Goal: Task Accomplishment & Management: Manage account settings

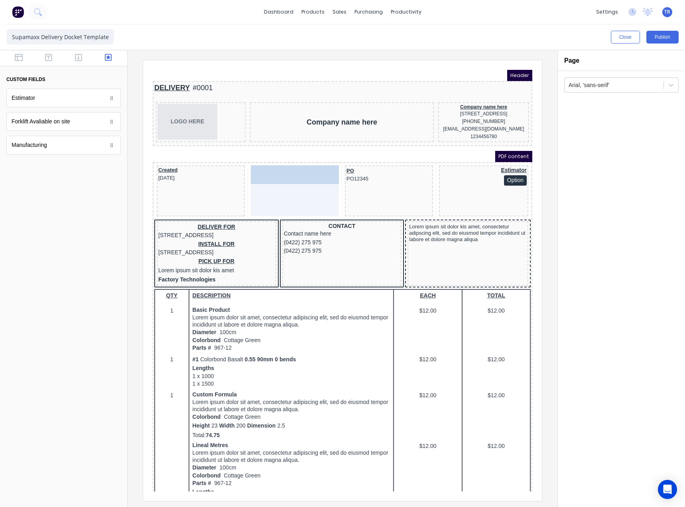
drag, startPoint x: 474, startPoint y: 221, endPoint x: 287, endPoint y: 174, distance: 192.1
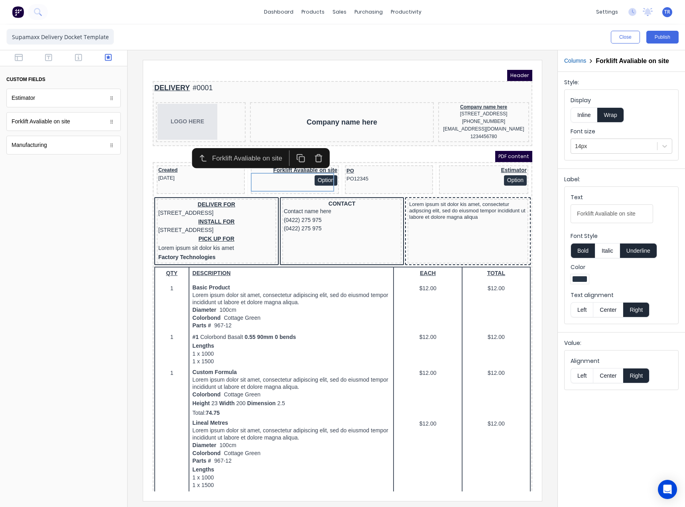
click at [585, 314] on button "Left" at bounding box center [582, 309] width 22 height 15
click at [576, 381] on button "Left" at bounding box center [582, 375] width 22 height 15
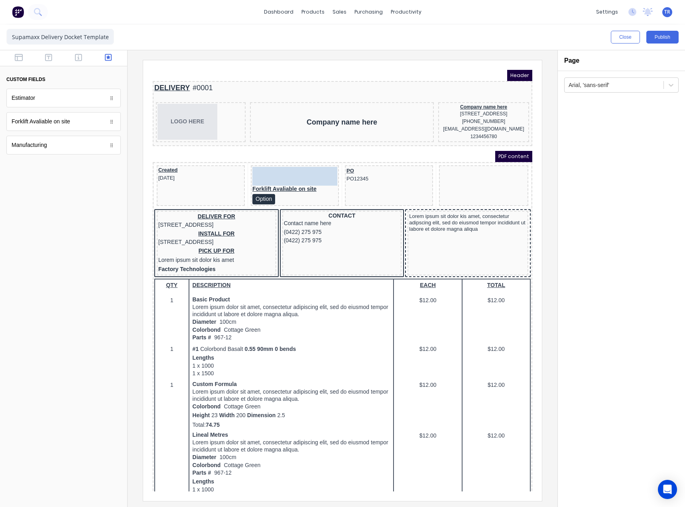
drag, startPoint x: 478, startPoint y: 175, endPoint x: 274, endPoint y: 176, distance: 203.5
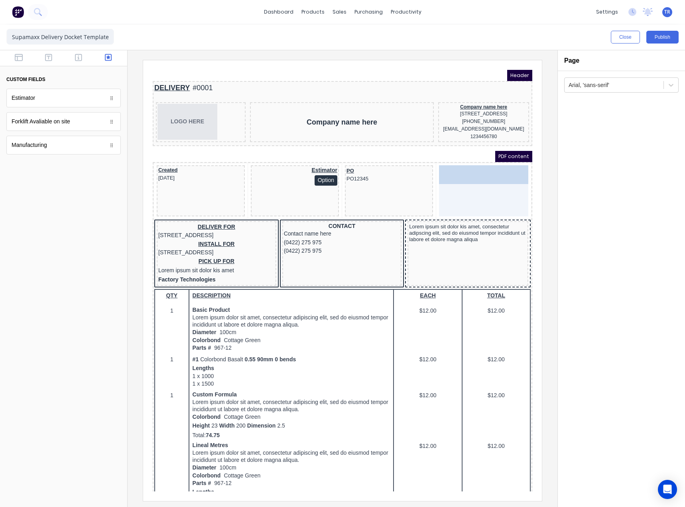
drag, startPoint x: 274, startPoint y: 189, endPoint x: 472, endPoint y: 186, distance: 198.7
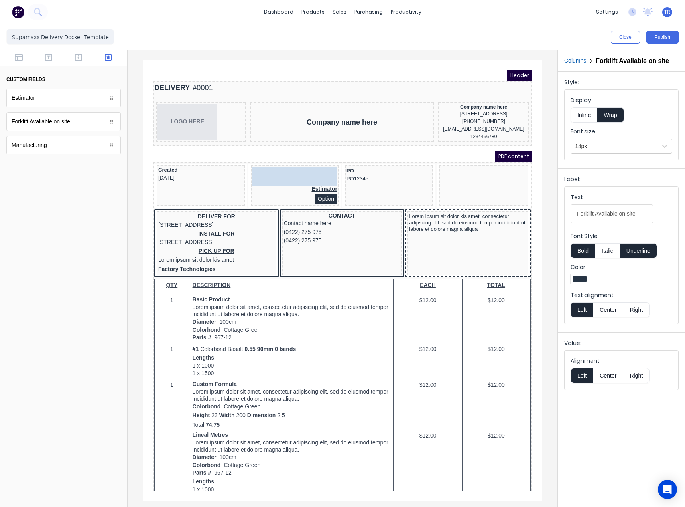
drag, startPoint x: 443, startPoint y: 168, endPoint x: 289, endPoint y: 173, distance: 154.1
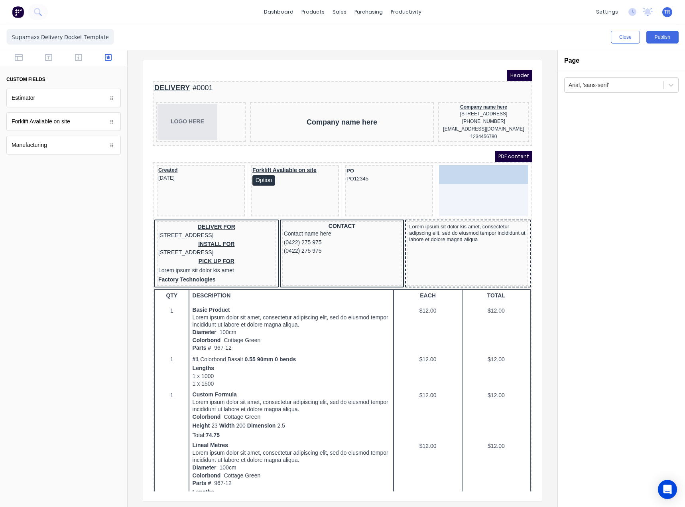
drag, startPoint x: 308, startPoint y: 195, endPoint x: 455, endPoint y: 183, distance: 148.2
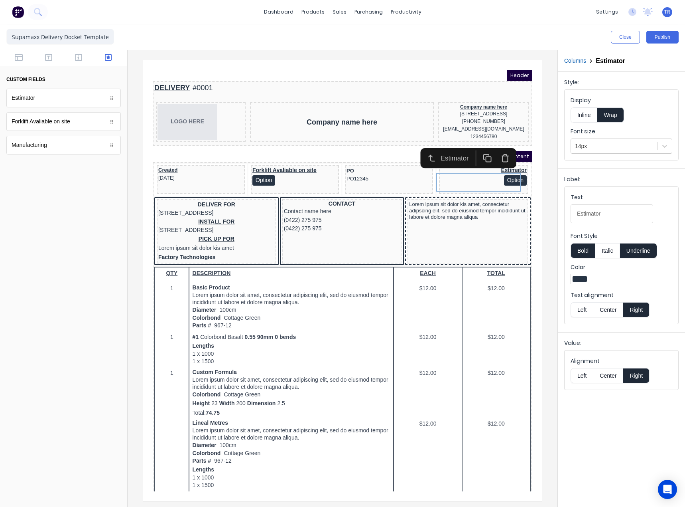
click at [584, 312] on button "Left" at bounding box center [582, 309] width 22 height 15
click at [591, 372] on button "Left" at bounding box center [582, 375] width 22 height 15
click at [628, 373] on button "Right" at bounding box center [637, 375] width 26 height 15
click at [620, 375] on button "Center" at bounding box center [608, 375] width 30 height 15
click at [612, 291] on label "Text alignment" at bounding box center [622, 295] width 102 height 8
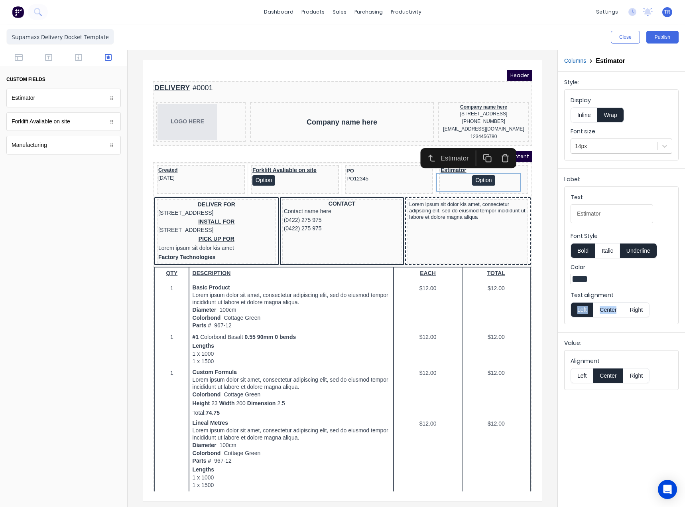
click at [616, 304] on div "Text alignment Left Center Right" at bounding box center [622, 304] width 102 height 26
click at [611, 304] on button "Center" at bounding box center [608, 309] width 30 height 15
click at [339, 168] on div "PO PO12345" at bounding box center [379, 165] width 85 height 16
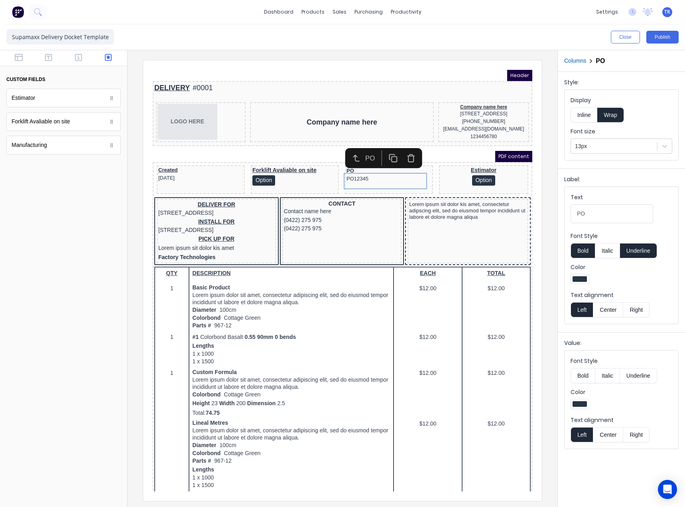
click at [619, 307] on button "Center" at bounding box center [608, 309] width 30 height 15
click at [614, 430] on button "Center" at bounding box center [608, 434] width 30 height 15
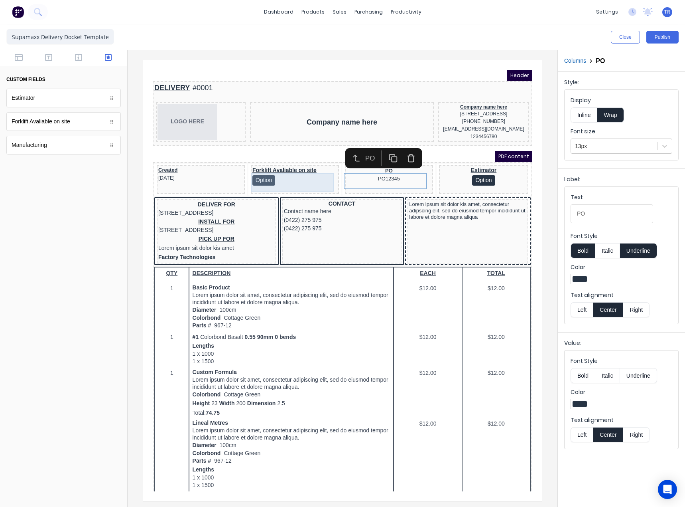
click at [315, 174] on div "Forklift Avaliable on site Option" at bounding box center [285, 166] width 85 height 19
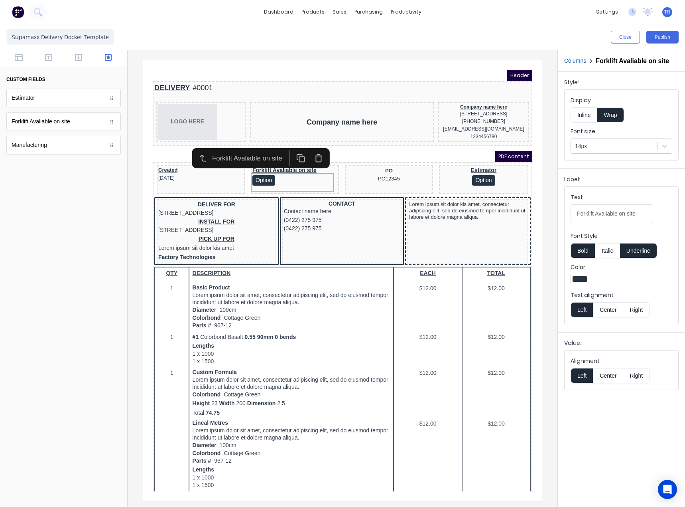
click at [614, 374] on button "Center" at bounding box center [608, 375] width 30 height 15
click at [606, 288] on fieldset "Text Forklift Avaliable on site Font Style Bold Italic Underline Color Text ali…" at bounding box center [622, 255] width 114 height 137
click at [610, 304] on button "Center" at bounding box center [608, 309] width 30 height 15
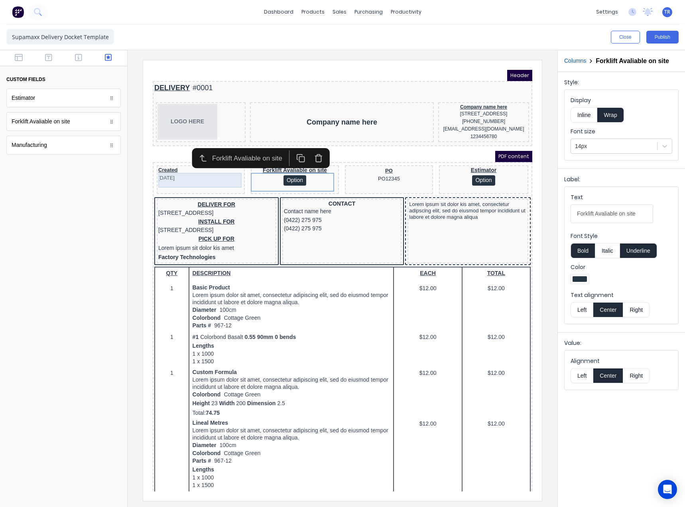
click at [204, 172] on div "Created 29/10/2024" at bounding box center [191, 164] width 85 height 15
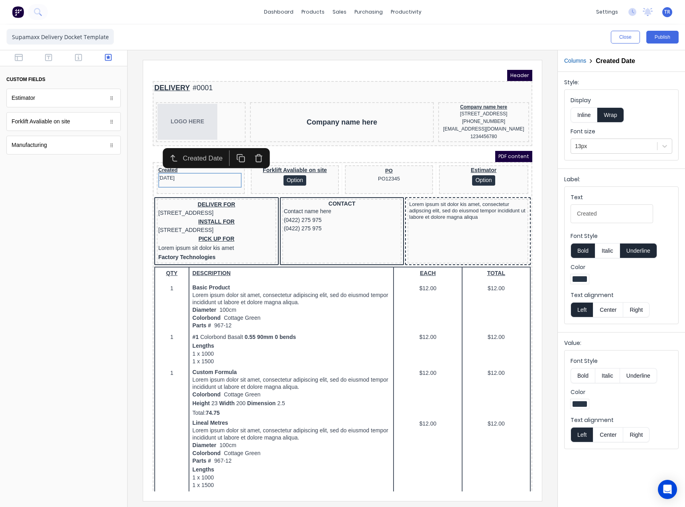
click at [607, 371] on button "Italic" at bounding box center [607, 375] width 25 height 15
click at [605, 434] on button "Center" at bounding box center [608, 434] width 30 height 15
click at [612, 302] on button "Center" at bounding box center [608, 309] width 30 height 15
click at [585, 377] on button "Bold" at bounding box center [583, 375] width 24 height 15
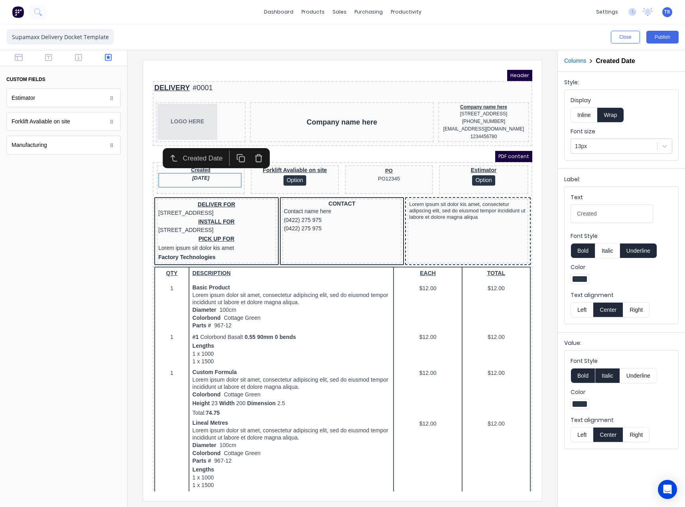
click at [604, 374] on button "Italic" at bounding box center [607, 375] width 25 height 15
click at [585, 381] on button "Bold" at bounding box center [583, 375] width 24 height 15
click at [655, 36] on button "Publish" at bounding box center [663, 37] width 32 height 13
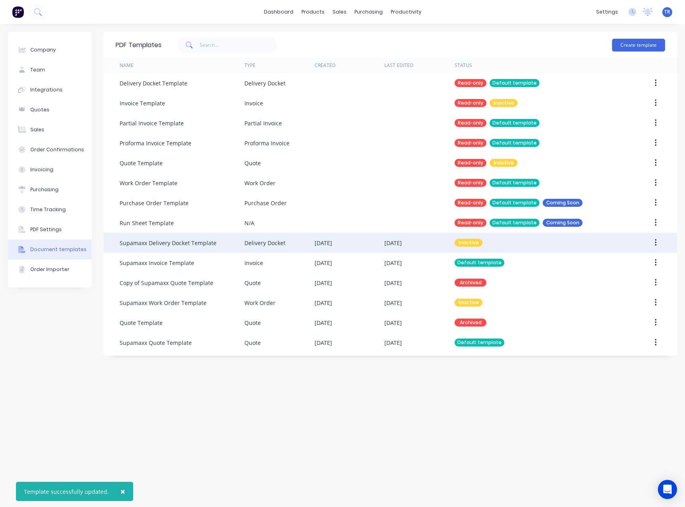
click at [657, 239] on button "button" at bounding box center [656, 242] width 19 height 14
click at [617, 278] on div "Make default" at bounding box center [627, 280] width 61 height 12
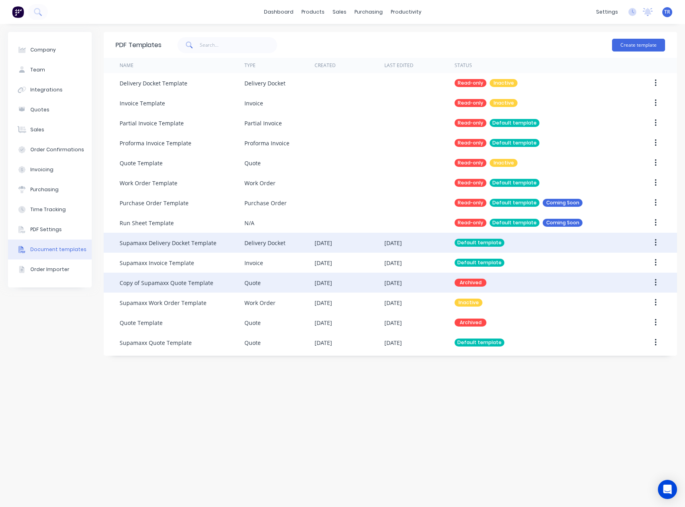
click at [655, 283] on icon "button" at bounding box center [656, 282] width 2 height 9
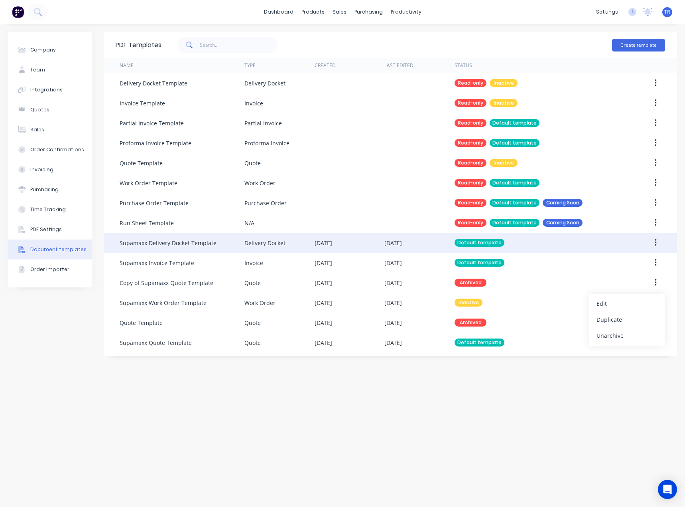
click at [374, 378] on div "PDF Templates Create template Name Type Created Last Edited Status Delivery Doc…" at bounding box center [391, 265] width 574 height 467
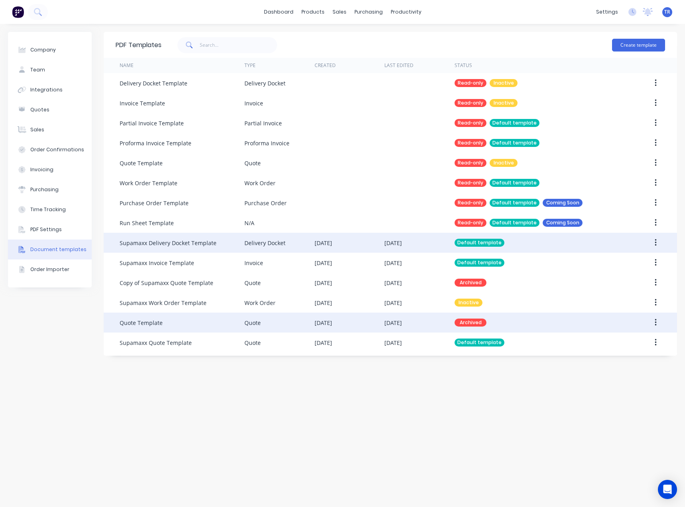
click at [308, 321] on div "Quote" at bounding box center [280, 322] width 70 height 20
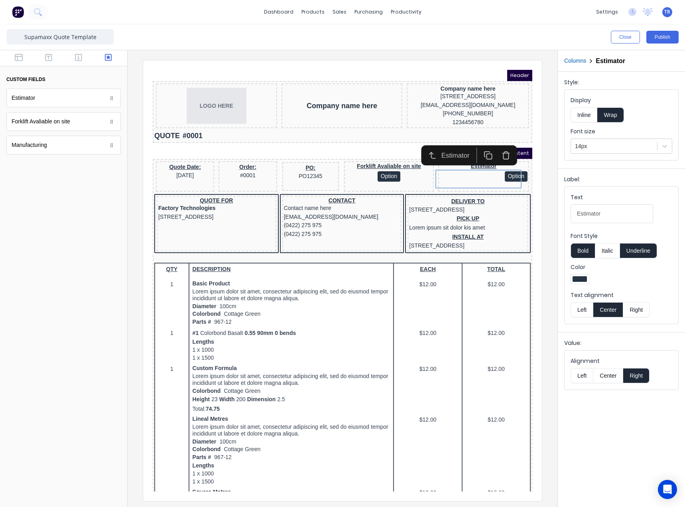
click at [601, 385] on fieldset "Alignment Left Center Right" at bounding box center [622, 369] width 114 height 39
click at [604, 379] on button "Center" at bounding box center [608, 375] width 30 height 15
click at [154, 203] on div "Factory Technologies" at bounding box center [207, 198] width 116 height 9
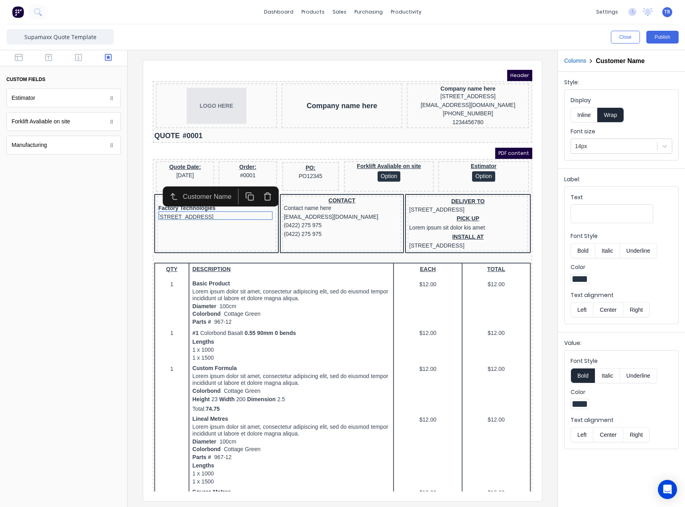
click at [608, 306] on button "Center" at bounding box center [608, 309] width 30 height 15
click at [609, 431] on button "Center" at bounding box center [608, 434] width 30 height 15
click at [210, 212] on div "234 Beach Road Gold Coast, Queensland, Australia, 4217" at bounding box center [207, 207] width 116 height 9
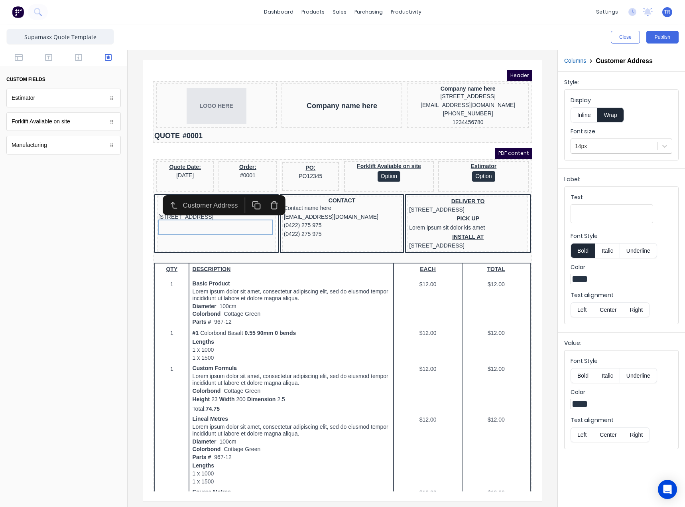
click at [616, 373] on button "Italic" at bounding box center [607, 375] width 25 height 15
click at [611, 373] on button "Italic" at bounding box center [607, 375] width 25 height 15
click at [609, 430] on button "Center" at bounding box center [608, 434] width 30 height 15
click at [610, 312] on button "Center" at bounding box center [608, 309] width 30 height 15
click at [301, 212] on div "xxxxxxx@xxxxx.com" at bounding box center [332, 207] width 116 height 9
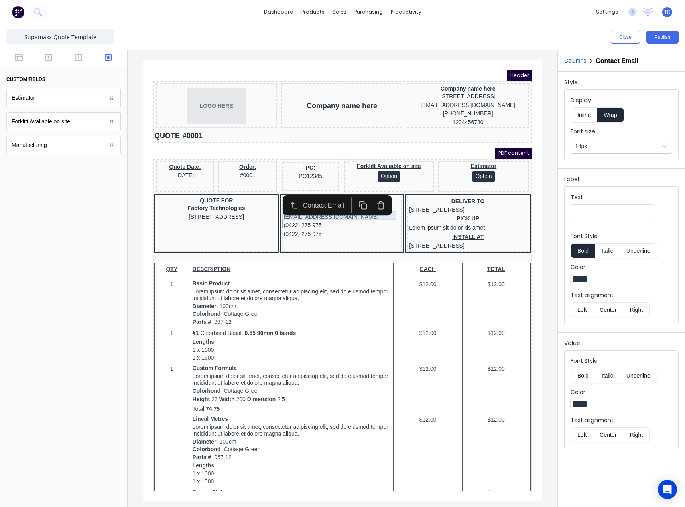
click at [301, 203] on div "Contact name here" at bounding box center [332, 198] width 116 height 9
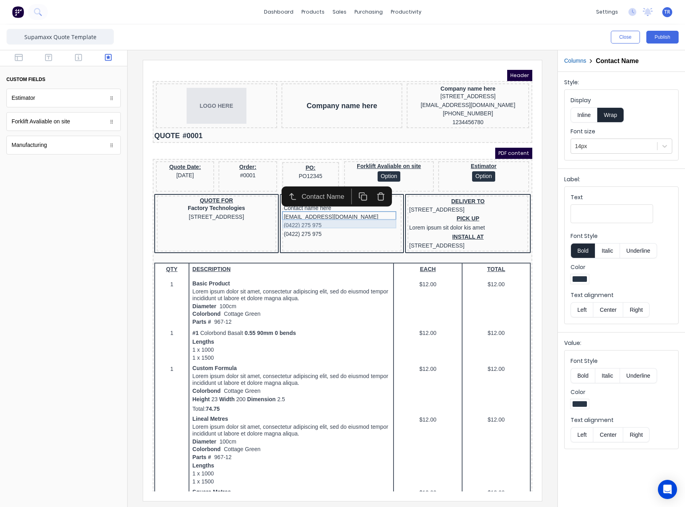
click at [307, 212] on div "xxxxxxx@xxxxx.com" at bounding box center [332, 207] width 116 height 9
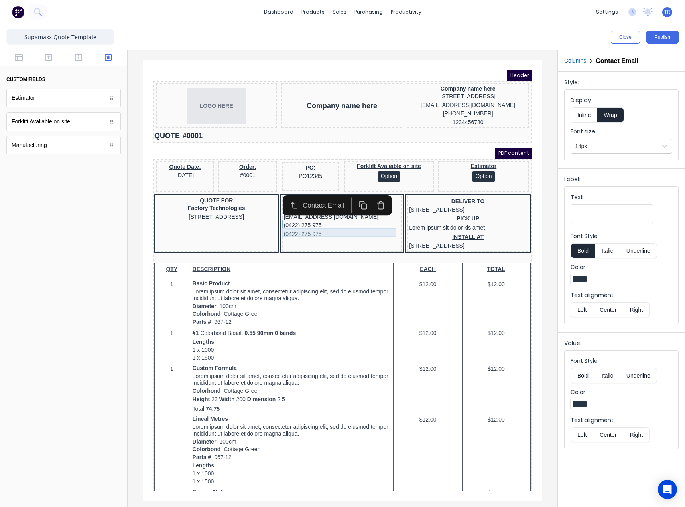
click at [309, 220] on div "(0422) 275 975" at bounding box center [332, 215] width 116 height 9
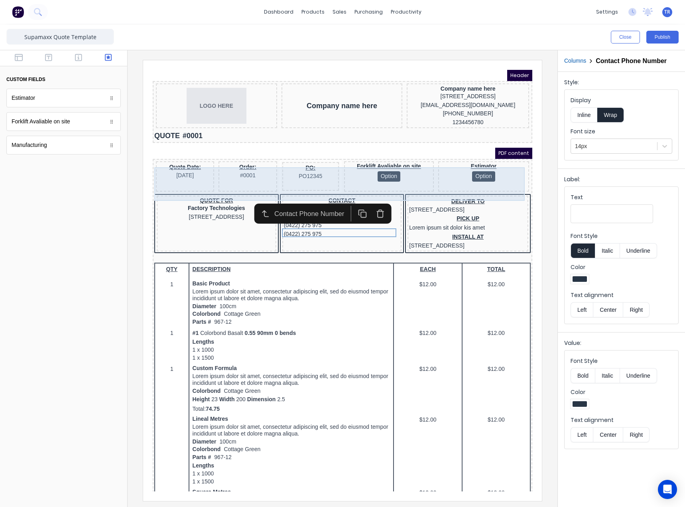
click at [298, 180] on div "PO: PO12345" at bounding box center [301, 166] width 57 height 29
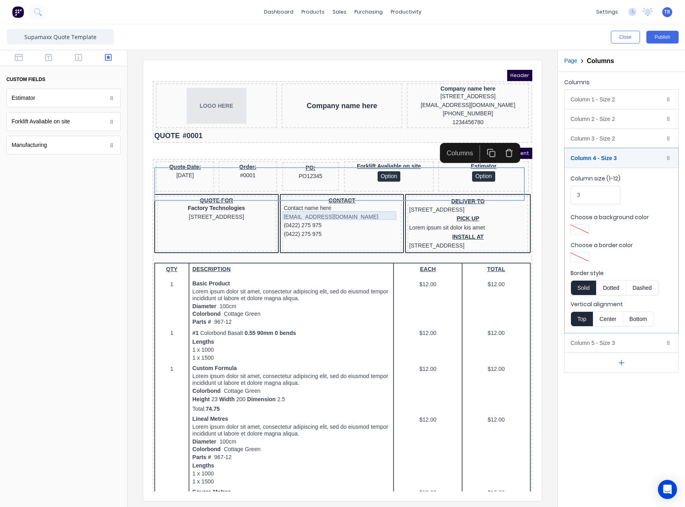
click at [300, 203] on div "Contact name here" at bounding box center [332, 198] width 116 height 9
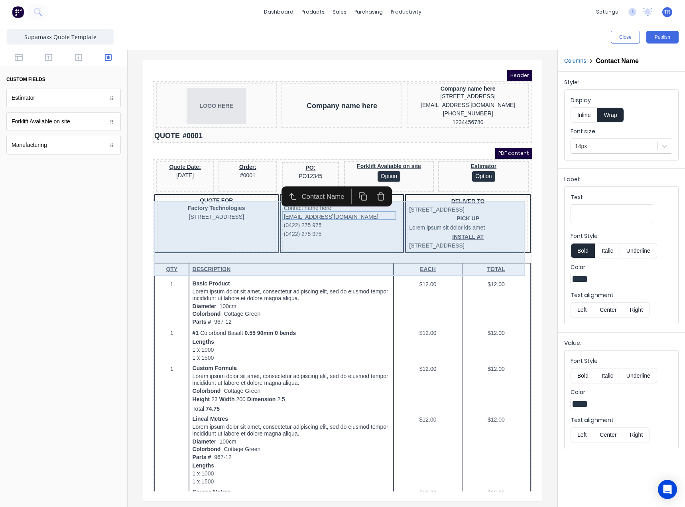
click at [333, 242] on div "CONTACT Contact name here xxxxxxx@xxxxx.com (0422) 275 975 (0422) 275 975" at bounding box center [333, 214] width 120 height 56
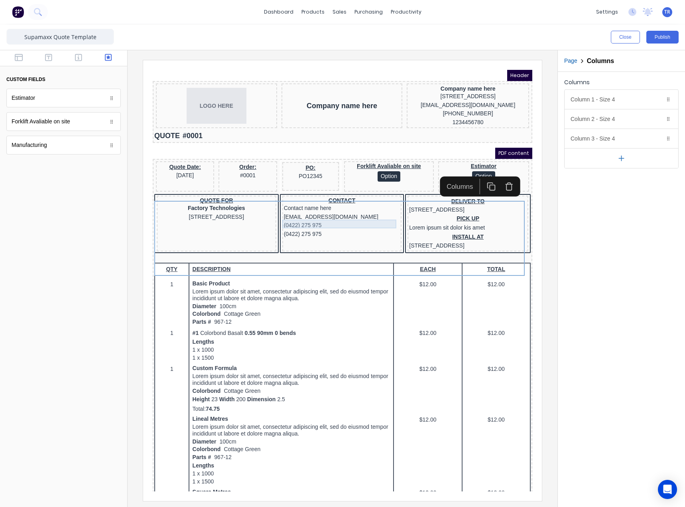
click at [328, 211] on div "xxxxxxx@xxxxx.com" at bounding box center [332, 207] width 116 height 9
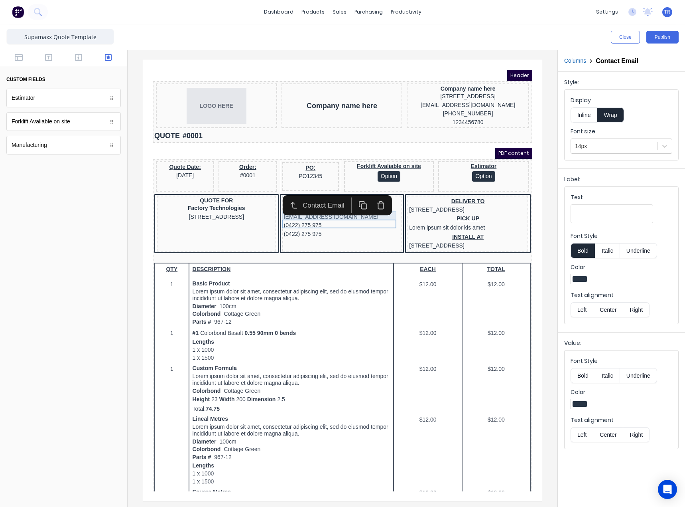
click at [328, 203] on div "Contact name here" at bounding box center [332, 198] width 116 height 9
click at [608, 311] on button "Center" at bounding box center [608, 309] width 30 height 15
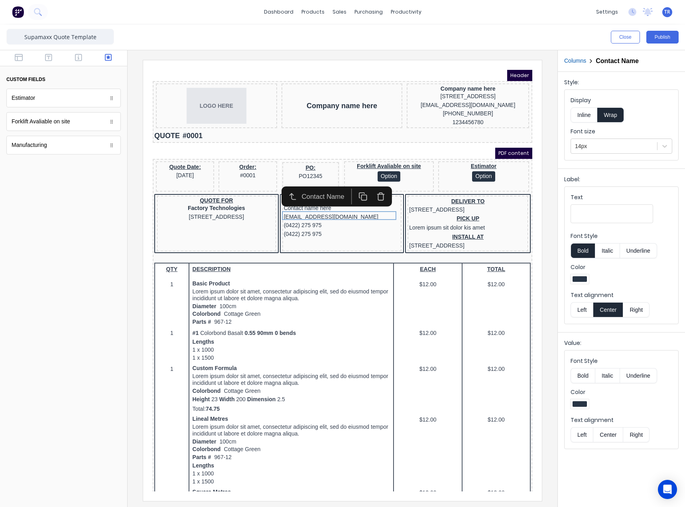
click at [608, 424] on div "Text alignment Left Center Right" at bounding box center [622, 429] width 102 height 26
click at [608, 434] on button "Center" at bounding box center [608, 434] width 30 height 15
click at [320, 212] on div "xxxxxxx@xxxxx.com" at bounding box center [332, 207] width 116 height 9
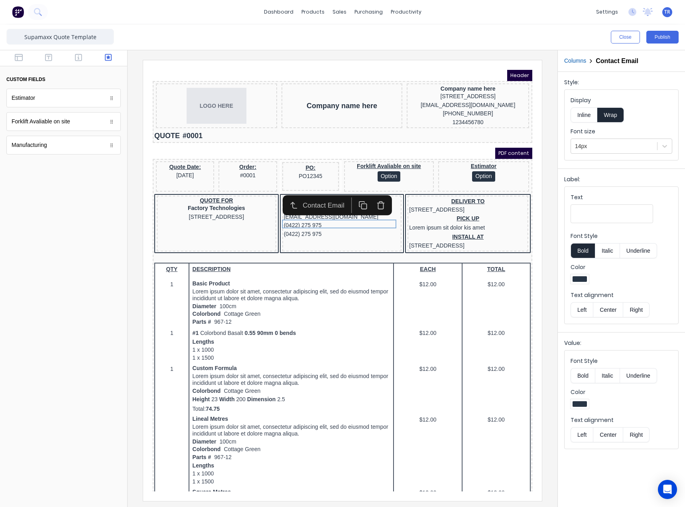
click at [608, 309] on button "Center" at bounding box center [608, 309] width 30 height 15
click at [610, 437] on button "Center" at bounding box center [608, 434] width 30 height 15
click at [297, 212] on div "xxxxxxx@xxxxx.com" at bounding box center [332, 207] width 116 height 9
click at [302, 220] on div "(0422) 275 975" at bounding box center [332, 215] width 116 height 9
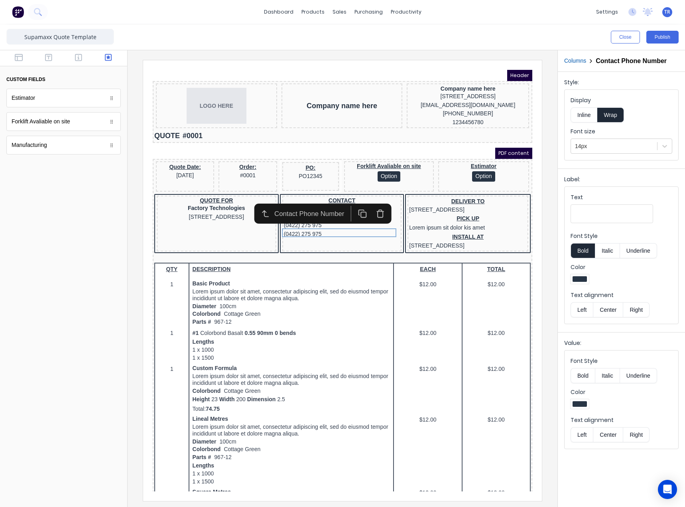
click at [614, 310] on button "Center" at bounding box center [608, 309] width 30 height 15
click at [609, 433] on button "Center" at bounding box center [608, 434] width 30 height 15
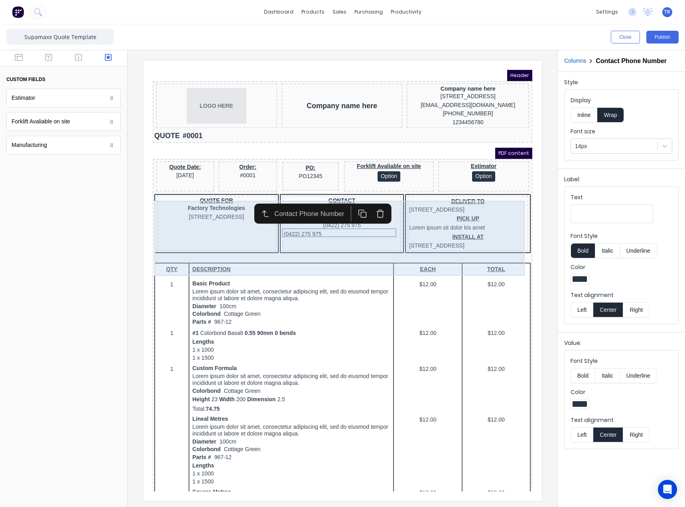
click at [328, 236] on div "CONTACT Contact name here xxxxxxx@xxxxx.com (0422) 275 975 (0422) 275 975" at bounding box center [333, 214] width 120 height 56
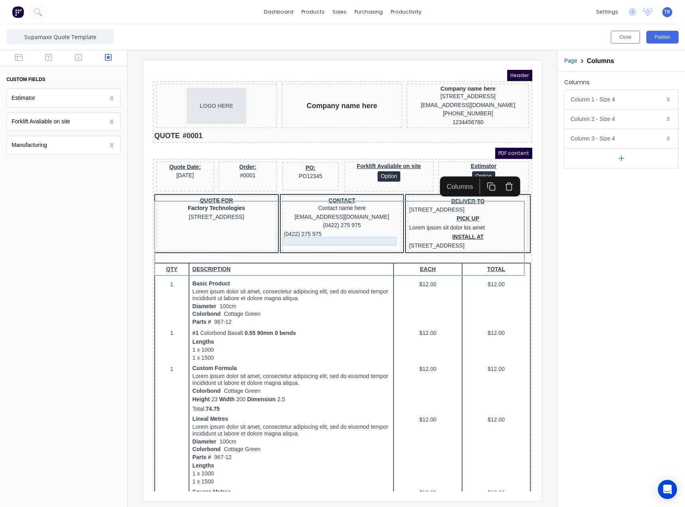
click at [323, 229] on div "(0422) 275 975" at bounding box center [332, 224] width 116 height 9
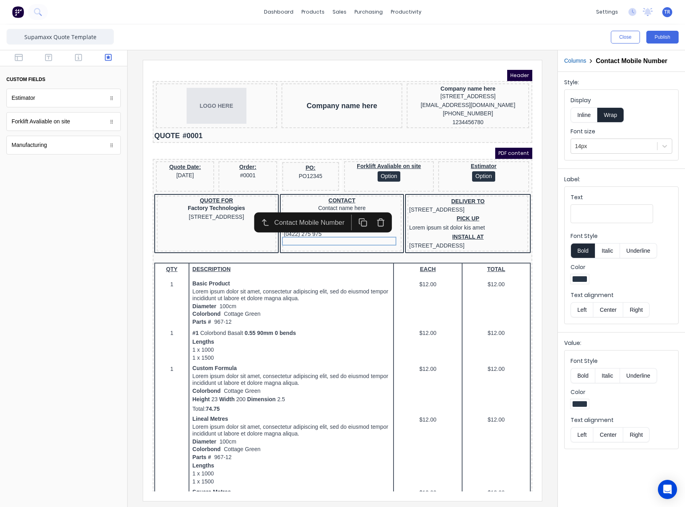
click at [614, 307] on button "Center" at bounding box center [608, 309] width 30 height 15
click at [605, 431] on button "Center" at bounding box center [608, 434] width 30 height 15
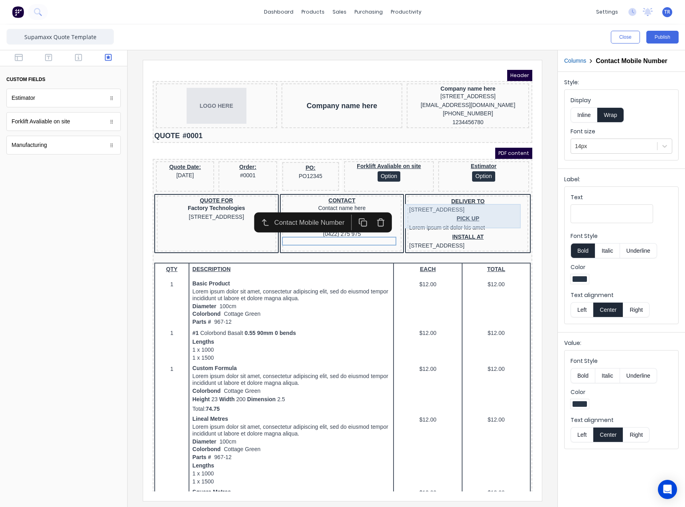
click at [486, 205] on div "DELIVER TO 234 Beach Road Gold Coast, Queensland, Australia" at bounding box center [459, 195] width 118 height 17
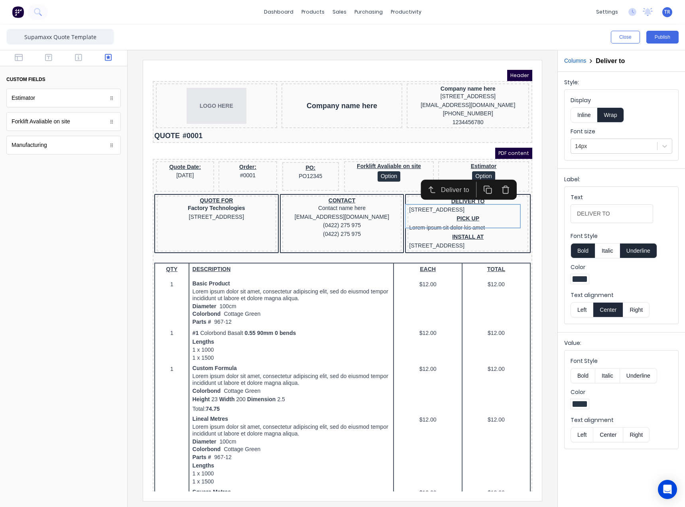
click at [612, 431] on button "Center" at bounding box center [608, 434] width 30 height 15
click at [459, 223] on div "PICK UP Lorem ipsum sit dolor kis amet" at bounding box center [459, 214] width 118 height 19
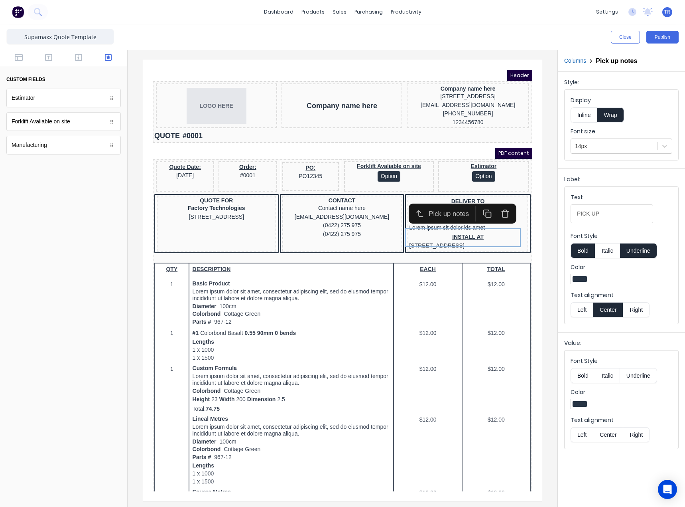
click at [617, 432] on button "Center" at bounding box center [608, 434] width 30 height 15
click at [464, 240] on div "INSTALL AT 234 Beach Road Gold Coast, Queensland, Australia" at bounding box center [459, 231] width 118 height 17
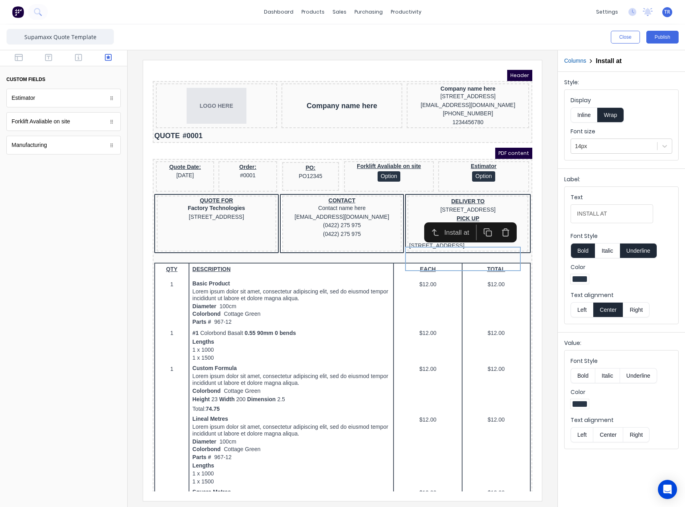
click at [597, 430] on button "Center" at bounding box center [608, 434] width 30 height 15
click at [662, 35] on button "Publish" at bounding box center [663, 37] width 32 height 13
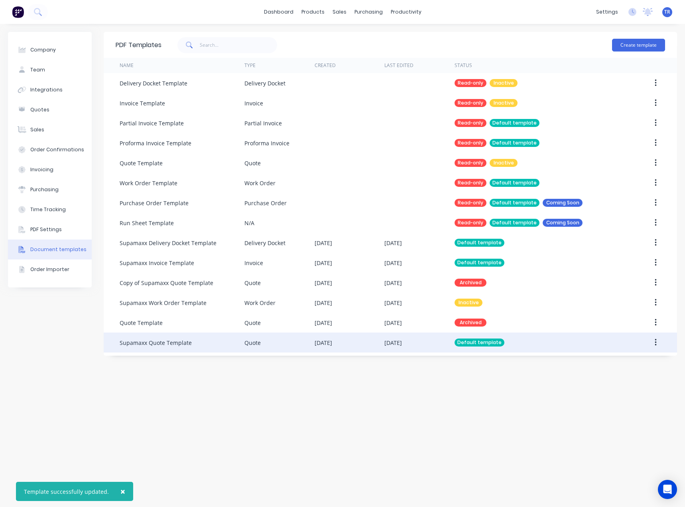
click at [659, 341] on button "button" at bounding box center [656, 342] width 19 height 14
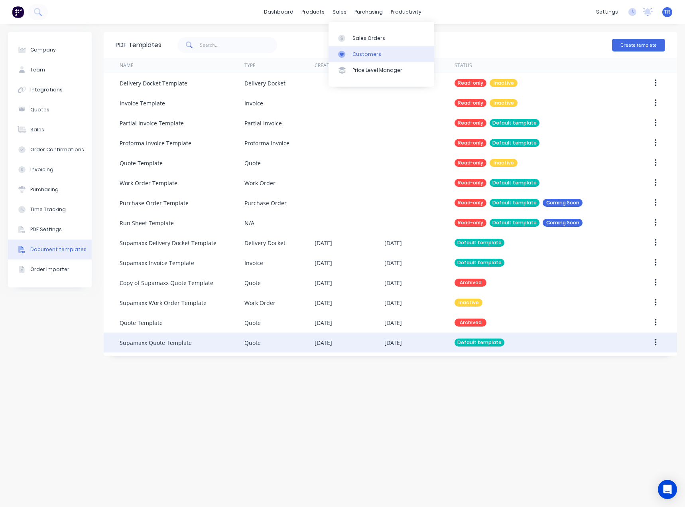
click at [357, 53] on div "Customers" at bounding box center [367, 54] width 29 height 7
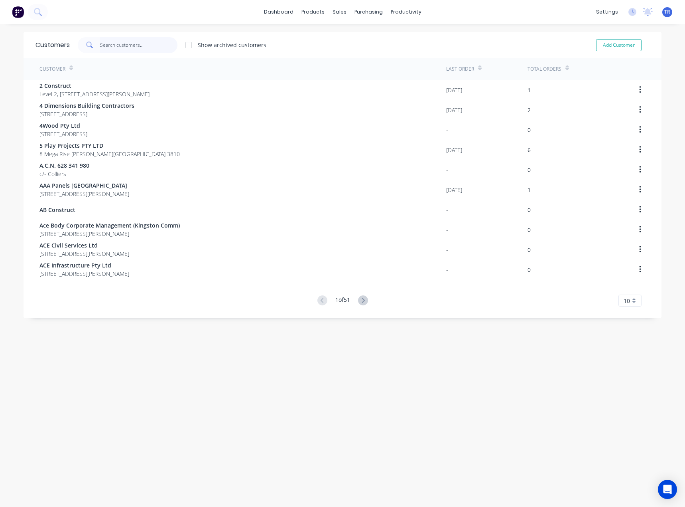
click at [128, 47] on input "text" at bounding box center [139, 45] width 78 height 16
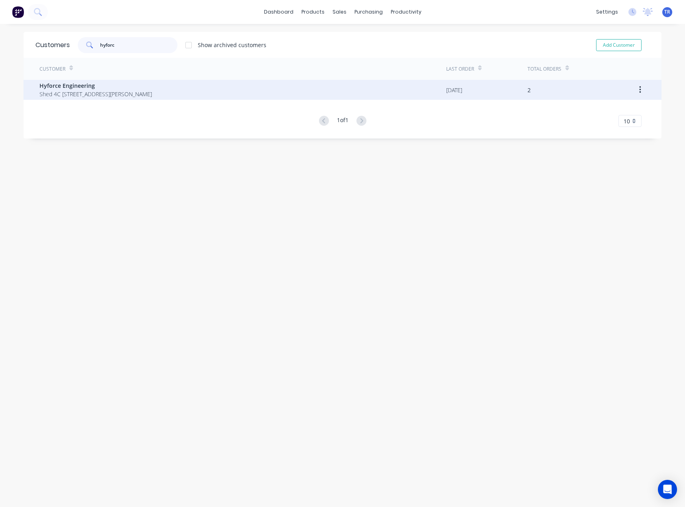
type input "hyforc"
click at [94, 86] on span "Hyforce Engineering" at bounding box center [95, 85] width 112 height 8
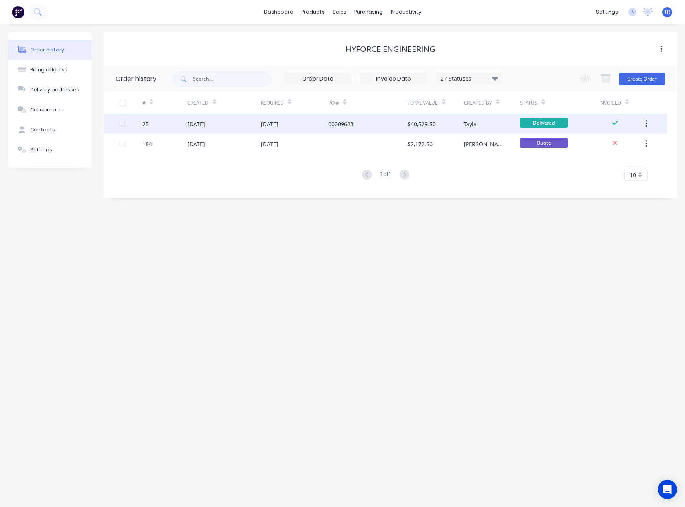
click at [217, 122] on div "01 Jul 2025" at bounding box center [223, 124] width 73 height 20
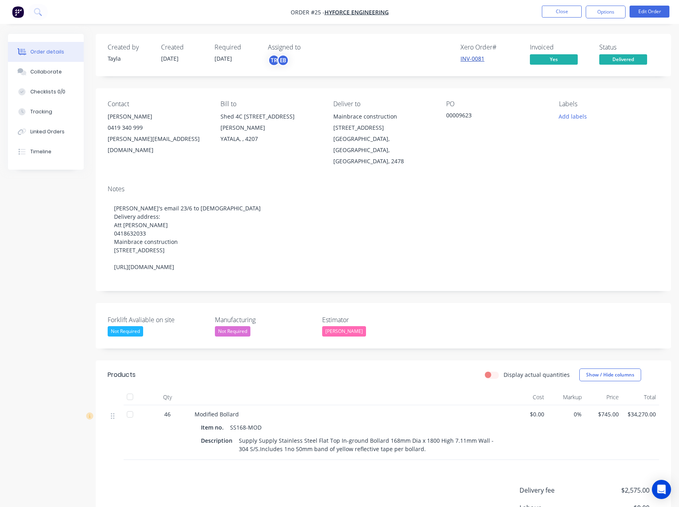
click at [468, 60] on link "INV-0081" at bounding box center [473, 59] width 24 height 8
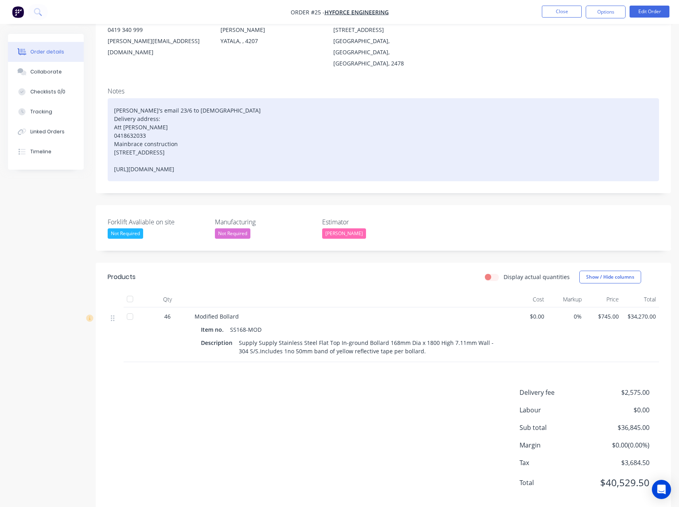
scroll to position [99, 0]
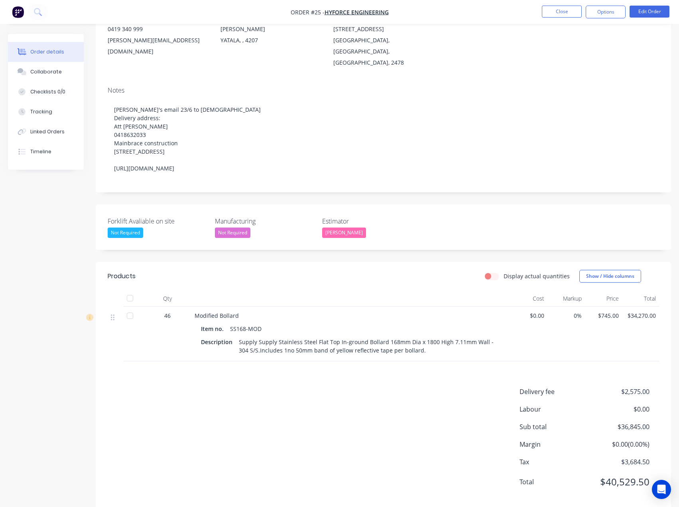
click at [72, 219] on div "Created by Tayla Created 01/07/25 Required 01/07/25 Assigned to TR EB Xero Orde…" at bounding box center [339, 227] width 663 height 585
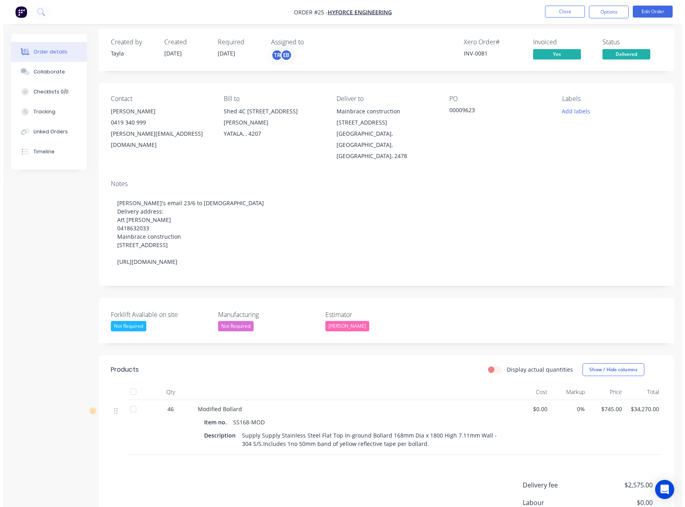
scroll to position [0, 0]
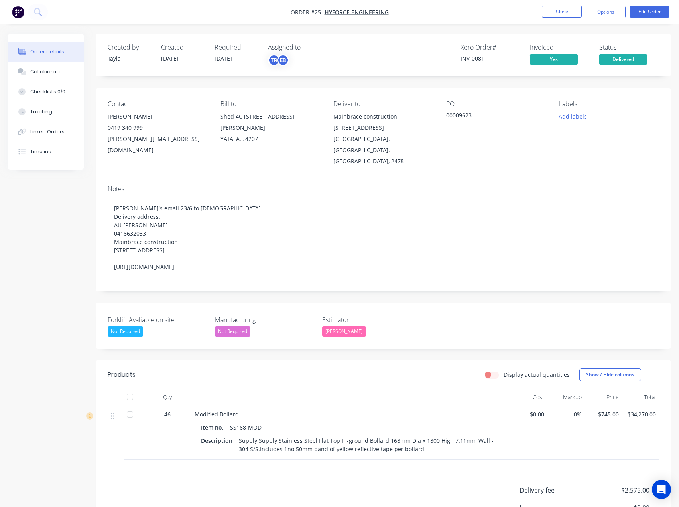
click at [418, 179] on div "Notes Geoff's email 23/6 to Christian Delivery address: Att Brad Young 04186320…" at bounding box center [384, 235] width 576 height 112
click at [573, 15] on button "Close" at bounding box center [562, 12] width 40 height 12
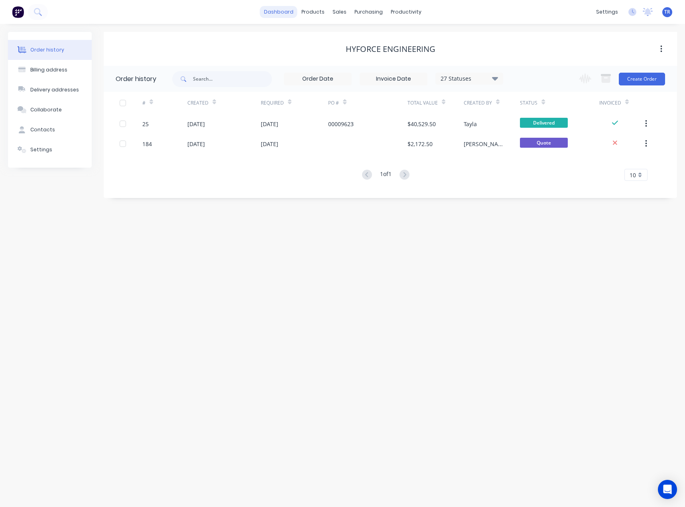
click at [269, 12] on link "dashboard" at bounding box center [278, 12] width 37 height 12
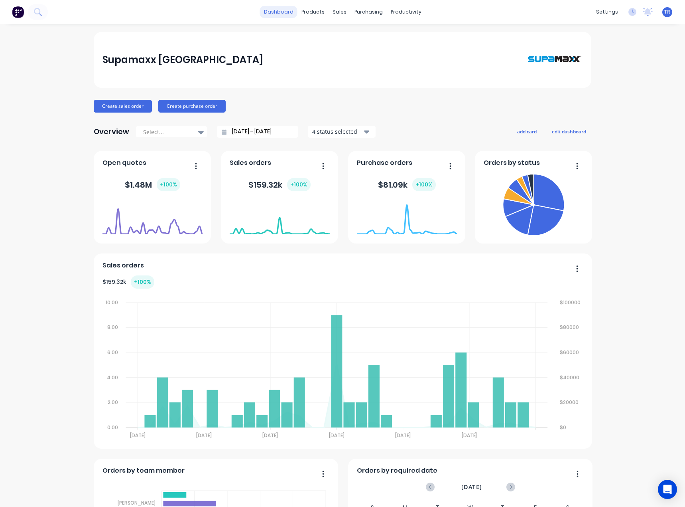
click at [286, 8] on link "dashboard" at bounding box center [278, 12] width 37 height 12
click at [320, 42] on link "Product Catalogue" at bounding box center [350, 38] width 106 height 16
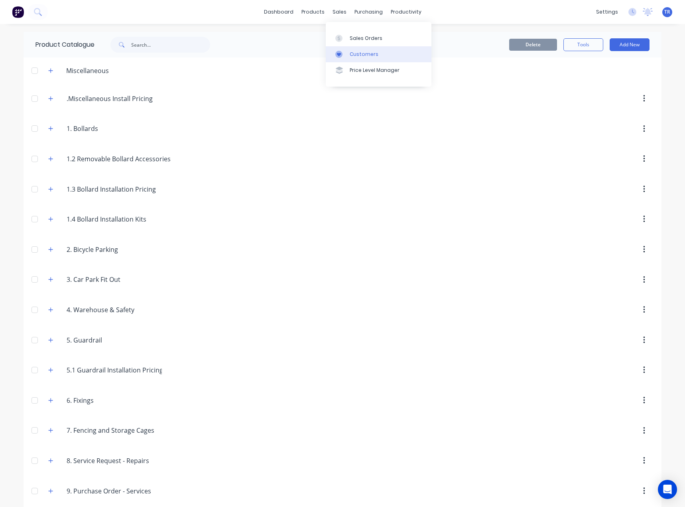
click at [348, 56] on link "Customers" at bounding box center [379, 54] width 106 height 16
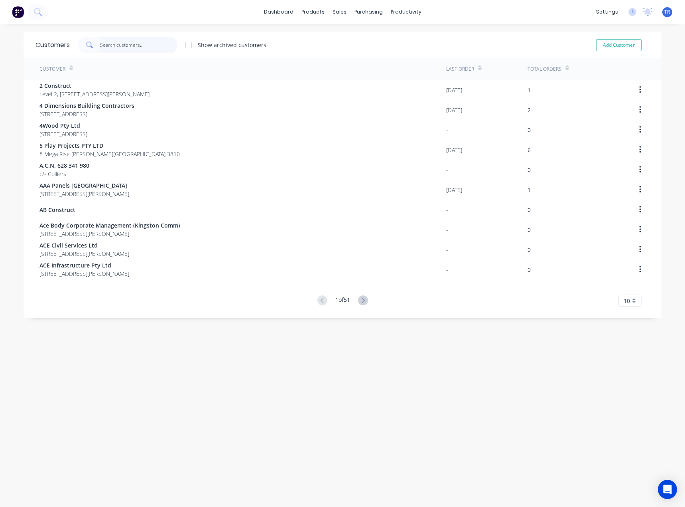
click at [126, 45] on input "text" at bounding box center [139, 45] width 78 height 16
click at [364, 62] on link "Suppliers" at bounding box center [399, 54] width 106 height 16
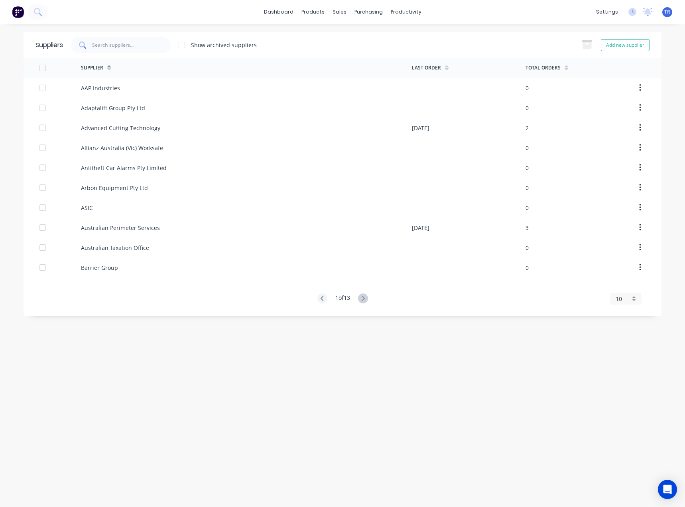
click at [111, 41] on div at bounding box center [121, 45] width 100 height 16
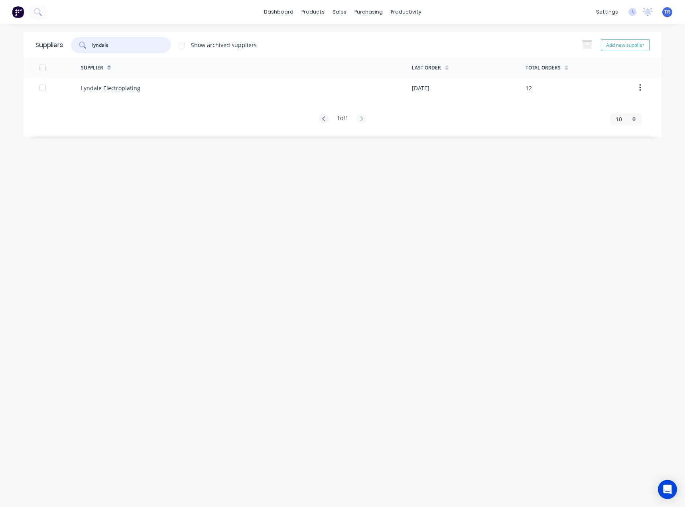
type input "lyndale"
click at [123, 88] on div "Lyndale Electroplating" at bounding box center [110, 88] width 59 height 8
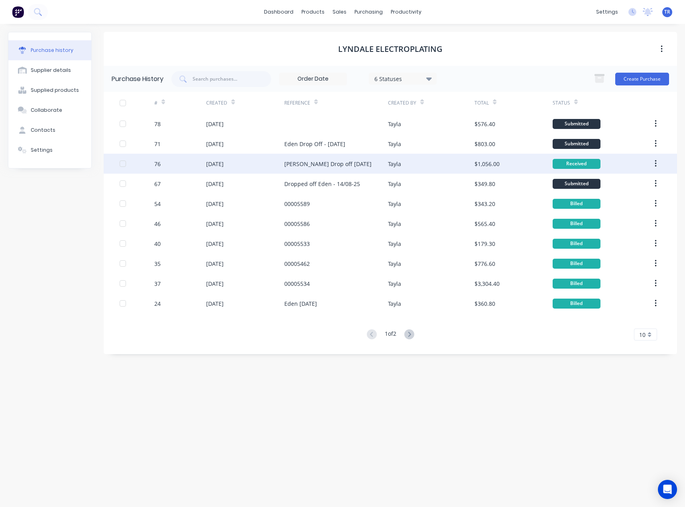
click at [272, 161] on div "20 Aug 2025" at bounding box center [245, 164] width 78 height 20
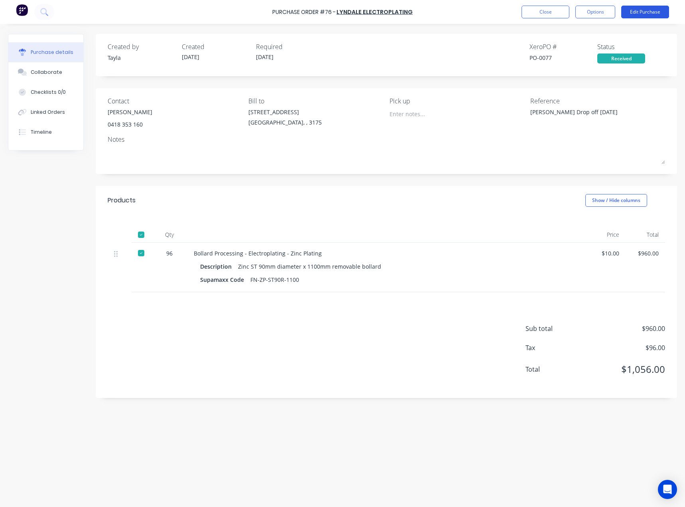
click at [640, 11] on button "Edit Purchase" at bounding box center [646, 12] width 48 height 13
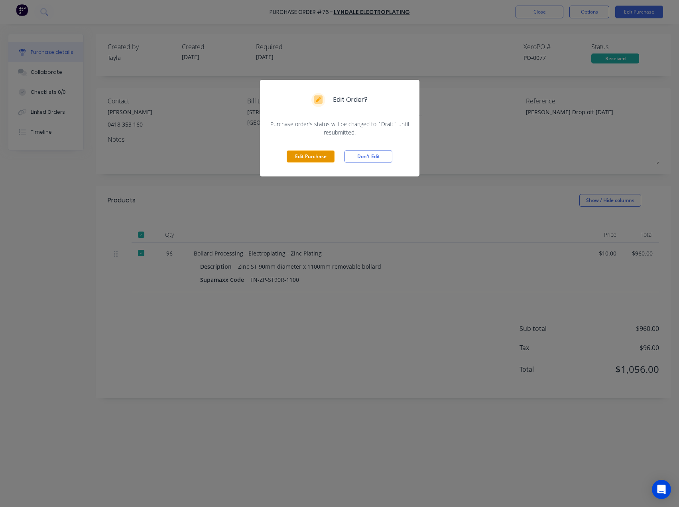
click at [303, 161] on button "Edit Purchase" at bounding box center [311, 156] width 48 height 12
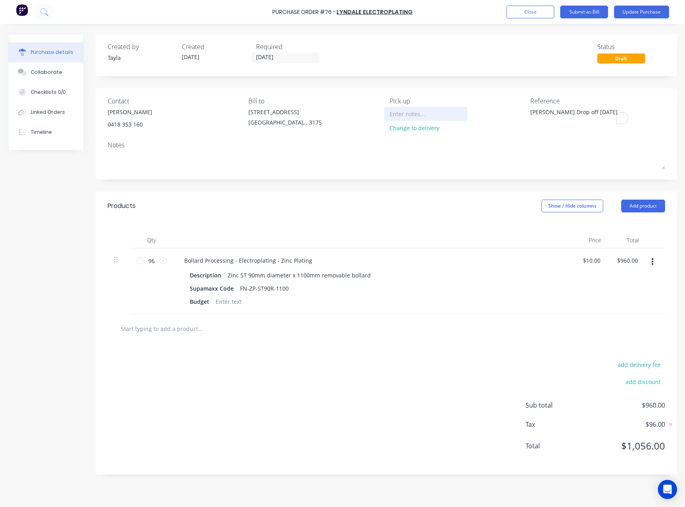
drag, startPoint x: 498, startPoint y: 110, endPoint x: 430, endPoint y: 116, distance: 68.9
click at [429, 116] on div "Contact Mark McHale 0418 353 160 Bill to 37 Marni St Dandenong South, , 3175 Pi…" at bounding box center [387, 116] width 558 height 40
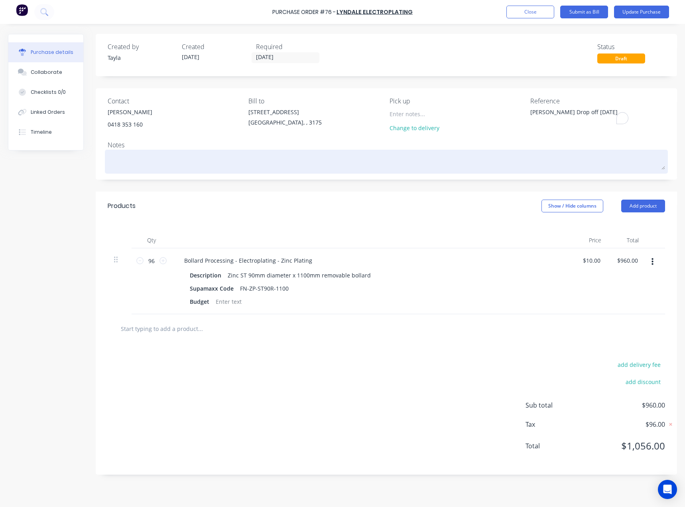
click at [372, 162] on textarea at bounding box center [387, 161] width 558 height 18
paste textarea "[PERSON_NAME] Drop off [DATE]"
type textarea "x"
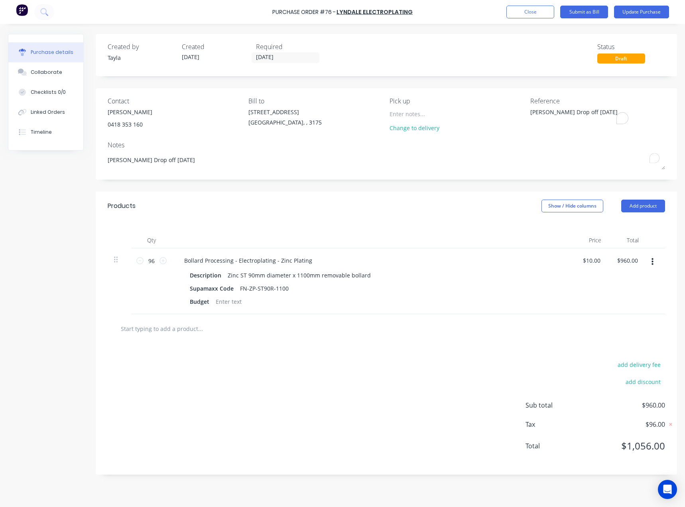
type textarea "[PERSON_NAME] Drop off [DATE]"
type textarea "x"
type textarea "[PERSON_NAME] Drop off [DATE]"
click at [548, 111] on textarea "[PERSON_NAME] Drop off [DATE]" at bounding box center [581, 117] width 100 height 18
click at [548, 112] on textarea "[PERSON_NAME] Drop off [DATE]" at bounding box center [581, 117] width 100 height 18
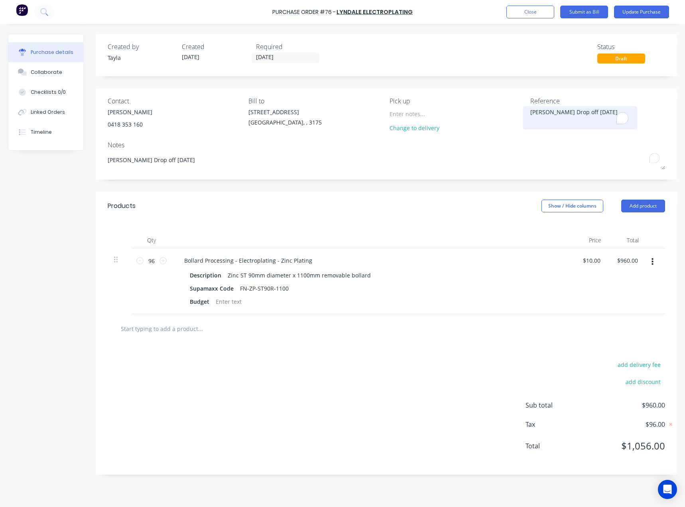
click at [547, 112] on textarea "[PERSON_NAME] Drop off [DATE]" at bounding box center [581, 117] width 100 height 18
paste textarea "00005666"
type textarea "x"
type textarea "00005666"
type textarea "x"
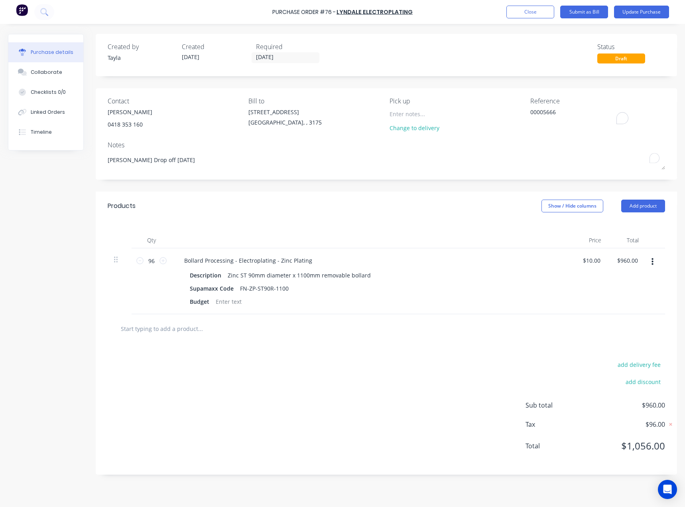
type textarea "00005666"
click at [548, 138] on div "Contact Mark McHale 0418 353 160 Bill to 37 Marni St Dandenong South, , 3175 Pi…" at bounding box center [387, 133] width 582 height 91
click at [636, 12] on button "Update Purchase" at bounding box center [641, 12] width 55 height 13
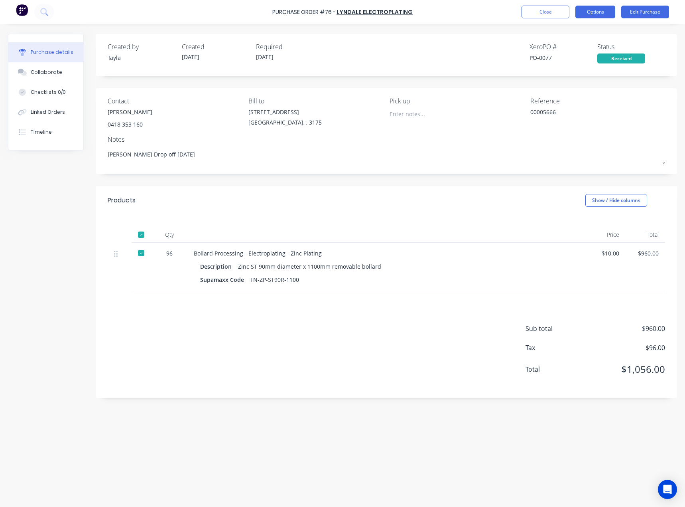
click at [596, 14] on button "Options" at bounding box center [596, 12] width 40 height 13
click at [577, 49] on div "Convert to Bill" at bounding box center [577, 49] width 61 height 12
type textarea "x"
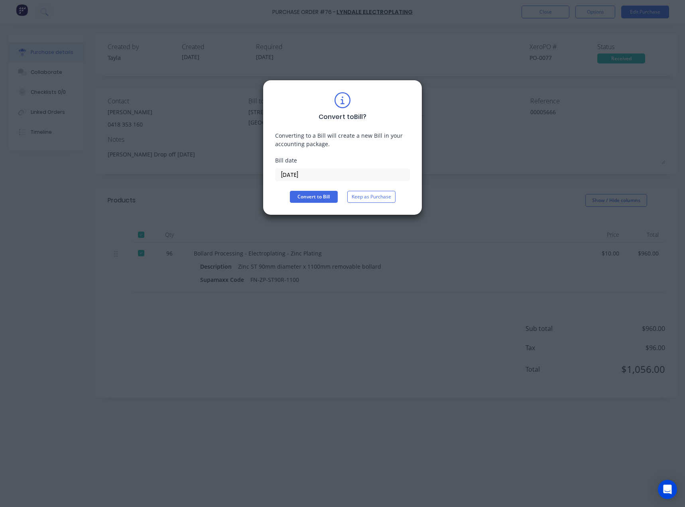
click at [319, 175] on input "[DATE]" at bounding box center [343, 175] width 134 height 12
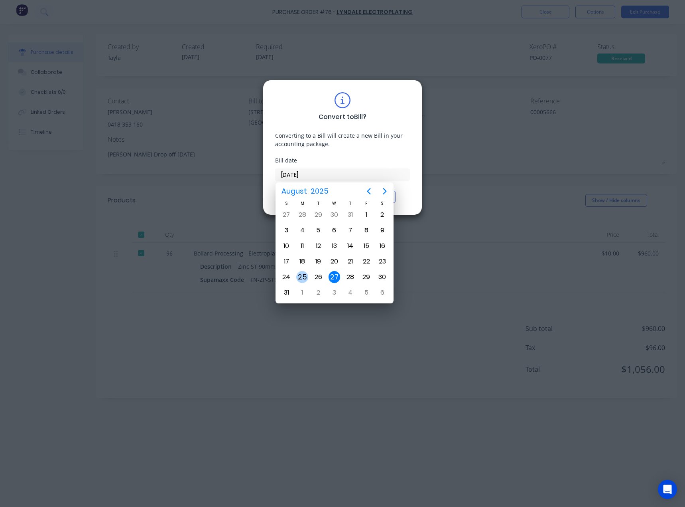
click at [307, 274] on div "25" at bounding box center [302, 277] width 12 height 12
type input "[DATE]"
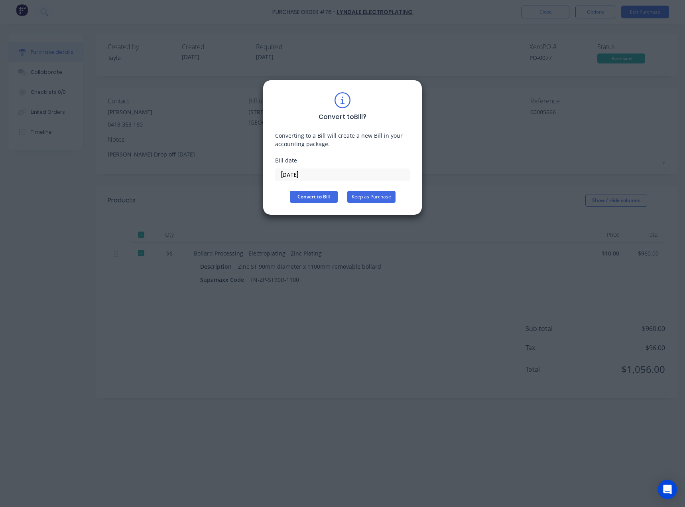
click at [385, 193] on button "Keep as Purchase" at bounding box center [371, 197] width 48 height 12
type textarea "x"
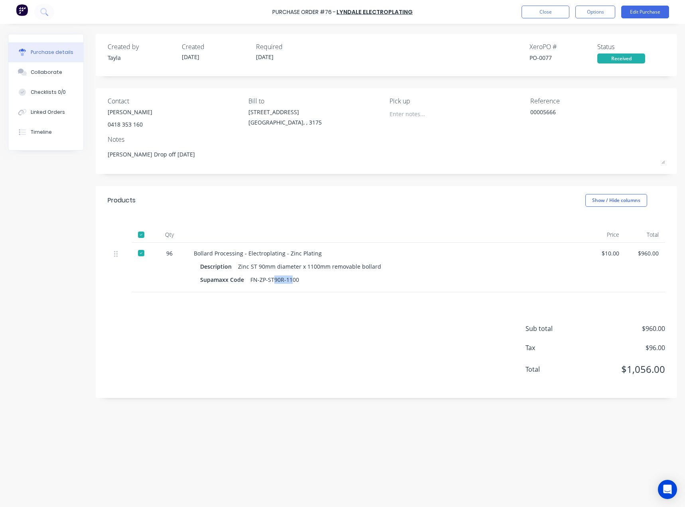
drag, startPoint x: 292, startPoint y: 279, endPoint x: 274, endPoint y: 285, distance: 19.3
click at [274, 285] on div "FN-ZP-ST90R-1100" at bounding box center [275, 280] width 49 height 12
drag, startPoint x: 305, startPoint y: 277, endPoint x: 249, endPoint y: 289, distance: 57.5
click at [249, 289] on div "Bollard Processing - Electroplating - Zinc Plating Description Zinc ST 90mm dia…" at bounding box center [386, 267] width 399 height 49
copy div "FN-ZP-ST90R-1100"
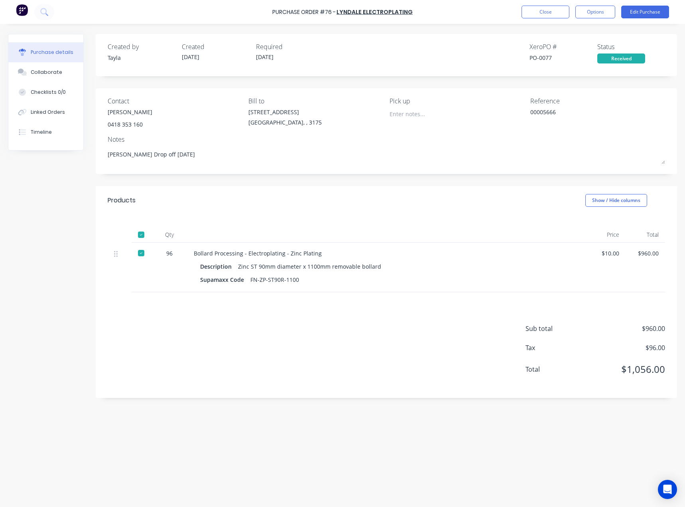
click at [133, 118] on div "Mark McHale 0418 353 160" at bounding box center [130, 118] width 45 height 21
click at [543, 16] on button "Close" at bounding box center [546, 12] width 48 height 13
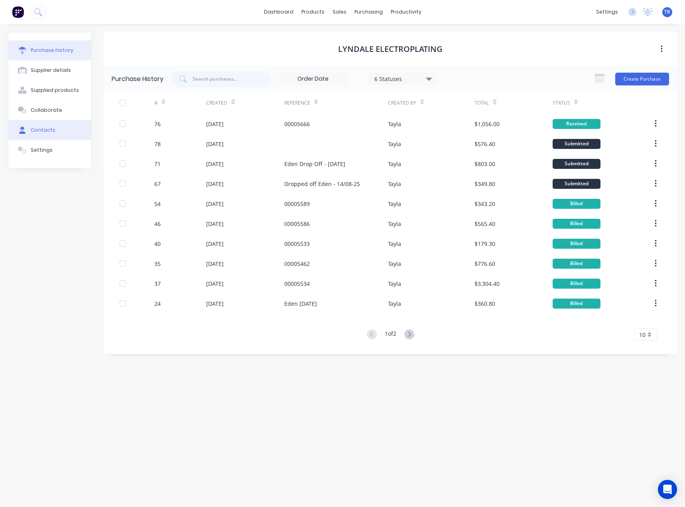
click at [66, 122] on button "Contacts" at bounding box center [49, 130] width 83 height 20
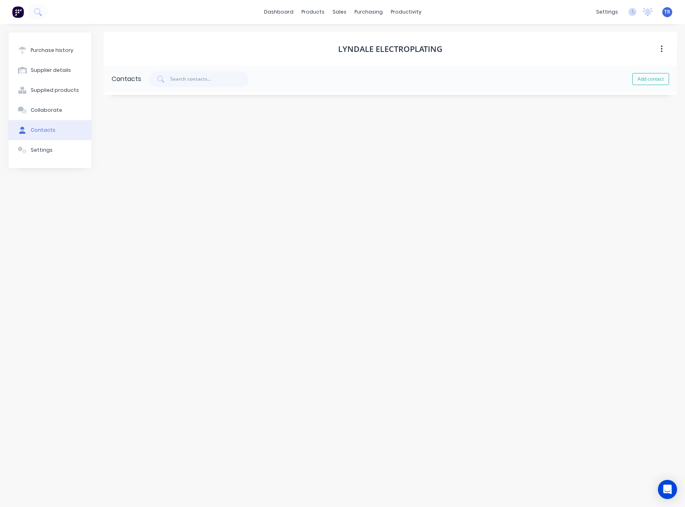
select select "AU"
click at [111, 102] on icon "button" at bounding box center [112, 105] width 5 height 6
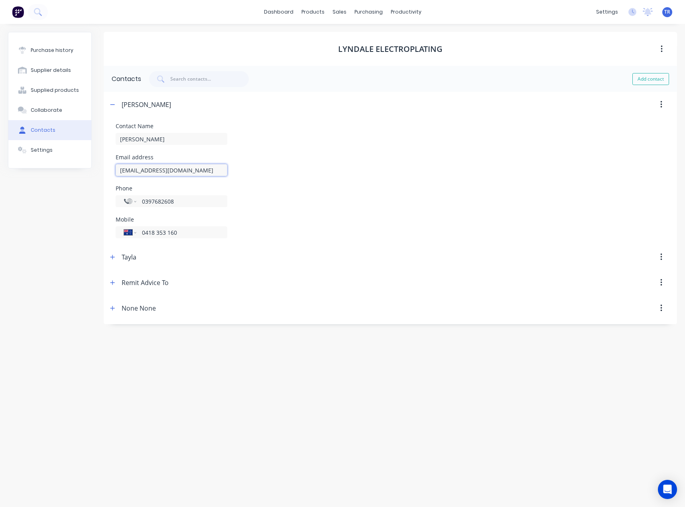
drag, startPoint x: 215, startPoint y: 166, endPoint x: 77, endPoint y: 162, distance: 138.1
click at [77, 162] on div "Purchase history Supplier details Supplied products Collaborate Contacts Settin…" at bounding box center [342, 261] width 669 height 459
click at [72, 53] on button "Purchase history" at bounding box center [49, 50] width 83 height 20
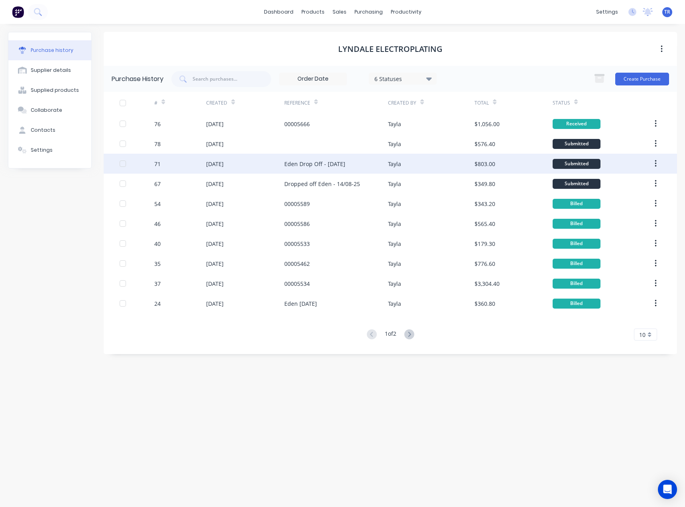
click at [224, 165] on div "[DATE]" at bounding box center [215, 164] width 18 height 8
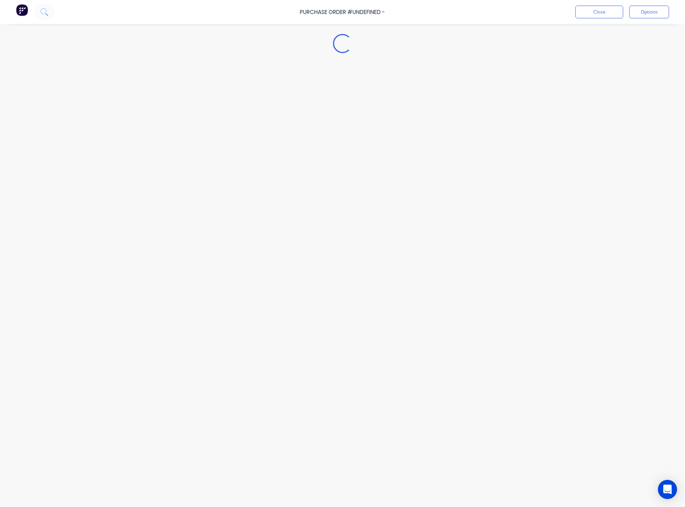
type textarea "x"
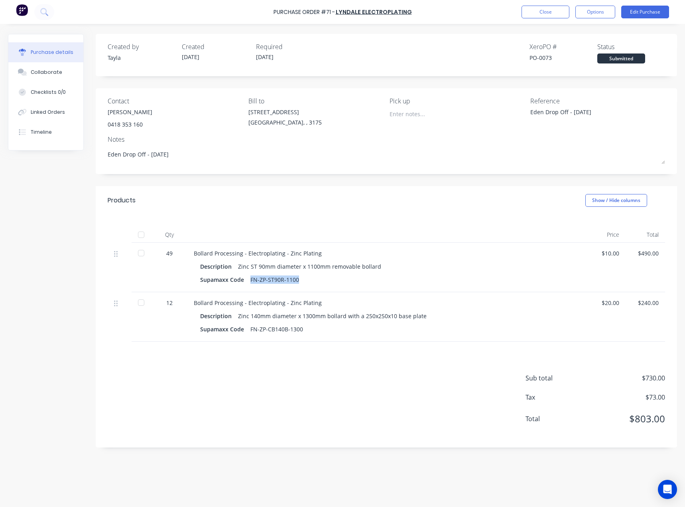
drag, startPoint x: 257, startPoint y: 282, endPoint x: 247, endPoint y: 282, distance: 10.0
click at [247, 282] on div "Supamaxx Code FN-ZP-ST90R-1100" at bounding box center [386, 280] width 373 height 12
copy div "FN-ZP-ST90R-1100"
drag, startPoint x: 597, startPoint y: 255, endPoint x: 619, endPoint y: 253, distance: 22.0
click at [619, 253] on div "$10.00" at bounding box center [606, 253] width 27 height 8
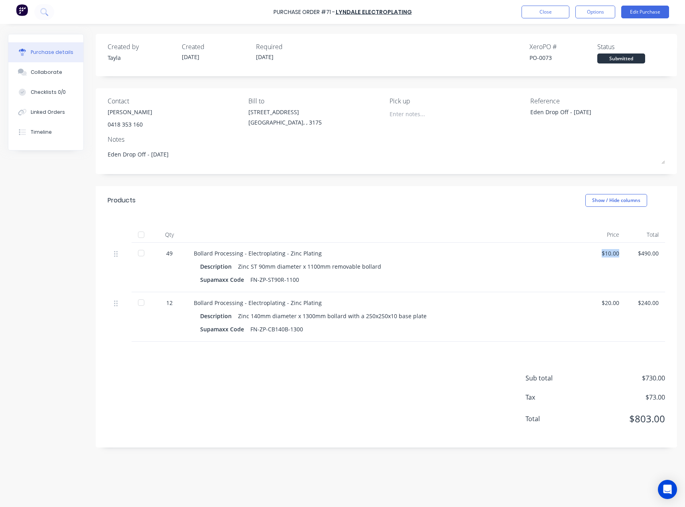
copy div "$10.00"
drag, startPoint x: 314, startPoint y: 331, endPoint x: 246, endPoint y: 331, distance: 68.6
click at [246, 331] on div "Supamaxx Code FN-ZP-CB140B-1300" at bounding box center [386, 329] width 373 height 12
copy div "FN-ZP-CB140B-1300"
drag, startPoint x: 624, startPoint y: 303, endPoint x: 597, endPoint y: 304, distance: 27.6
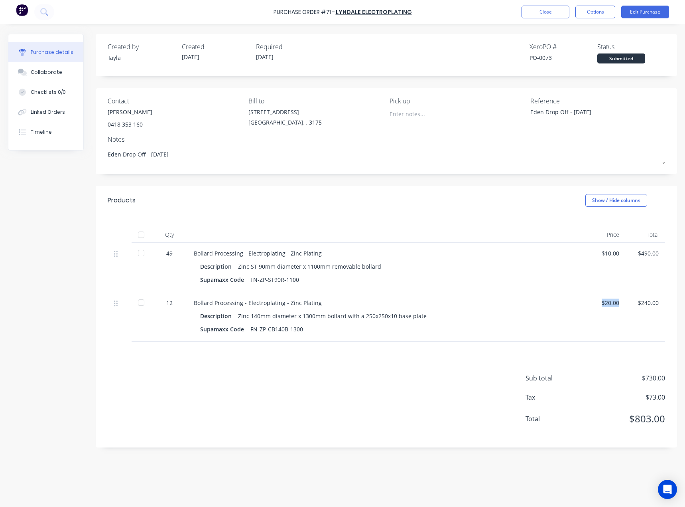
click at [597, 304] on div "$20.00" at bounding box center [605, 316] width 39 height 49
copy div "$20.00"
click at [532, 14] on button "Close" at bounding box center [546, 12] width 48 height 13
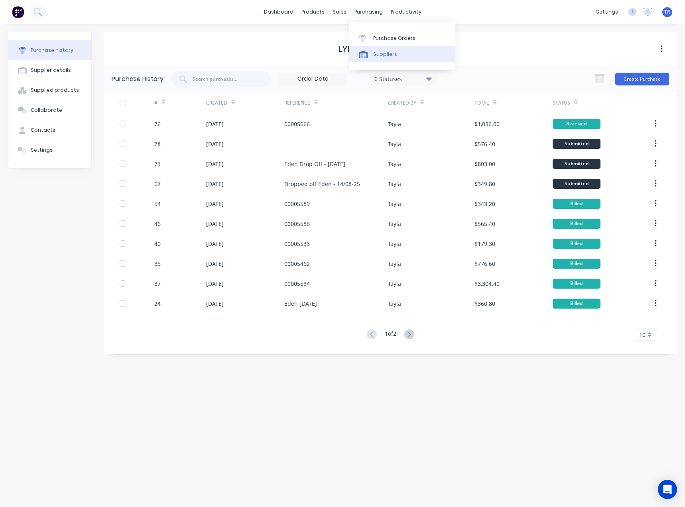
click at [367, 51] on icon at bounding box center [363, 54] width 9 height 7
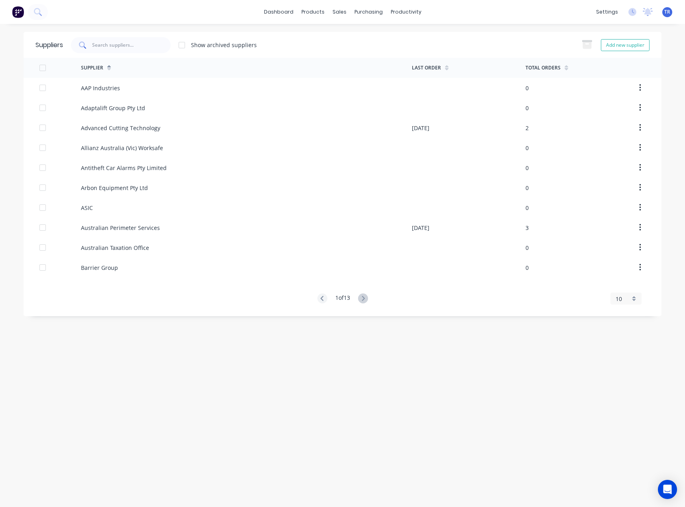
click at [148, 46] on input "text" at bounding box center [124, 44] width 65 height 7
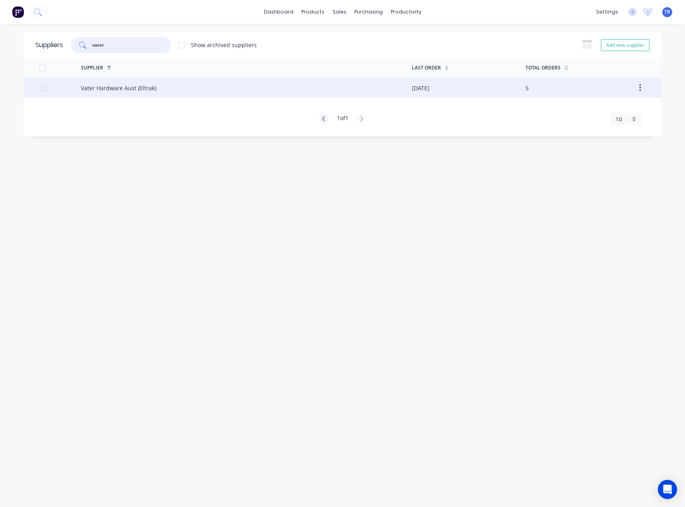
type input "vater"
click at [137, 91] on div "Vater Hardware Aust (Eltrak)" at bounding box center [118, 88] width 75 height 8
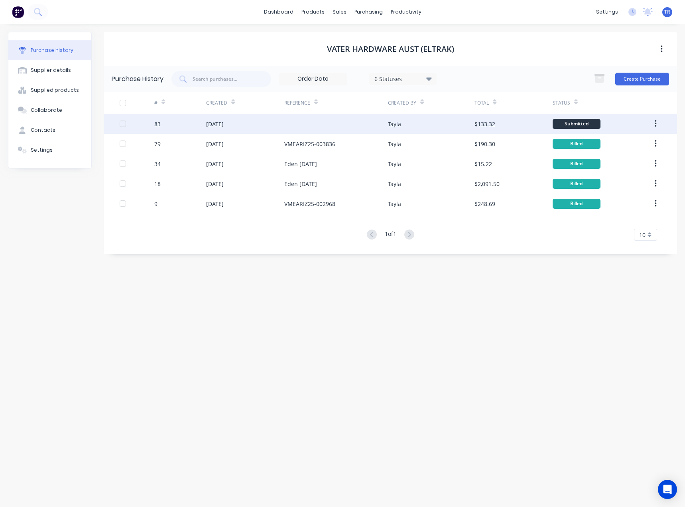
click at [195, 127] on div "83" at bounding box center [180, 124] width 52 height 20
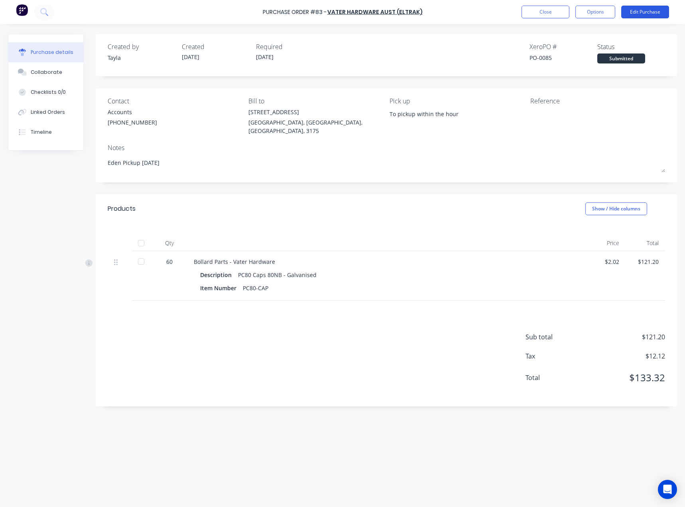
click at [639, 12] on button "Edit Purchase" at bounding box center [646, 12] width 48 height 13
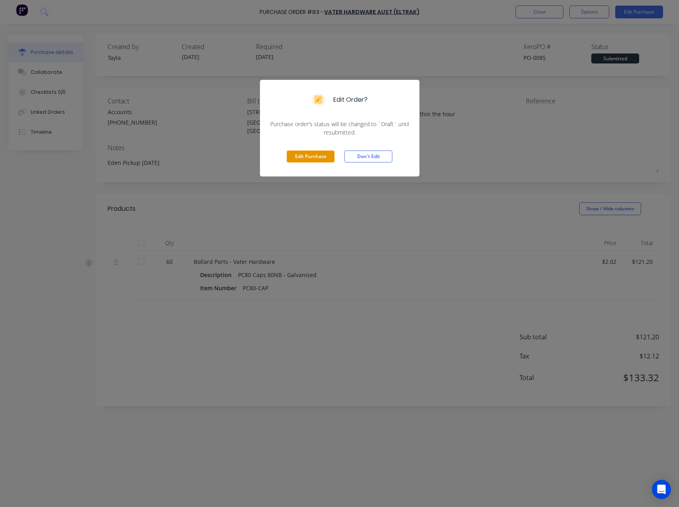
click at [288, 158] on button "Edit Purchase" at bounding box center [311, 156] width 48 height 12
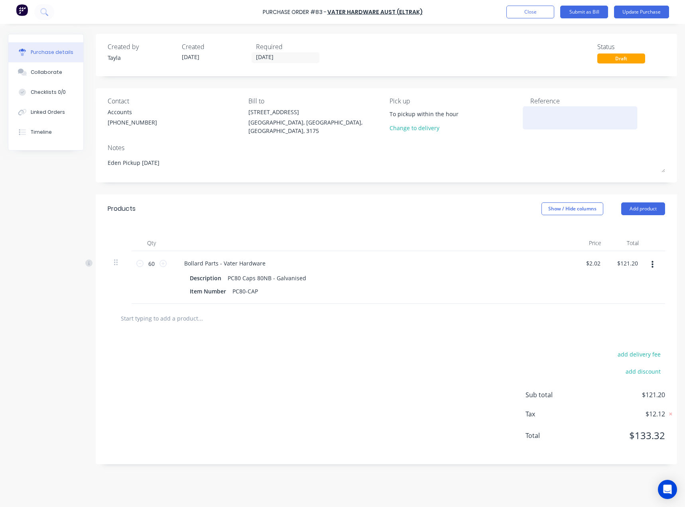
click at [546, 121] on textarea at bounding box center [581, 117] width 100 height 18
paste textarea "VMEARIZ25-003869"
type textarea "x"
type textarea "VMEARIZ25-003869"
type textarea "x"
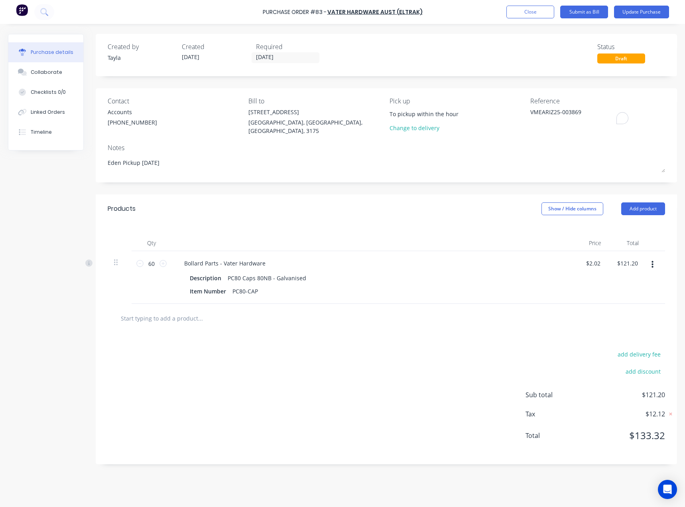
type textarea "VMEARIZ25-003869"
click at [476, 70] on div "Created by Tayla Created 27/08/25 Required 27/08/25 Status Draft" at bounding box center [387, 55] width 582 height 42
click at [631, 15] on button "Update Purchase" at bounding box center [641, 12] width 55 height 13
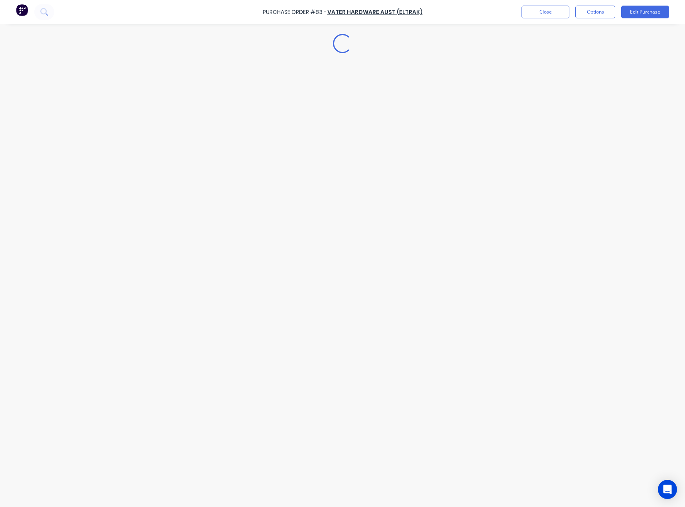
type textarea "x"
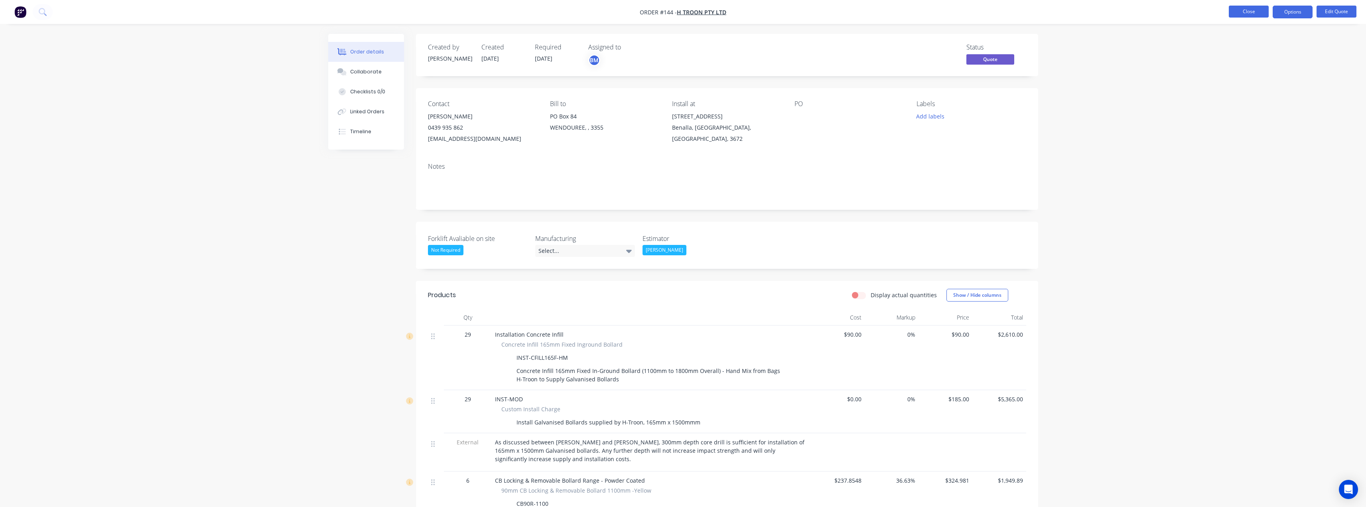
click at [1244, 8] on button "Close" at bounding box center [1249, 12] width 40 height 12
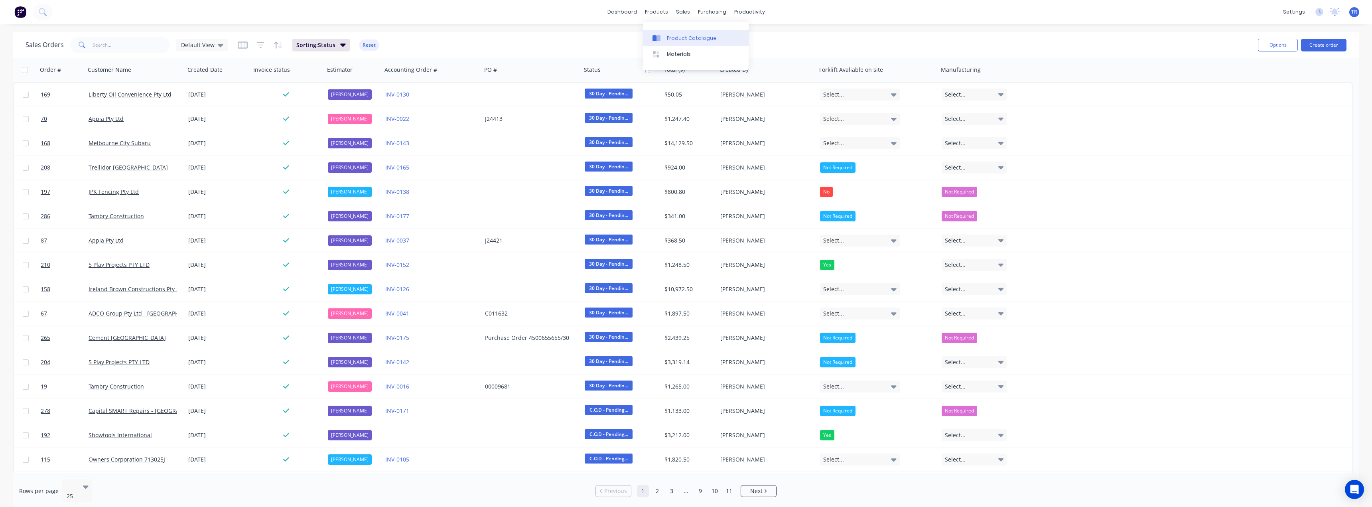
click at [665, 37] on link "Product Catalogue" at bounding box center [696, 38] width 106 height 16
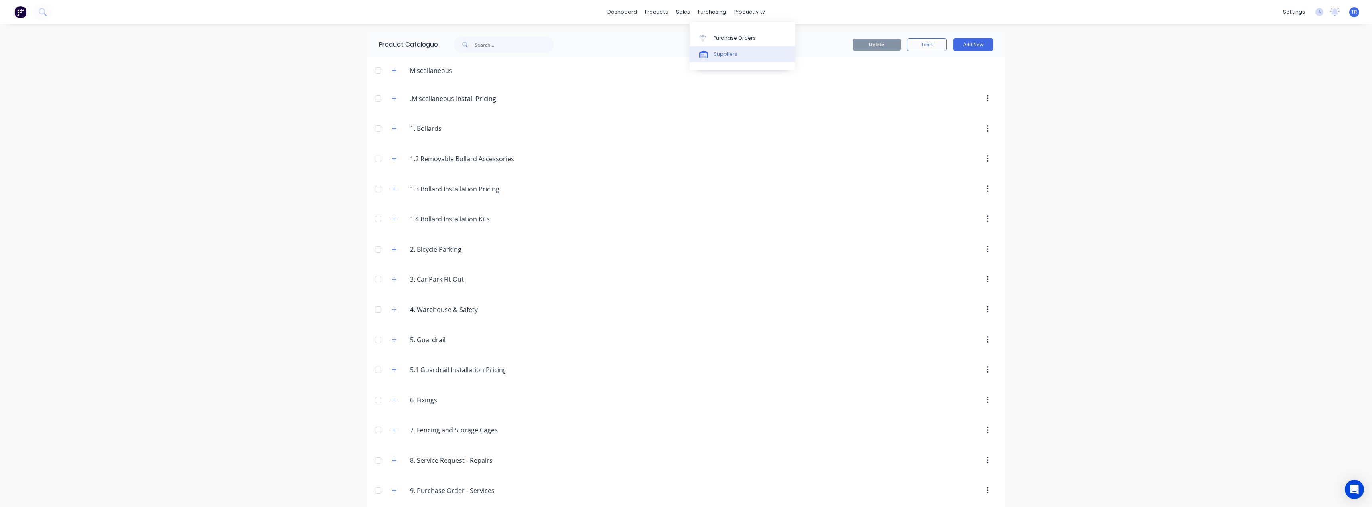
click at [712, 54] on link "Suppliers" at bounding box center [743, 54] width 106 height 16
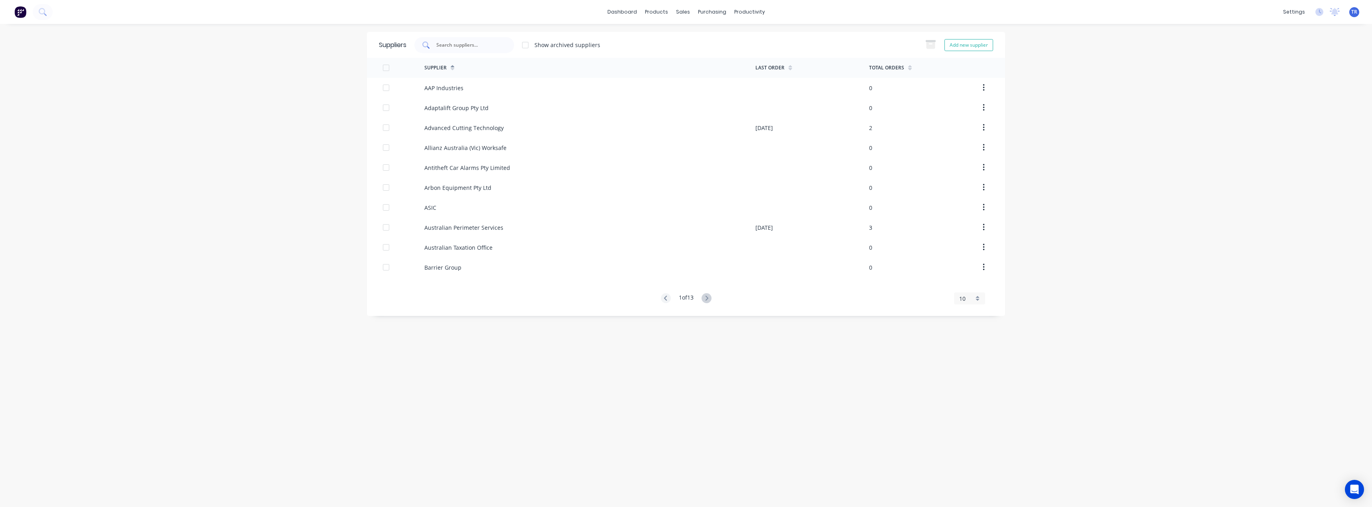
click at [453, 49] on div at bounding box center [464, 45] width 100 height 16
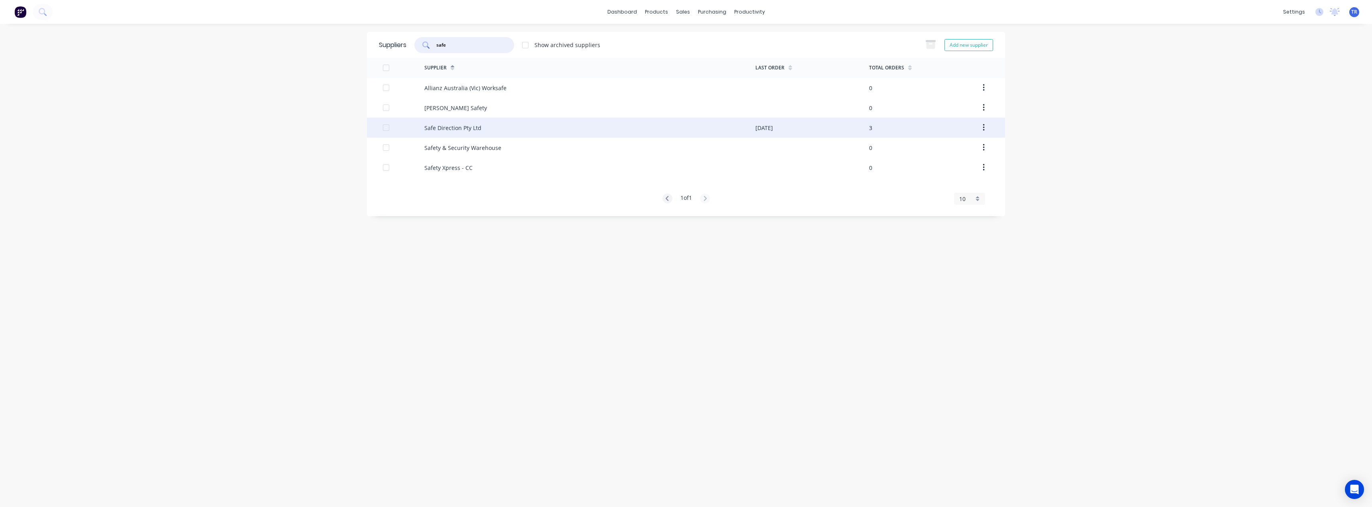
type input "safe"
click at [481, 127] on div "Safe Direction Pty Ltd" at bounding box center [589, 128] width 331 height 20
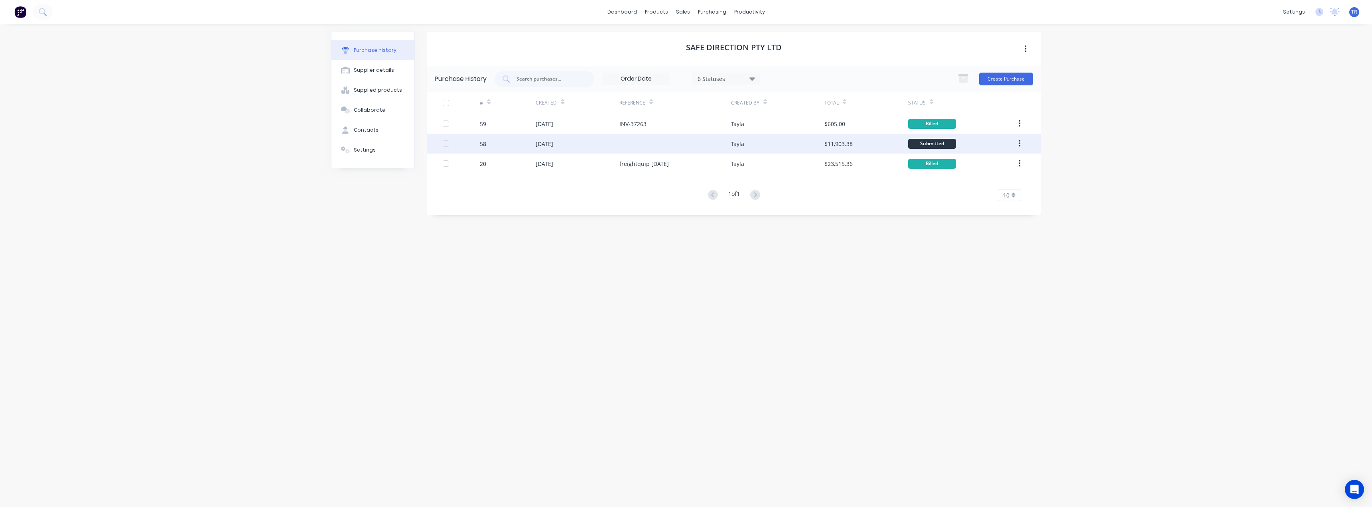
click at [582, 140] on div "[DATE]" at bounding box center [578, 144] width 84 height 20
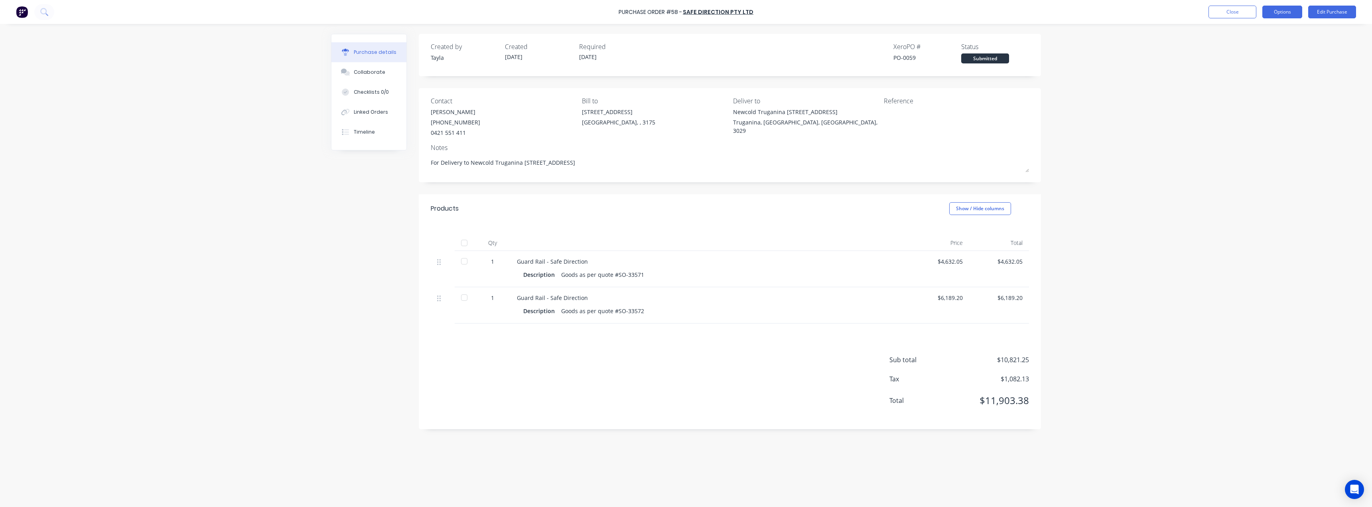
click at [1275, 13] on button "Options" at bounding box center [1283, 12] width 40 height 13
click at [1257, 30] on div "Print / Email" at bounding box center [1264, 33] width 61 height 12
click at [1255, 46] on div "With pricing" at bounding box center [1264, 49] width 61 height 12
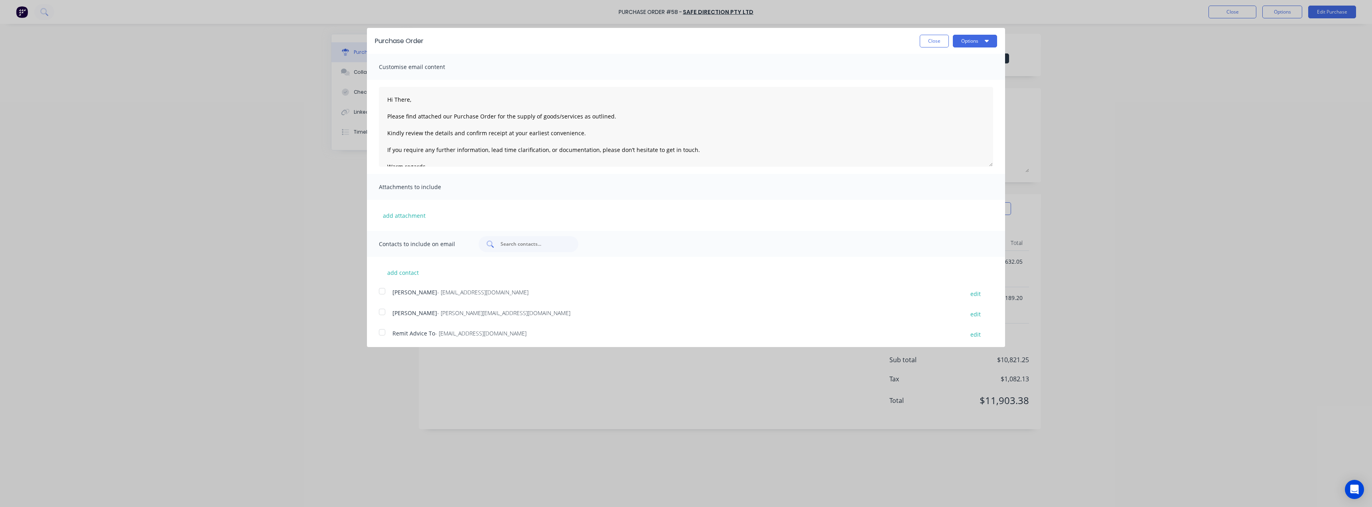
click at [508, 249] on div at bounding box center [529, 244] width 100 height 16
click at [399, 271] on button "add contact" at bounding box center [403, 272] width 48 height 12
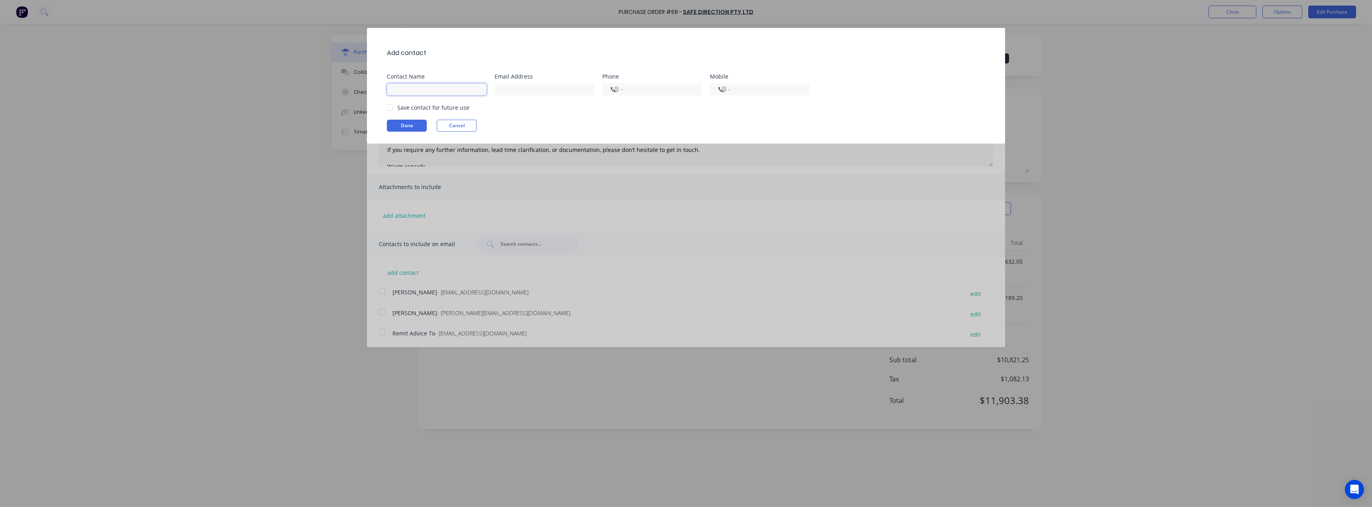
click at [463, 89] on input at bounding box center [437, 89] width 100 height 12
type input "Budd"
click at [505, 81] on div "Email Address" at bounding box center [549, 85] width 108 height 22
click at [497, 89] on input at bounding box center [545, 89] width 100 height 12
type input "[PERSON_NAME][EMAIL_ADDRESS][DOMAIN_NAME]"
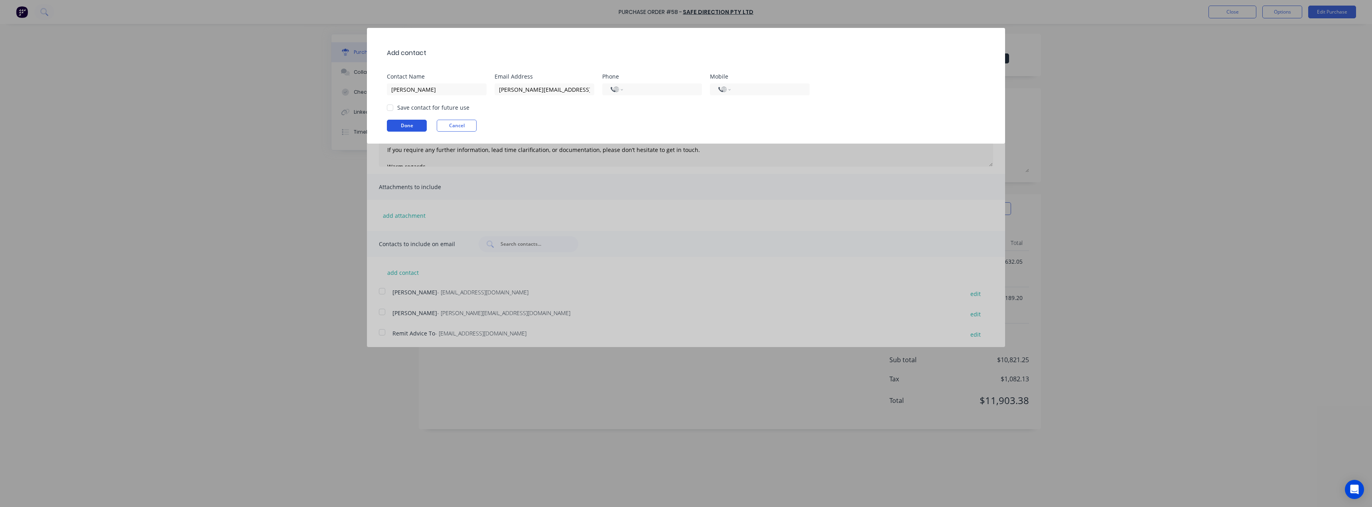
click at [397, 122] on button "Done" at bounding box center [407, 126] width 40 height 12
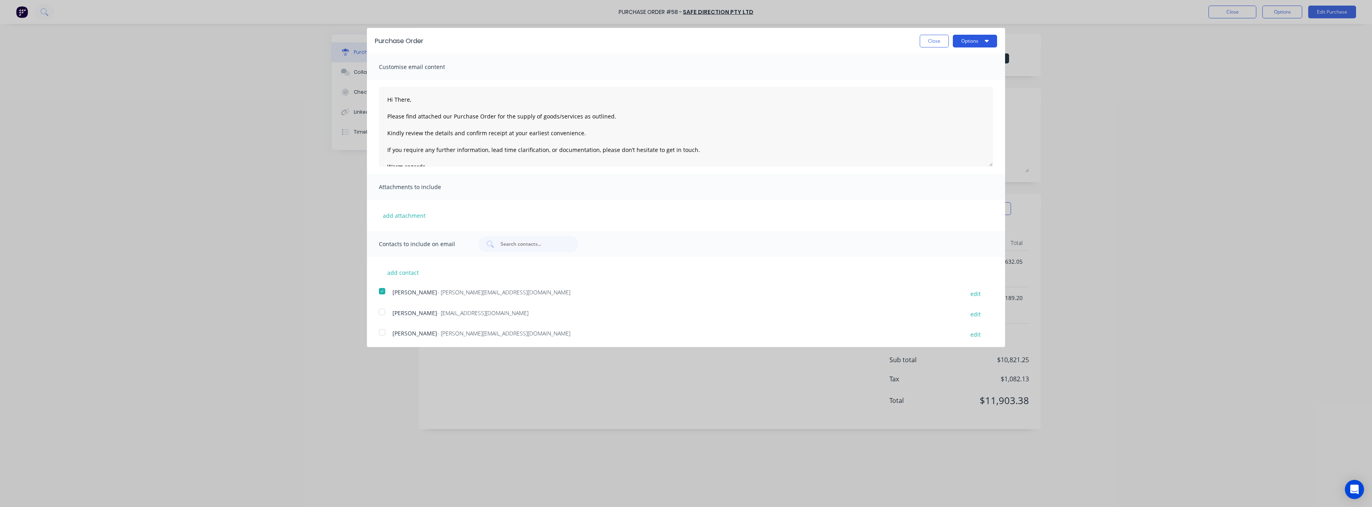
click at [967, 42] on button "Options" at bounding box center [975, 41] width 44 height 13
click at [941, 81] on div "Email" at bounding box center [959, 77] width 61 height 12
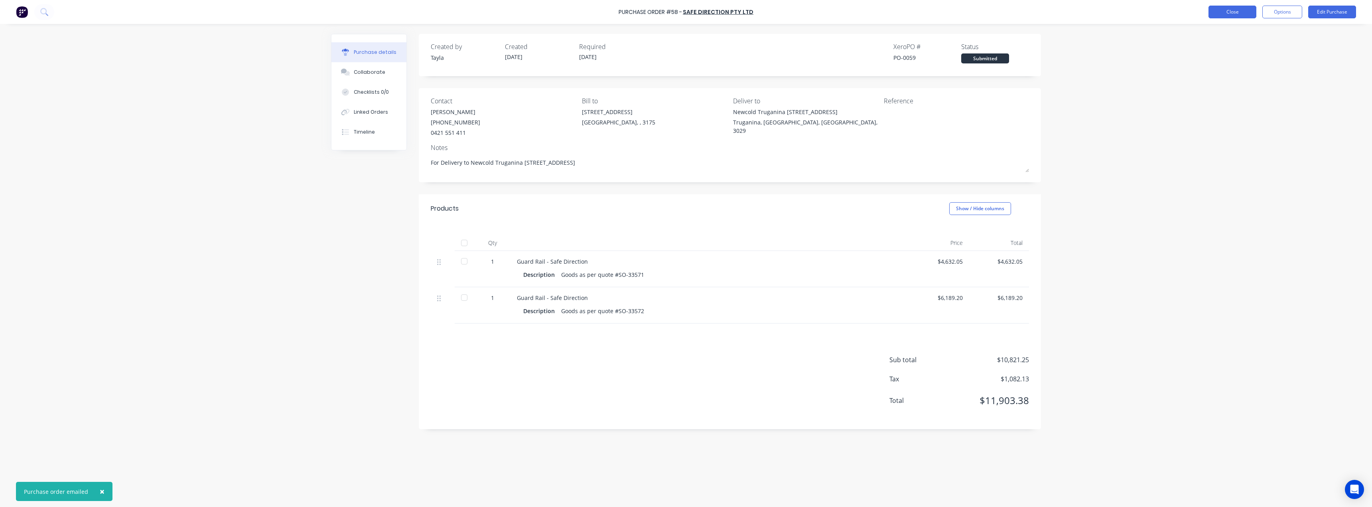
click at [1243, 12] on button "Close" at bounding box center [1233, 12] width 48 height 13
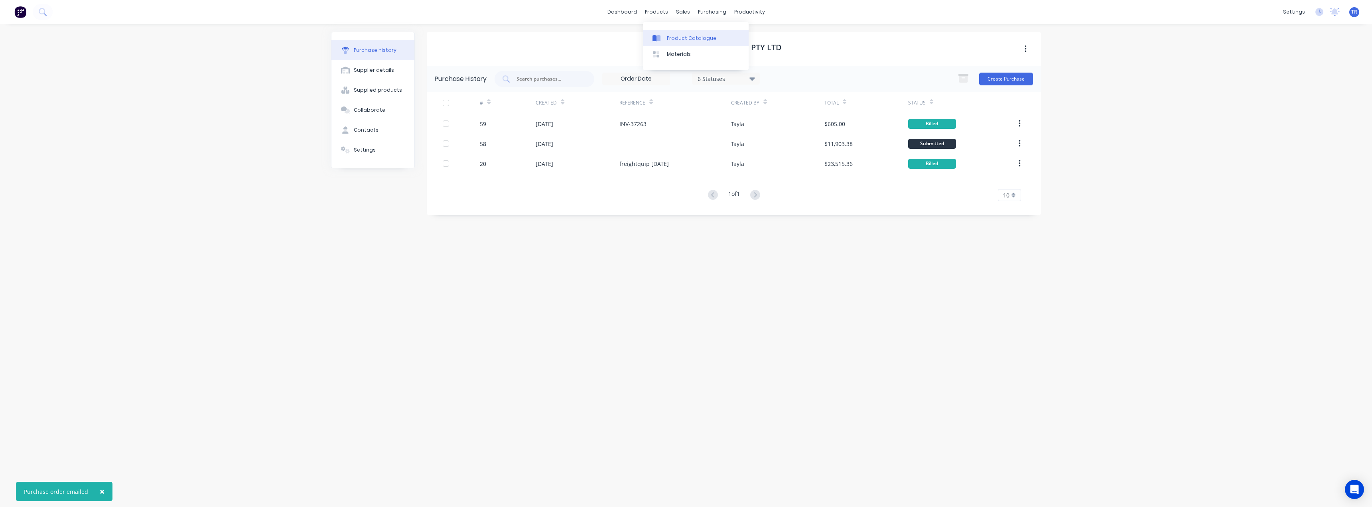
click at [664, 33] on link "Product Catalogue" at bounding box center [696, 38] width 106 height 16
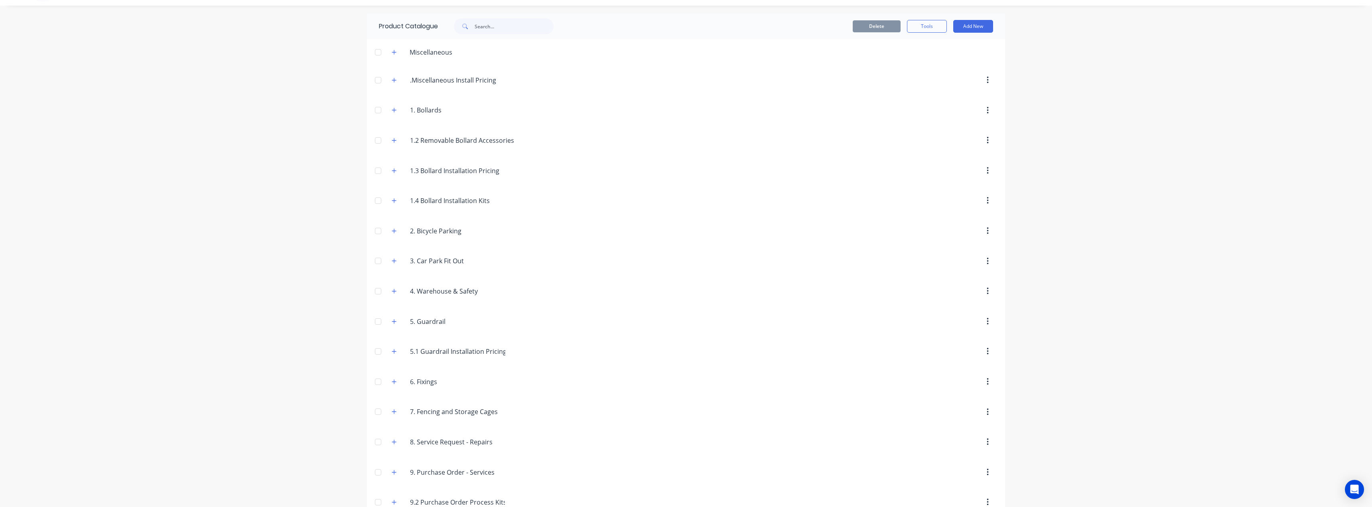
scroll to position [37, 0]
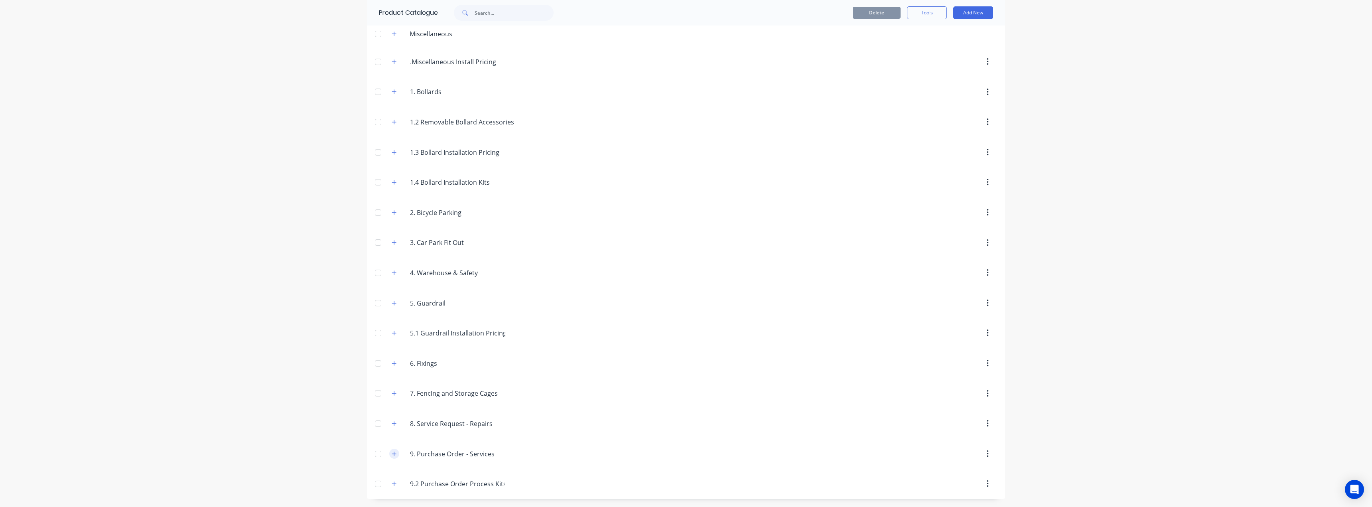
click at [389, 455] on button "button" at bounding box center [394, 454] width 10 height 10
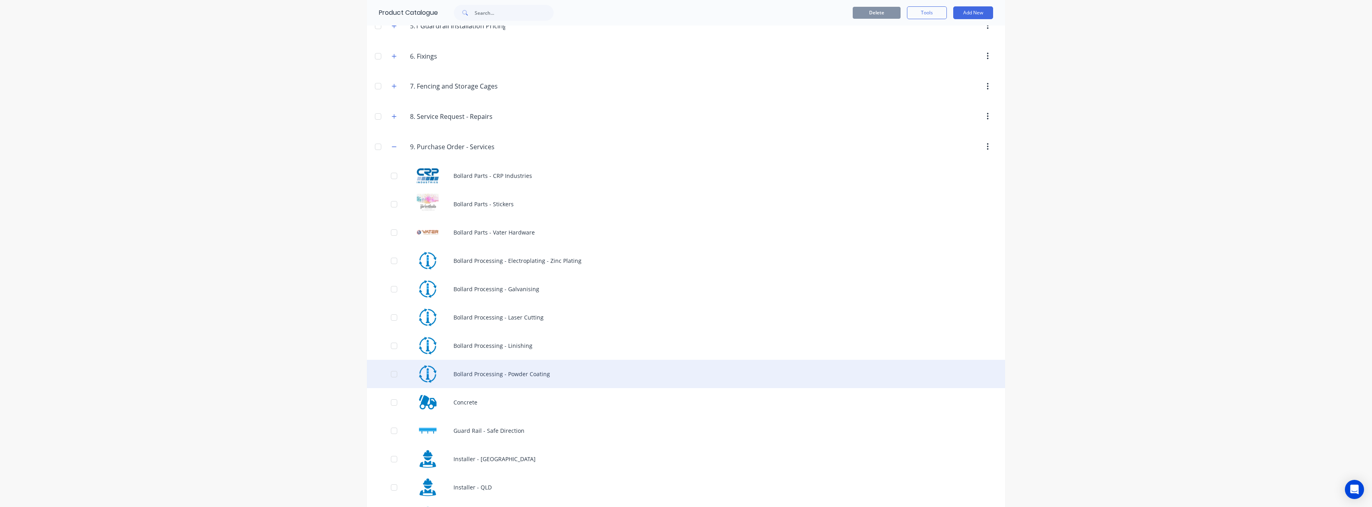
scroll to position [356, 0]
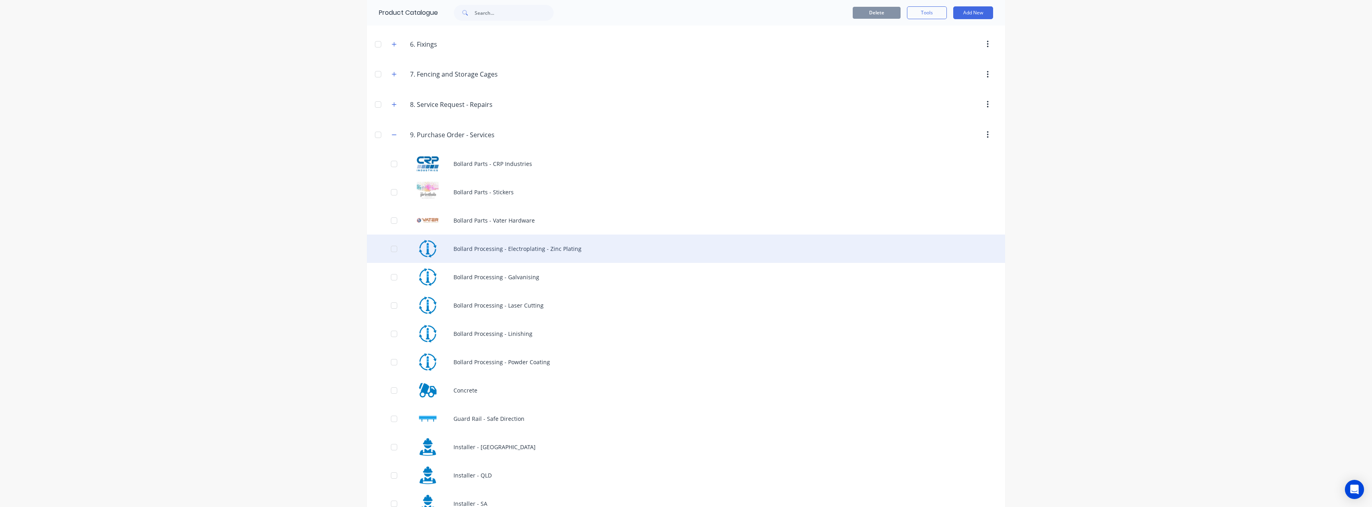
click at [566, 245] on div "Bollard Processing - Electroplating - Zinc Plating" at bounding box center [686, 249] width 638 height 28
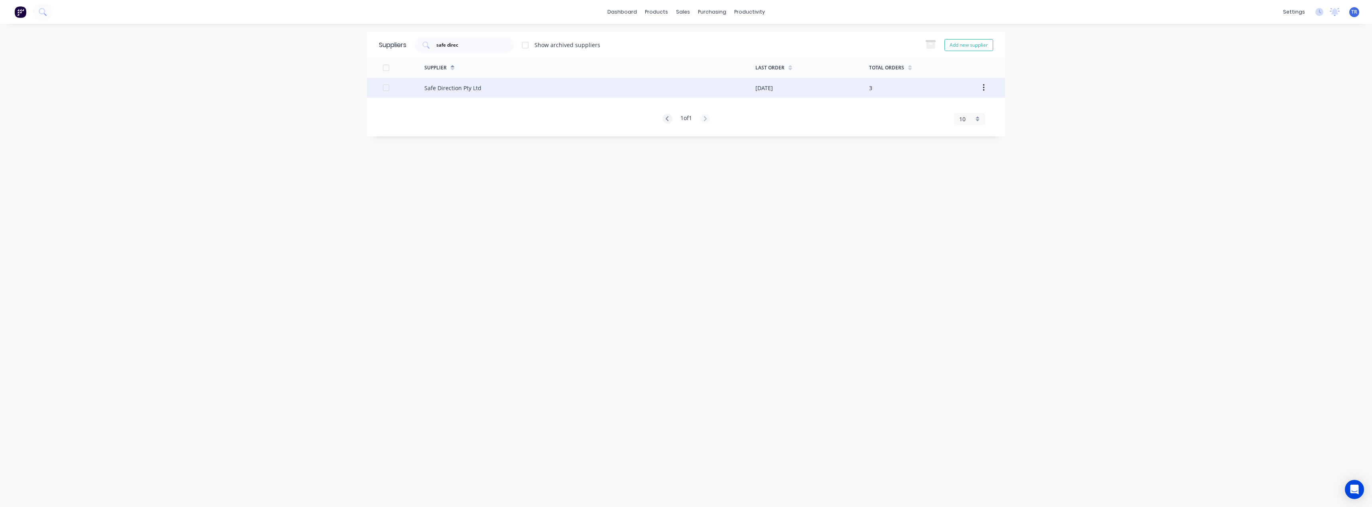
click at [467, 90] on div "Safe Direction Pty Ltd" at bounding box center [452, 88] width 57 height 8
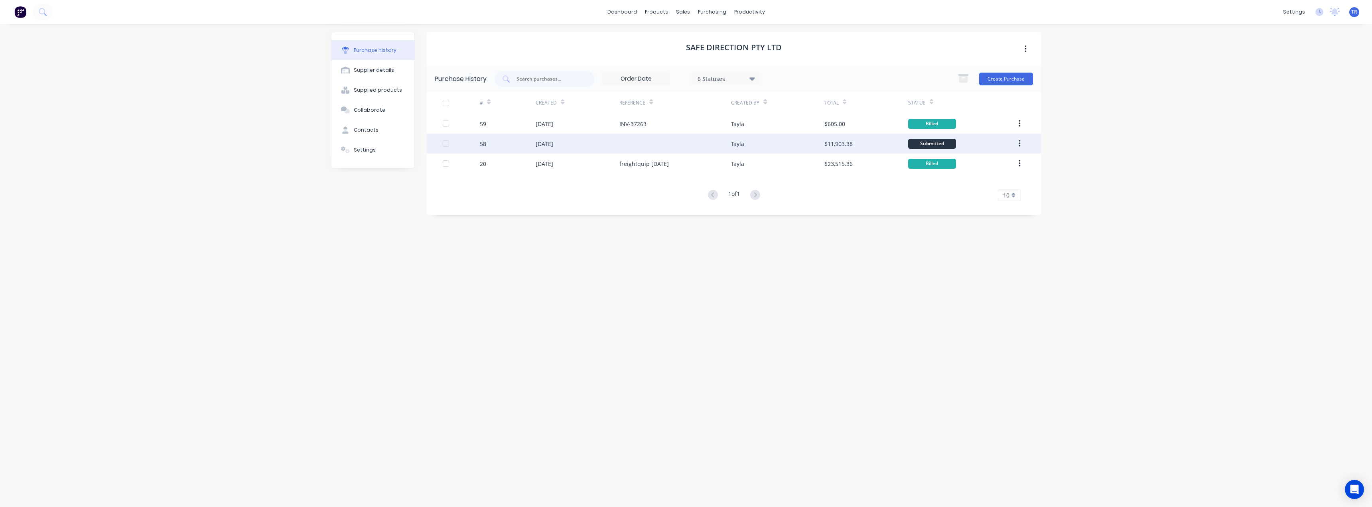
click at [522, 138] on div "58" at bounding box center [508, 144] width 56 height 20
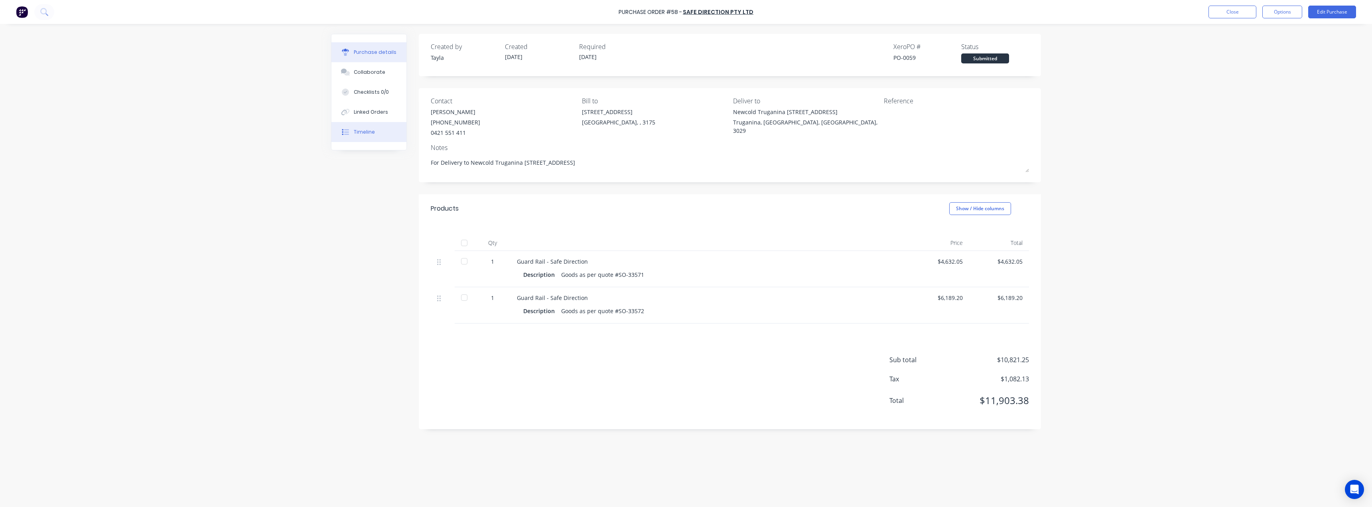
click at [363, 133] on div "Timeline" at bounding box center [364, 131] width 21 height 7
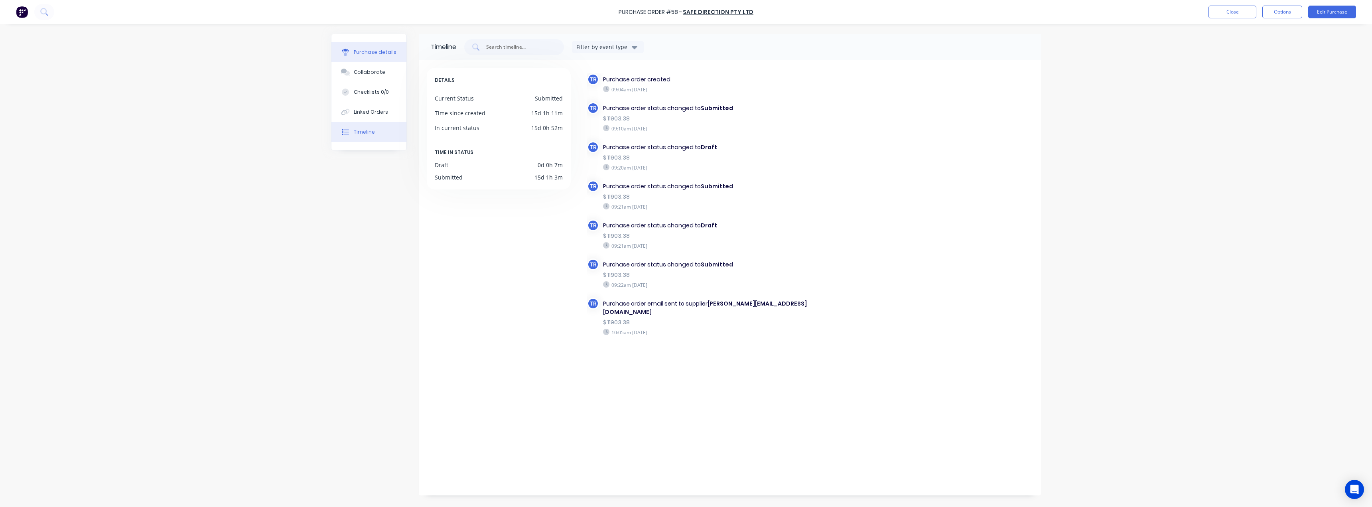
drag, startPoint x: 385, startPoint y: 62, endPoint x: 380, endPoint y: 51, distance: 12.2
click at [385, 60] on div "Purchase details Collaborate Checklists 0/0 Linked Orders Timeline" at bounding box center [369, 92] width 75 height 116
click at [380, 51] on div "Purchase details" at bounding box center [375, 52] width 43 height 7
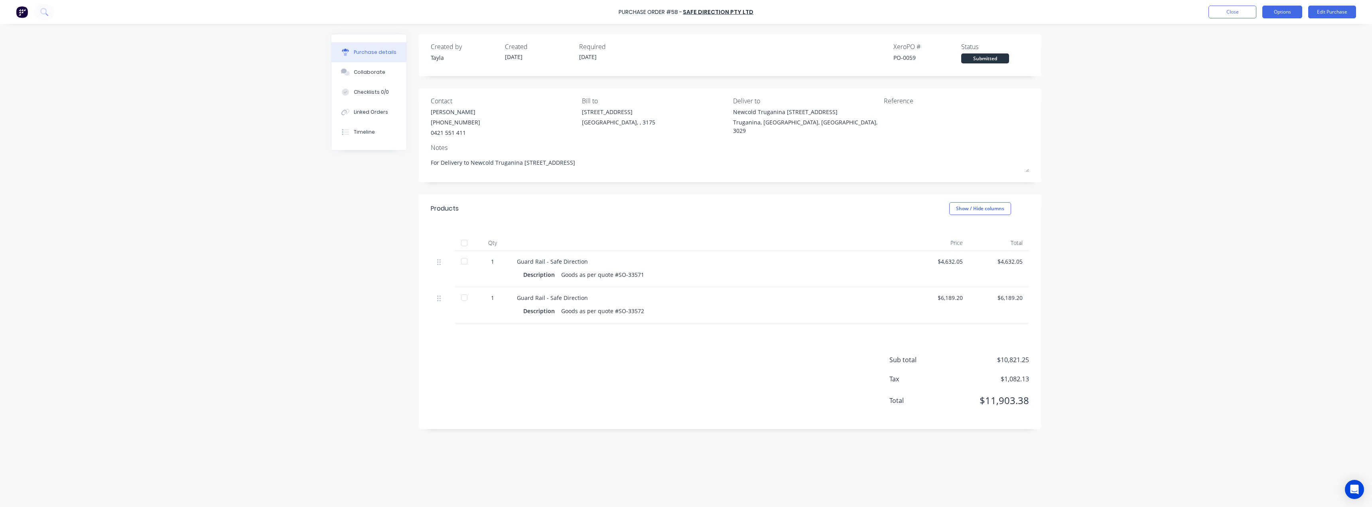
click at [1296, 12] on button "Options" at bounding box center [1283, 12] width 40 height 13
click at [1167, 64] on div "Purchase Order #58 - Safe Direction Pty Ltd Close Options Print / Email Convert…" at bounding box center [686, 253] width 1372 height 507
click at [375, 138] on button "Timeline" at bounding box center [369, 132] width 75 height 20
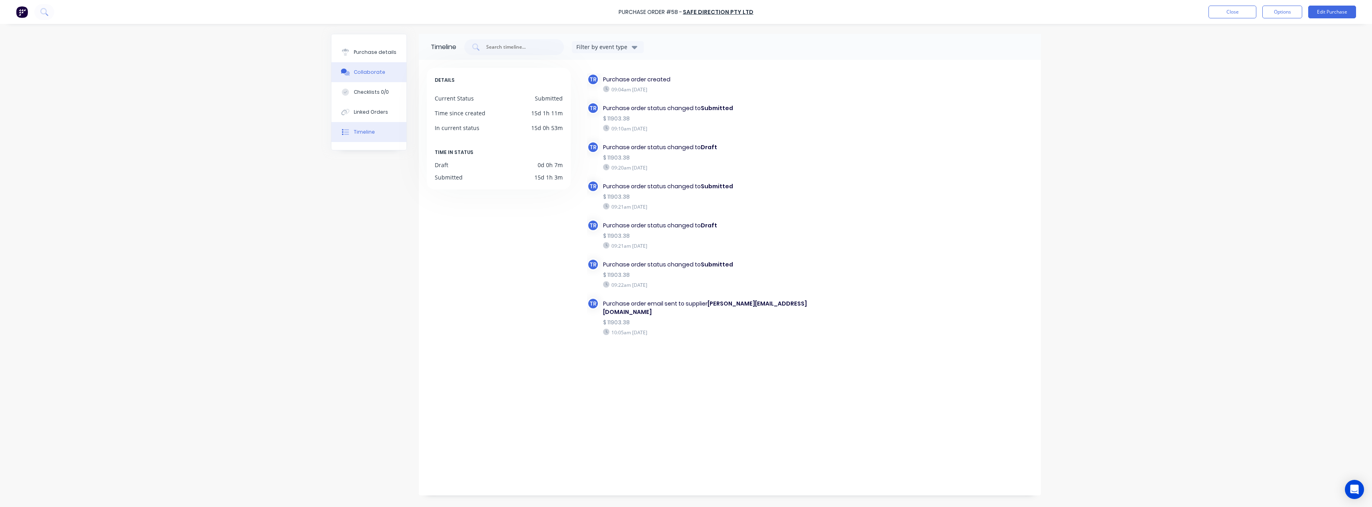
click at [381, 67] on button "Collaborate" at bounding box center [369, 72] width 75 height 20
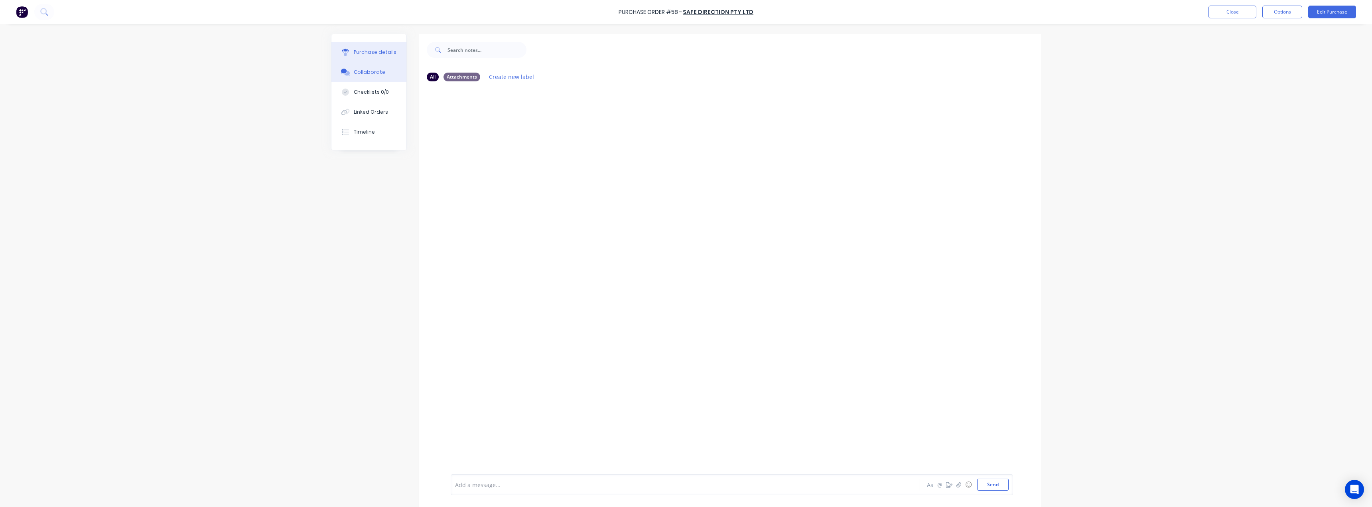
click at [377, 55] on div "Purchase details" at bounding box center [375, 52] width 43 height 7
type textarea "x"
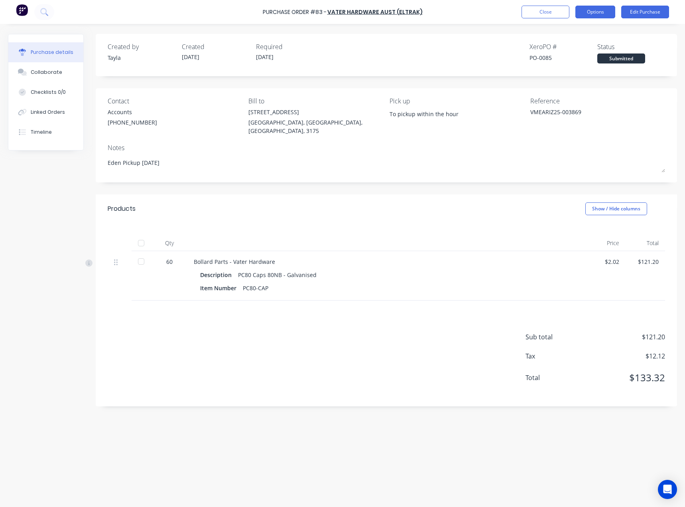
click at [598, 9] on button "Options" at bounding box center [596, 12] width 40 height 13
click at [570, 43] on div "Convert to Bill" at bounding box center [577, 49] width 61 height 12
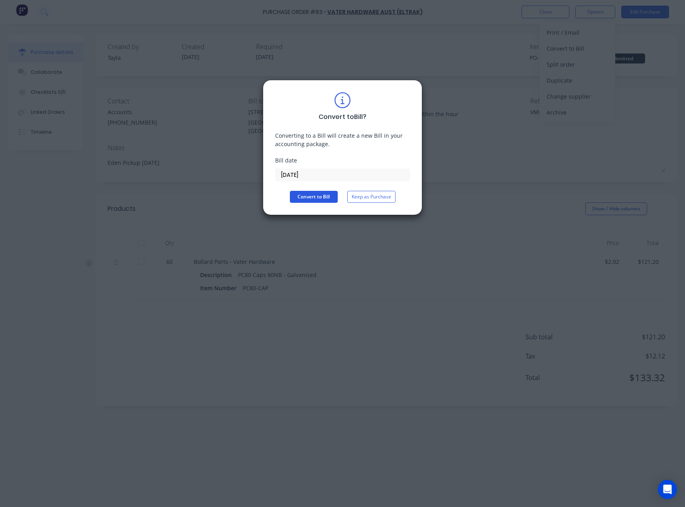
click at [305, 195] on button "Convert to Bill" at bounding box center [314, 197] width 48 height 12
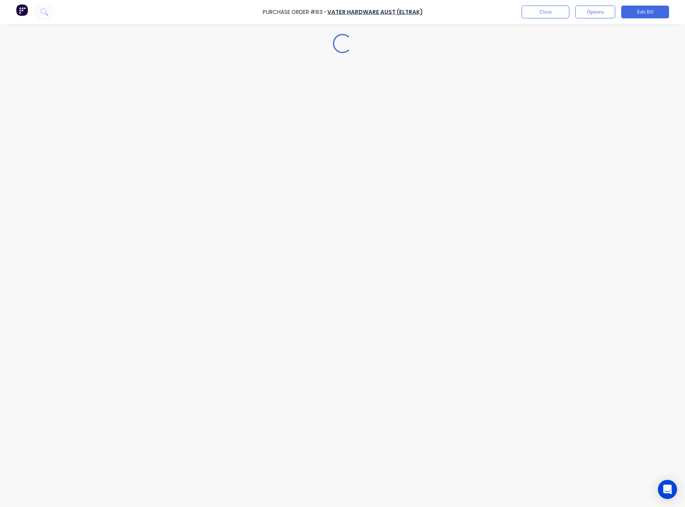
type textarea "x"
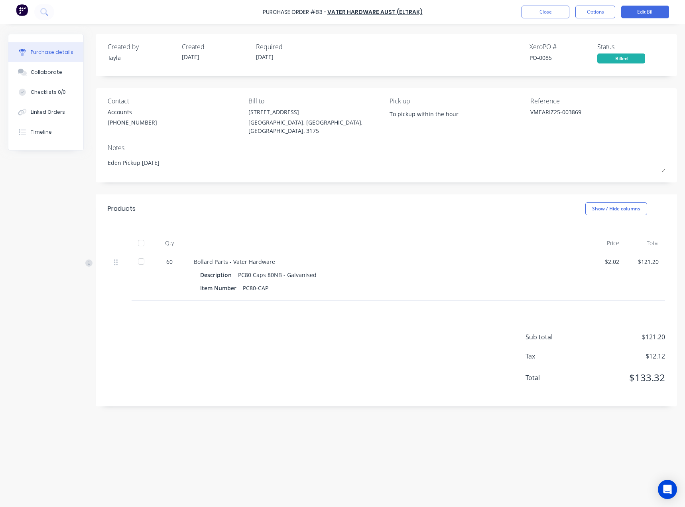
click at [521, 17] on div "Purchase Order #83 - Vater Hardware Aust (Eltrak) Close Options Edit Bill" at bounding box center [342, 12] width 685 height 24
click at [531, 15] on button "Close" at bounding box center [546, 12] width 48 height 13
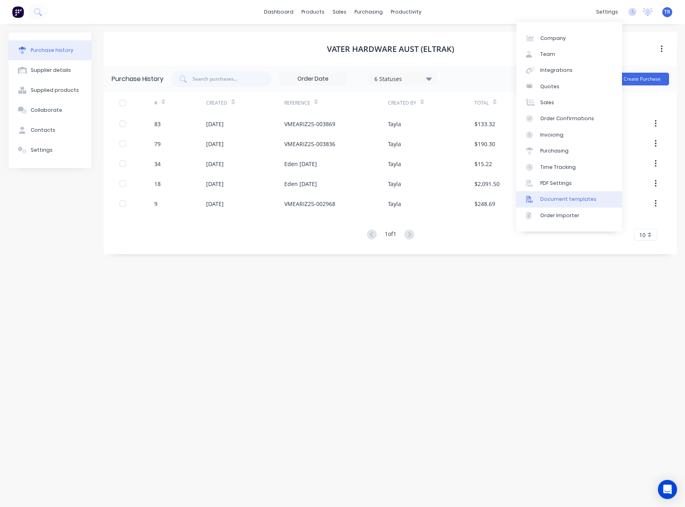
click at [562, 201] on div "Document templates" at bounding box center [569, 198] width 56 height 7
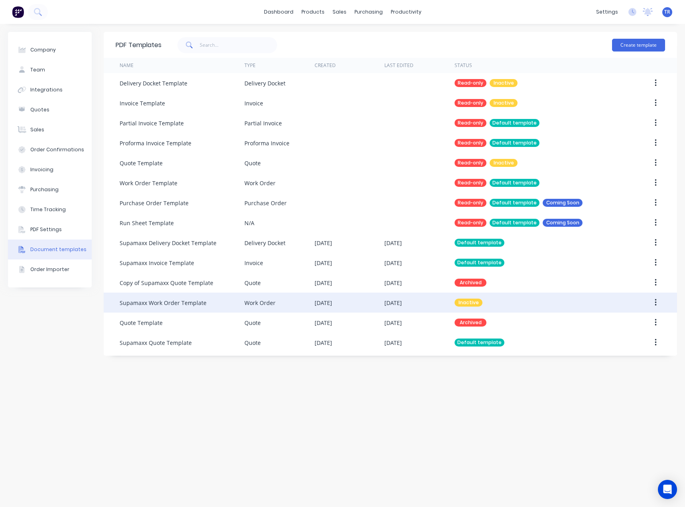
click at [256, 298] on div "Work Order" at bounding box center [280, 302] width 70 height 20
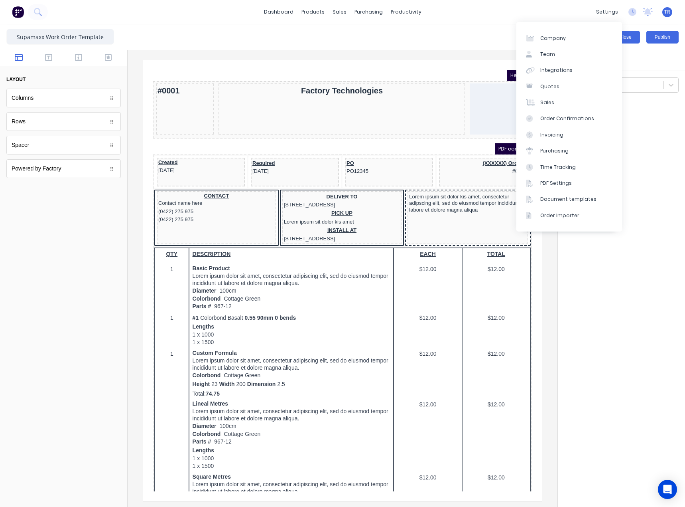
click at [627, 40] on button "Close" at bounding box center [625, 37] width 29 height 13
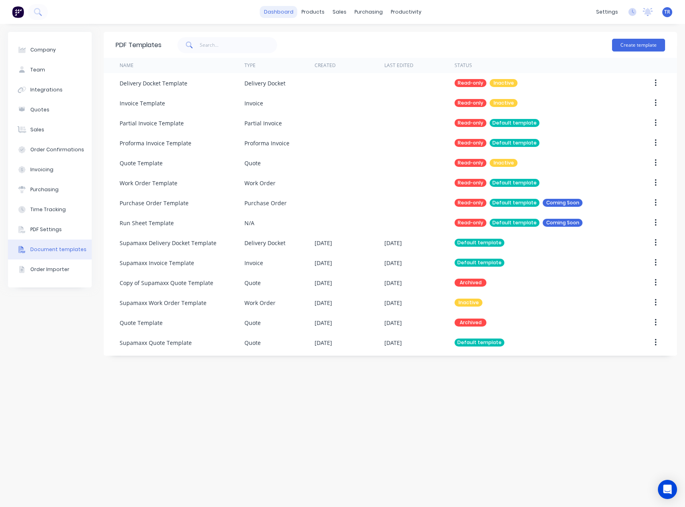
click at [278, 6] on link "dashboard" at bounding box center [278, 12] width 37 height 12
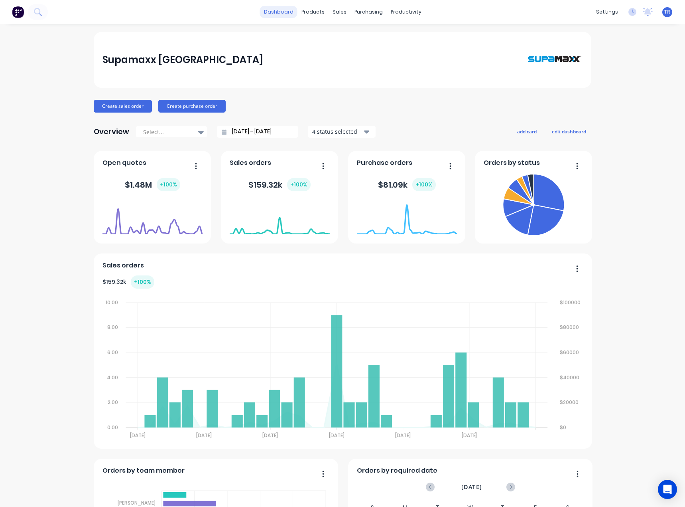
click at [288, 13] on link "dashboard" at bounding box center [278, 12] width 37 height 12
click at [318, 15] on div "products" at bounding box center [313, 12] width 31 height 12
click at [322, 36] on div "Product Catalogue" at bounding box center [345, 38] width 49 height 7
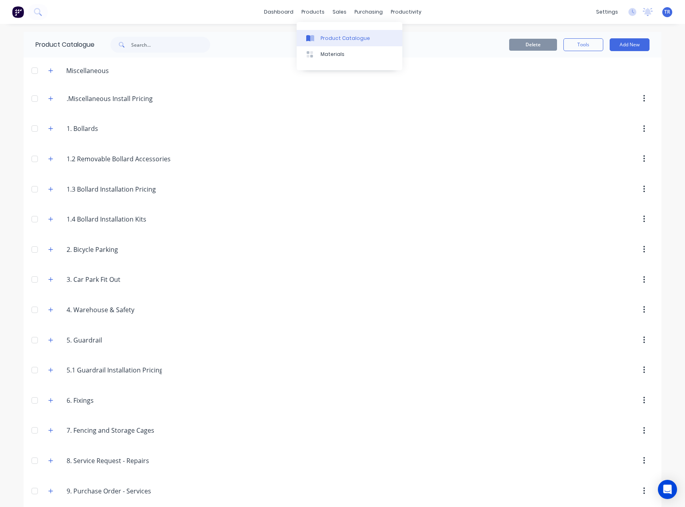
click at [318, 32] on link "Product Catalogue" at bounding box center [350, 38] width 106 height 16
click at [334, 40] on div "Product Catalogue" at bounding box center [345, 38] width 49 height 7
click at [376, 62] on link "Suppliers" at bounding box center [399, 54] width 106 height 16
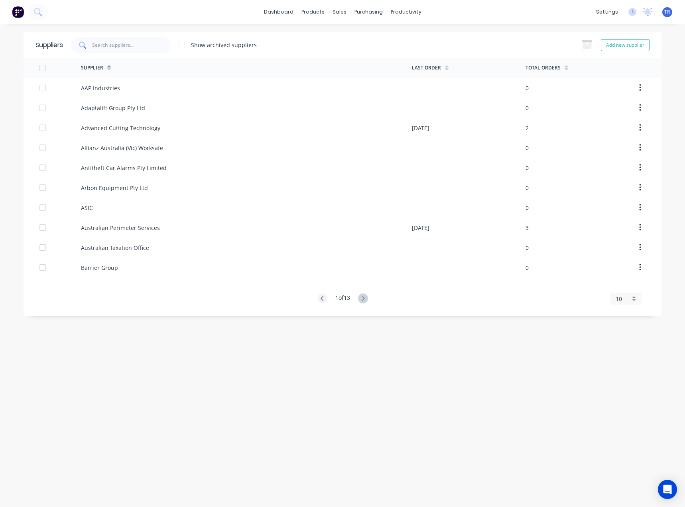
click at [136, 52] on div at bounding box center [121, 45] width 100 height 16
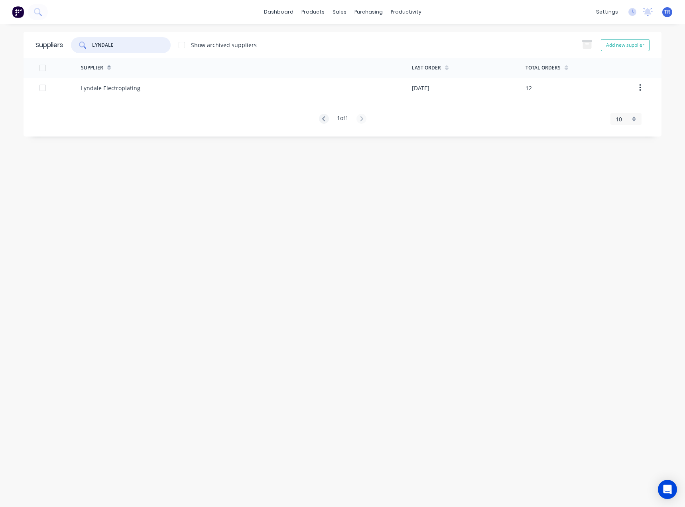
type input "LYNDALE"
click at [149, 93] on div "Lyndale Electroplating" at bounding box center [246, 88] width 331 height 20
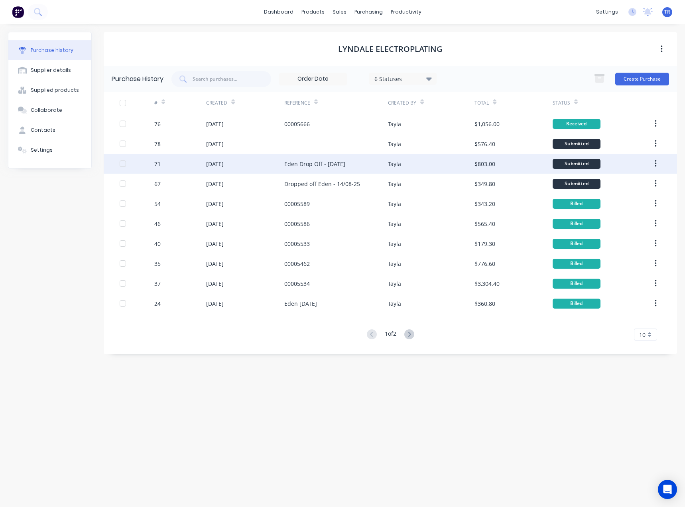
click at [188, 163] on div "71" at bounding box center [180, 164] width 52 height 20
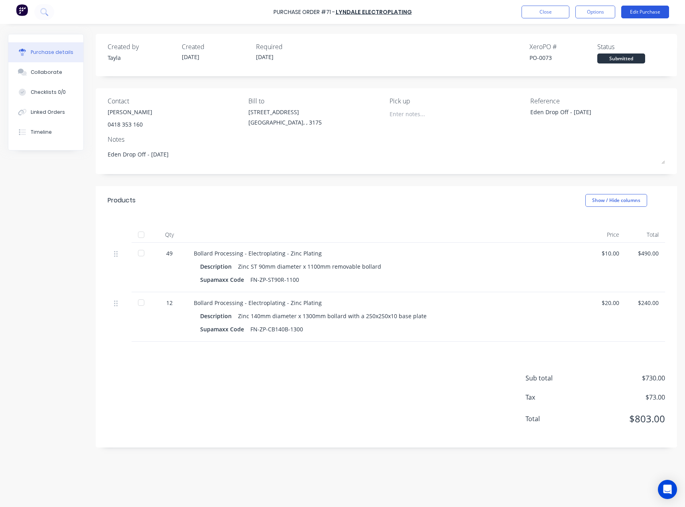
click at [645, 13] on button "Edit Purchase" at bounding box center [646, 12] width 48 height 13
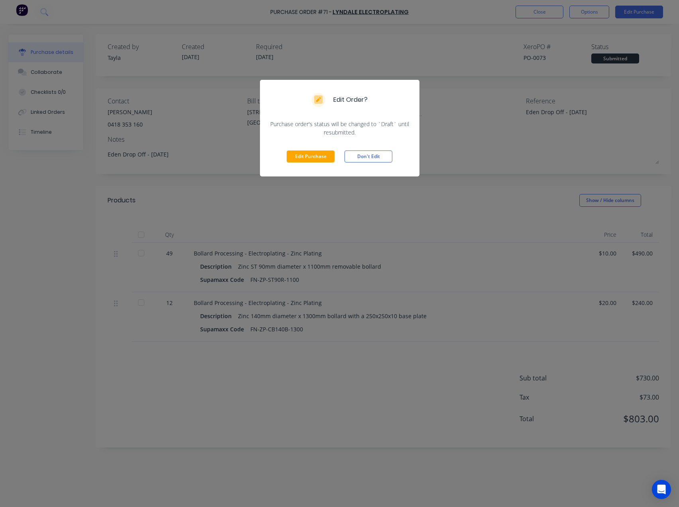
drag, startPoint x: 297, startPoint y: 161, endPoint x: 294, endPoint y: 163, distance: 4.1
click at [297, 161] on button "Edit Purchase" at bounding box center [311, 156] width 48 height 12
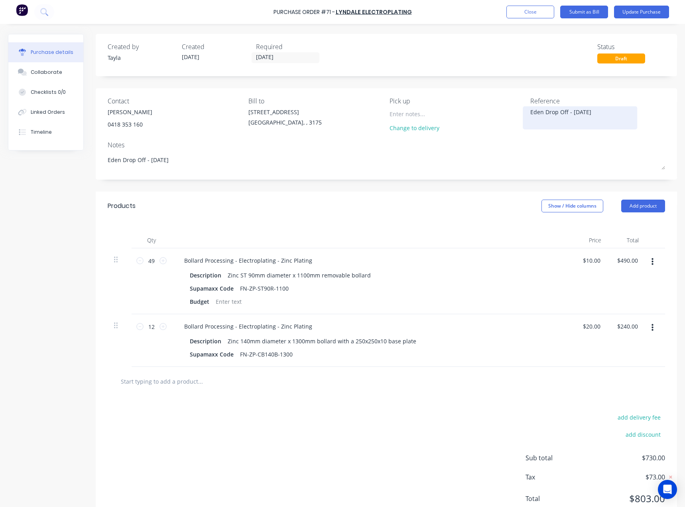
click at [568, 113] on textarea "Eden Drop Off - [DATE]" at bounding box center [581, 117] width 100 height 18
click at [564, 124] on textarea "To enrich screen reader interactions, please activate Accessibility in Grammarl…" at bounding box center [581, 117] width 100 height 18
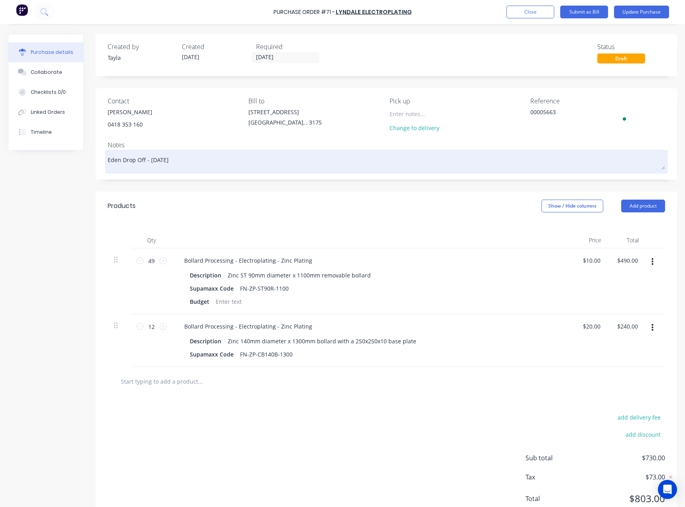
type textarea "00005663"
click at [543, 156] on textarea "Eden Drop Off - [DATE]" at bounding box center [387, 161] width 558 height 18
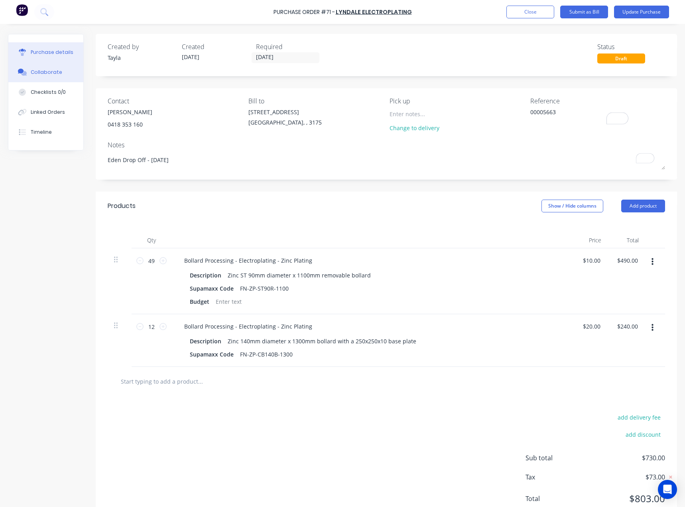
click at [76, 81] on button "Collaborate" at bounding box center [45, 72] width 75 height 20
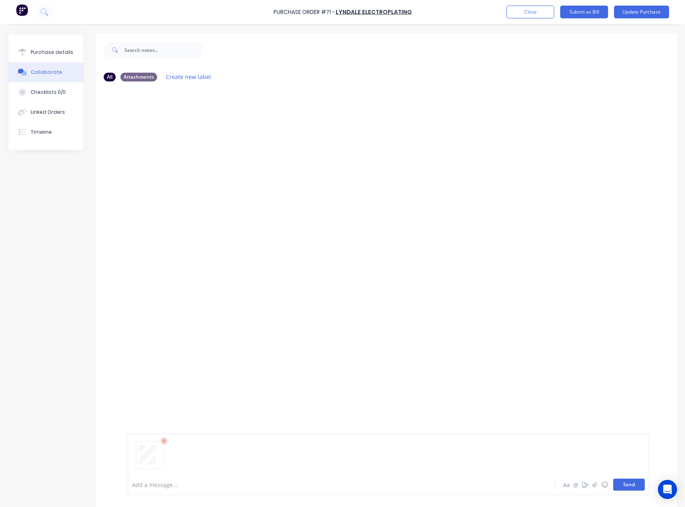
click at [616, 486] on button "Send" at bounding box center [630, 484] width 32 height 12
click at [56, 57] on button "Purchase details" at bounding box center [45, 52] width 75 height 20
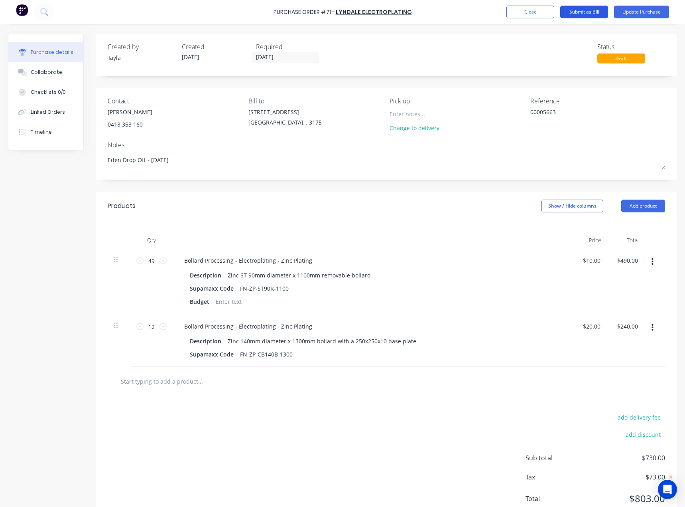
click at [592, 6] on button "Submit as Bill" at bounding box center [585, 12] width 48 height 13
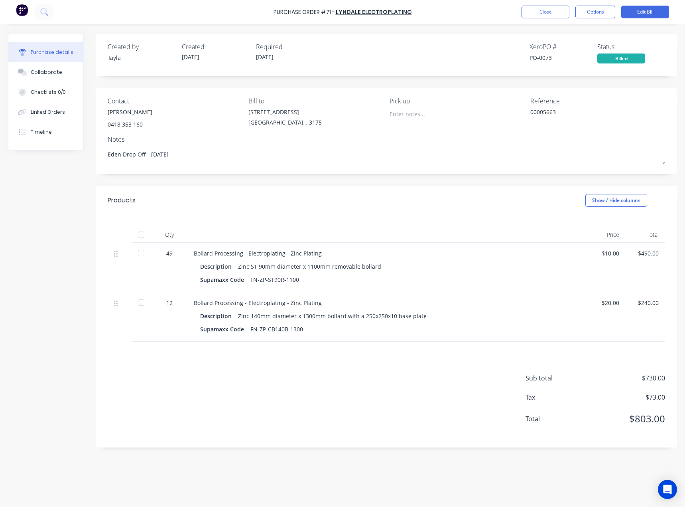
drag, startPoint x: 523, startPoint y: 22, endPoint x: 528, endPoint y: 20, distance: 5.6
click at [527, 21] on div "Purchase Order #71 - Lyndale Electroplating Close Options Edit Bill" at bounding box center [342, 12] width 685 height 24
click at [534, 16] on button "Close" at bounding box center [546, 12] width 48 height 13
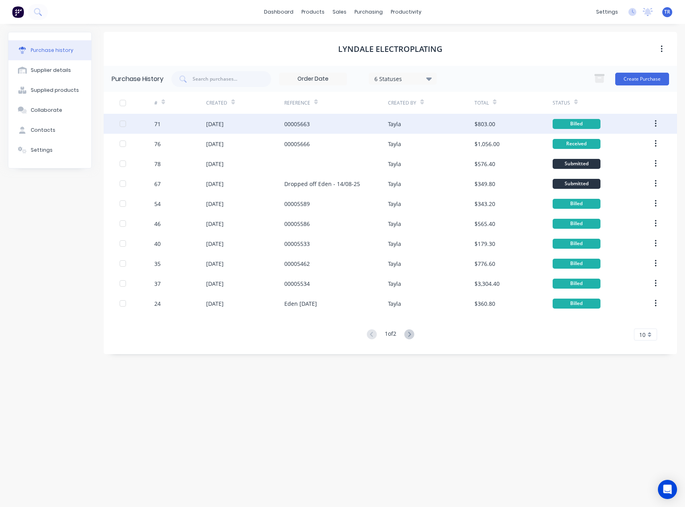
click at [469, 124] on div "Tayla" at bounding box center [431, 124] width 87 height 20
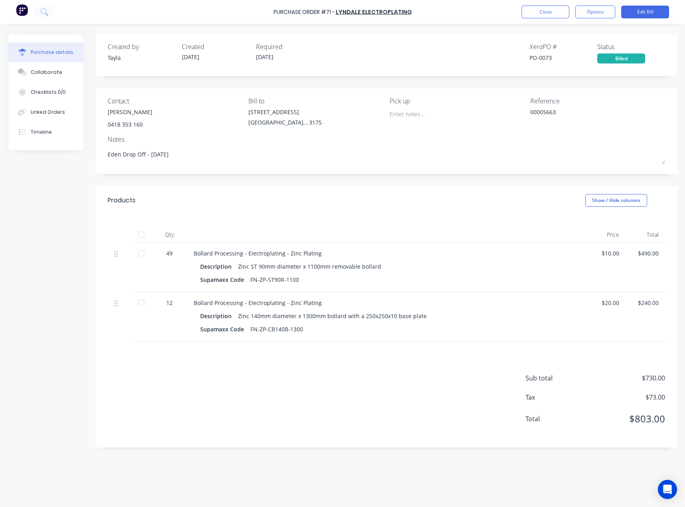
click at [140, 237] on div at bounding box center [141, 235] width 16 height 16
click at [543, 14] on button "Close" at bounding box center [546, 12] width 48 height 13
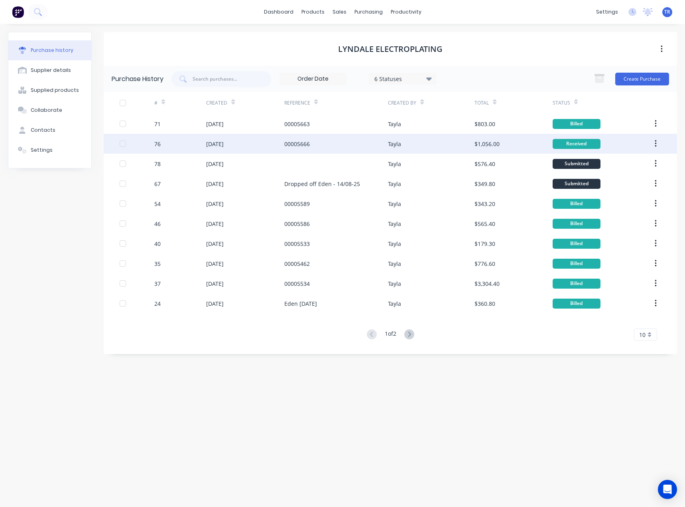
click at [172, 139] on div "76" at bounding box center [180, 144] width 52 height 20
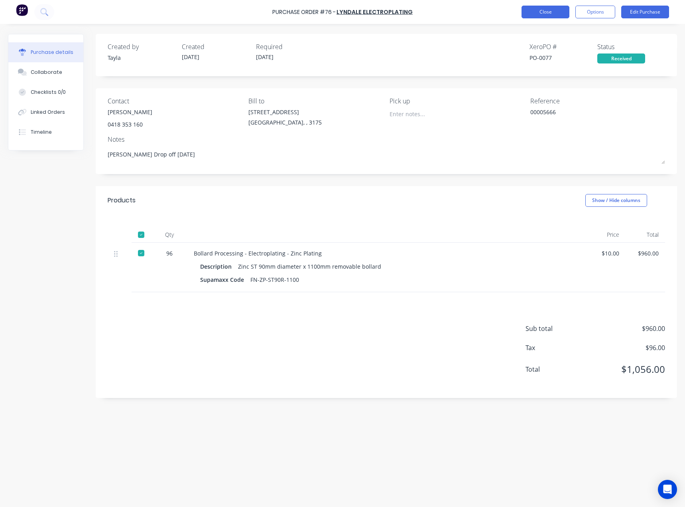
click at [530, 15] on button "Close" at bounding box center [546, 12] width 48 height 13
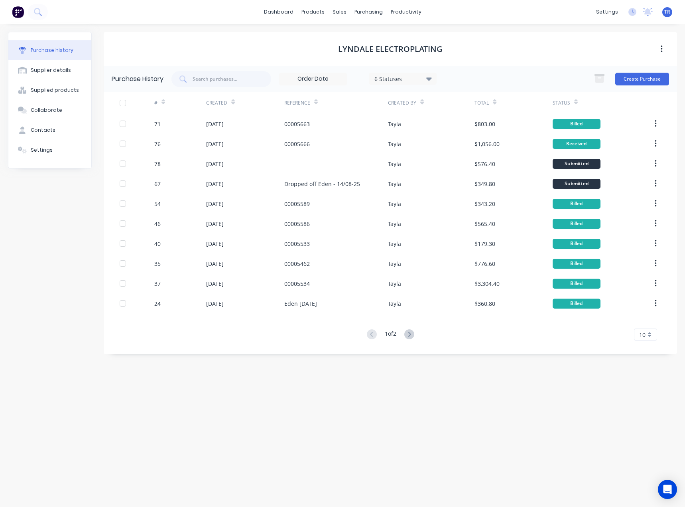
click at [158, 102] on div "#" at bounding box center [159, 103] width 11 height 14
click at [162, 101] on icon at bounding box center [164, 102] width 4 height 6
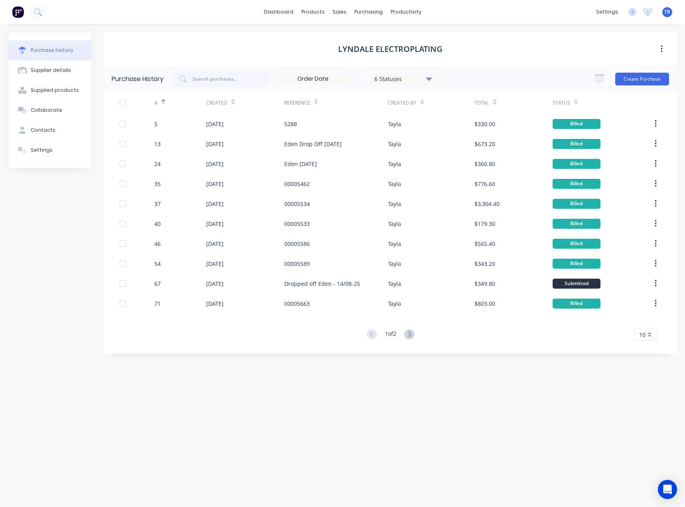
click at [411, 343] on div "Purchase History 6 Statuses 6 Statuses Create Purchase # Created Reference Crea…" at bounding box center [391, 210] width 574 height 288
click at [411, 336] on icon at bounding box center [410, 334] width 10 height 10
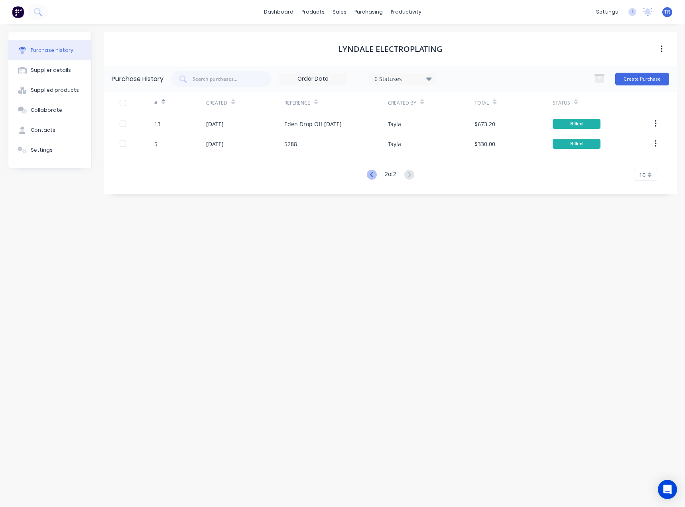
click at [367, 174] on icon at bounding box center [372, 175] width 10 height 10
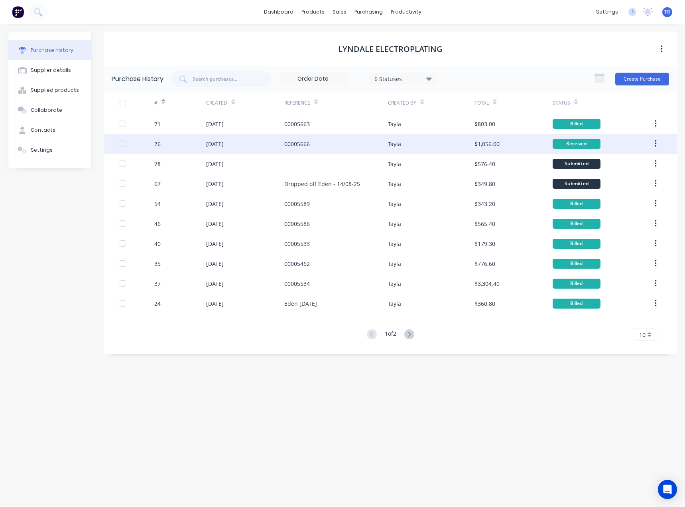
click at [383, 145] on div "00005666" at bounding box center [336, 144] width 104 height 20
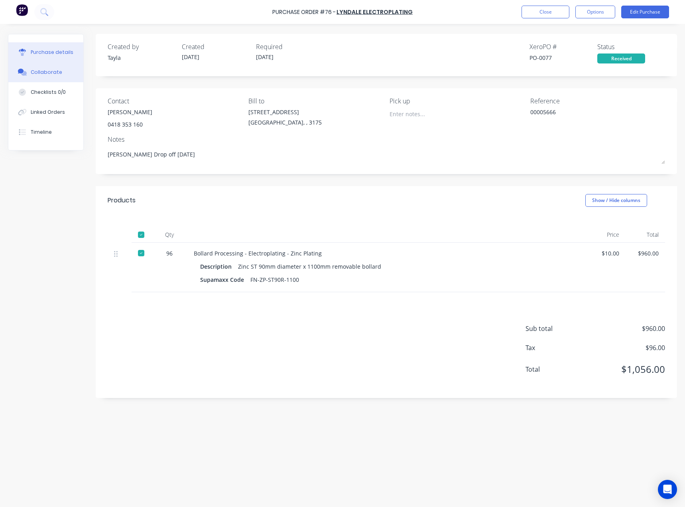
click at [57, 68] on button "Collaborate" at bounding box center [45, 72] width 75 height 20
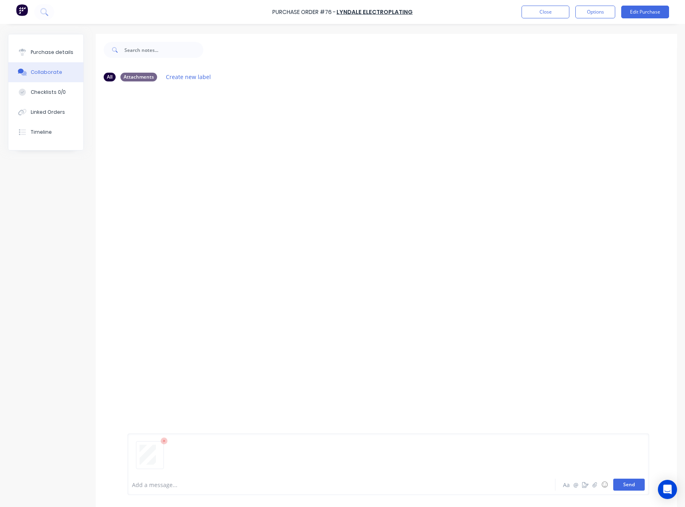
click at [634, 487] on button "Send" at bounding box center [630, 484] width 32 height 12
click at [44, 61] on button "Purchase details" at bounding box center [45, 52] width 75 height 20
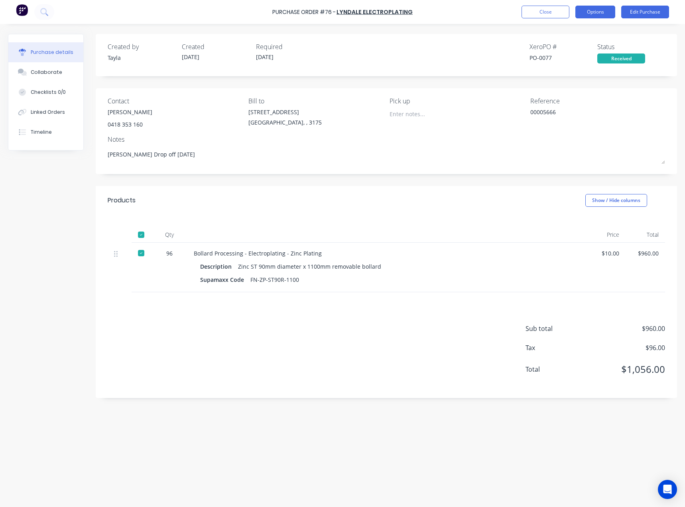
click at [593, 12] on button "Options" at bounding box center [596, 12] width 40 height 13
click at [588, 48] on div "Convert to Bill" at bounding box center [577, 49] width 61 height 12
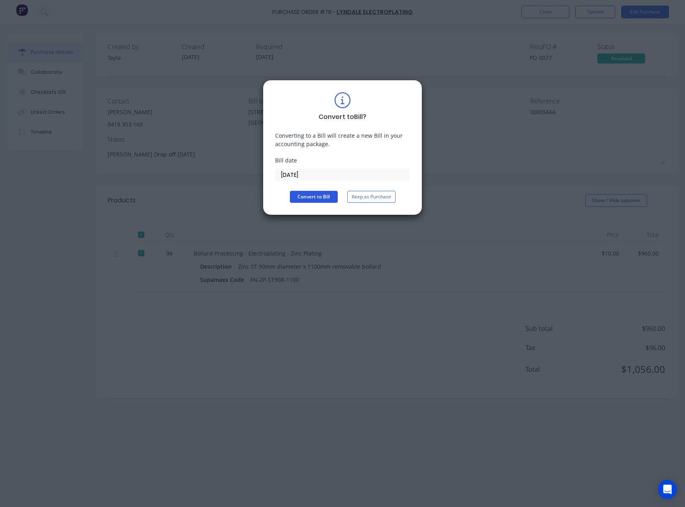
click at [308, 201] on button "Convert to Bill" at bounding box center [314, 197] width 48 height 12
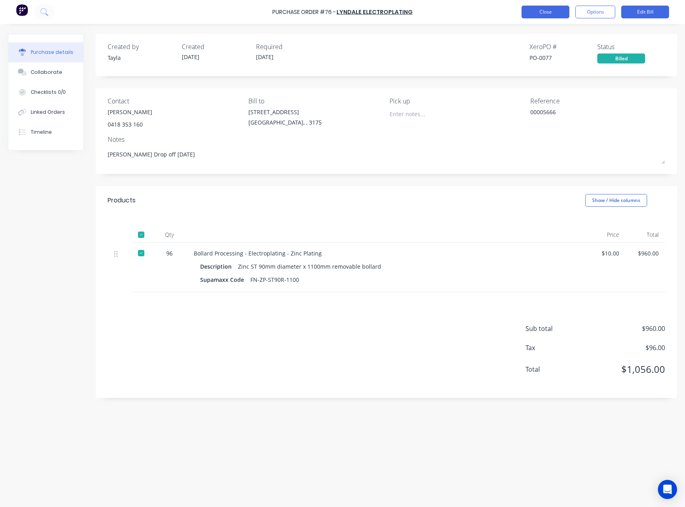
click at [536, 15] on button "Close" at bounding box center [546, 12] width 48 height 13
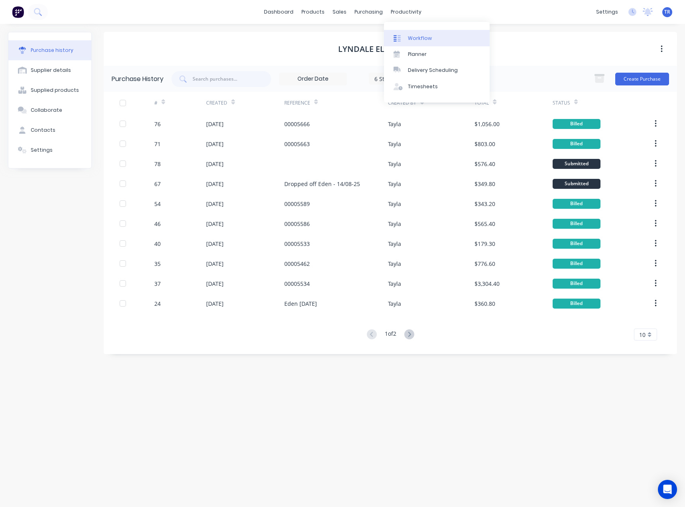
click at [411, 32] on link "Workflow" at bounding box center [437, 38] width 106 height 16
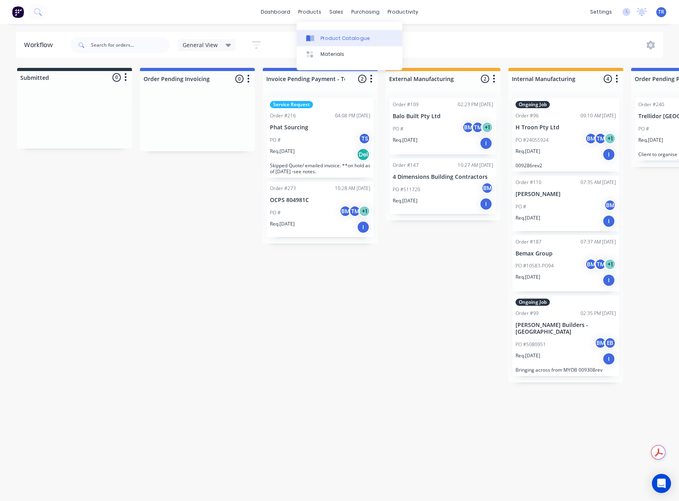
click at [317, 35] on div at bounding box center [312, 38] width 12 height 7
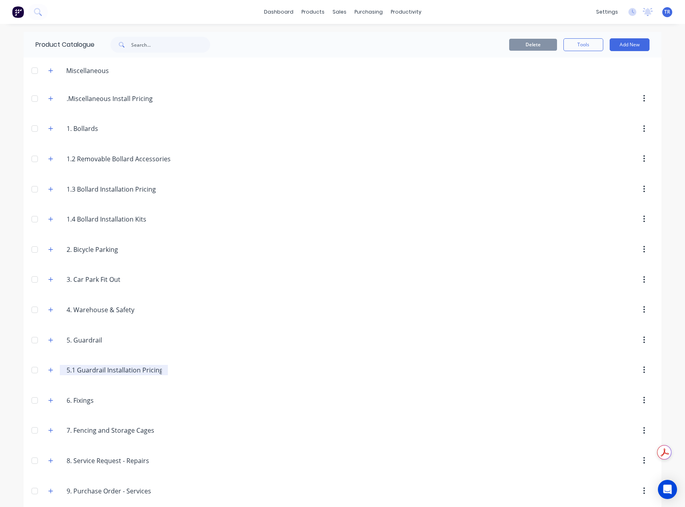
scroll to position [37, 0]
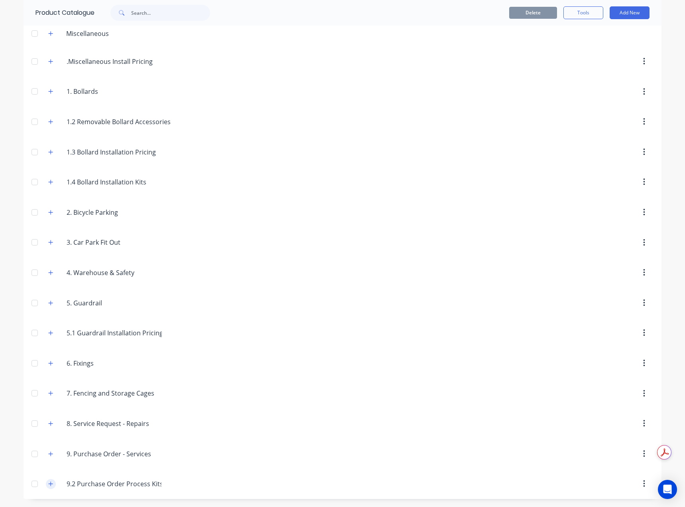
click at [46, 487] on button "button" at bounding box center [51, 484] width 10 height 10
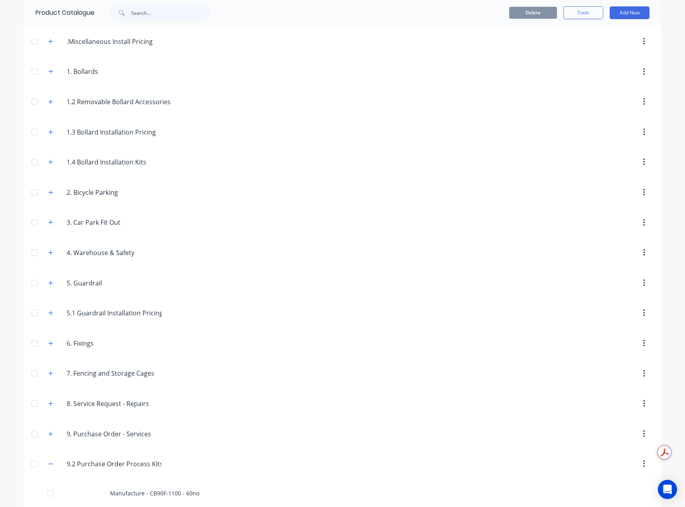
scroll to position [94, 0]
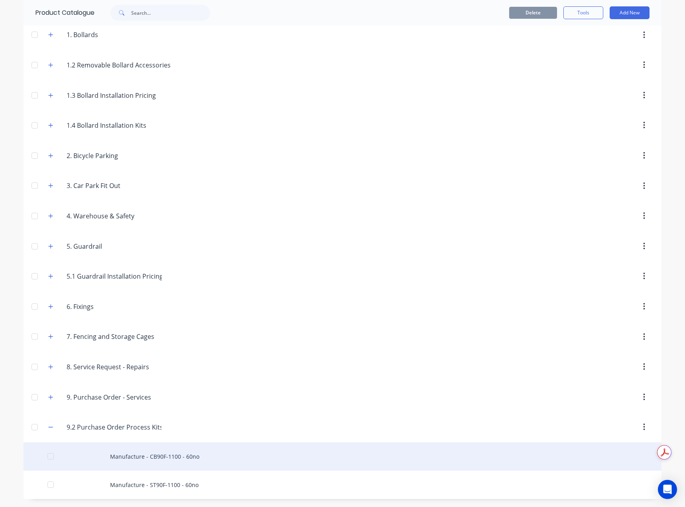
click at [151, 455] on div "Manufacture - CB90F-1100 - 60no" at bounding box center [343, 456] width 638 height 28
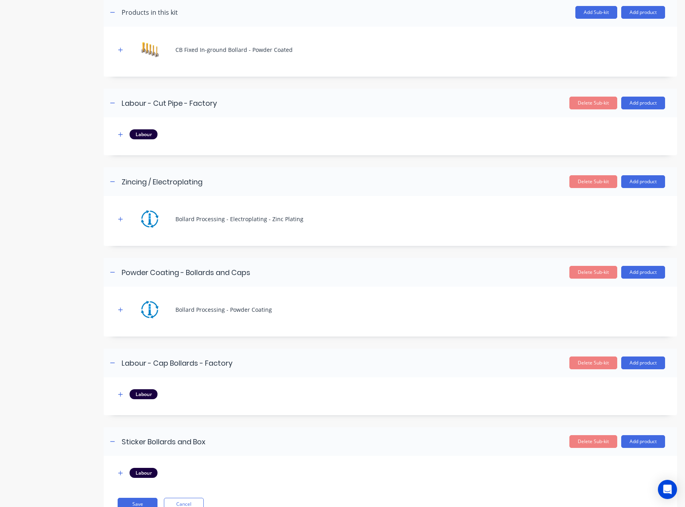
scroll to position [191, 0]
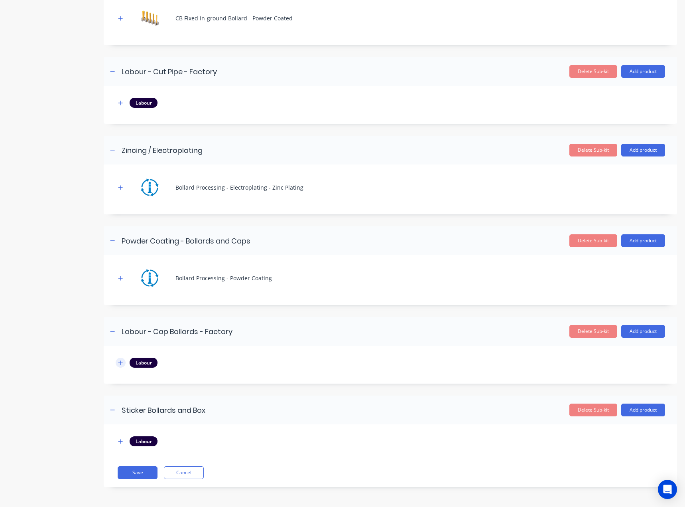
click at [119, 364] on icon "button" at bounding box center [120, 363] width 5 height 6
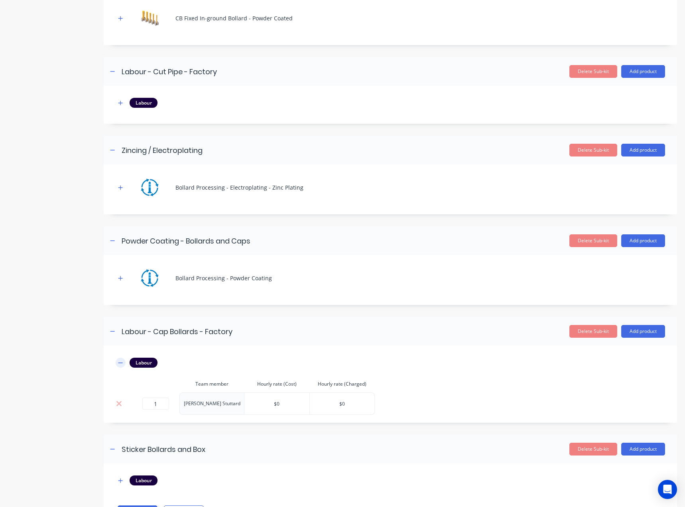
click at [119, 364] on icon "button" at bounding box center [120, 363] width 5 height 6
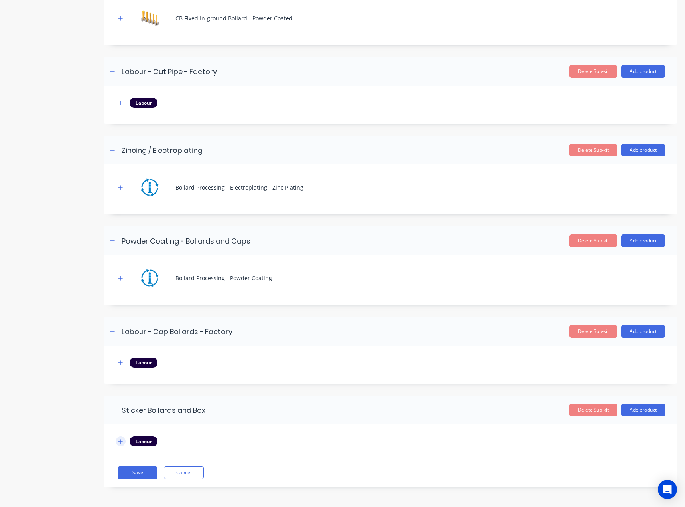
click at [123, 444] on icon "button" at bounding box center [120, 441] width 5 height 6
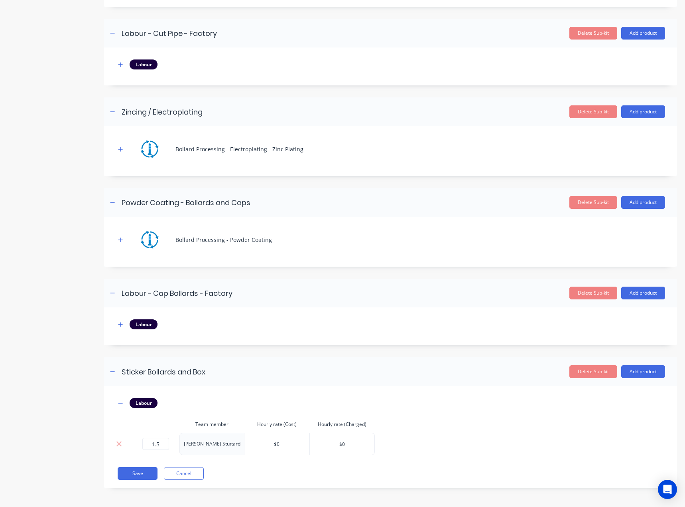
scroll to position [230, 0]
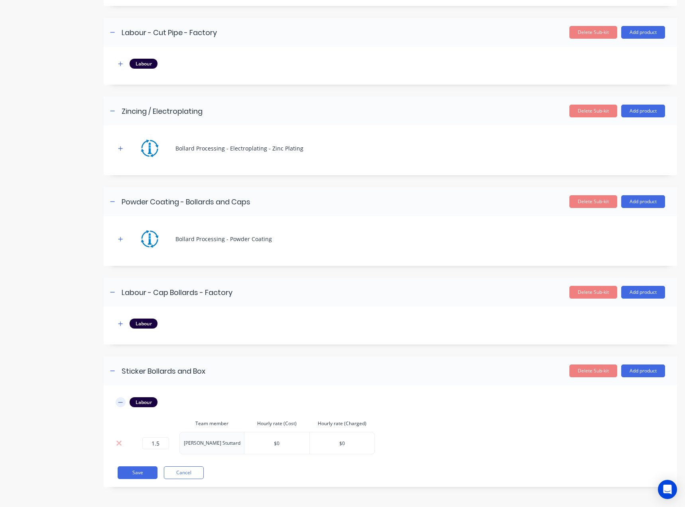
click at [123, 405] on button "button" at bounding box center [121, 402] width 10 height 10
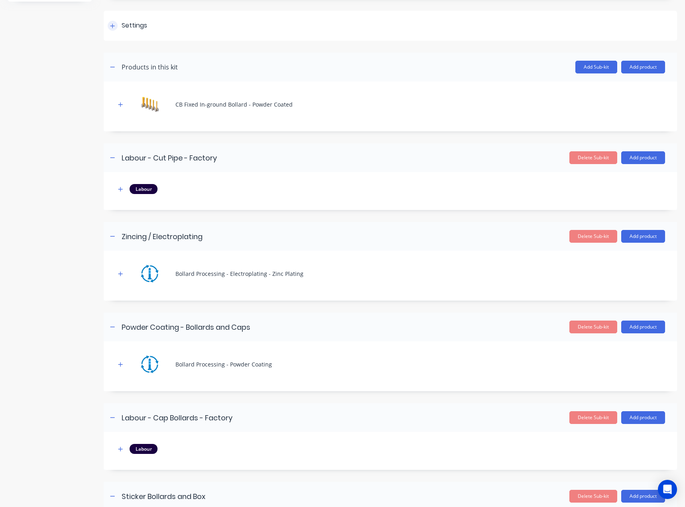
scroll to position [0, 0]
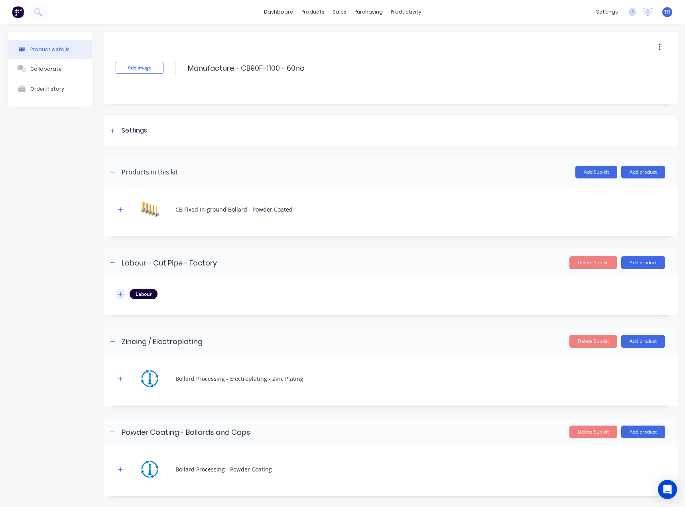
click at [122, 292] on icon "button" at bounding box center [120, 294] width 5 height 6
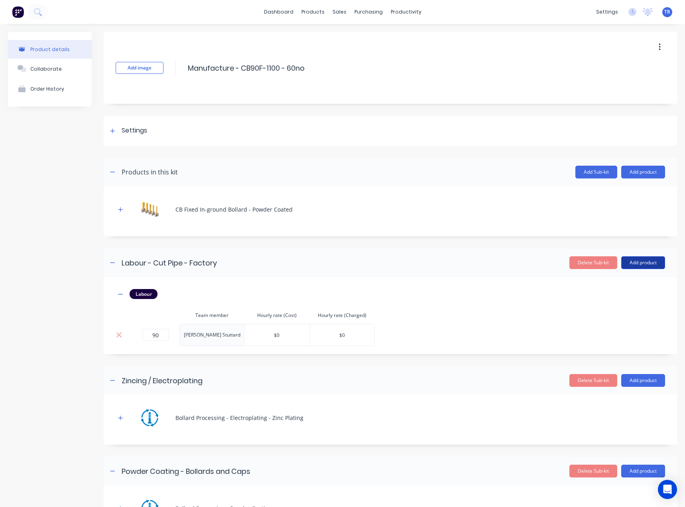
click at [631, 260] on button "Add product" at bounding box center [644, 262] width 44 height 13
click at [616, 295] on div "Labour" at bounding box center [627, 299] width 61 height 12
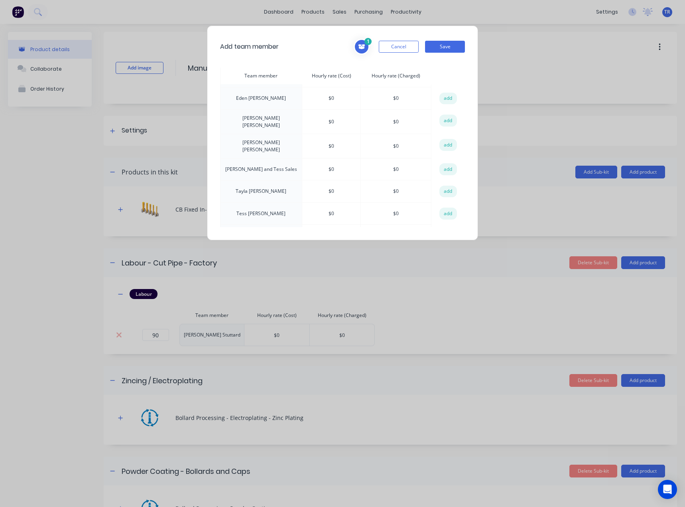
scroll to position [102, 0]
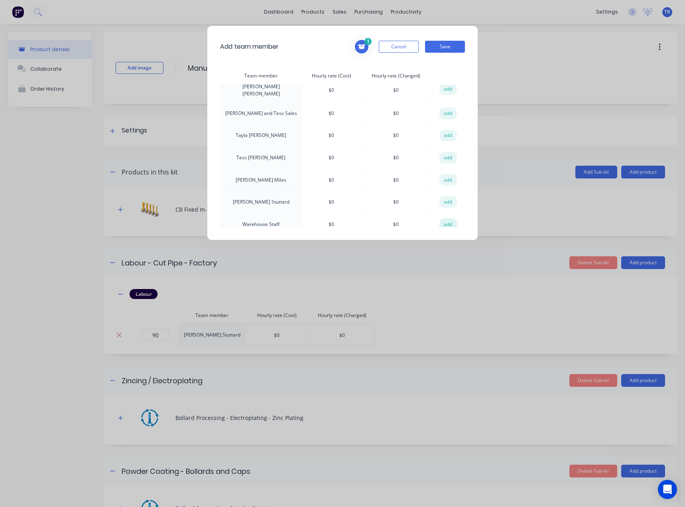
click at [441, 218] on button "add" at bounding box center [449, 224] width 18 height 12
click at [454, 48] on button "Save" at bounding box center [445, 47] width 40 height 12
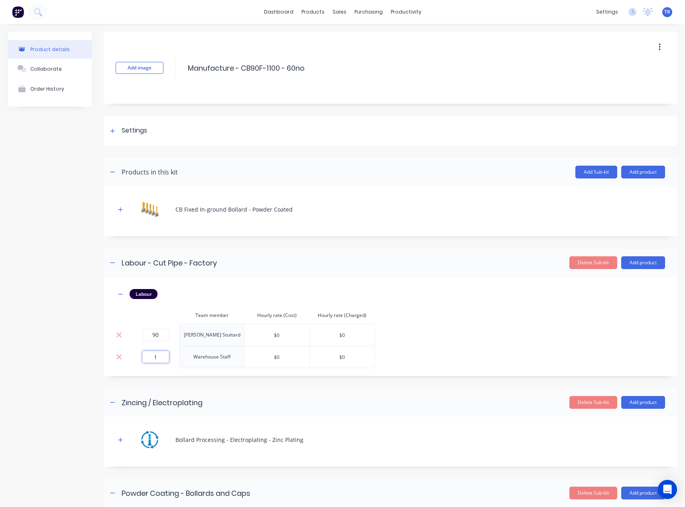
drag, startPoint x: 158, startPoint y: 353, endPoint x: 141, endPoint y: 354, distance: 17.6
click at [141, 354] on div "1" at bounding box center [155, 357] width 41 height 12
type input "90"
click at [115, 334] on div "Labour Team member Hourly rate (Cost) Hourly rate (Charged) 90 Trevor Stuttard …" at bounding box center [391, 326] width 574 height 99
click at [121, 333] on icon at bounding box center [119, 335] width 6 height 8
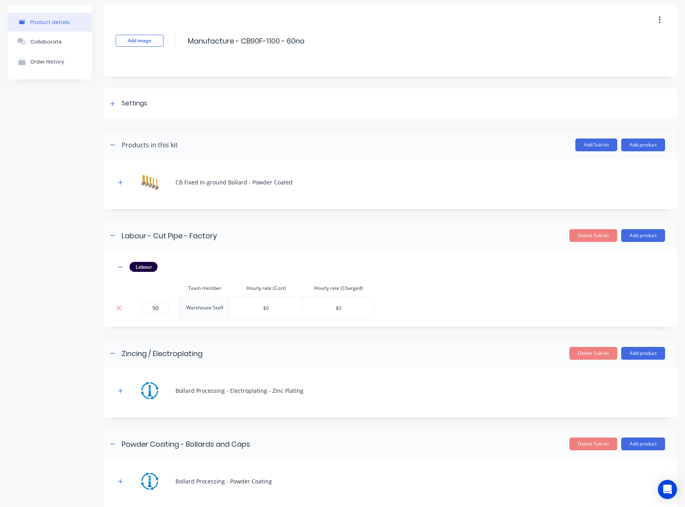
scroll to position [160, 0]
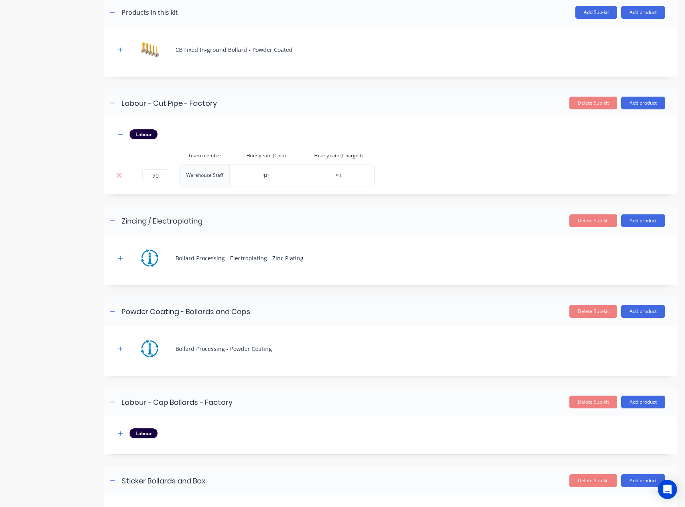
click at [115, 434] on div "Labour" at bounding box center [391, 435] width 574 height 38
click at [121, 434] on icon "button" at bounding box center [120, 433] width 5 height 6
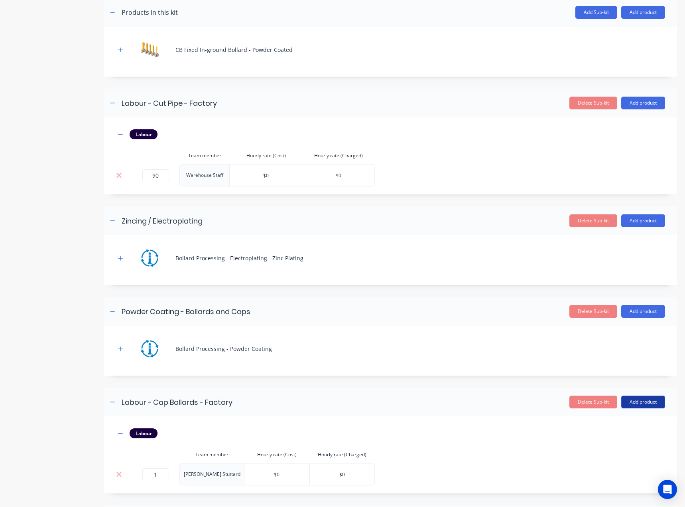
click at [640, 403] on button "Add product" at bounding box center [644, 401] width 44 height 13
click at [622, 433] on div "Labour" at bounding box center [627, 438] width 61 height 12
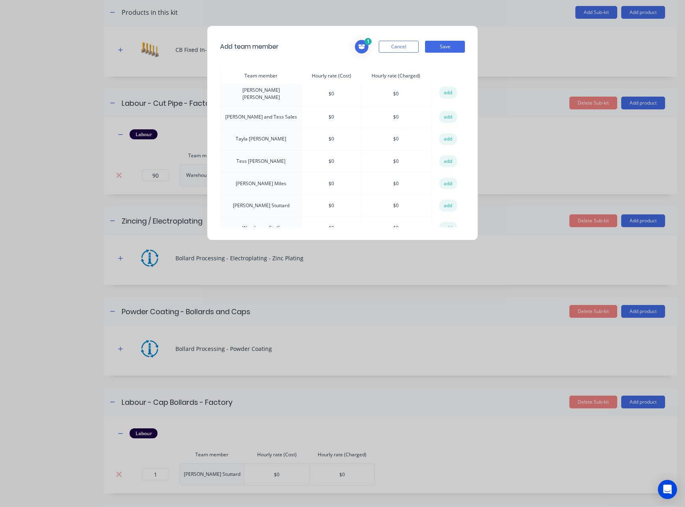
scroll to position [102, 0]
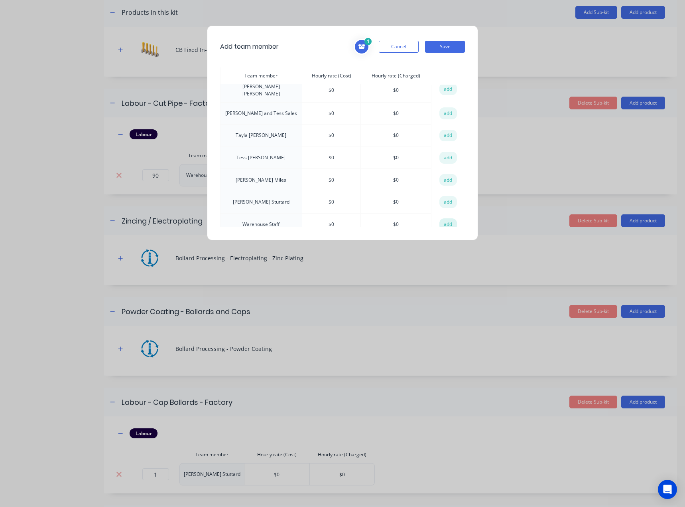
click at [448, 218] on button "add" at bounding box center [449, 224] width 18 height 12
click at [440, 48] on button "Save" at bounding box center [445, 47] width 40 height 12
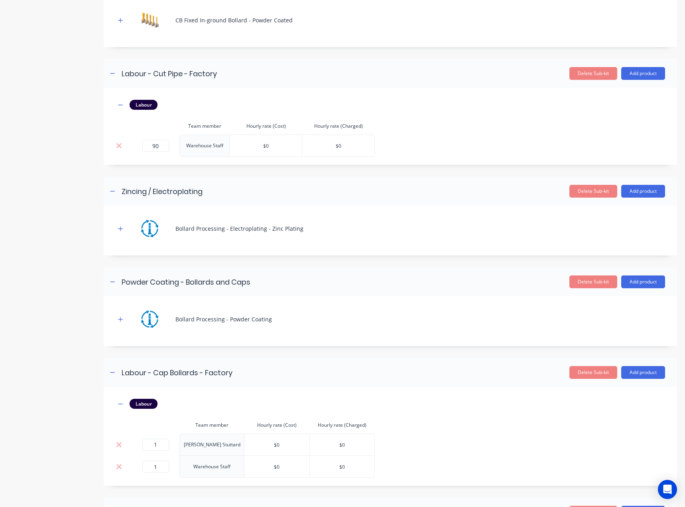
scroll to position [291, 0]
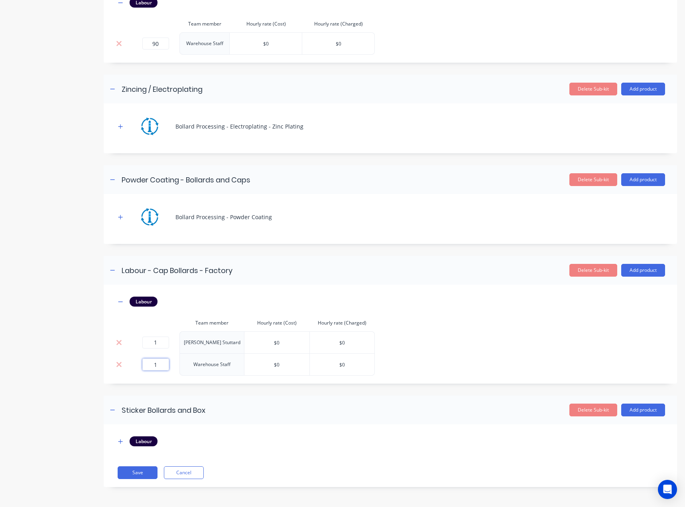
drag, startPoint x: 161, startPoint y: 361, endPoint x: 141, endPoint y: 363, distance: 20.0
click at [141, 363] on div "1" at bounding box center [155, 364] width 41 height 12
click at [122, 343] on icon at bounding box center [119, 342] width 6 height 8
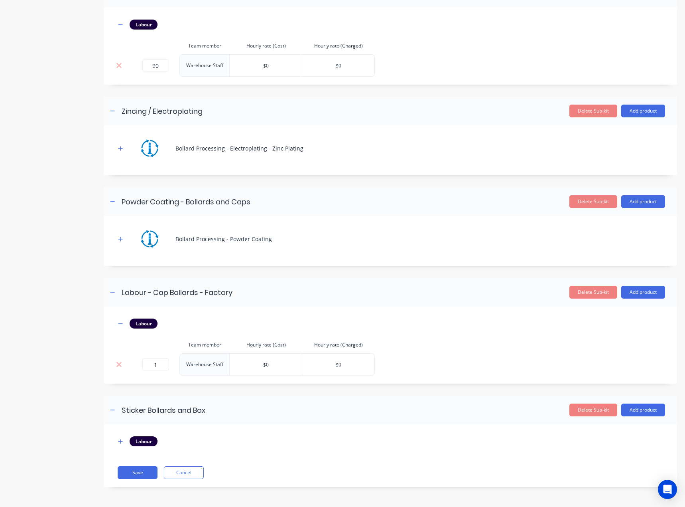
scroll to position [269, 0]
click at [651, 409] on button "Add product" at bounding box center [644, 409] width 44 height 13
click at [614, 443] on div "Labour" at bounding box center [627, 446] width 61 height 12
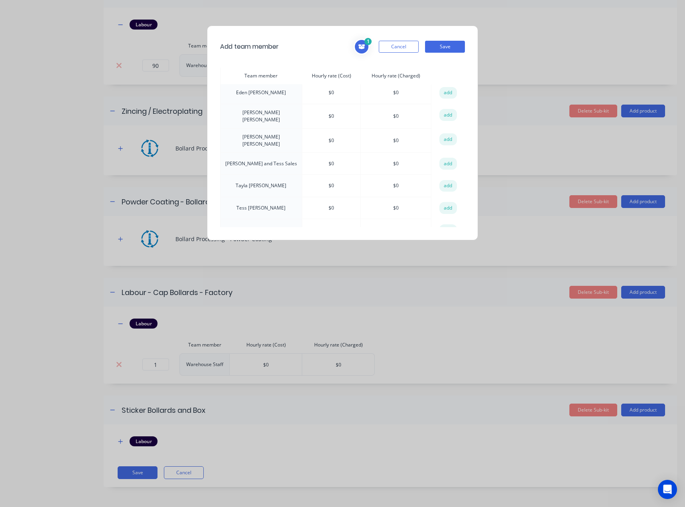
scroll to position [102, 0]
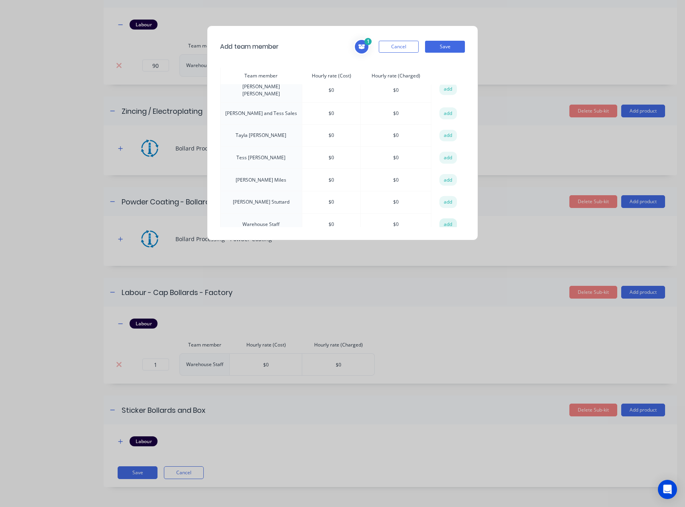
click at [440, 218] on button "add" at bounding box center [449, 224] width 18 height 12
click at [441, 48] on button "Save" at bounding box center [445, 47] width 40 height 12
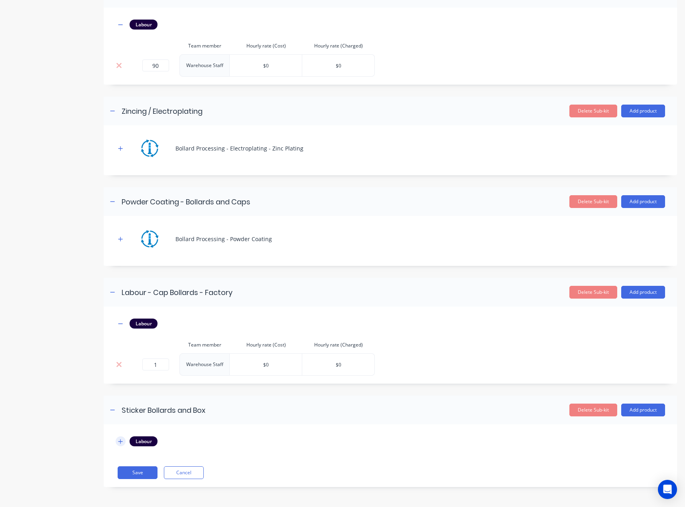
click at [122, 440] on icon "button" at bounding box center [120, 441] width 5 height 6
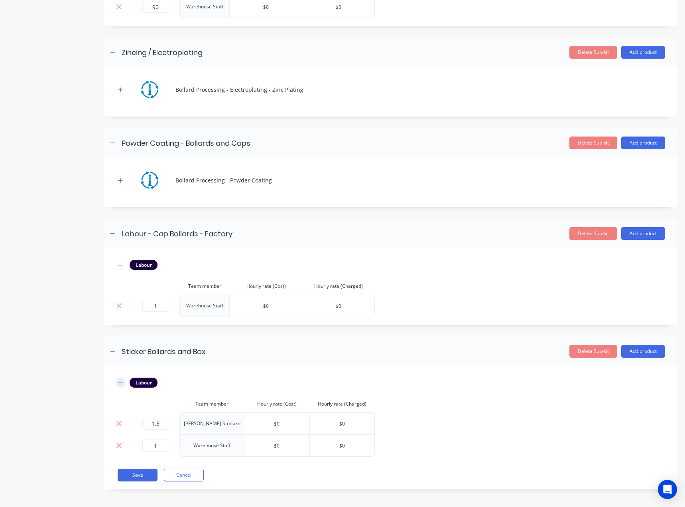
scroll to position [330, 0]
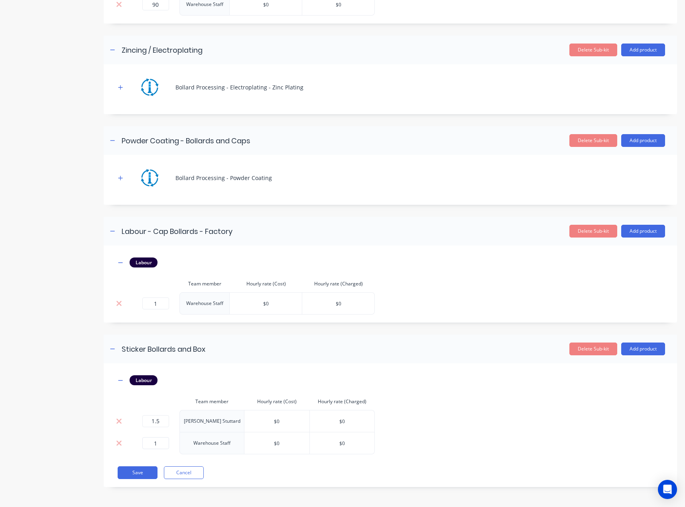
drag, startPoint x: 153, startPoint y: 450, endPoint x: 157, endPoint y: 446, distance: 5.4
click at [154, 448] on td "1" at bounding box center [156, 443] width 48 height 22
click at [158, 446] on input "1" at bounding box center [155, 443] width 27 height 12
type input "1.5"
click at [116, 420] on icon at bounding box center [119, 421] width 6 height 8
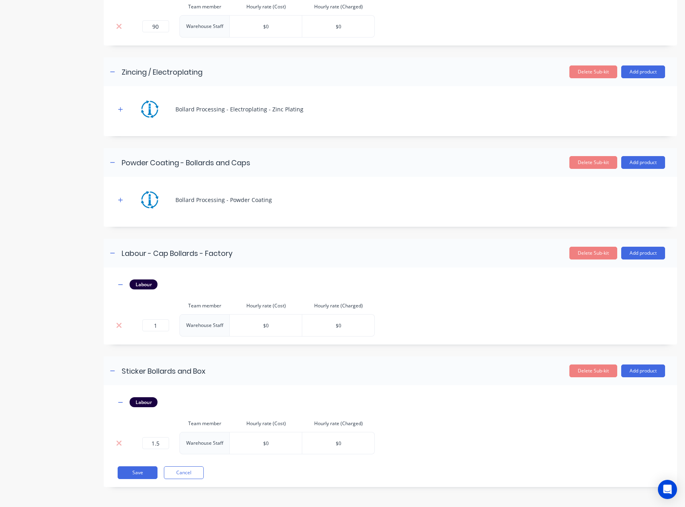
scroll to position [308, 0]
click at [147, 466] on button "Save" at bounding box center [138, 472] width 40 height 13
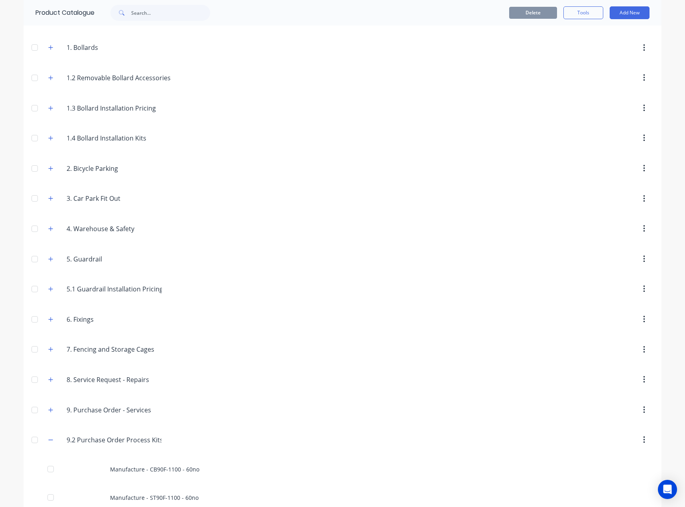
scroll to position [94, 0]
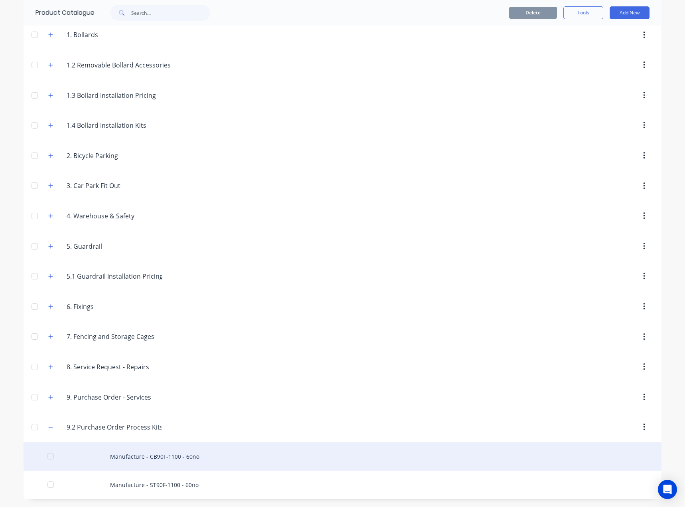
click at [191, 460] on div "Manufacture - CB90F-1100 - 60no" at bounding box center [343, 456] width 638 height 28
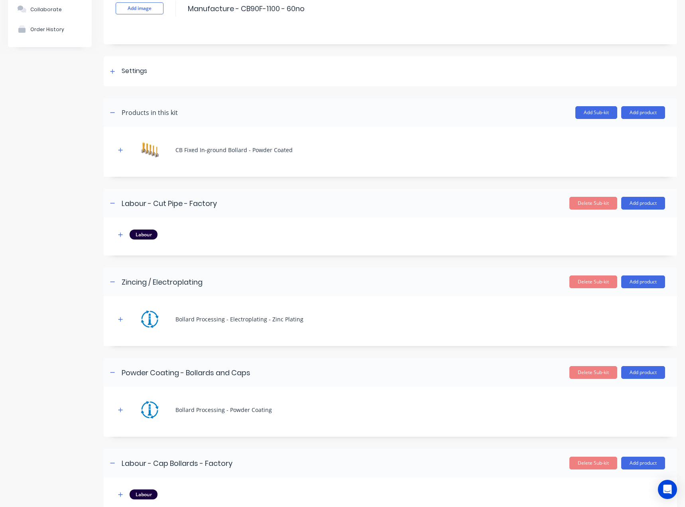
scroll to position [191, 0]
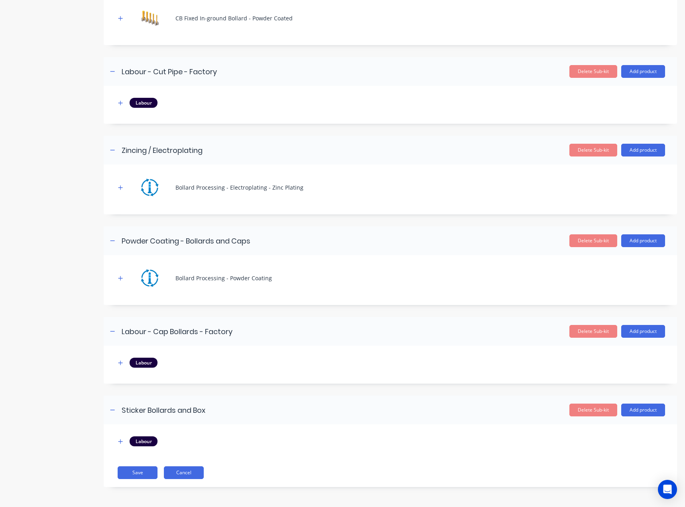
click at [183, 469] on button "Cancel" at bounding box center [184, 472] width 40 height 13
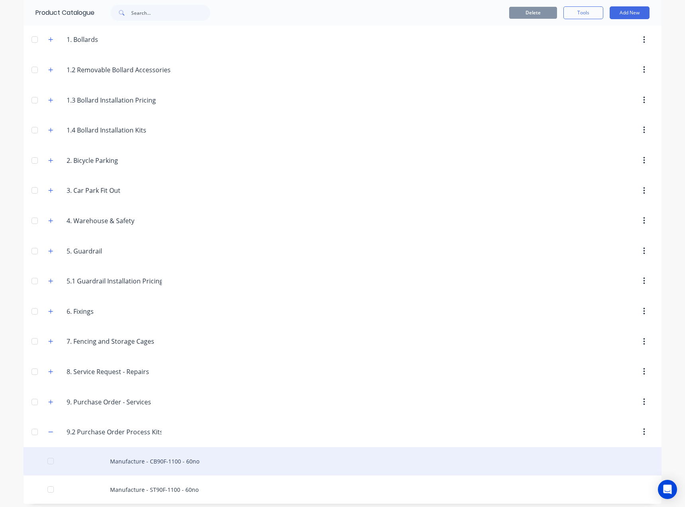
scroll to position [94, 0]
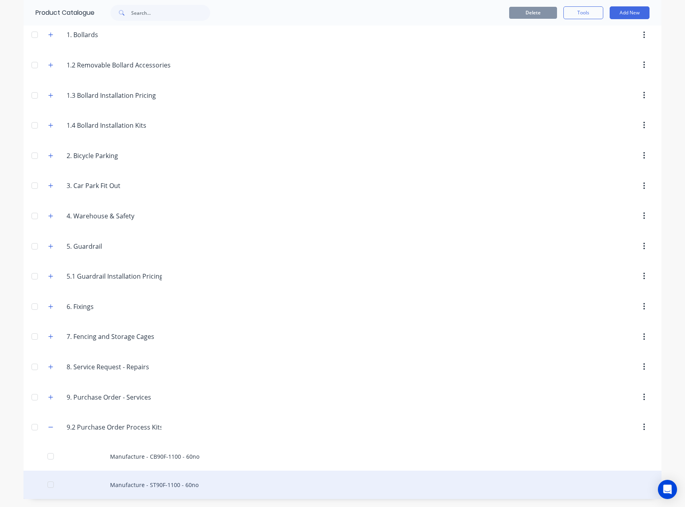
click at [138, 478] on div "Manufacture - ST90F-1100 - 60no" at bounding box center [343, 484] width 638 height 28
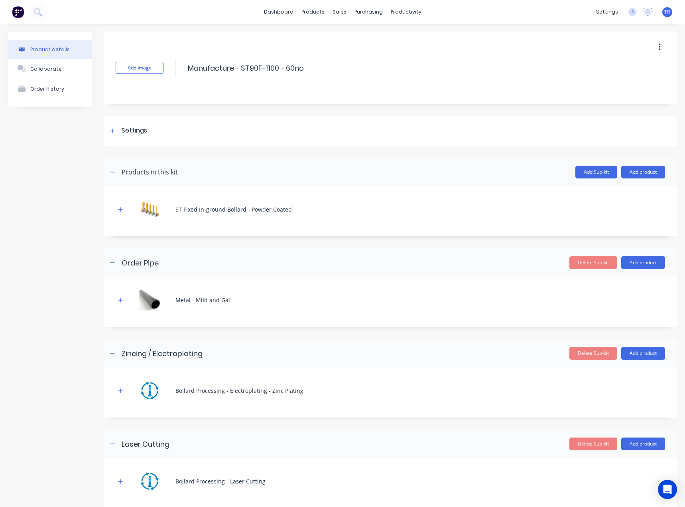
click at [659, 44] on icon "button" at bounding box center [660, 47] width 2 height 9
click at [608, 85] on div "Delete" at bounding box center [631, 84] width 61 height 12
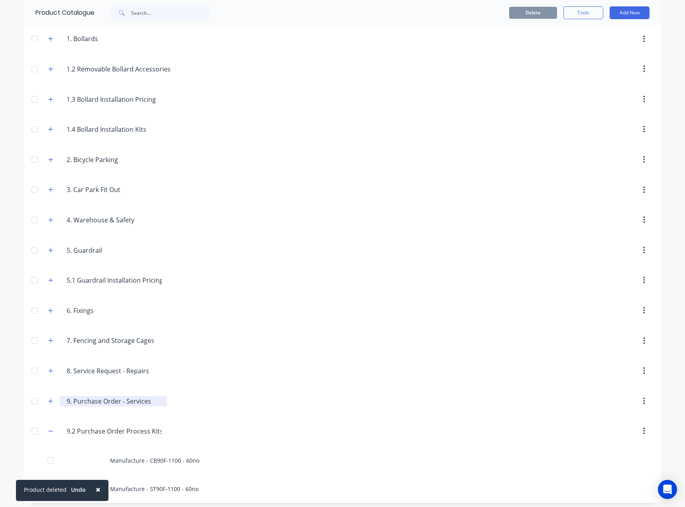
scroll to position [94, 0]
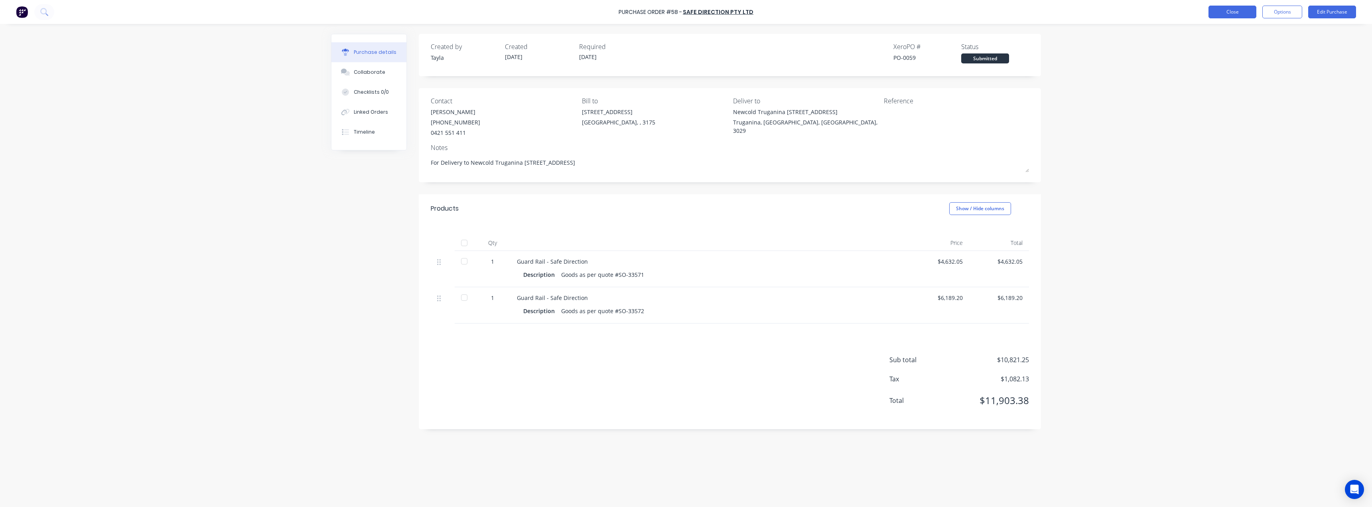
click at [1240, 7] on button "Close" at bounding box center [1233, 12] width 48 height 13
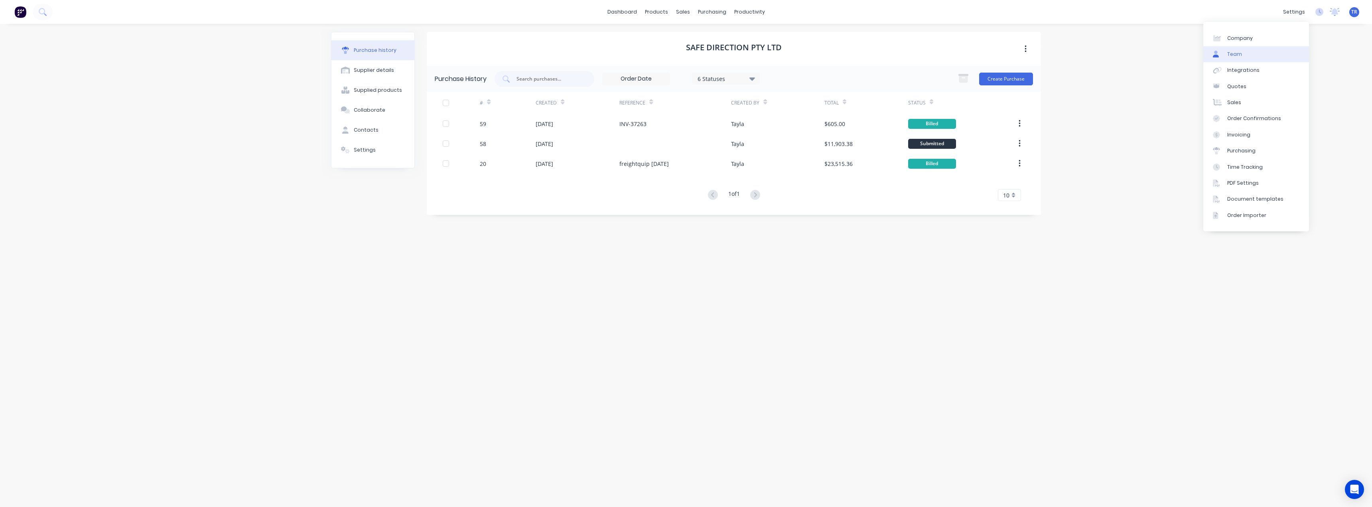
click at [1269, 57] on link "Team" at bounding box center [1257, 54] width 106 height 16
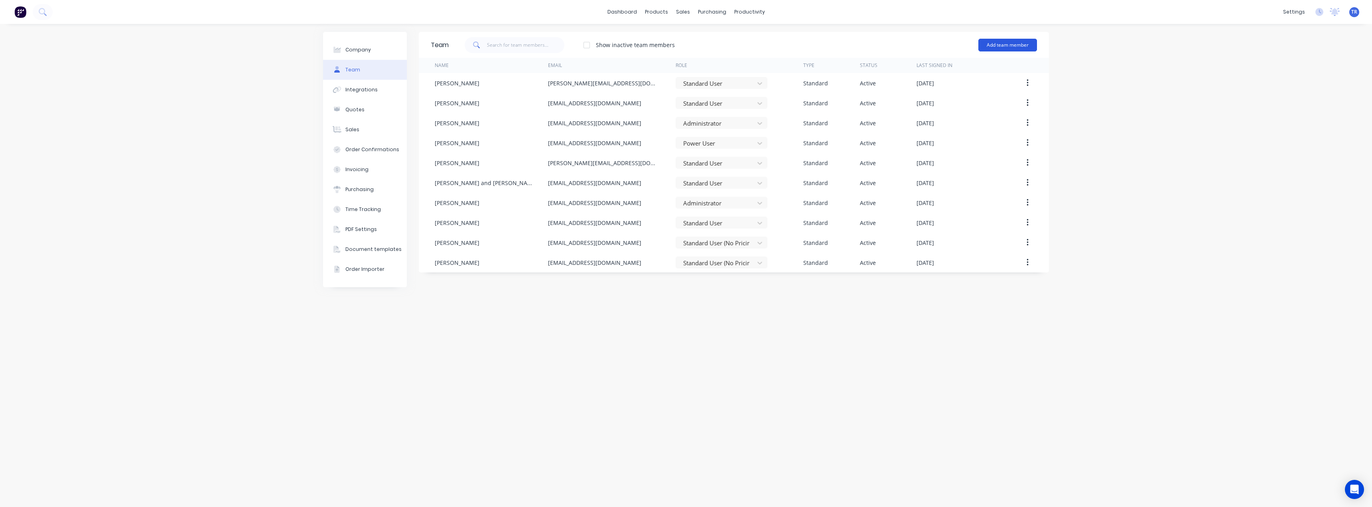
click at [1014, 45] on button "Add team member" at bounding box center [1008, 45] width 59 height 13
click at [947, 63] on div "Standard team member A team member that can login to Factory" at bounding box center [973, 68] width 113 height 23
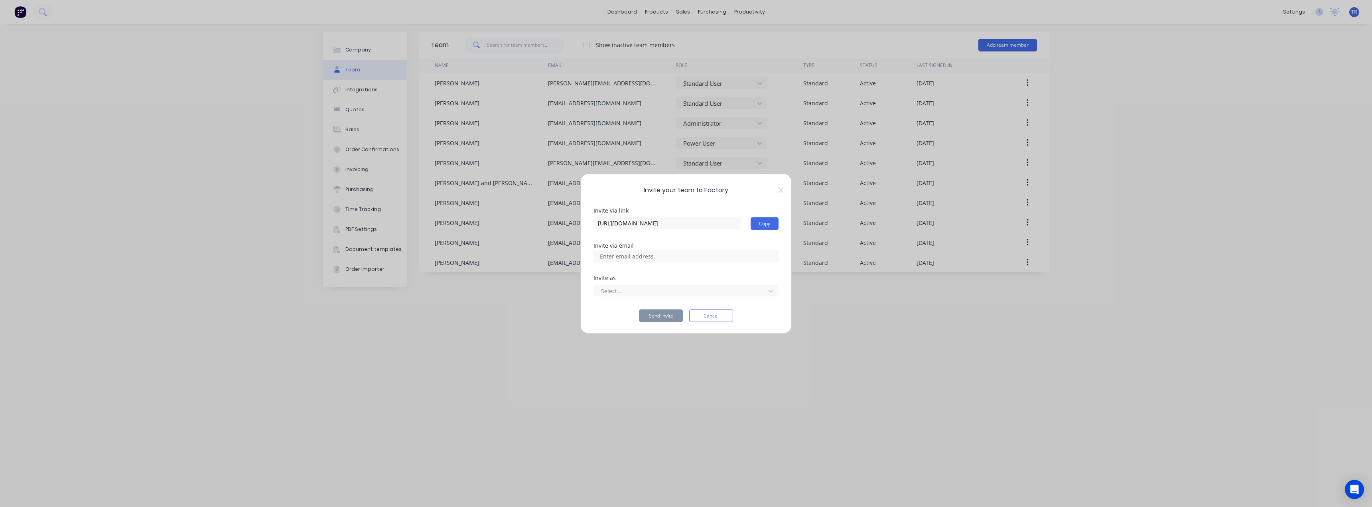
click at [656, 258] on input at bounding box center [636, 256] width 80 height 12
type input "[EMAIL_ADDRESS][DOMAIN_NAME]"
click at [603, 289] on div at bounding box center [680, 291] width 161 height 10
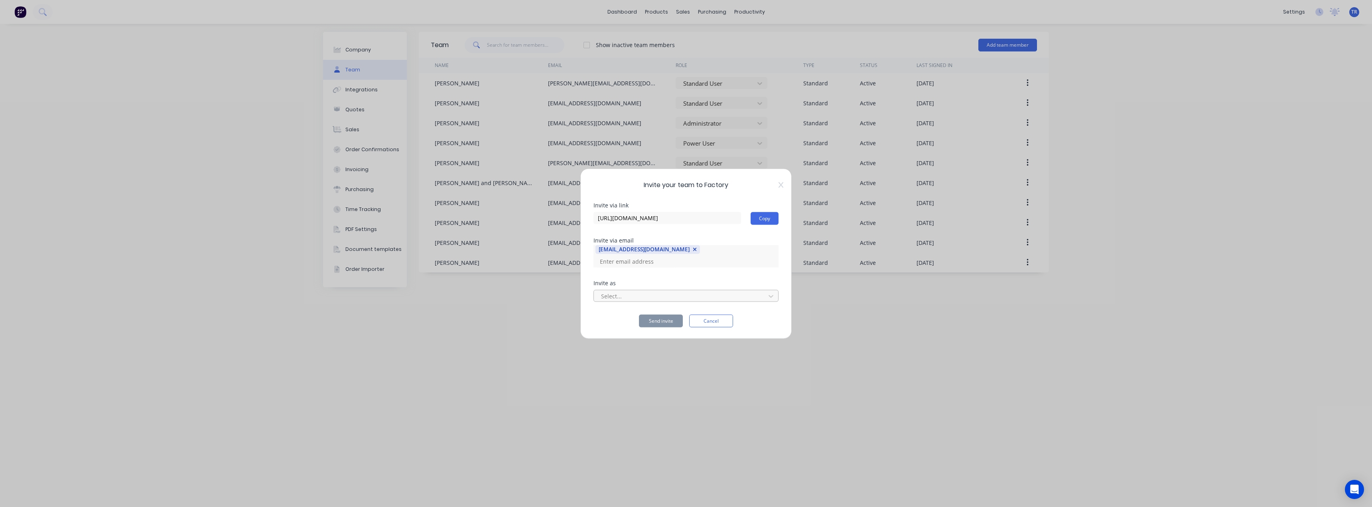
click at [602, 294] on div at bounding box center [680, 296] width 161 height 10
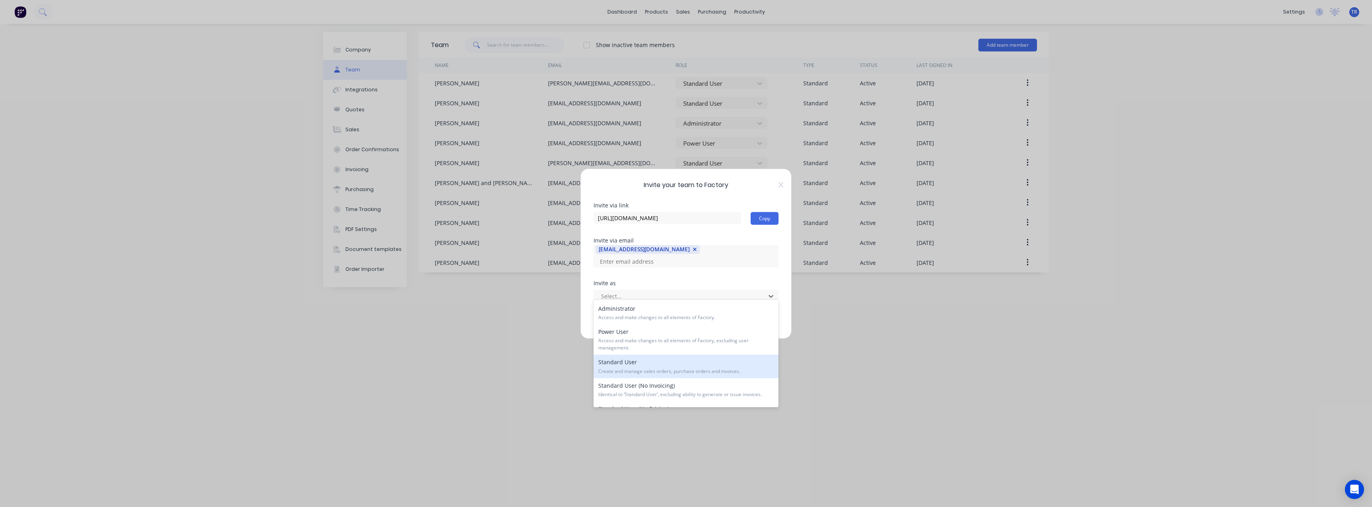
click at [653, 373] on span "Create and manage sales orders, purchase orders and invoices." at bounding box center [686, 371] width 176 height 7
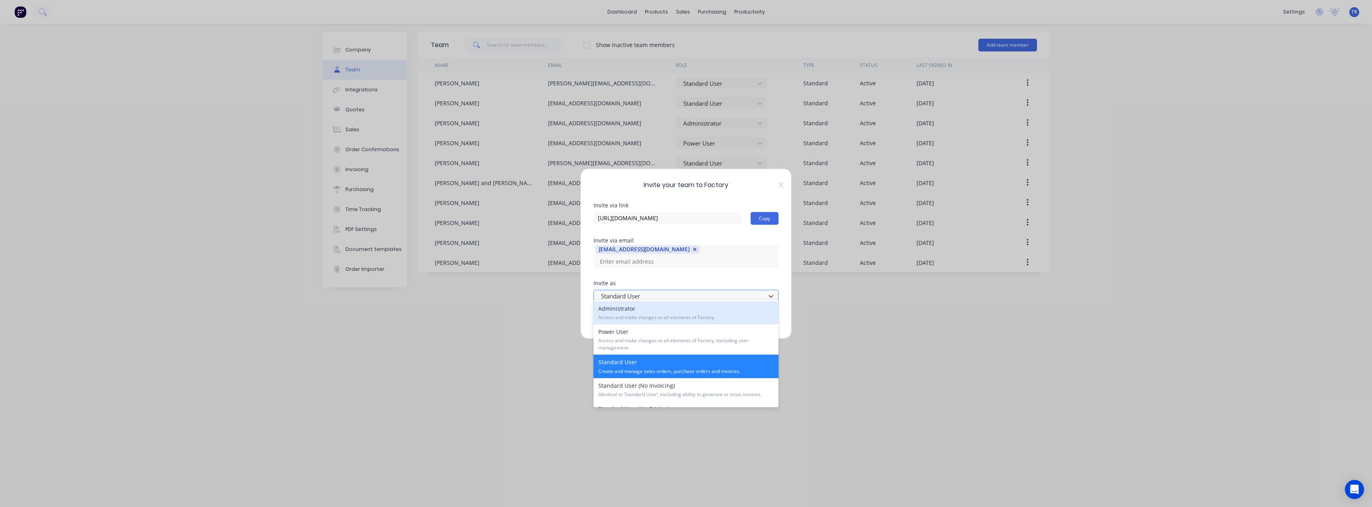
click at [646, 291] on div at bounding box center [680, 296] width 161 height 10
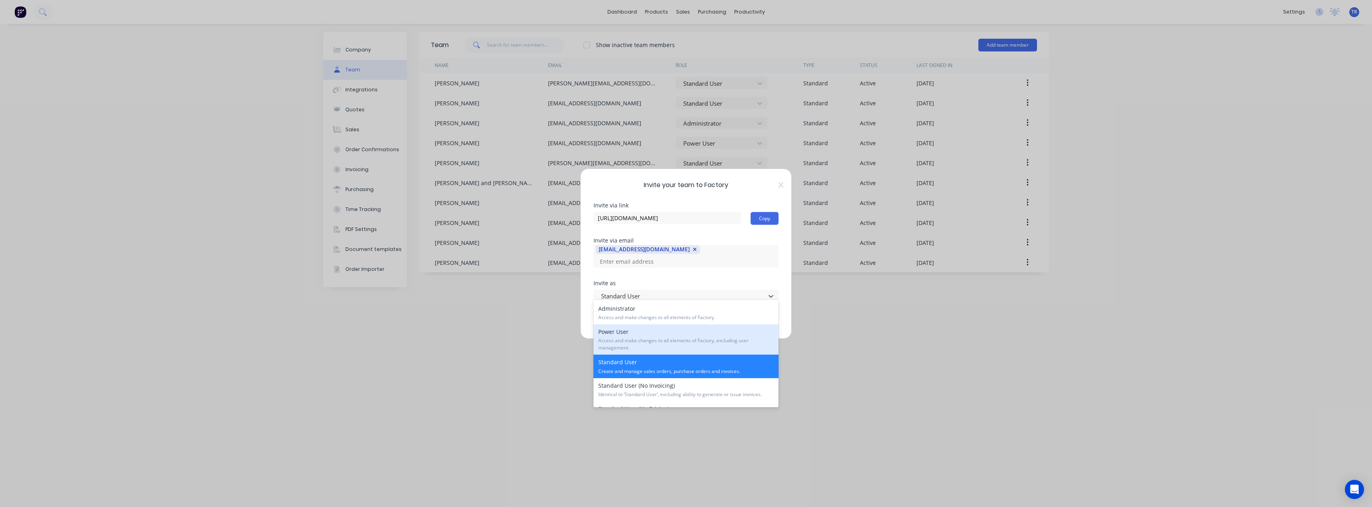
scroll to position [40, 0]
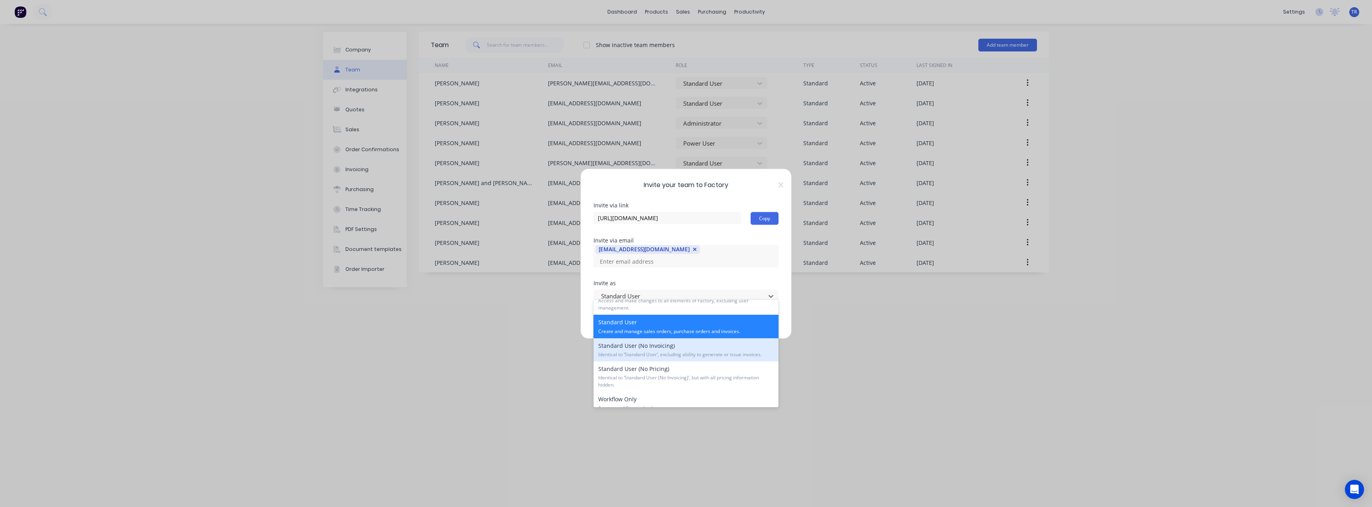
click at [654, 358] on div "Standard User (No Invoicing) Identical to ‘Standard User’, excluding ability to…" at bounding box center [686, 349] width 185 height 23
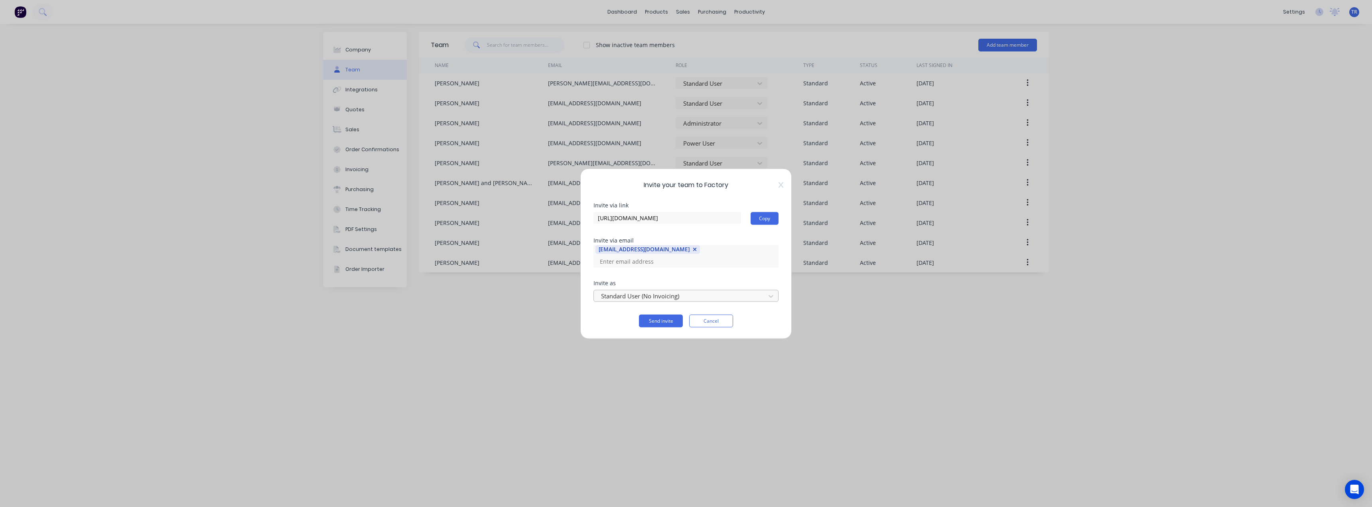
click at [653, 291] on div at bounding box center [680, 296] width 161 height 10
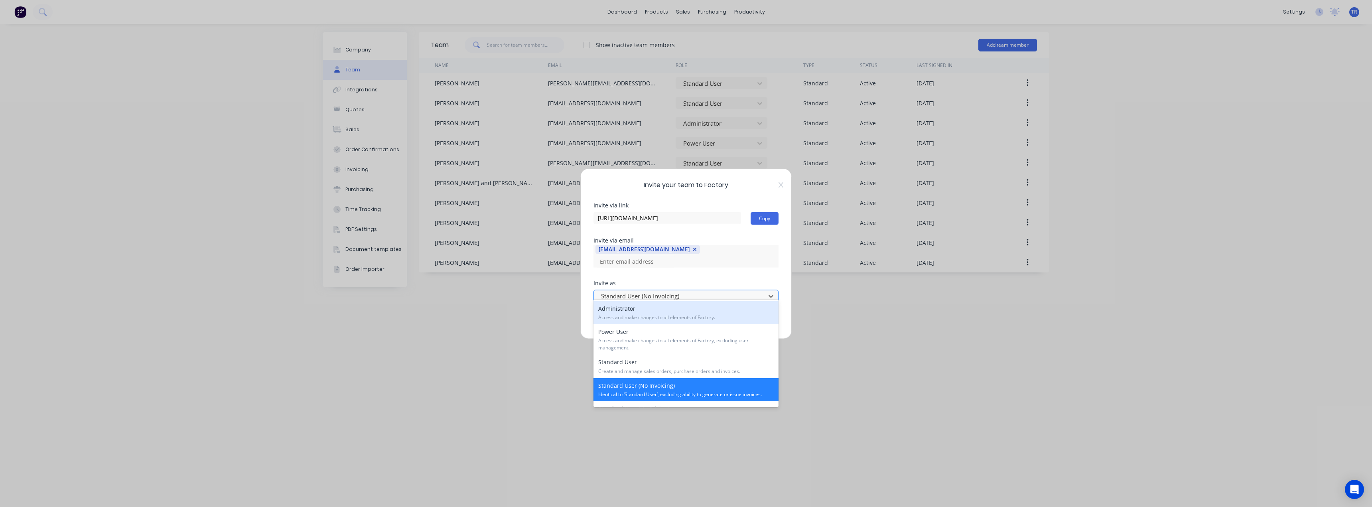
click at [653, 291] on div at bounding box center [680, 296] width 161 height 10
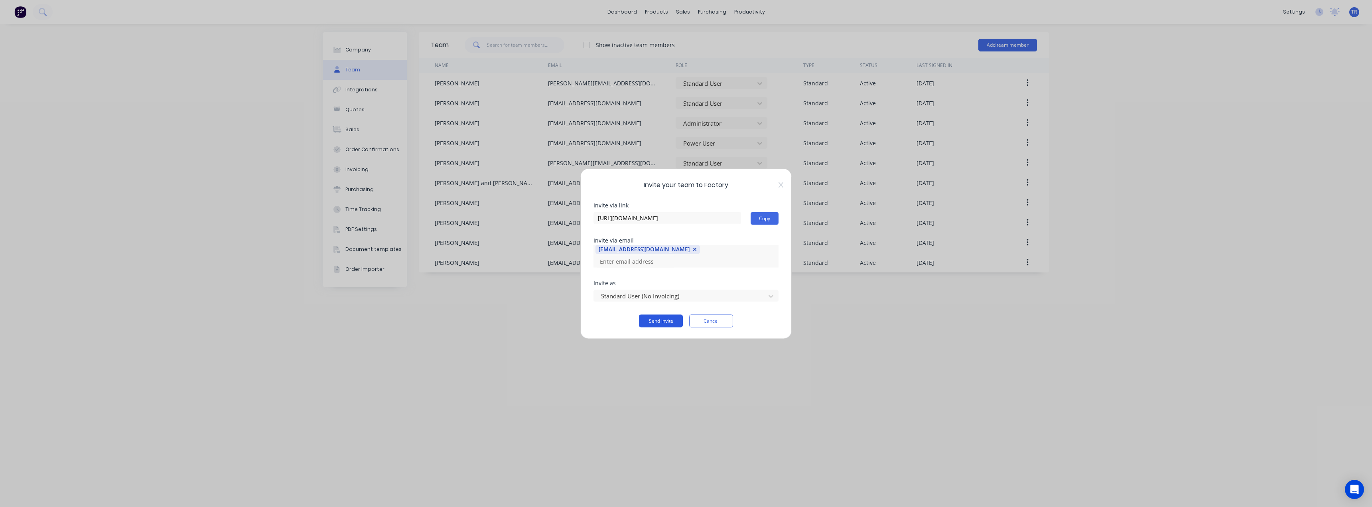
click at [657, 314] on button "Send invite" at bounding box center [661, 320] width 44 height 13
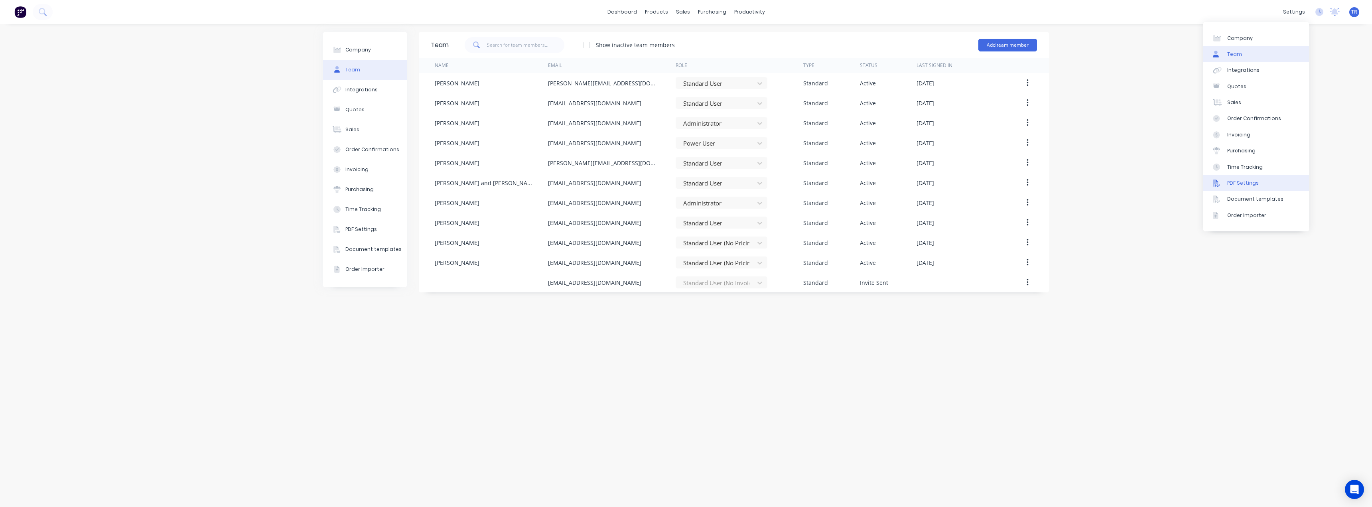
click at [1255, 186] on div "PDF Settings" at bounding box center [1244, 183] width 32 height 7
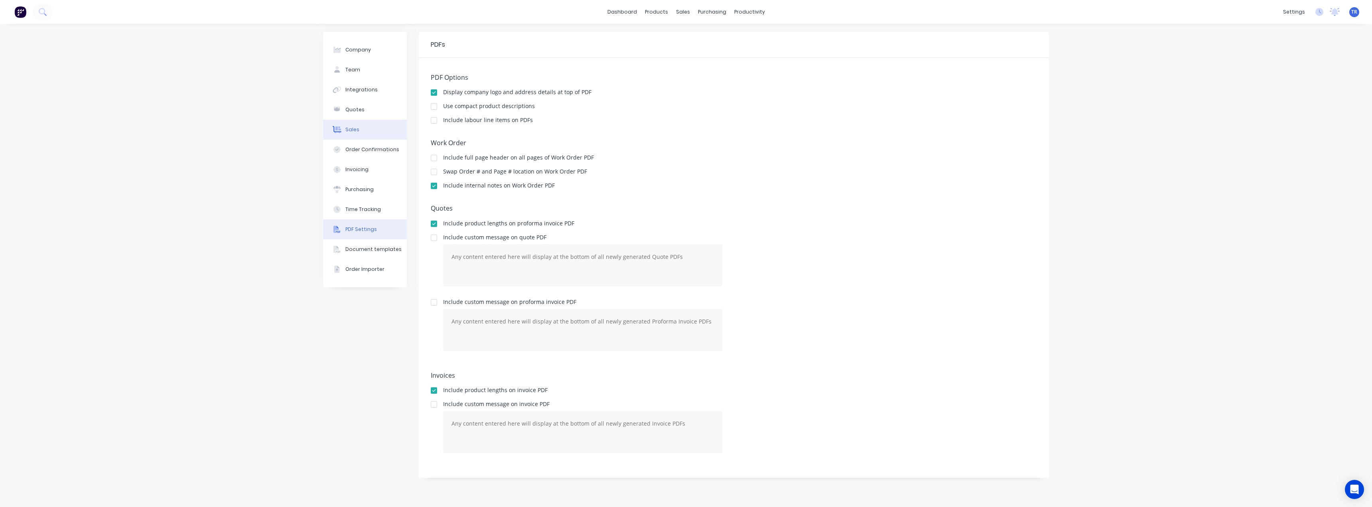
click at [335, 124] on button "Sales" at bounding box center [365, 130] width 84 height 20
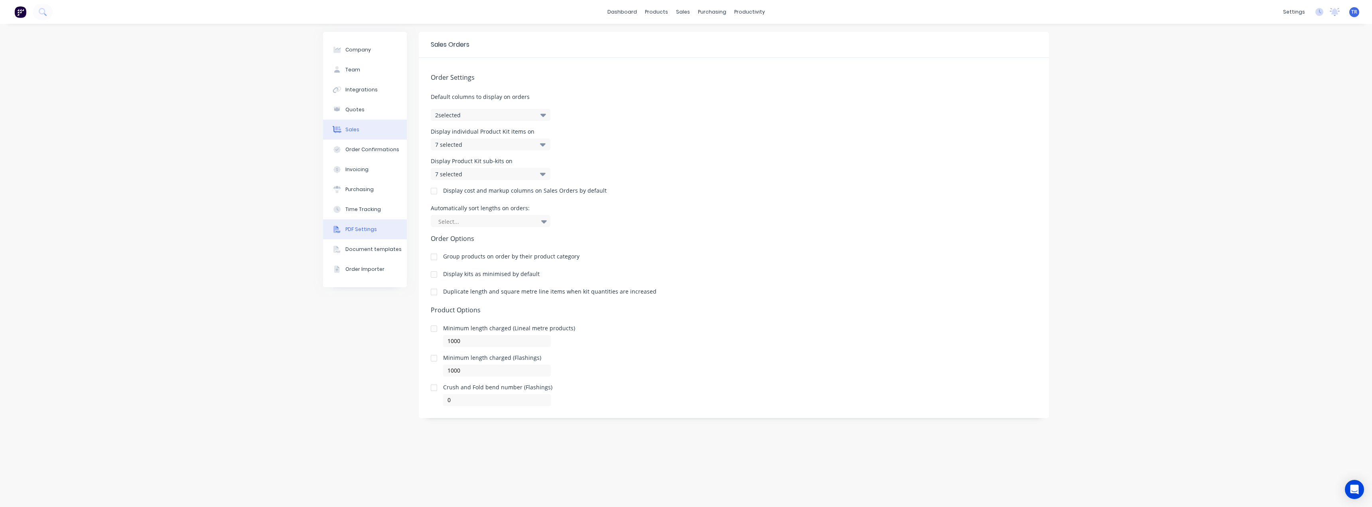
click at [350, 221] on button "PDF Settings" at bounding box center [365, 229] width 84 height 20
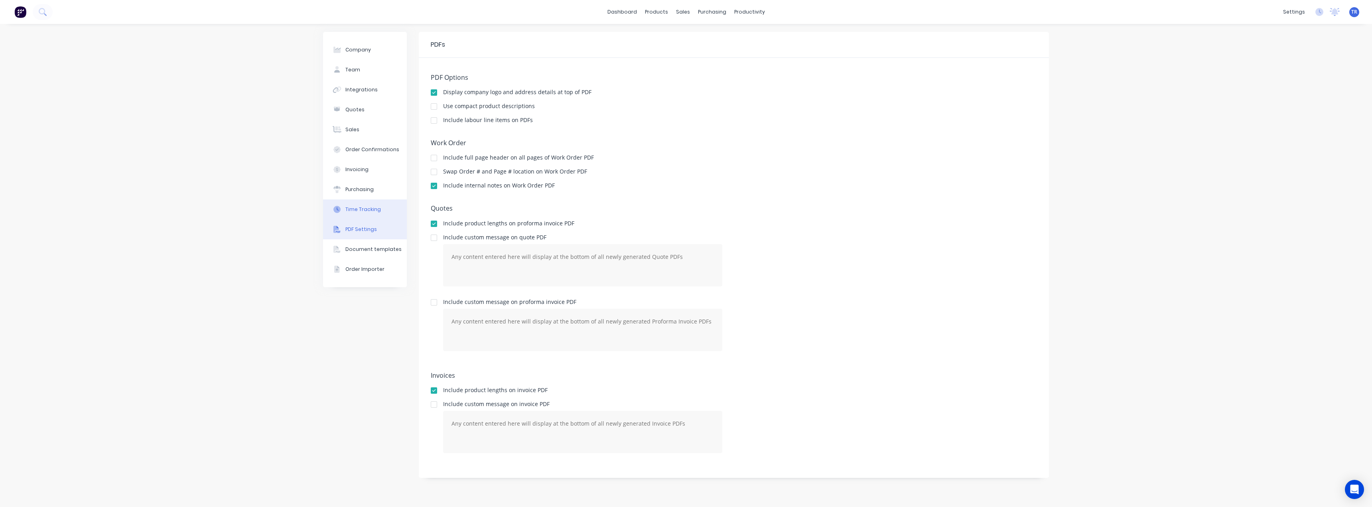
click at [352, 207] on div "Time Tracking" at bounding box center [363, 209] width 36 height 7
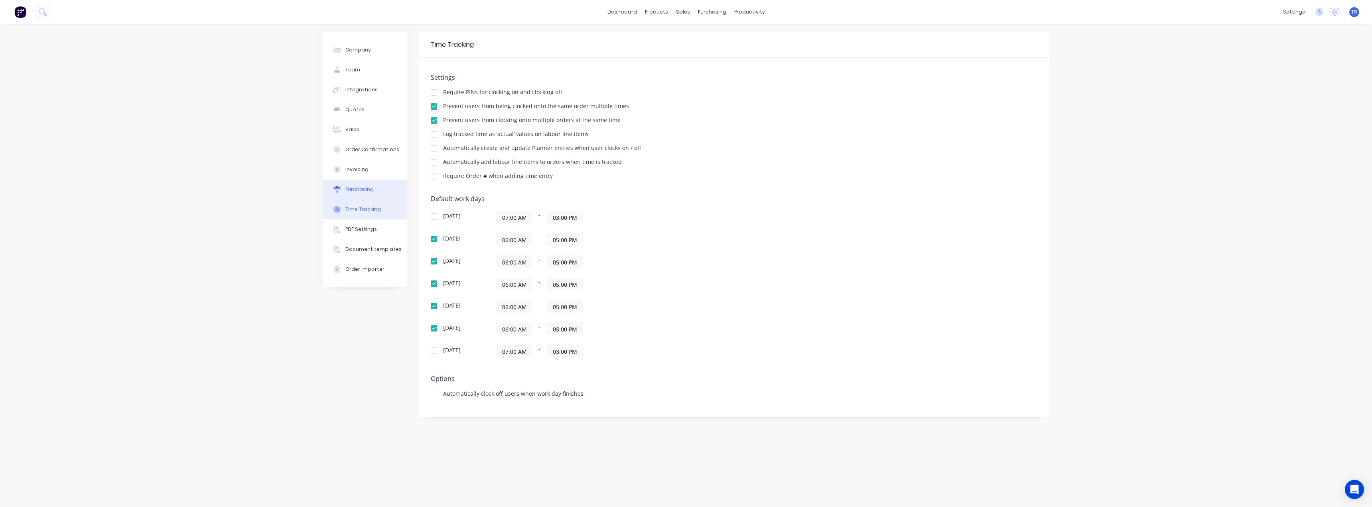
click at [356, 189] on div "Purchasing" at bounding box center [359, 189] width 28 height 7
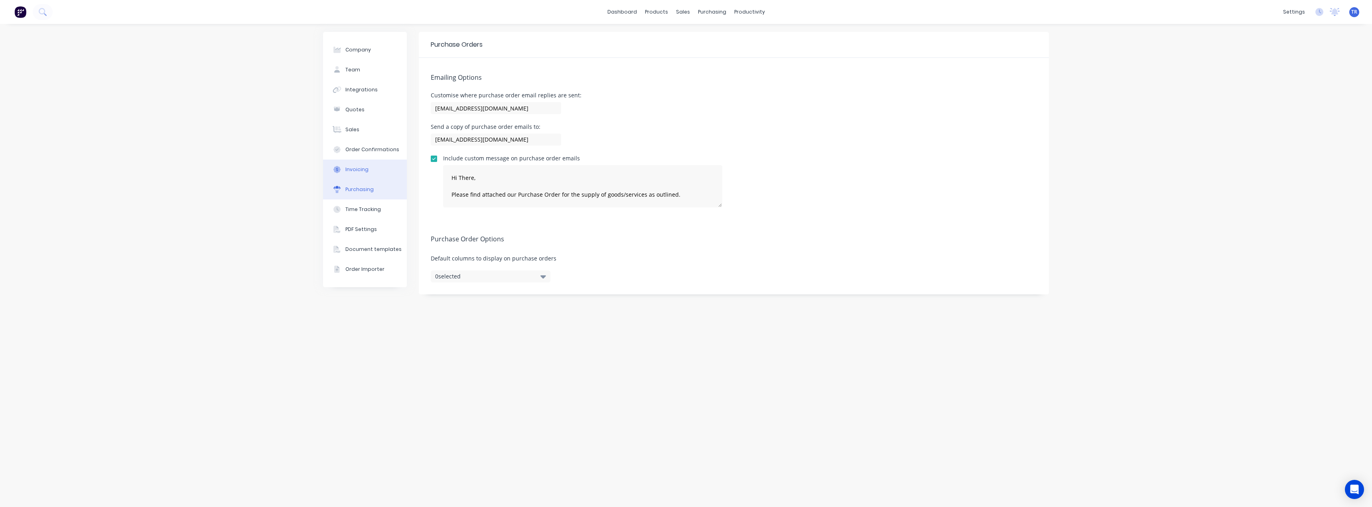
click at [355, 170] on div "Invoicing" at bounding box center [356, 169] width 23 height 7
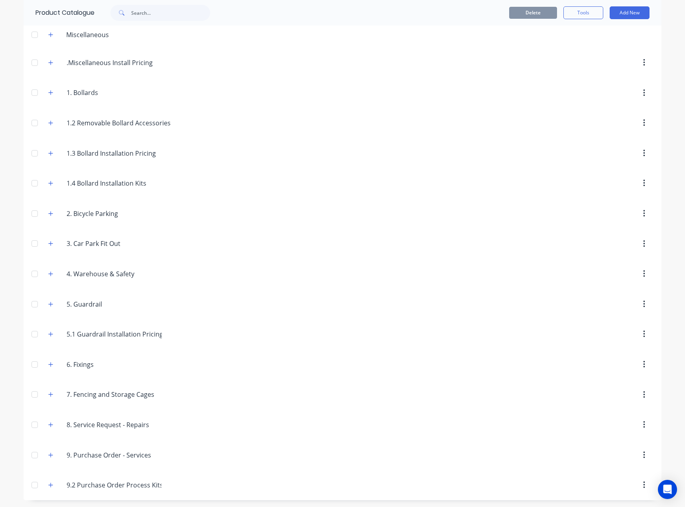
scroll to position [37, 0]
click at [49, 484] on icon "button" at bounding box center [50, 484] width 5 height 6
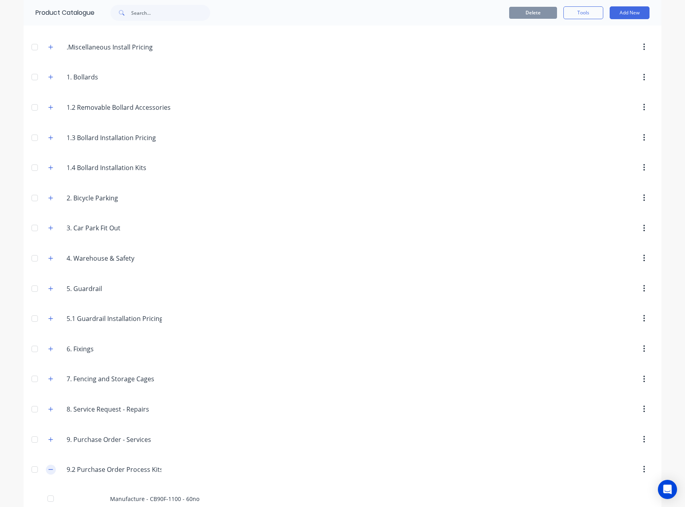
scroll to position [65, 0]
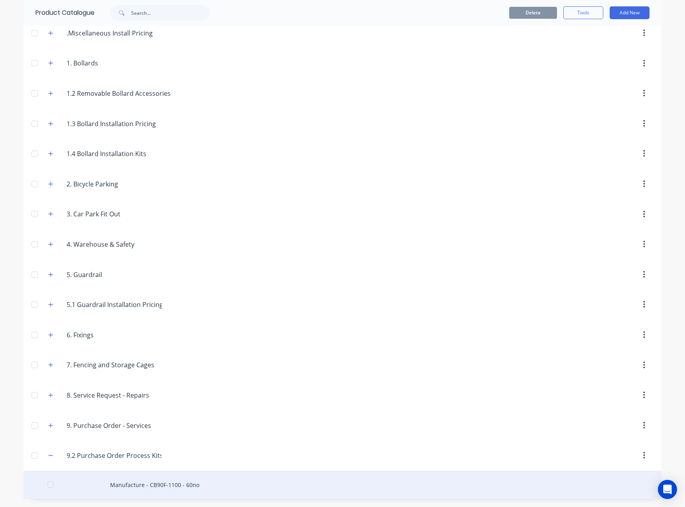
click at [141, 490] on div "Manufacture - CB90F-1100 - 60no" at bounding box center [343, 484] width 638 height 28
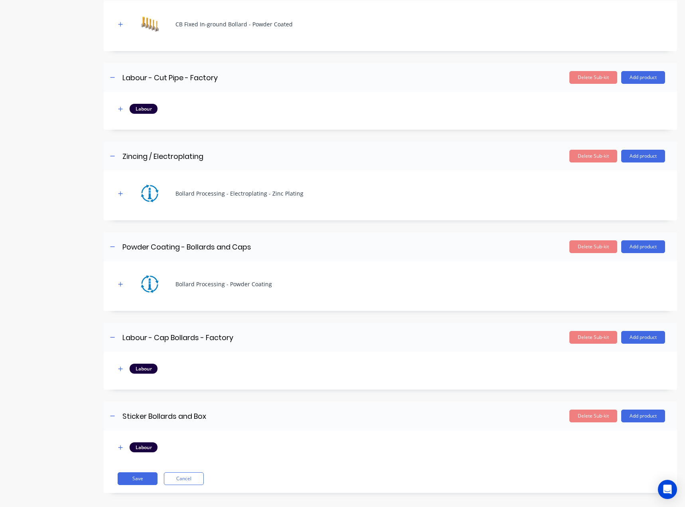
scroll to position [191, 0]
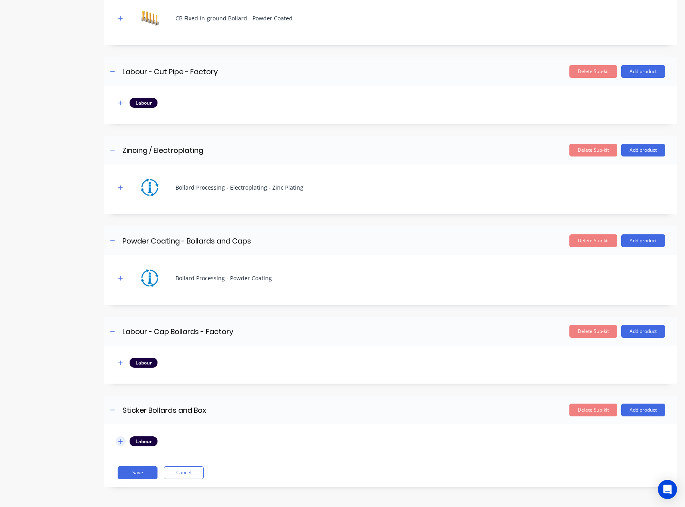
click at [121, 440] on icon "button" at bounding box center [120, 441] width 4 height 4
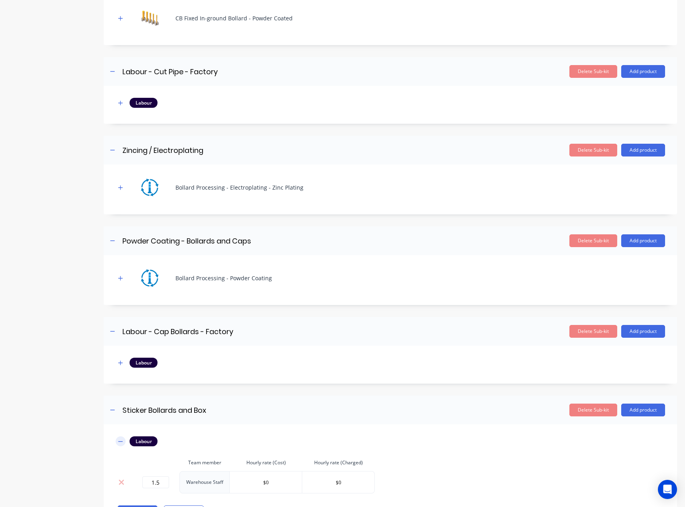
click at [121, 440] on icon "button" at bounding box center [120, 441] width 5 height 6
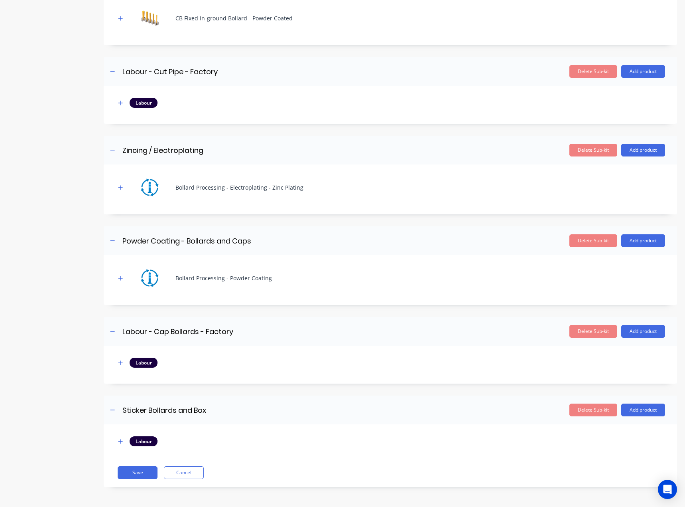
click at [127, 348] on div "Labour" at bounding box center [391, 364] width 574 height 38
click at [119, 361] on icon "button" at bounding box center [120, 363] width 5 height 6
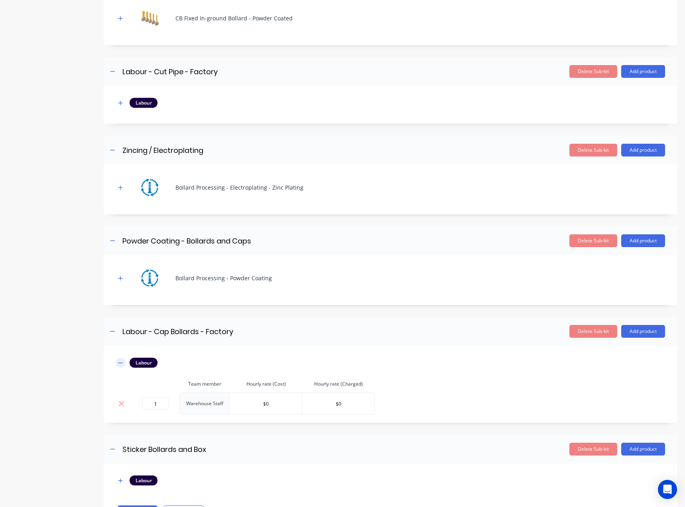
click at [119, 361] on icon "button" at bounding box center [120, 363] width 5 height 6
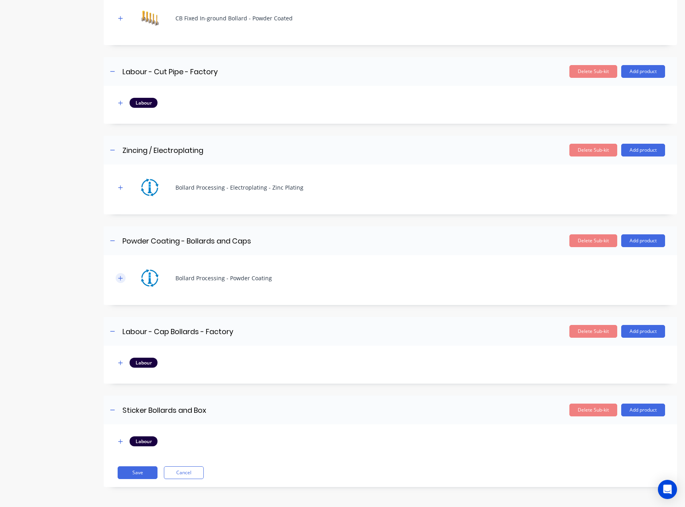
click at [122, 280] on icon "button" at bounding box center [120, 278] width 5 height 6
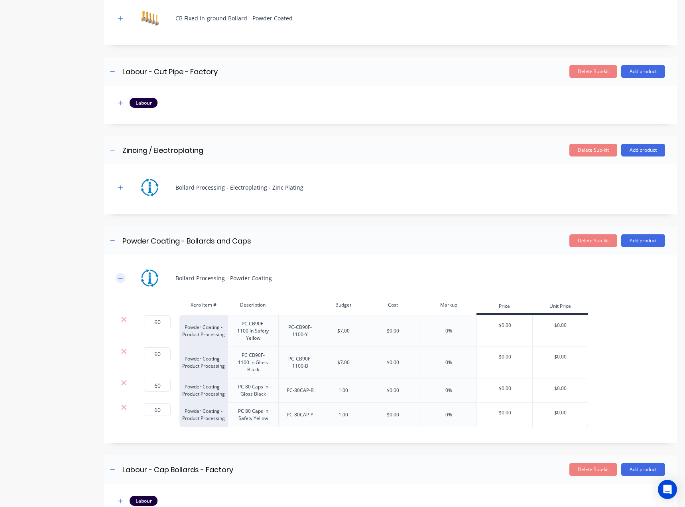
click at [122, 280] on icon "button" at bounding box center [120, 278] width 5 height 6
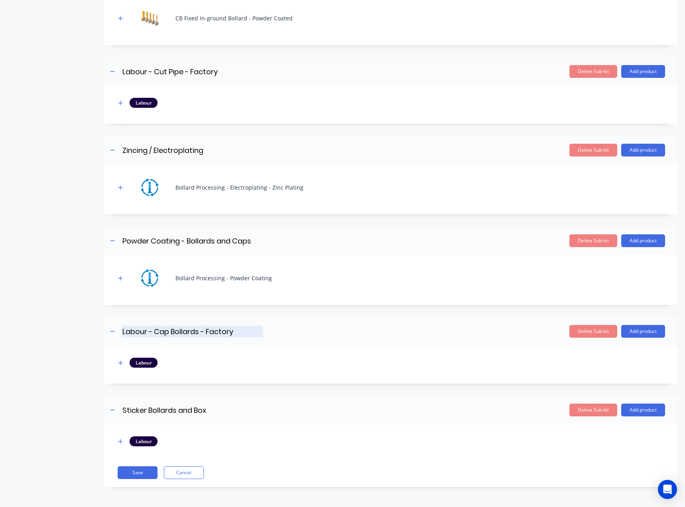
scroll to position [0, 0]
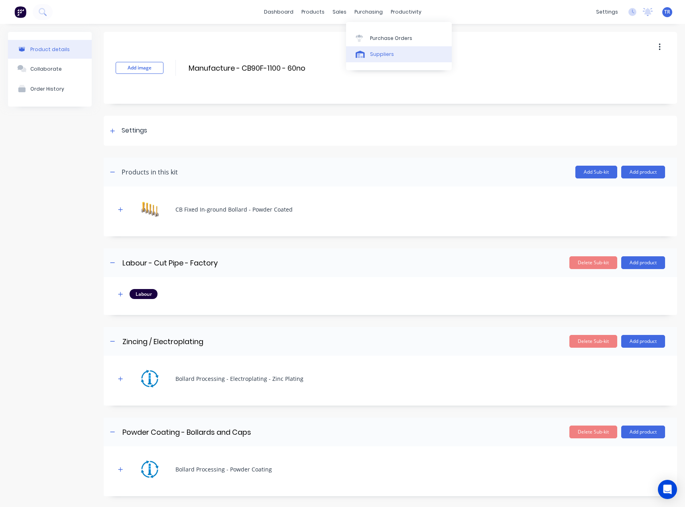
click at [362, 52] on icon at bounding box center [360, 54] width 9 height 7
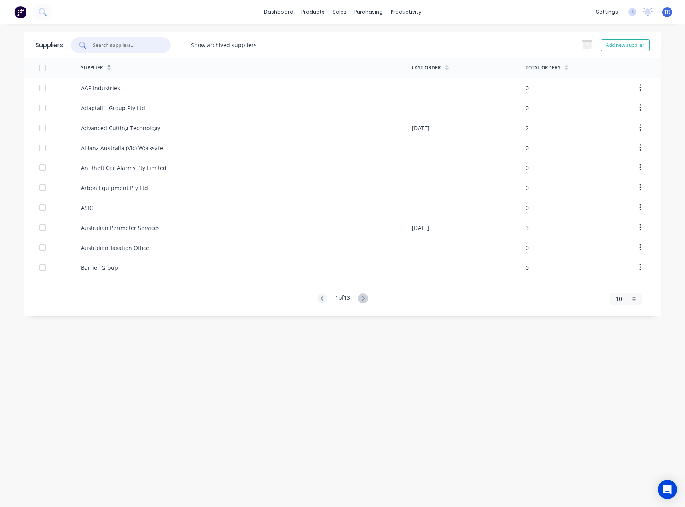
click at [132, 41] on input "text" at bounding box center [125, 45] width 66 height 8
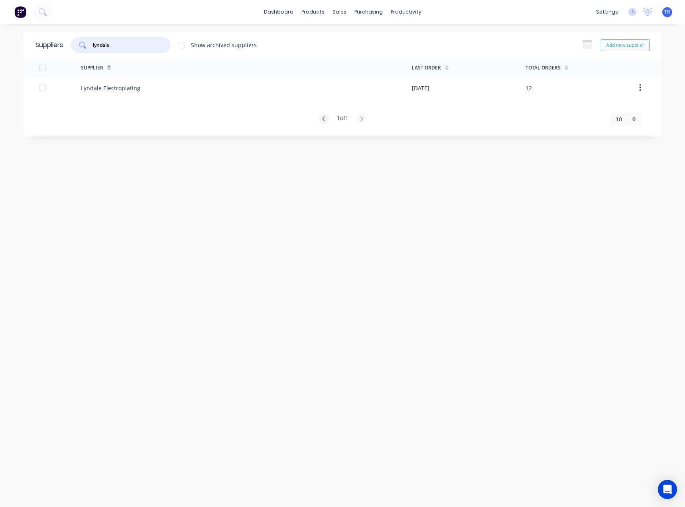
type input "lyndale"
click at [115, 89] on div "Lyndale Electroplating" at bounding box center [110, 88] width 59 height 8
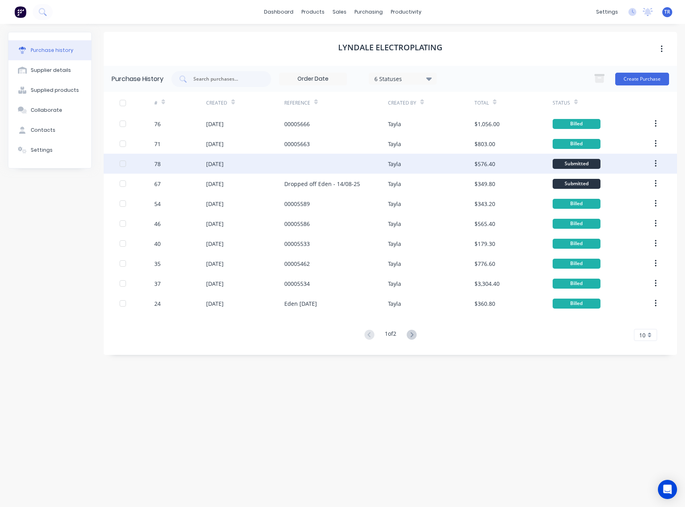
click at [418, 162] on div "Tayla" at bounding box center [431, 164] width 87 height 20
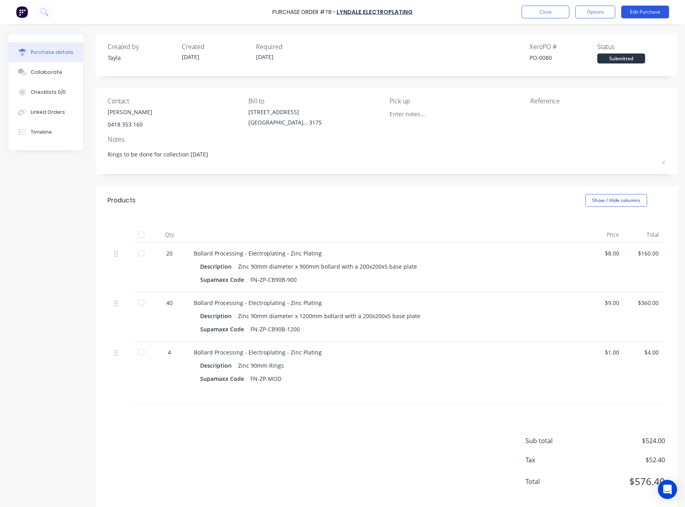
click at [633, 13] on button "Edit Purchase" at bounding box center [646, 12] width 48 height 13
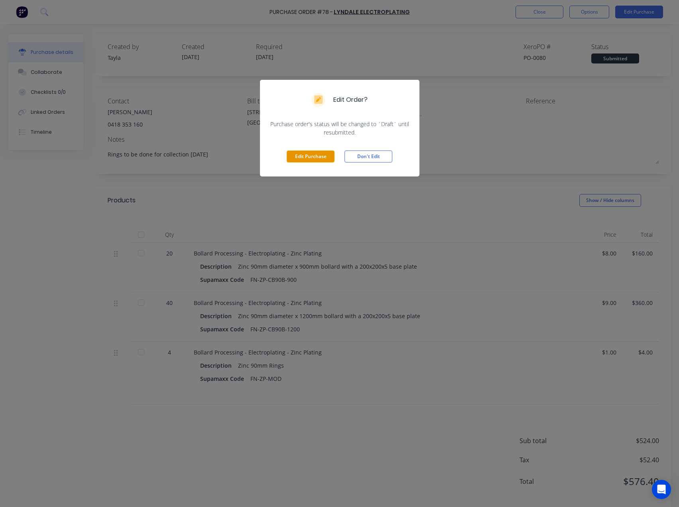
click at [310, 154] on button "Edit Purchase" at bounding box center [311, 156] width 48 height 12
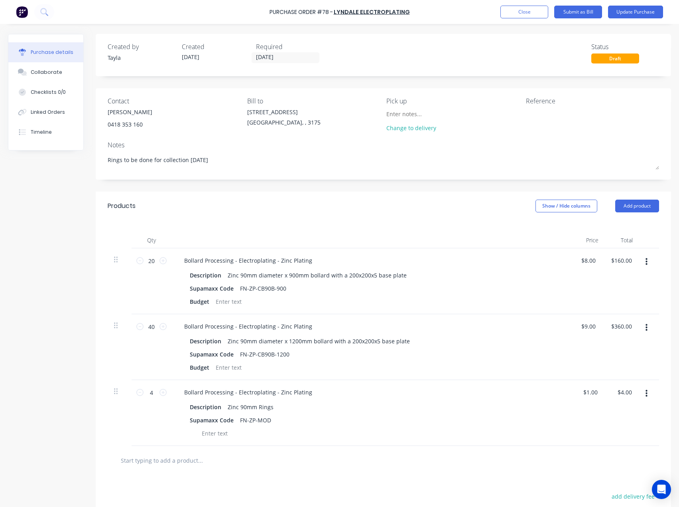
type textarea "x"
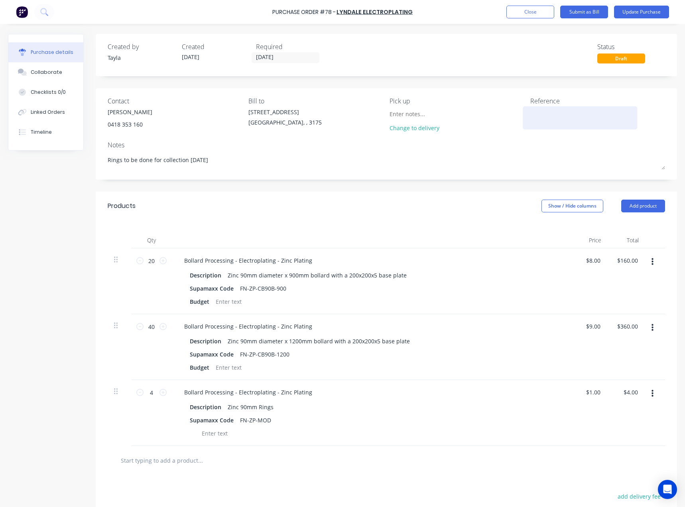
click at [563, 114] on textarea at bounding box center [581, 117] width 100 height 18
paste textarea "00005699"
type textarea "x"
type textarea "00005699"
type textarea "x"
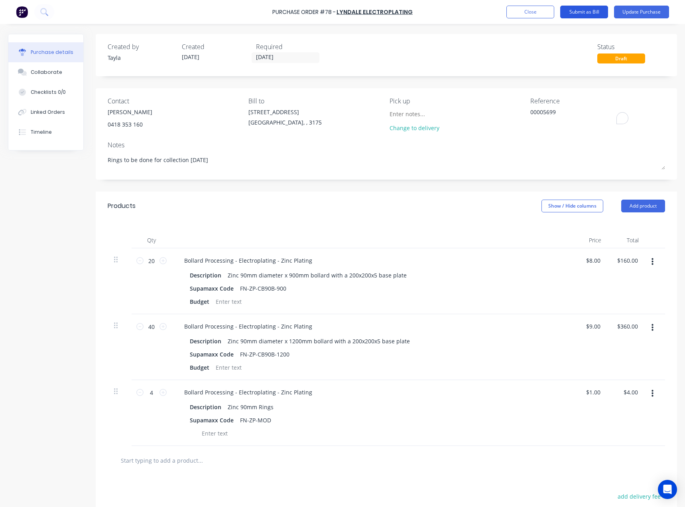
type textarea "00005699"
type textarea "x"
type textarea "00005699"
click at [585, 7] on button "Submit as Bill" at bounding box center [585, 12] width 48 height 13
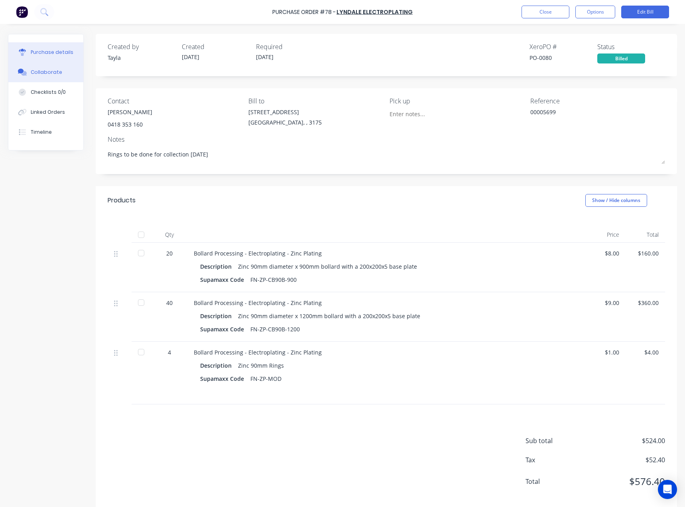
click at [35, 67] on button "Collaborate" at bounding box center [45, 72] width 75 height 20
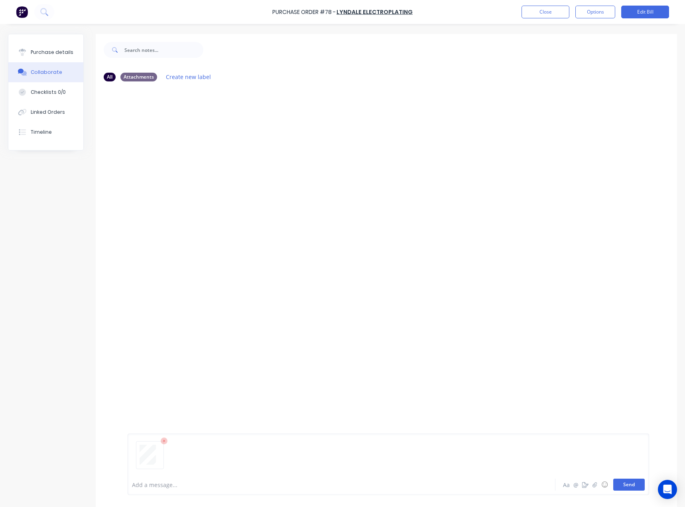
click at [624, 487] on button "Send" at bounding box center [630, 484] width 32 height 12
click at [56, 49] on div "Purchase details" at bounding box center [52, 52] width 43 height 7
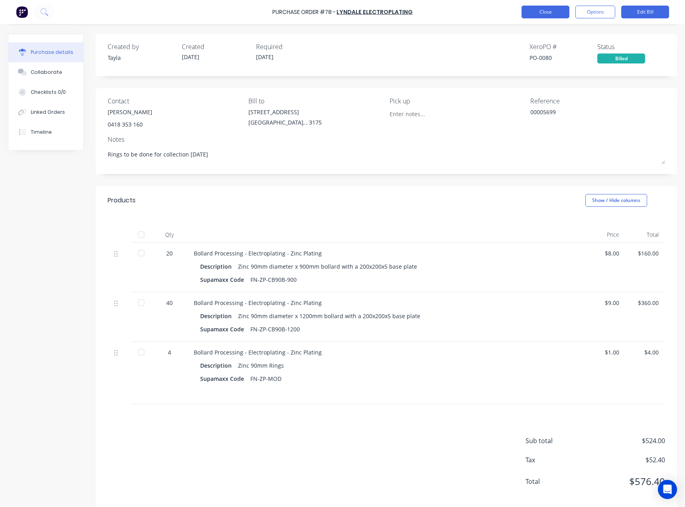
click at [536, 17] on button "Close" at bounding box center [546, 12] width 48 height 13
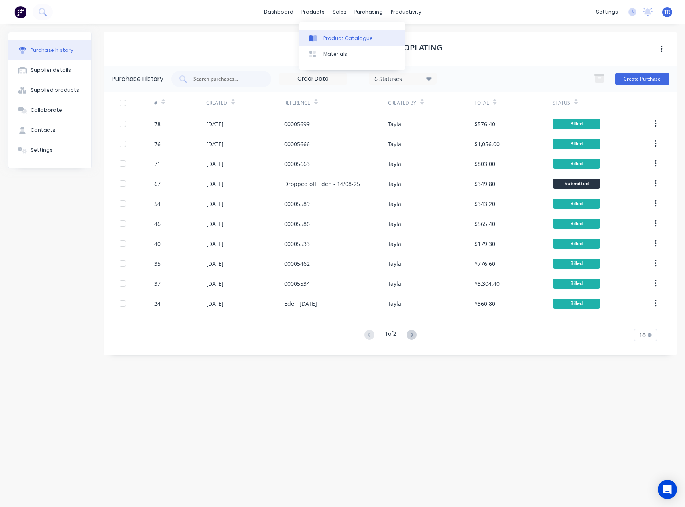
click at [322, 33] on link "Product Catalogue" at bounding box center [353, 38] width 106 height 16
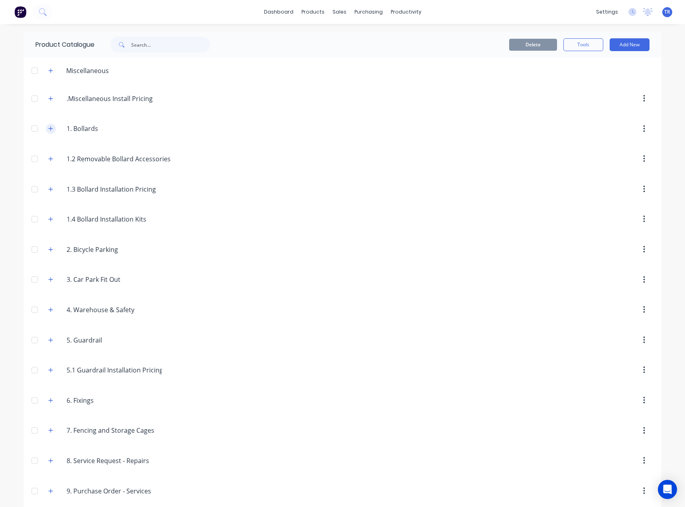
click at [51, 127] on button "button" at bounding box center [51, 129] width 10 height 10
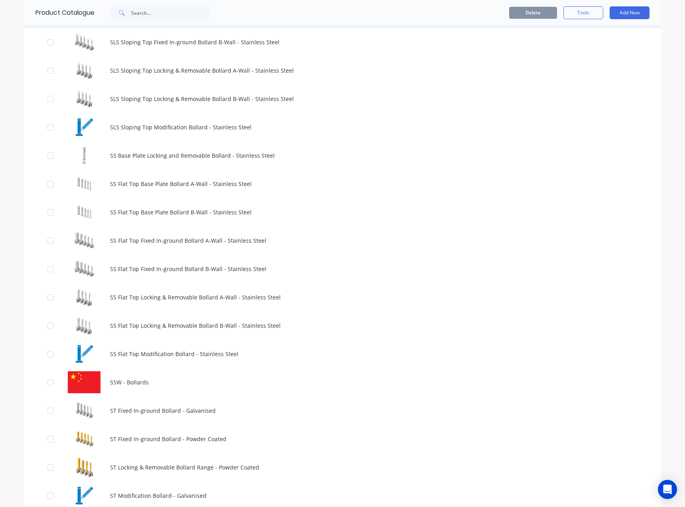
scroll to position [598, 0]
click at [105, 140] on div "SS Base Plate Locking and Removable Bollard - Stainless Steel" at bounding box center [343, 154] width 638 height 28
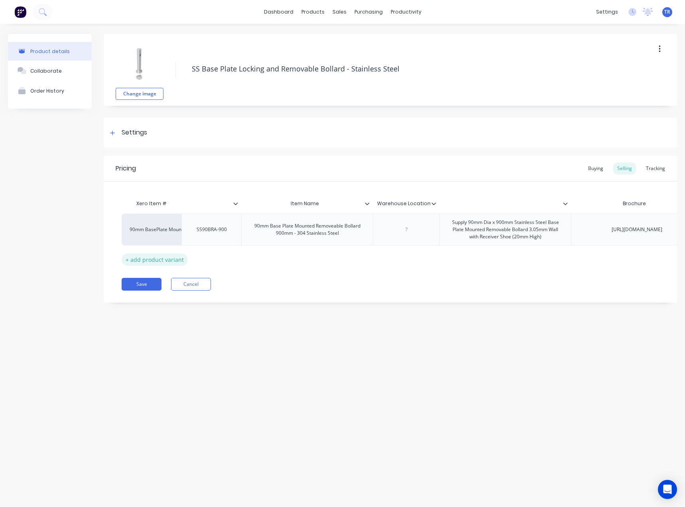
click at [157, 266] on div "+ add product variant" at bounding box center [155, 259] width 66 height 12
type textarea "x"
click at [207, 261] on div at bounding box center [212, 255] width 40 height 10
paste div
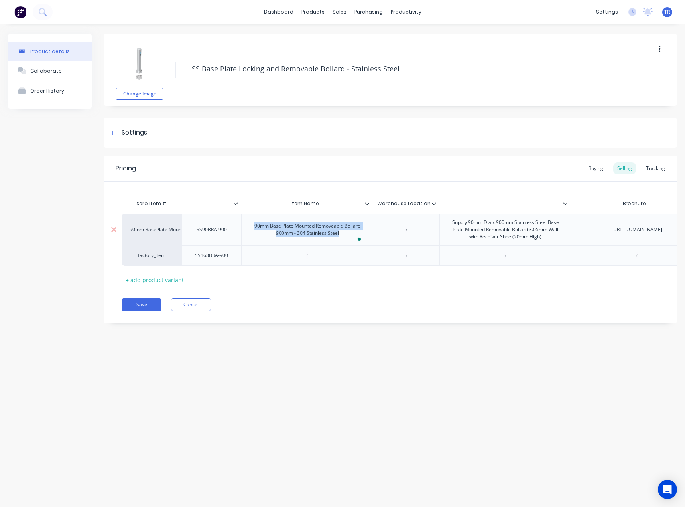
drag, startPoint x: 254, startPoint y: 233, endPoint x: 343, endPoint y: 239, distance: 89.6
click at [343, 238] on div "90mm Base Plate Mounted Removeable Bollard 900mm - 304 Stainless Steel" at bounding box center [307, 230] width 125 height 18
type textarea "x"
click at [301, 261] on div at bounding box center [308, 255] width 40 height 10
paste div
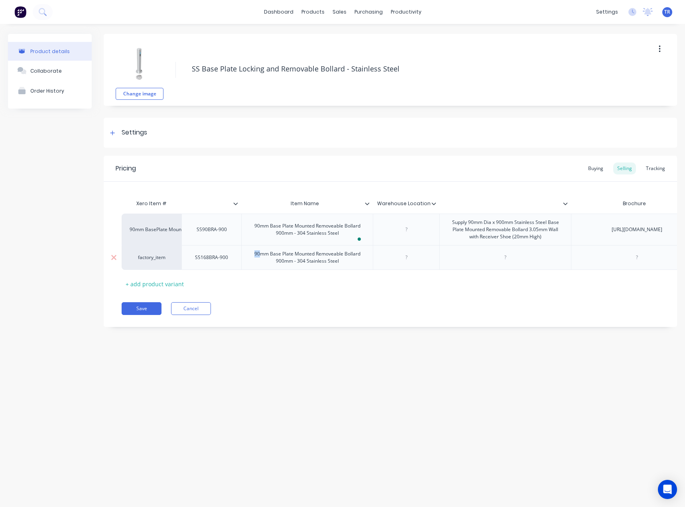
drag, startPoint x: 259, startPoint y: 269, endPoint x: 251, endPoint y: 270, distance: 8.0
click at [251, 266] on div "90mm Base Plate Mounted Removeable Bollard 900mm - 304 Stainless Steel" at bounding box center [307, 258] width 125 height 18
click at [355, 286] on div "Xero Item # Item Name Warehouse Location Brochure Weight Boxed Weight Boxed Len…" at bounding box center [391, 242] width 538 height 95
drag, startPoint x: 450, startPoint y: 225, endPoint x: 544, endPoint y: 250, distance: 96.8
click at [544, 245] on div "Supply 90mm Dia x 900mm Stainless Steel Base Plate Mounted Removable Bollard 3.…" at bounding box center [506, 229] width 132 height 32
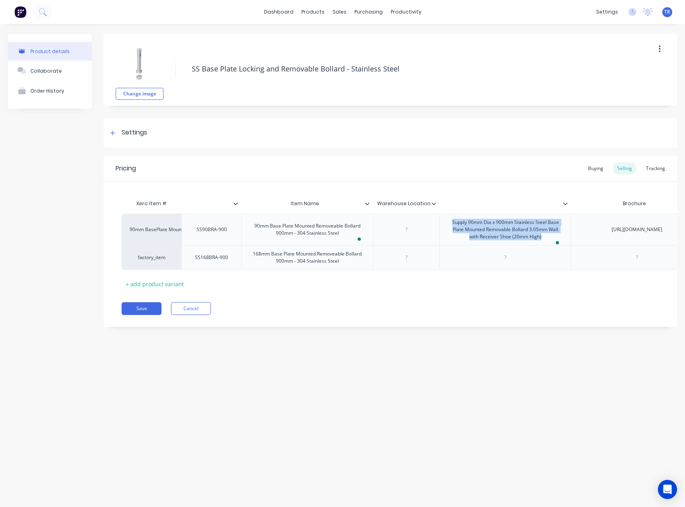
copy div "Supply 90mm Dia x 900mm Stainless Steel Base Plate Mounted Removable Bollard 3.…"
type textarea "x"
click at [500, 270] on div at bounding box center [506, 257] width 132 height 25
click at [504, 270] on div at bounding box center [506, 257] width 132 height 25
click at [503, 262] on div at bounding box center [506, 257] width 40 height 10
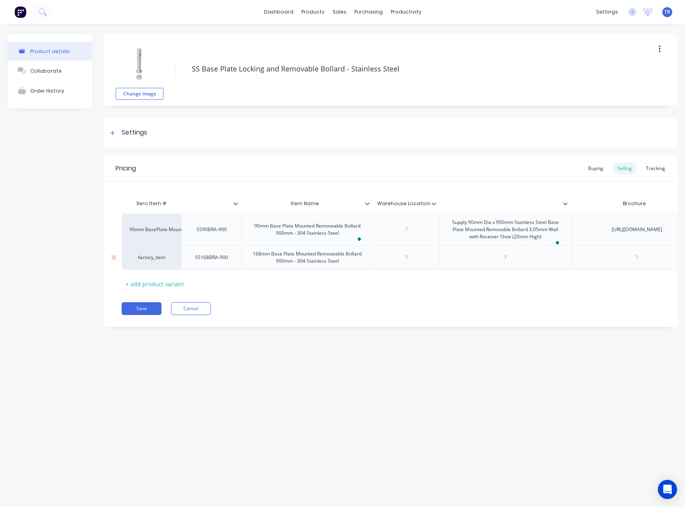
paste div
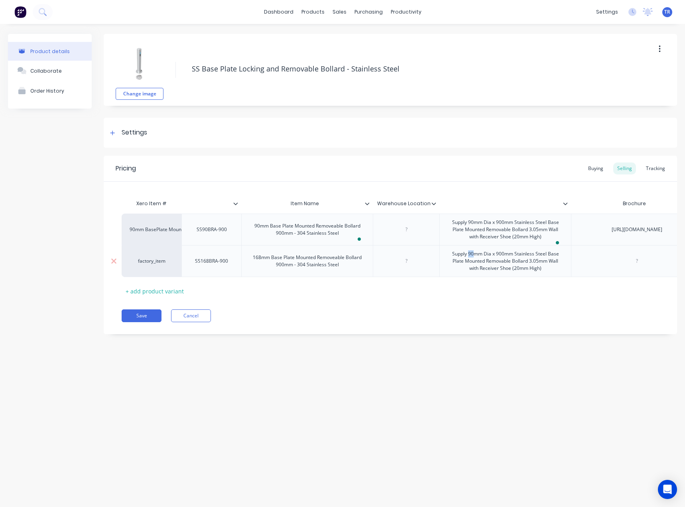
drag, startPoint x: 476, startPoint y: 268, endPoint x: 470, endPoint y: 270, distance: 6.6
click at [470, 270] on div "Supply 90mm Dia x 900mm Stainless Steel Base Plate Mounted Removable Bollard 3.…" at bounding box center [505, 261] width 125 height 25
click at [336, 297] on div "Xero Item # Item Name Warehouse Location Brochure Weight Boxed Weight Boxed Len…" at bounding box center [391, 246] width 538 height 102
type textarea "x"
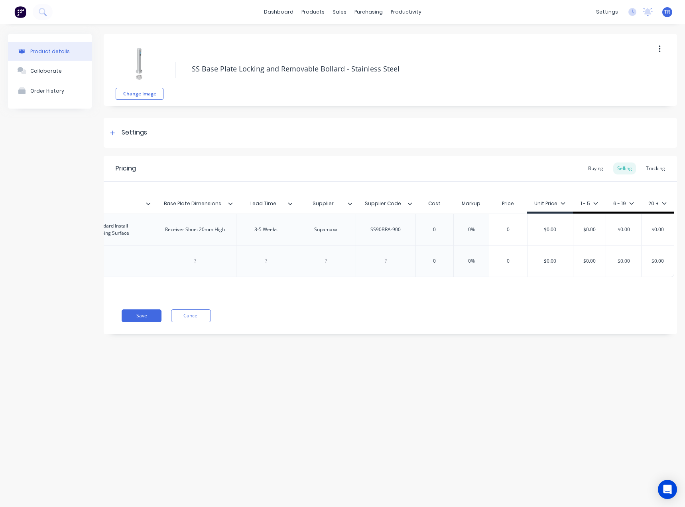
scroll to position [0, 1587]
click at [549, 269] on div "$0.00" at bounding box center [549, 261] width 45 height 20
type input "$0.00"
click at [549, 269] on div "$0.00" at bounding box center [549, 261] width 45 height 20
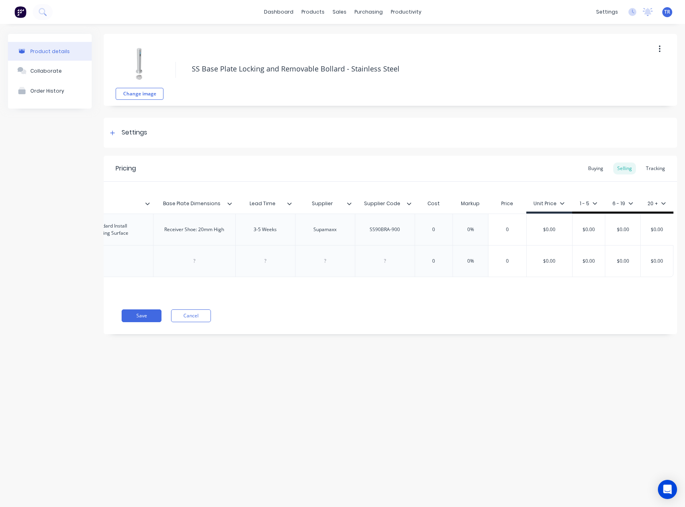
click at [548, 268] on div "$0.00" at bounding box center [549, 261] width 45 height 20
click at [547, 271] on div "$0.00" at bounding box center [549, 261] width 45 height 20
click at [546, 264] on input "$0.00" at bounding box center [549, 260] width 45 height 7
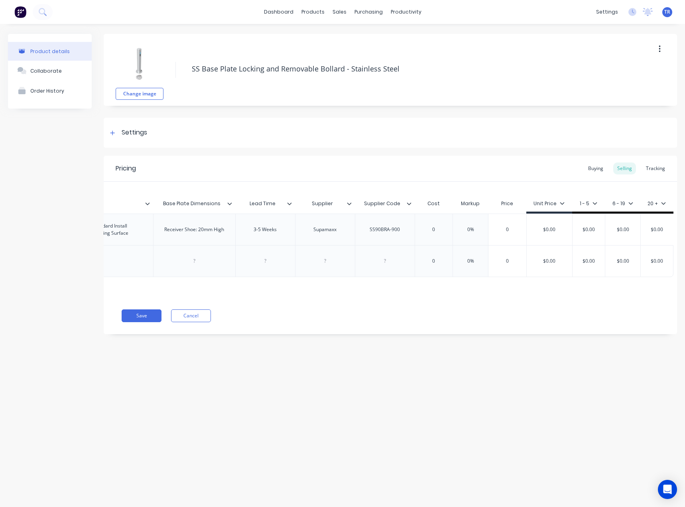
click at [546, 264] on input "$0.00" at bounding box center [549, 260] width 45 height 7
paste input "975"
type textarea "x"
click at [551, 297] on div "Xero Item # Item Name Warehouse Location Brochure Weight Boxed Weight Boxed Len…" at bounding box center [391, 240] width 574 height 116
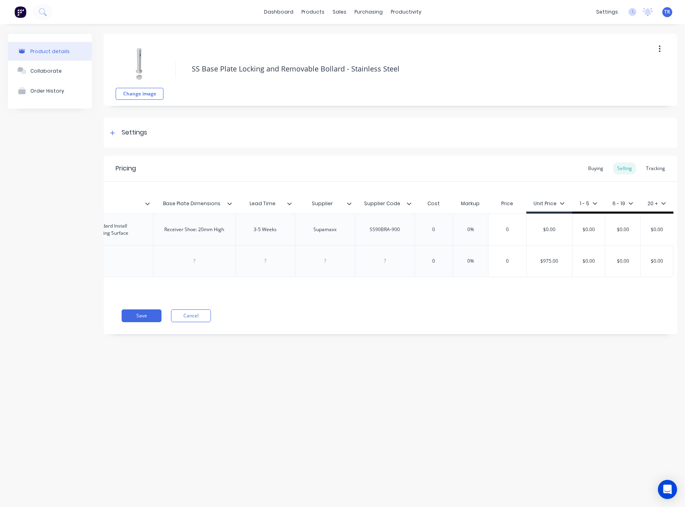
type input "$975.00"
drag, startPoint x: 558, startPoint y: 272, endPoint x: 534, endPoint y: 274, distance: 23.6
click at [534, 264] on input "$975.00" at bounding box center [549, 260] width 45 height 7
type input "0"
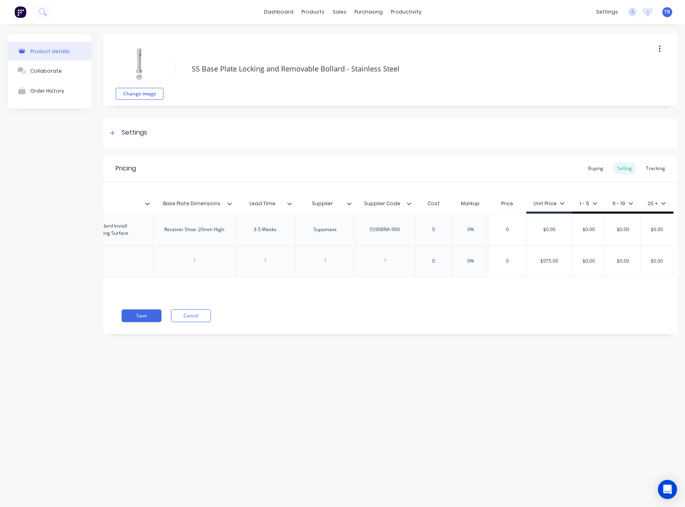
paste input "$975.0"
type textarea "x"
type input "$975.00"
click at [478, 297] on div "Xero Item # Item Name Warehouse Location Brochure Weight Boxed Weight Boxed Len…" at bounding box center [391, 240] width 574 height 116
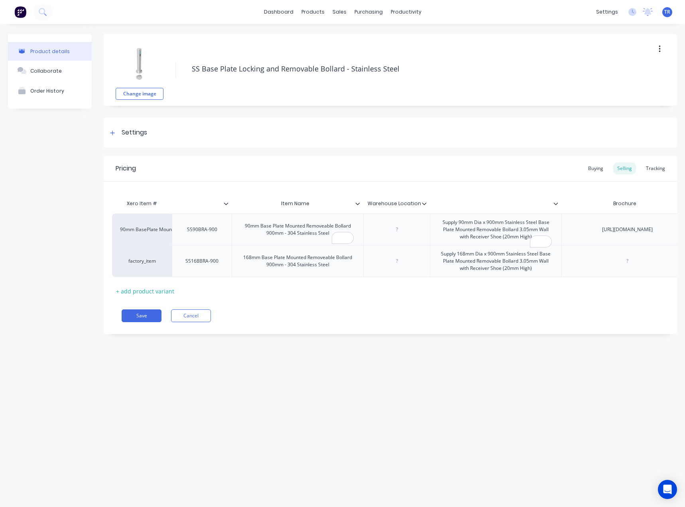
scroll to position [0, 0]
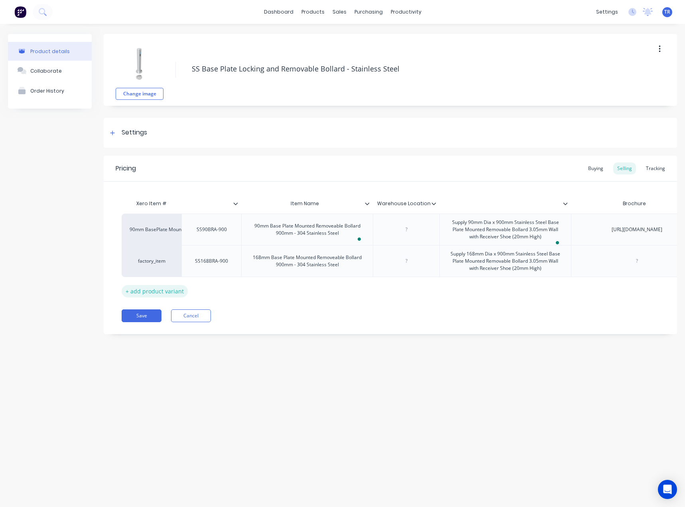
click at [149, 297] on div "+ add product variant" at bounding box center [155, 291] width 66 height 12
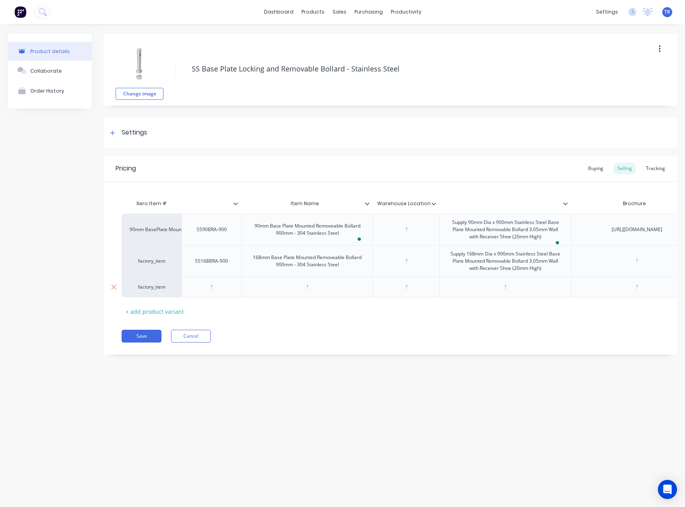
click at [214, 292] on div at bounding box center [212, 287] width 40 height 10
click at [211, 266] on div "SS168BRA-900" at bounding box center [212, 261] width 46 height 10
copy div "SS168BRA-900"
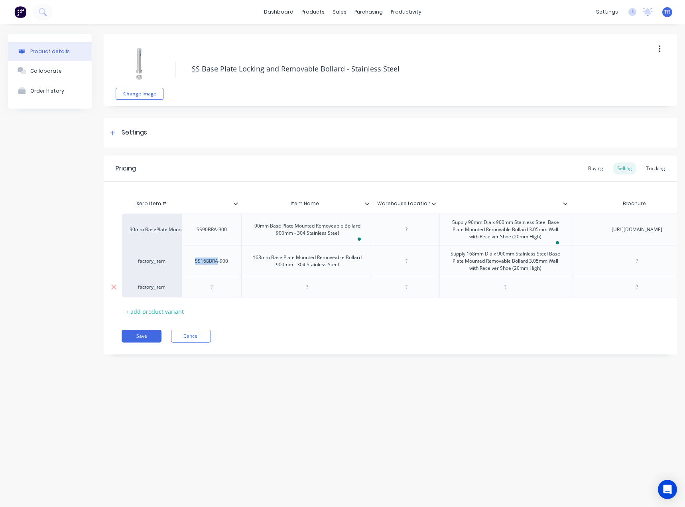
type textarea "x"
click at [217, 292] on div at bounding box center [212, 287] width 40 height 10
paste div
click at [222, 292] on div "SS168BRA-900" at bounding box center [212, 287] width 46 height 10
click at [284, 297] on div at bounding box center [307, 286] width 132 height 21
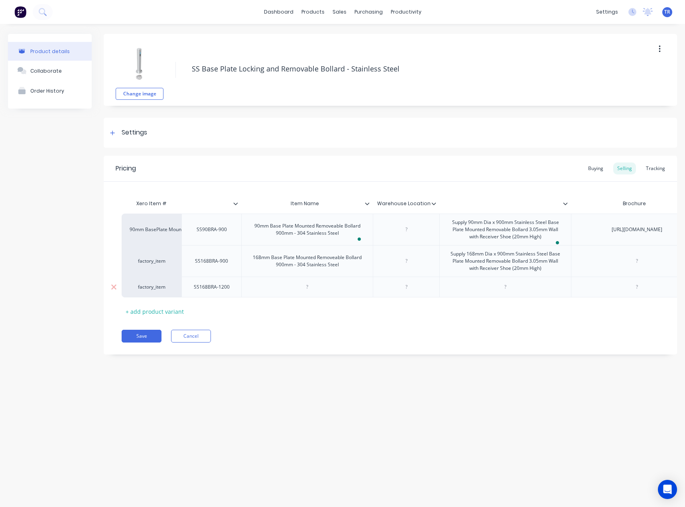
click at [316, 292] on div at bounding box center [308, 287] width 40 height 10
click at [321, 270] on div "168mm Base Plate Mounted Removeable Bollard 900mm - 304 Stainless Steel" at bounding box center [307, 261] width 125 height 18
copy div "168mm Base Plate Mounted Removeable Bollard 900mm - 304 Stainless Steel"
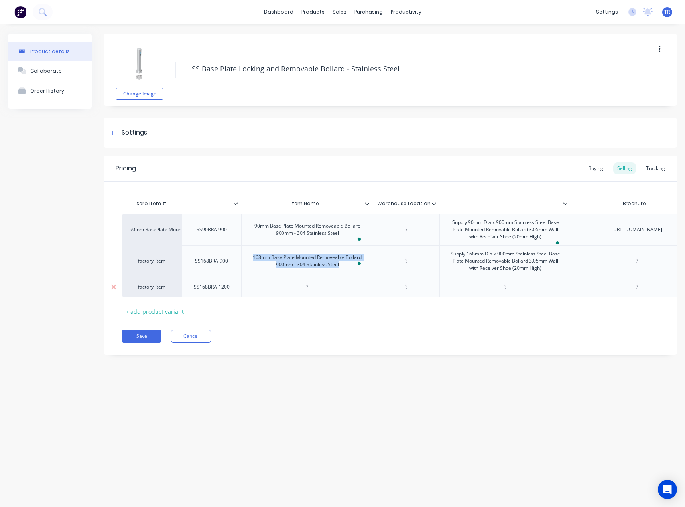
type textarea "x"
click at [311, 292] on div at bounding box center [308, 287] width 40 height 10
paste div
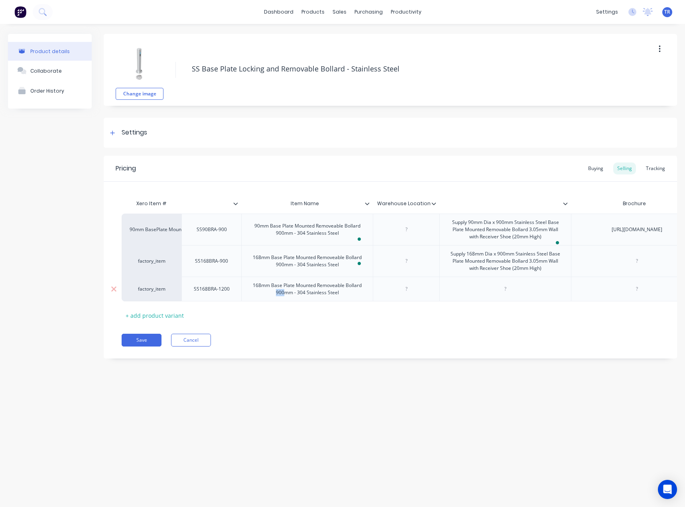
drag, startPoint x: 285, startPoint y: 310, endPoint x: 272, endPoint y: 311, distance: 13.6
click at [272, 298] on div "168mm Base Plate Mounted Removeable Bollard 900mm - 304 Stainless Steel" at bounding box center [307, 289] width 125 height 18
drag, startPoint x: 448, startPoint y: 268, endPoint x: 554, endPoint y: 284, distance: 107.3
click at [554, 273] on div "Supply 168mm Dia x 900mm Stainless Steel Base Plate Mounted Removable Bollard 3…" at bounding box center [505, 261] width 125 height 25
copy div "Supply 168mm Dia x 900mm Stainless Steel Base Plate Mounted Removable Bollard 3…"
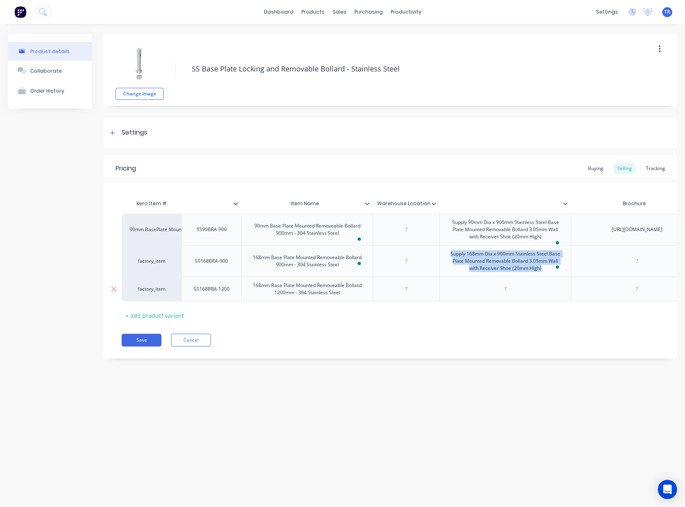
type textarea "x"
click at [518, 294] on div at bounding box center [506, 289] width 40 height 10
paste div
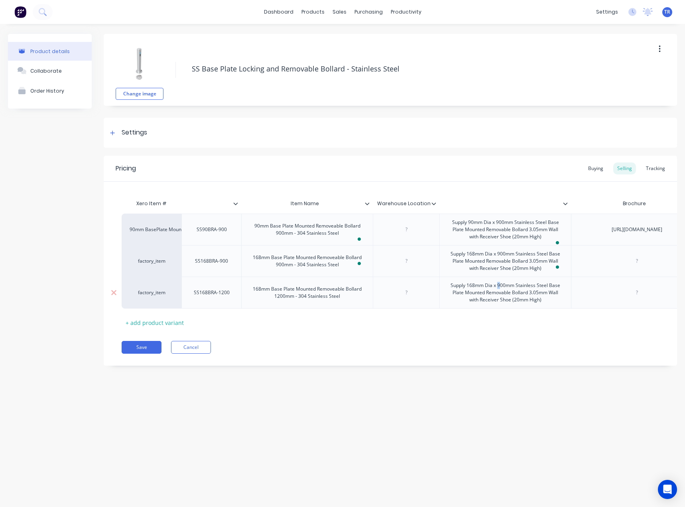
click at [499, 303] on div "Supply 168mm Dia x 900mm Stainless Steel Base Plate Mounted Removable Bollard 3…" at bounding box center [505, 292] width 125 height 25
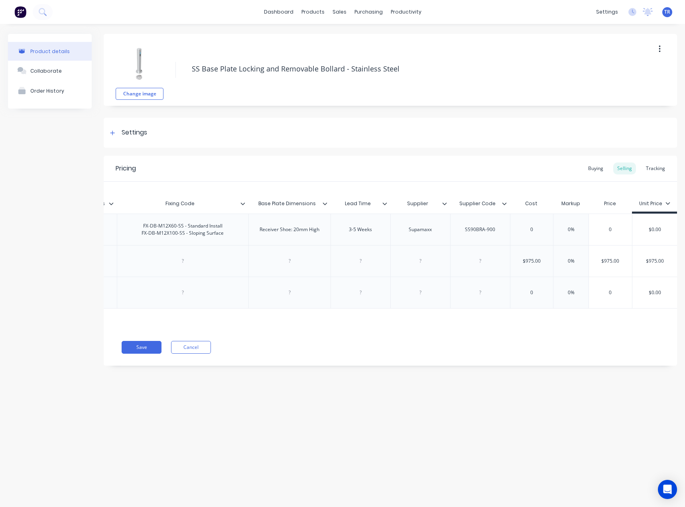
scroll to position [0, 1597]
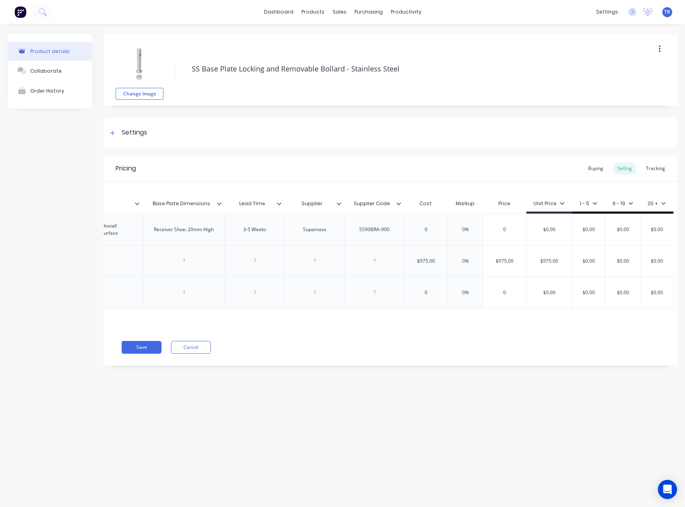
click at [548, 296] on input "text" at bounding box center [549, 292] width 45 height 7
type textarea "x"
type input "$0.00"
click at [548, 296] on input "$0.00" at bounding box center [549, 292] width 45 height 7
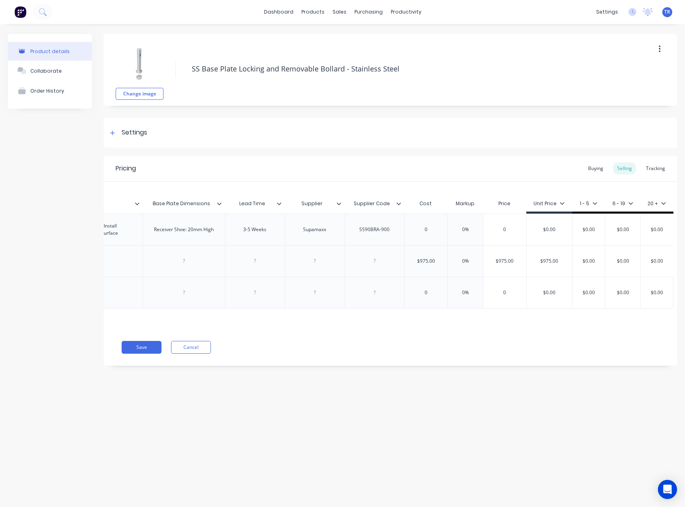
paste input "1,005ea"
type textarea "x"
type input "1,005ea"
type textarea "x"
type input "1,005ea"
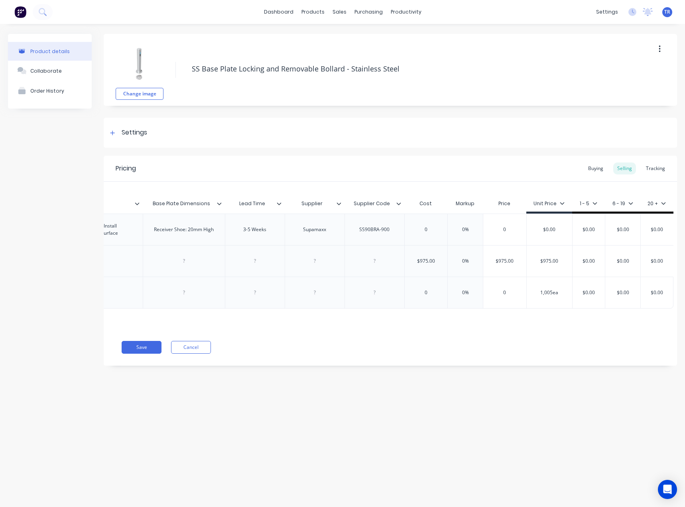
type textarea "x"
type input "1,005e"
type textarea "x"
type input "1,00"
type textarea "x"
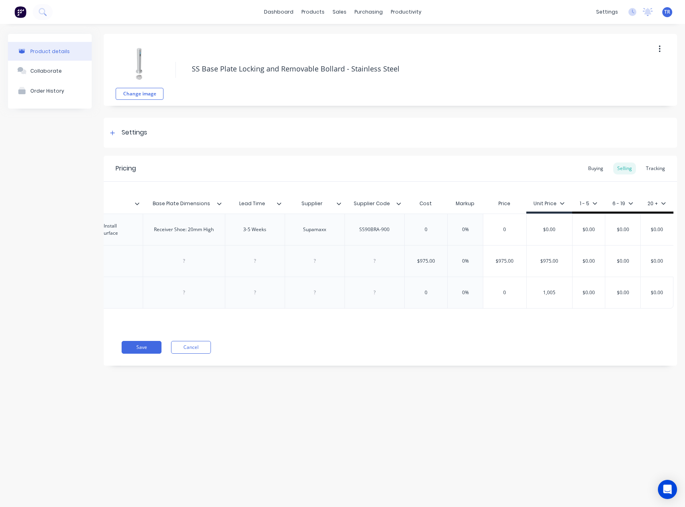
click at [560, 329] on div "Xero Item # Item Name Warehouse Location Brochure Weight Boxed Weight Boxed Len…" at bounding box center [391, 255] width 574 height 147
type input "$1,005.00"
click at [552, 296] on input "$1,005.00" at bounding box center [549, 292] width 45 height 7
click at [548, 302] on div "$1,005.00" at bounding box center [549, 292] width 45 height 20
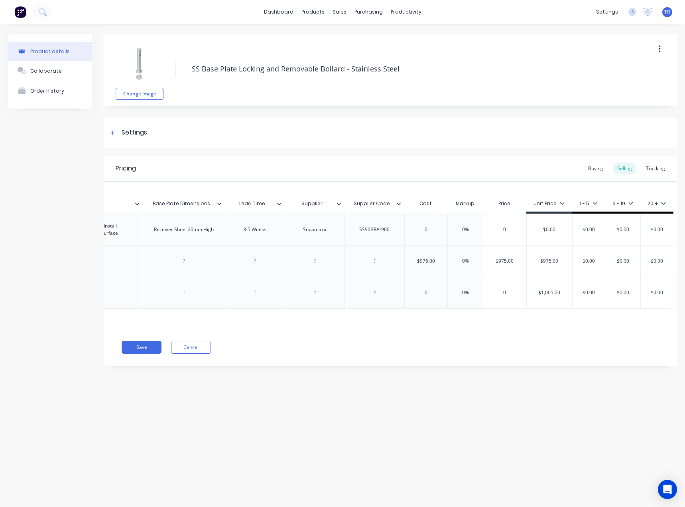
type input "0"
drag, startPoint x: 522, startPoint y: 308, endPoint x: 517, endPoint y: 308, distance: 4.4
click at [518, 296] on input "0" at bounding box center [505, 292] width 43 height 7
click at [517, 296] on input "0" at bounding box center [505, 292] width 43 height 7
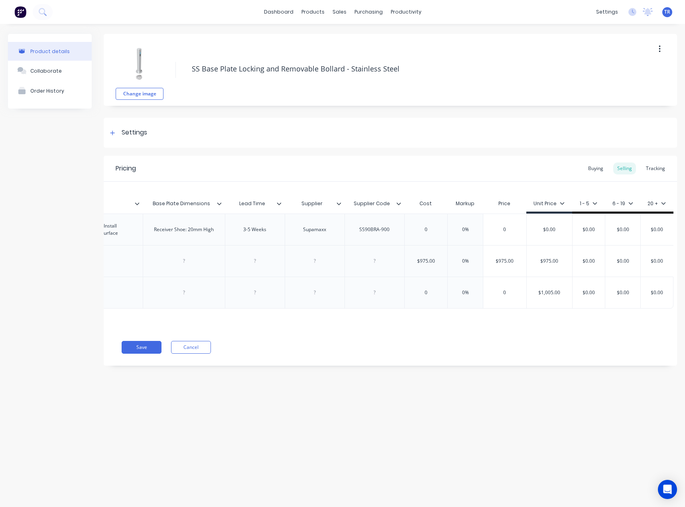
paste input "1,005.0"
type textarea "x"
type input "1,005.00"
click at [503, 329] on div "Xero Item # Item Name Warehouse Location Brochure Weight Boxed Weight Boxed Len…" at bounding box center [391, 255] width 574 height 147
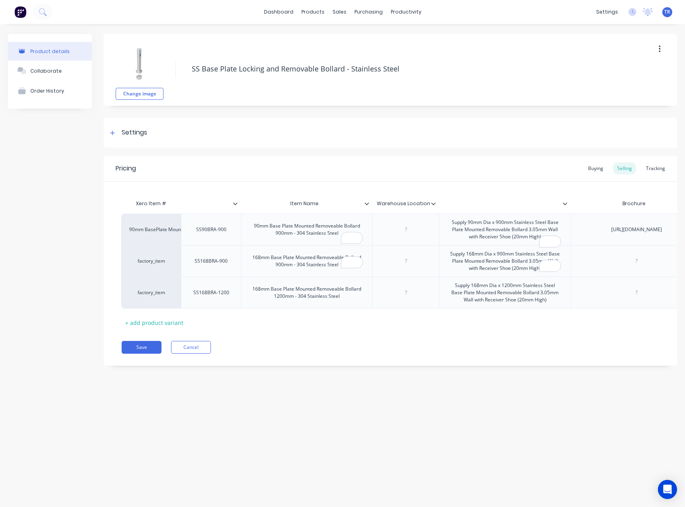
scroll to position [0, 0]
click at [218, 266] on div "SS168BRA-900" at bounding box center [212, 261] width 46 height 10
copy div "SS168BRA-900"
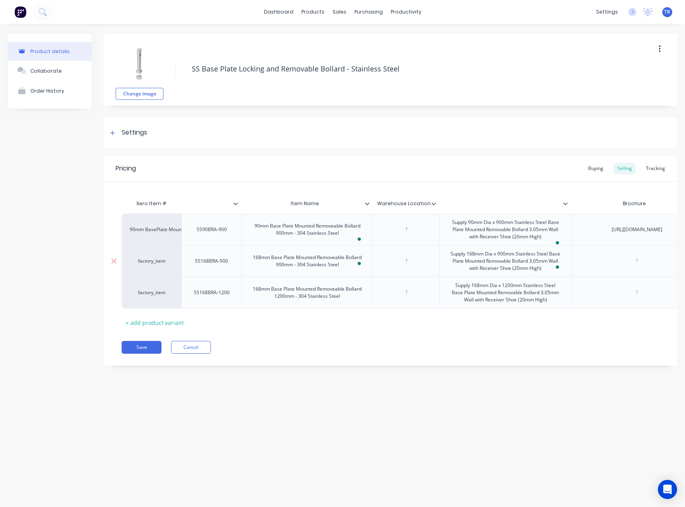
click at [288, 270] on div "168mm Base Plate Mounted Removeable Bollard 900mm - 304 Stainless Steel" at bounding box center [307, 261] width 125 height 18
drag, startPoint x: 253, startPoint y: 270, endPoint x: 293, endPoint y: 281, distance: 41.3
click at [293, 270] on div "168mm Base Plate Mounted Removeable Bollard 900mm - 304 Stainless Steel" at bounding box center [307, 261] width 125 height 18
copy div "168mm Base Plate Mounted Removeable Bollard 900mm"
type textarea "x"
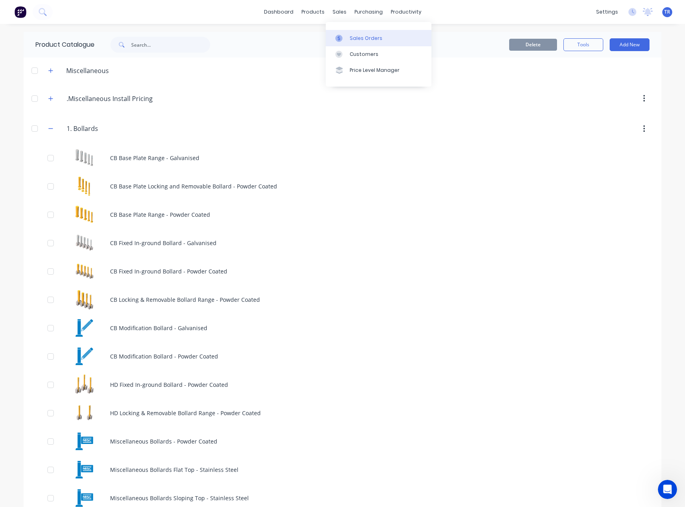
click at [340, 39] on icon at bounding box center [339, 38] width 7 height 7
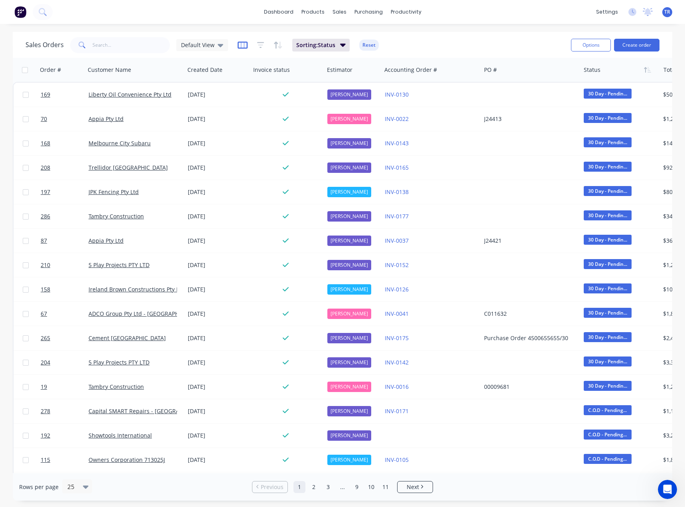
click at [239, 44] on icon "button" at bounding box center [243, 45] width 10 height 8
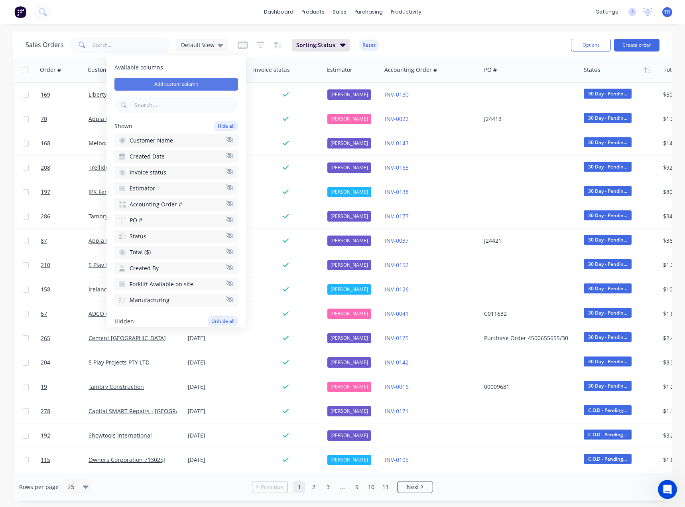
click at [184, 86] on button "Add custom column" at bounding box center [176, 84] width 124 height 13
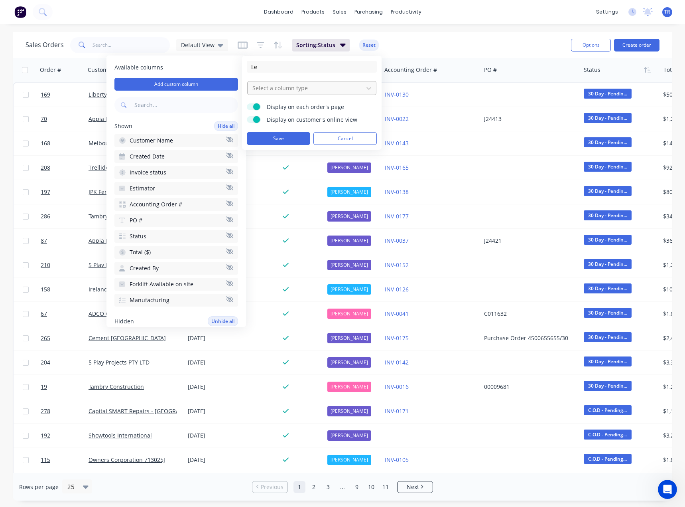
type input "L"
type input "Estimated Lead Time"
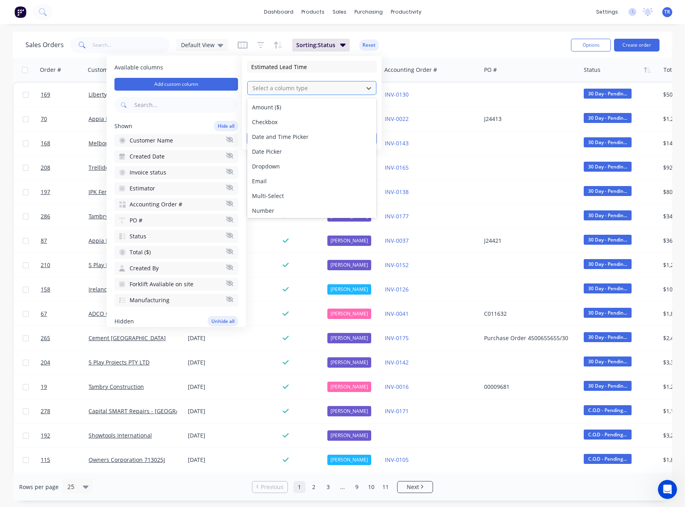
click at [259, 87] on div at bounding box center [306, 88] width 108 height 10
click at [311, 162] on div "Dropdown" at bounding box center [311, 166] width 129 height 15
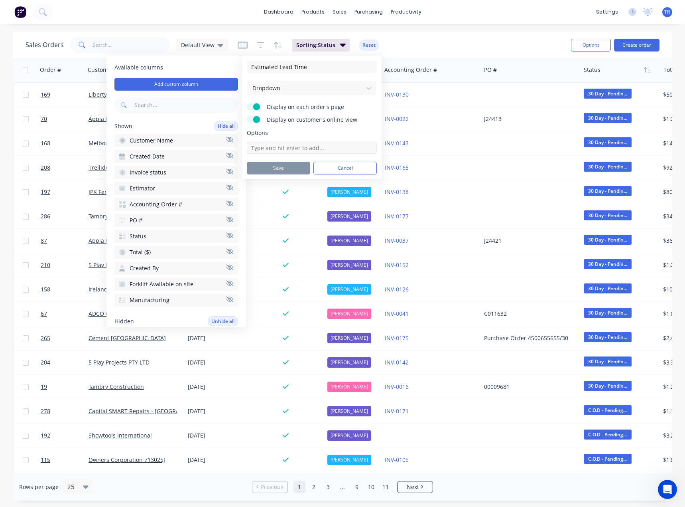
click at [274, 149] on input at bounding box center [312, 148] width 130 height 12
type input "I"
type input "In Stock - As of Quote Date"
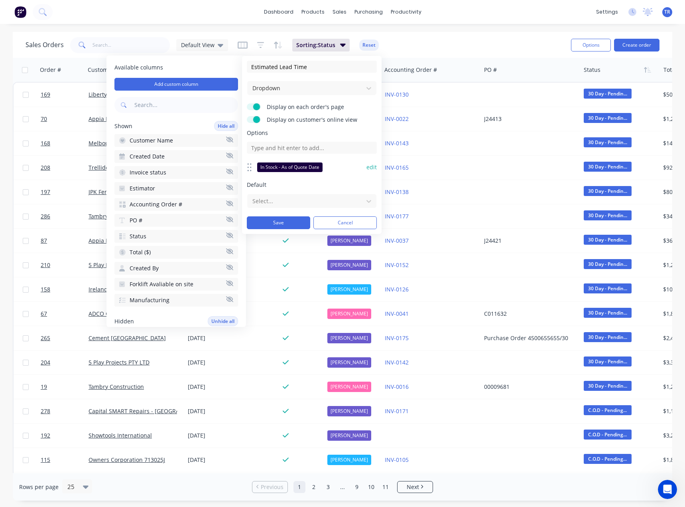
click at [374, 161] on div "In Stock - As of Quote Date edit" at bounding box center [312, 167] width 130 height 16
click at [369, 170] on button "edit" at bounding box center [372, 167] width 10 height 8
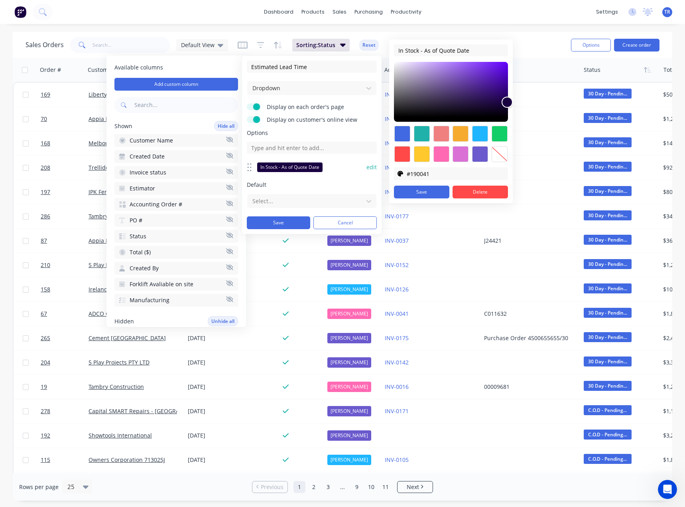
click at [495, 132] on div at bounding box center [500, 134] width 16 height 16
type input "#13ce66"
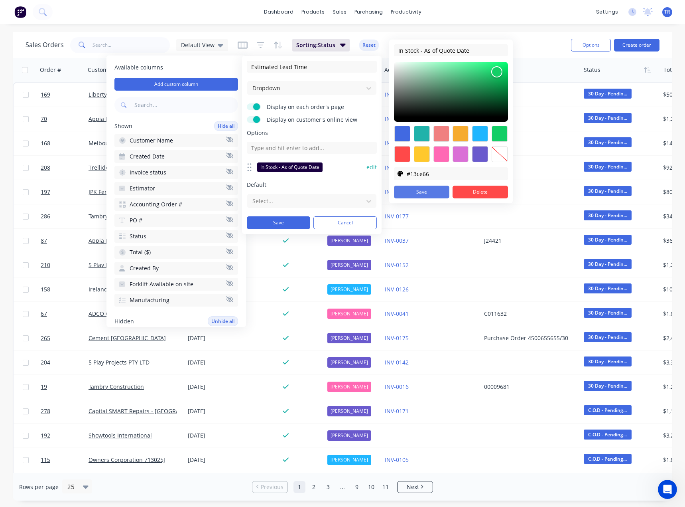
click at [439, 192] on button "Save" at bounding box center [421, 192] width 55 height 13
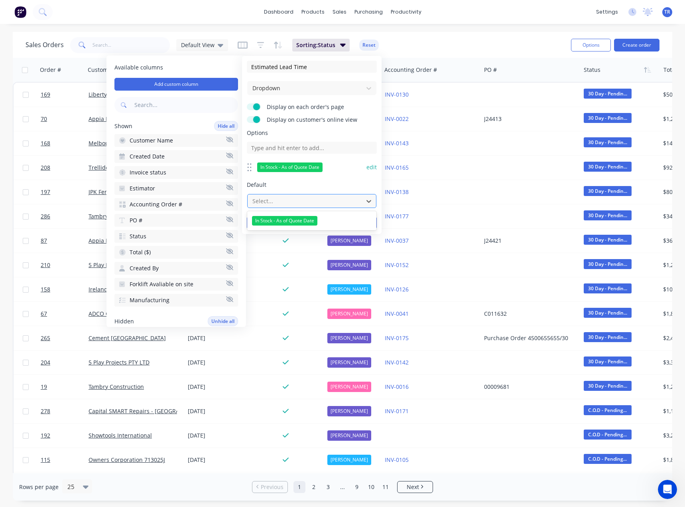
click at [279, 204] on div at bounding box center [306, 201] width 108 height 10
click at [253, 146] on input at bounding box center [312, 148] width 130 height 12
type input "1 - 2 Weeks - From Deposit"
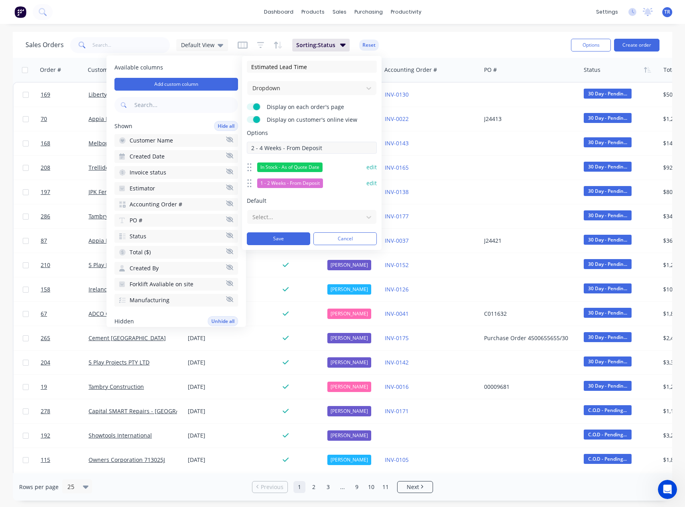
type input "2 - 4 Weeks - From Deposit"
type input "4+ Weeks - From Deposit"
click at [370, 213] on button "edit" at bounding box center [372, 215] width 10 height 8
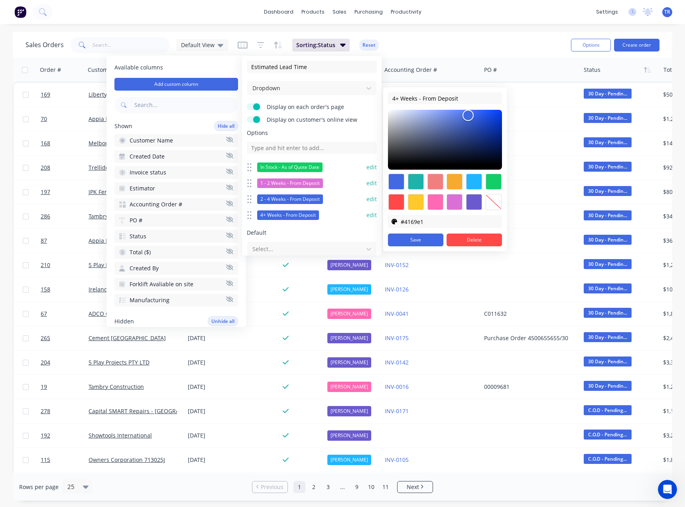
click at [431, 182] on div at bounding box center [436, 182] width 16 height 16
type input "#f08080"
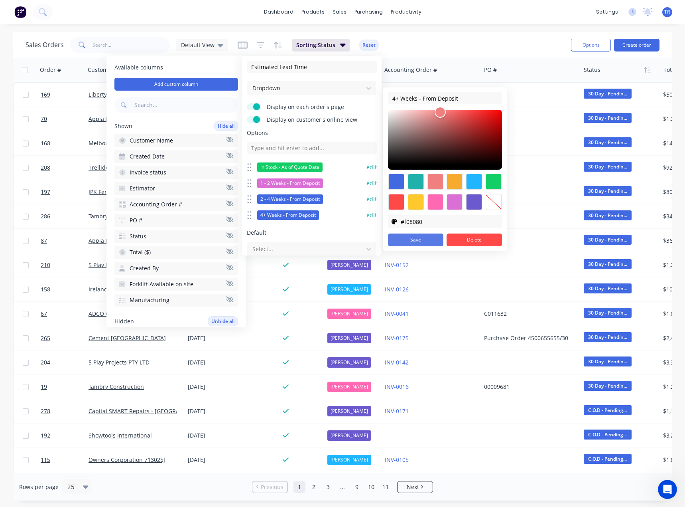
click at [407, 244] on button "Save" at bounding box center [415, 239] width 55 height 13
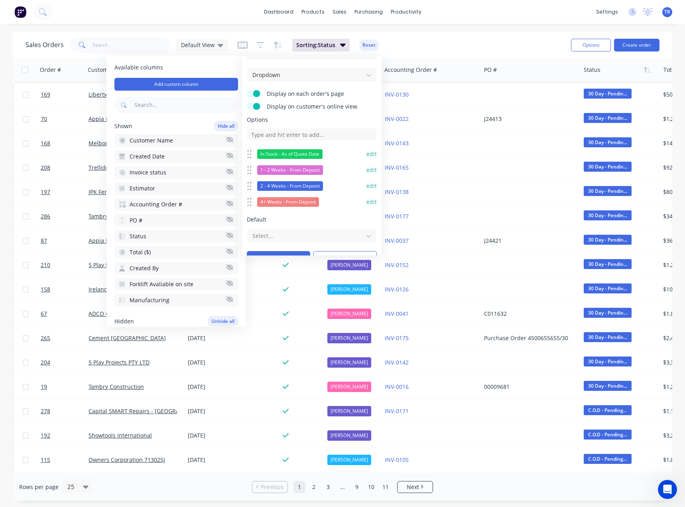
scroll to position [26, 0]
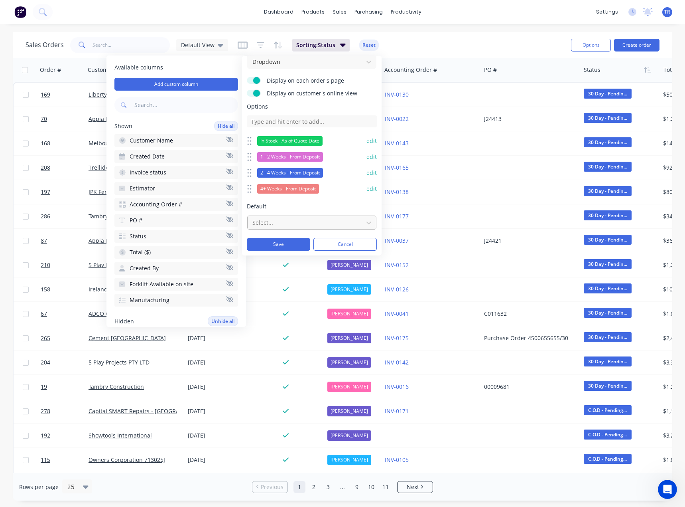
click at [303, 224] on div at bounding box center [306, 222] width 108 height 10
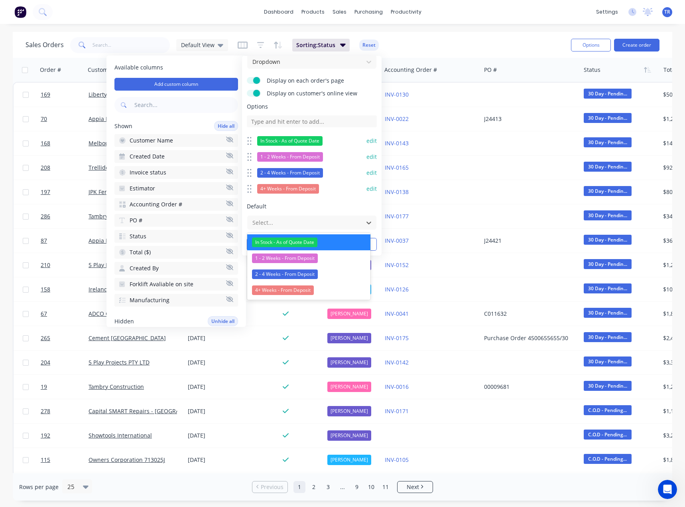
click at [292, 244] on span "In Stock - As of Quote Date" at bounding box center [284, 242] width 65 height 10
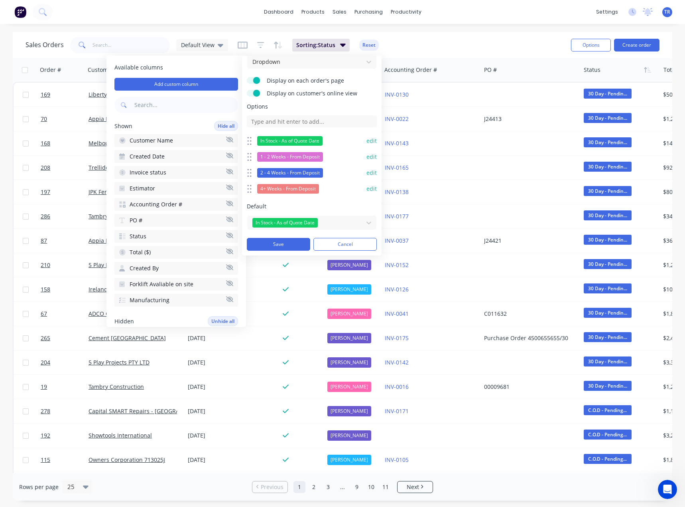
click at [302, 205] on span "Default" at bounding box center [312, 206] width 130 height 8
click at [285, 242] on button "Save" at bounding box center [278, 244] width 63 height 13
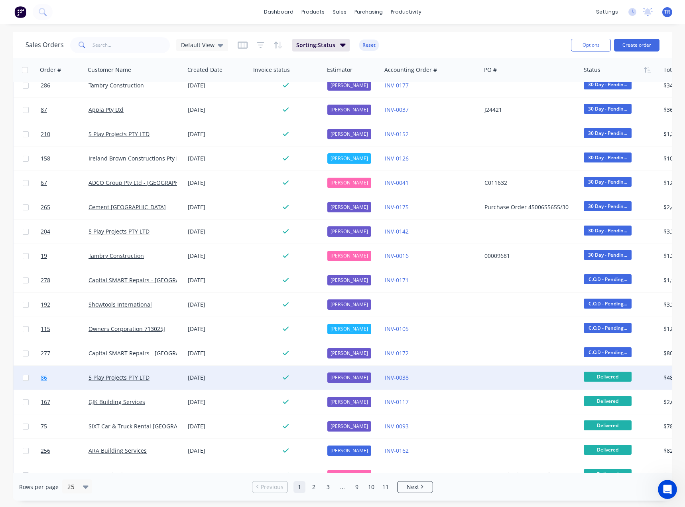
scroll to position [0, 0]
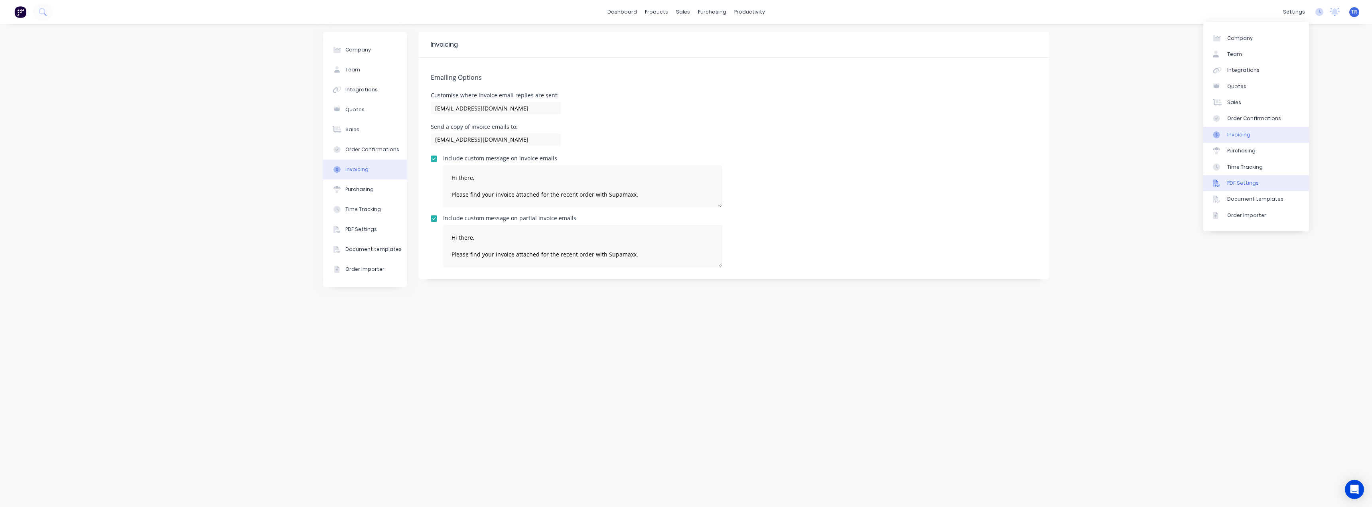
click at [1249, 188] on link "PDF Settings" at bounding box center [1257, 183] width 106 height 16
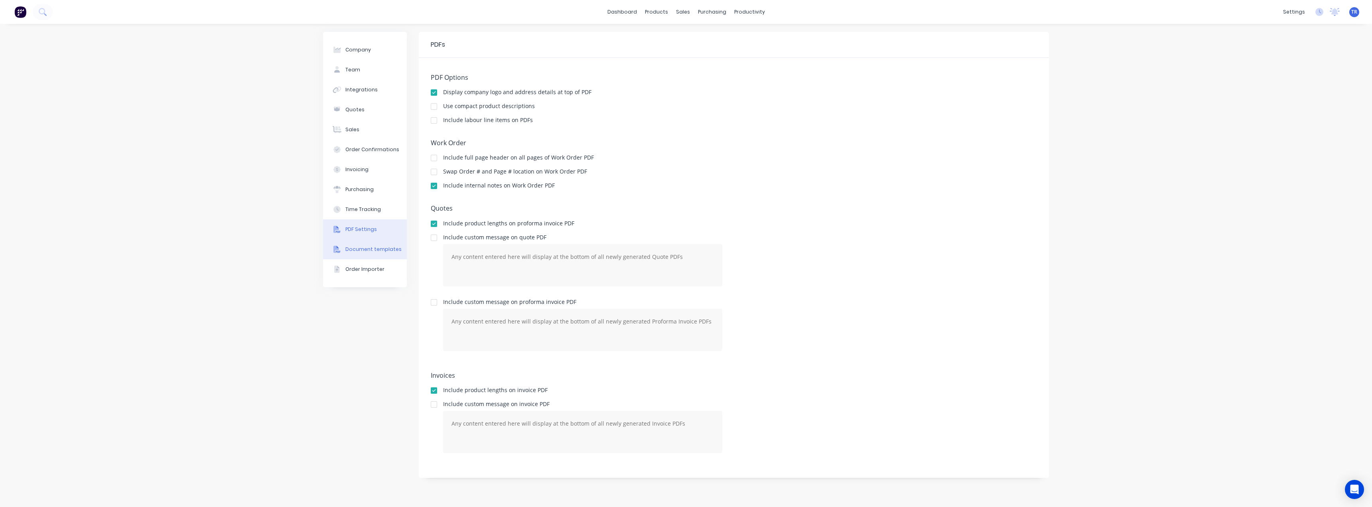
click at [359, 253] on button "Document templates" at bounding box center [365, 249] width 84 height 20
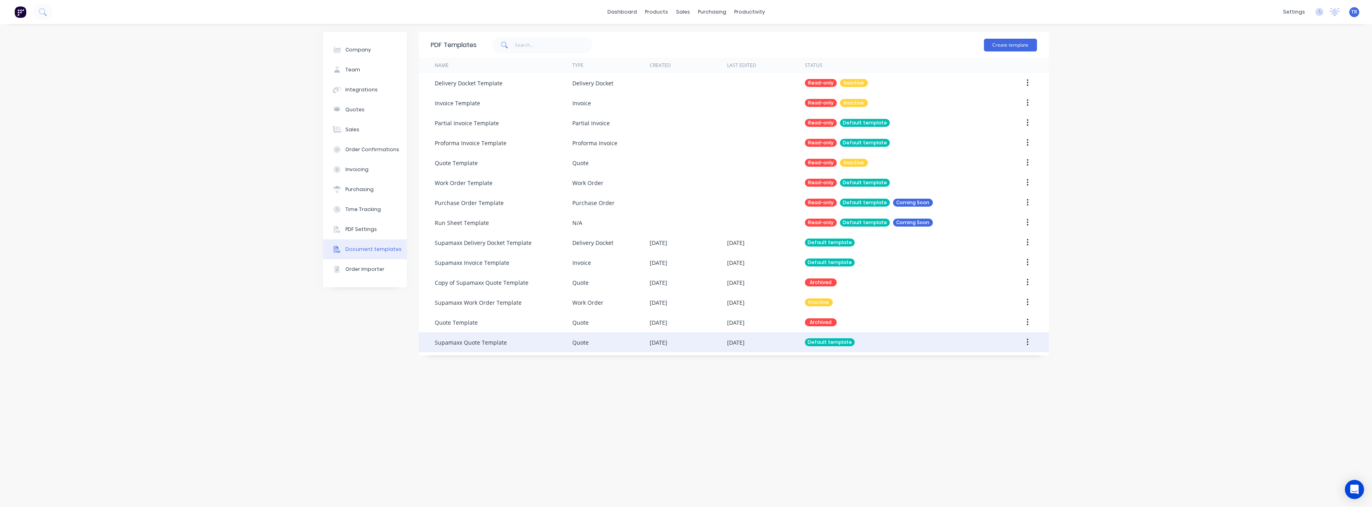
click at [903, 345] on div "Default template" at bounding box center [895, 342] width 181 height 20
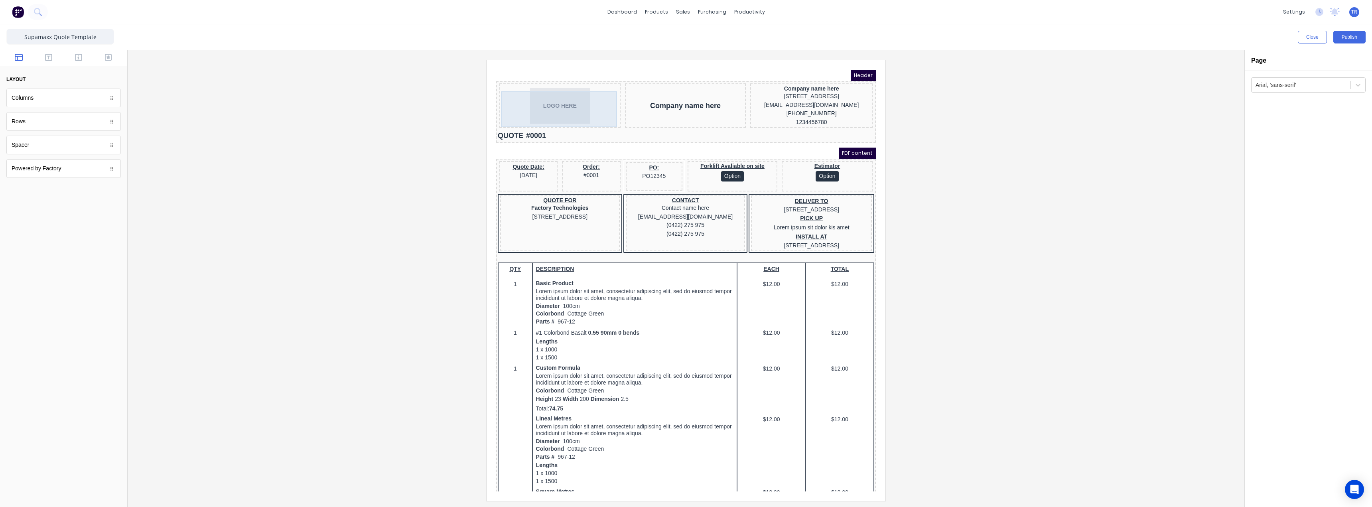
click at [551, 95] on div "LOGO HERE" at bounding box center [550, 96] width 118 height 36
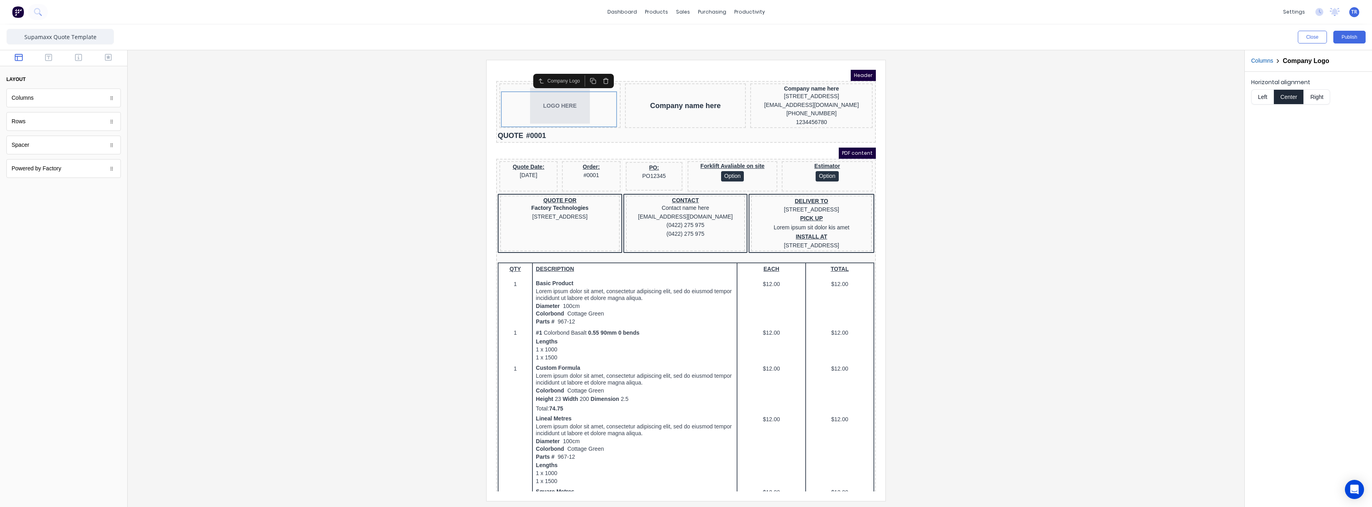
drag, startPoint x: 1048, startPoint y: 187, endPoint x: 1038, endPoint y: 200, distance: 16.0
click at [1048, 187] on div at bounding box center [686, 280] width 1104 height 441
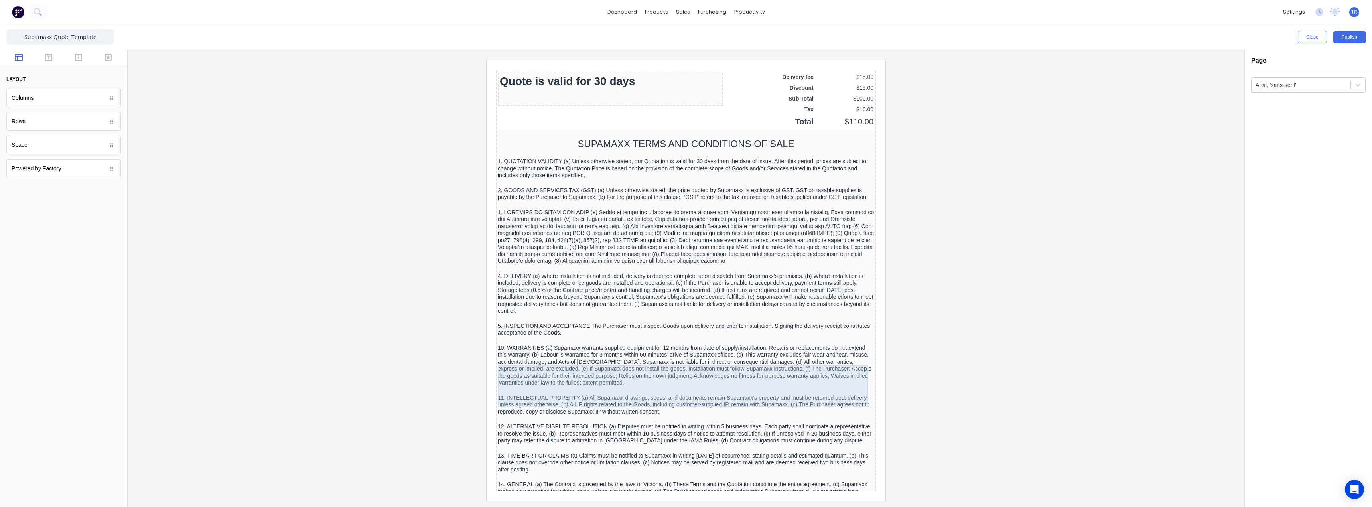
scroll to position [442, 0]
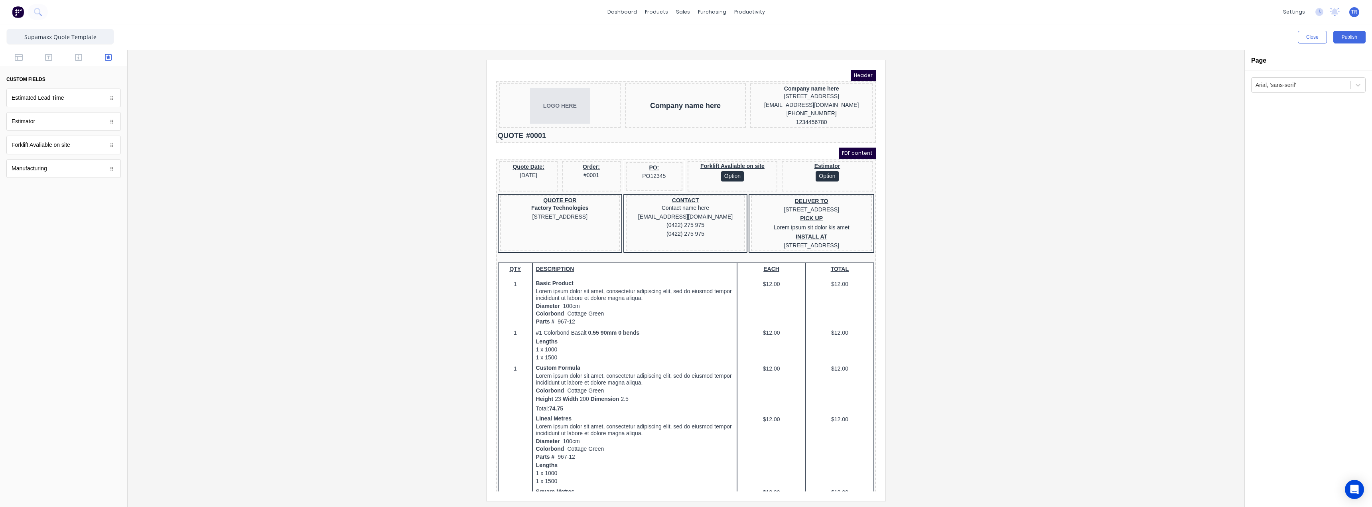
click at [107, 59] on icon "button" at bounding box center [108, 57] width 7 height 7
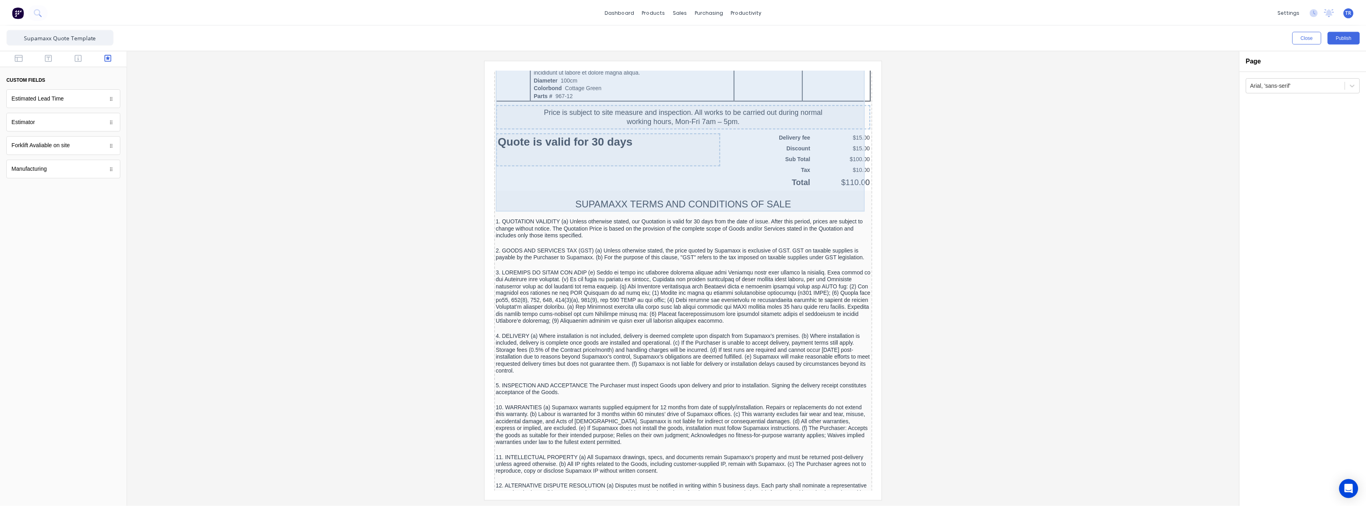
scroll to position [559, 0]
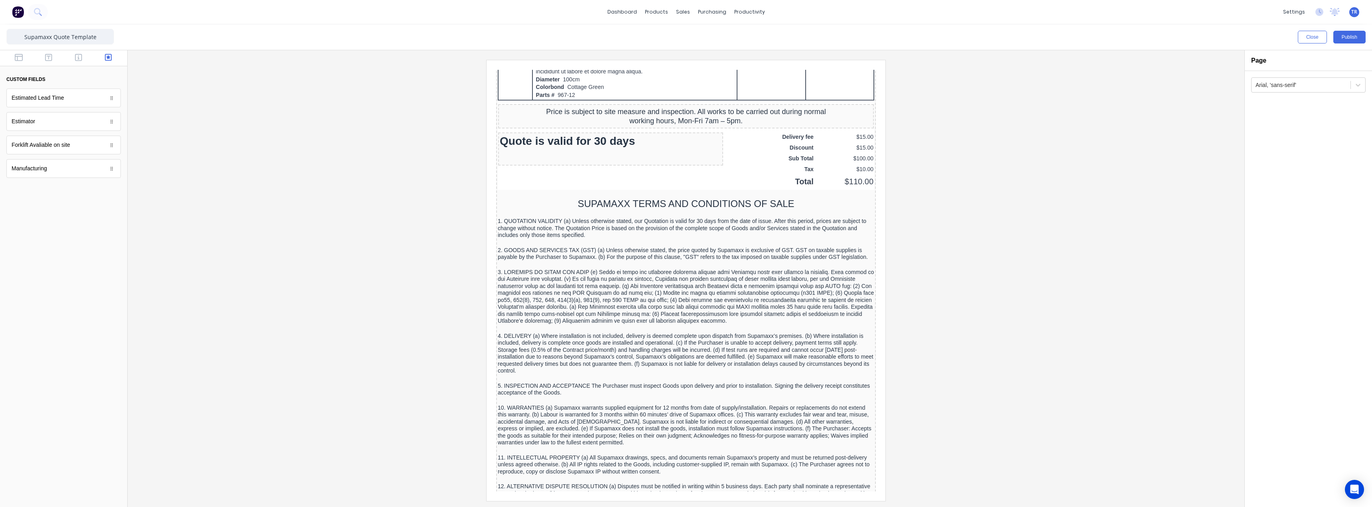
click at [20, 122] on body "dashboard products sales purchasing productivity dashboard products Product Cat…" at bounding box center [686, 253] width 1372 height 507
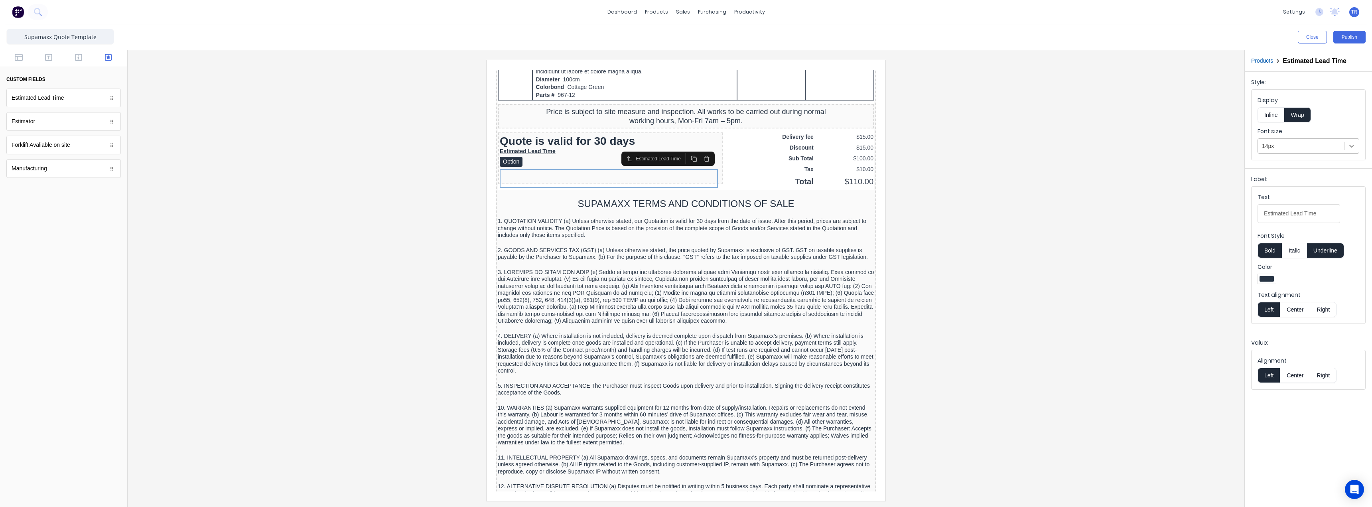
click at [1353, 148] on icon at bounding box center [1352, 146] width 8 height 8
click at [1316, 251] on div "18px" at bounding box center [1309, 254] width 102 height 15
click at [1347, 40] on button "Publish" at bounding box center [1350, 37] width 32 height 13
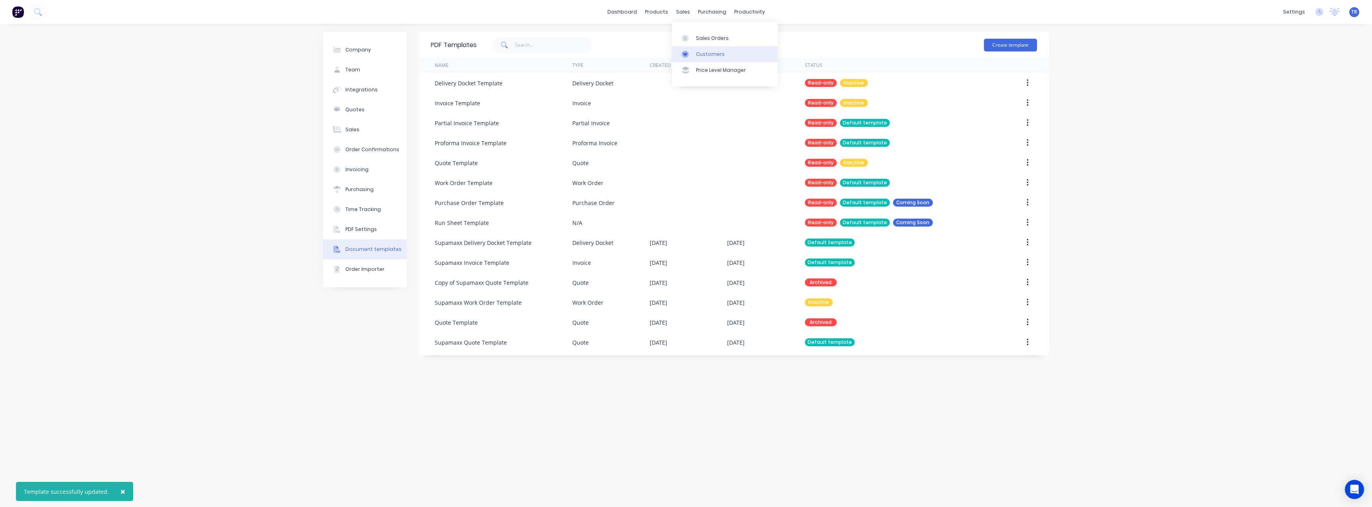
click at [697, 56] on div "Customers" at bounding box center [710, 54] width 29 height 7
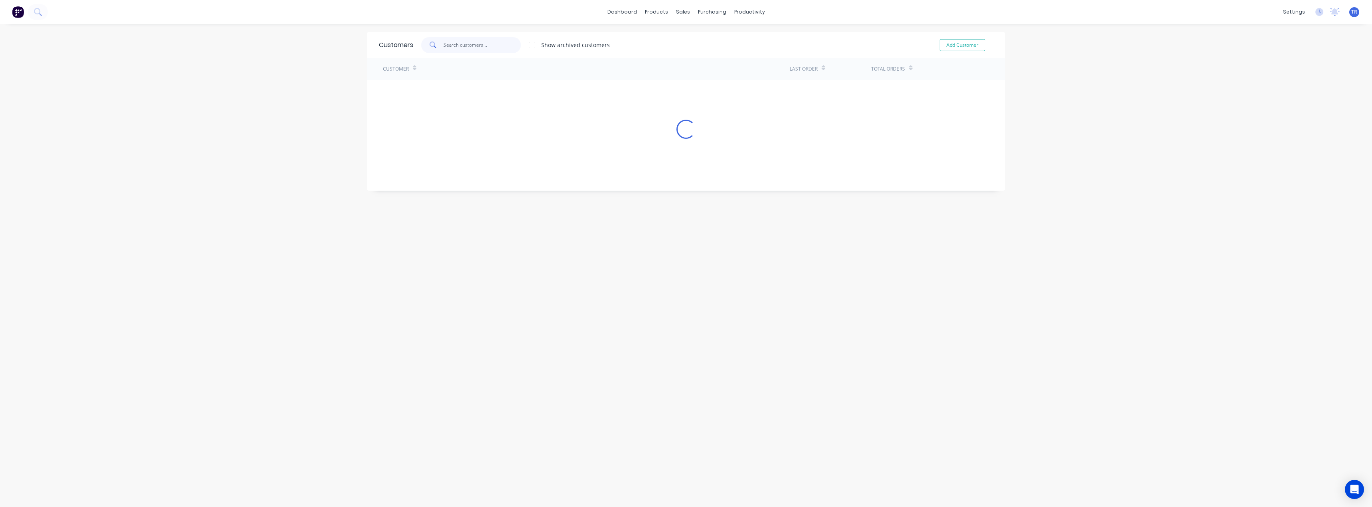
click at [493, 45] on input "text" at bounding box center [483, 45] width 78 height 16
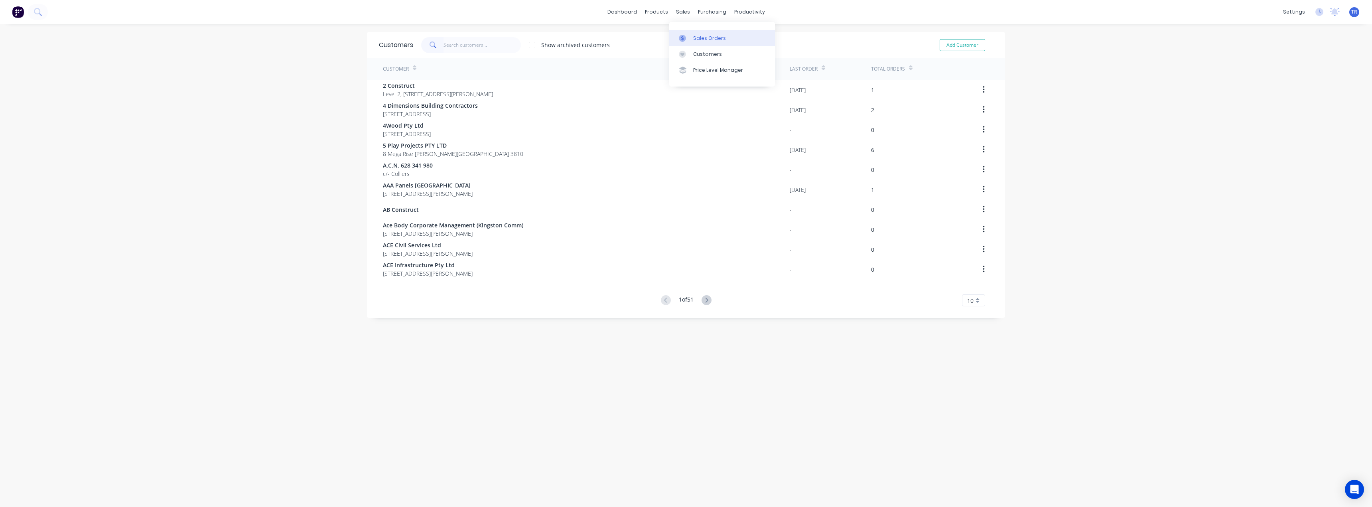
click at [698, 39] on div "Sales Orders" at bounding box center [709, 38] width 33 height 7
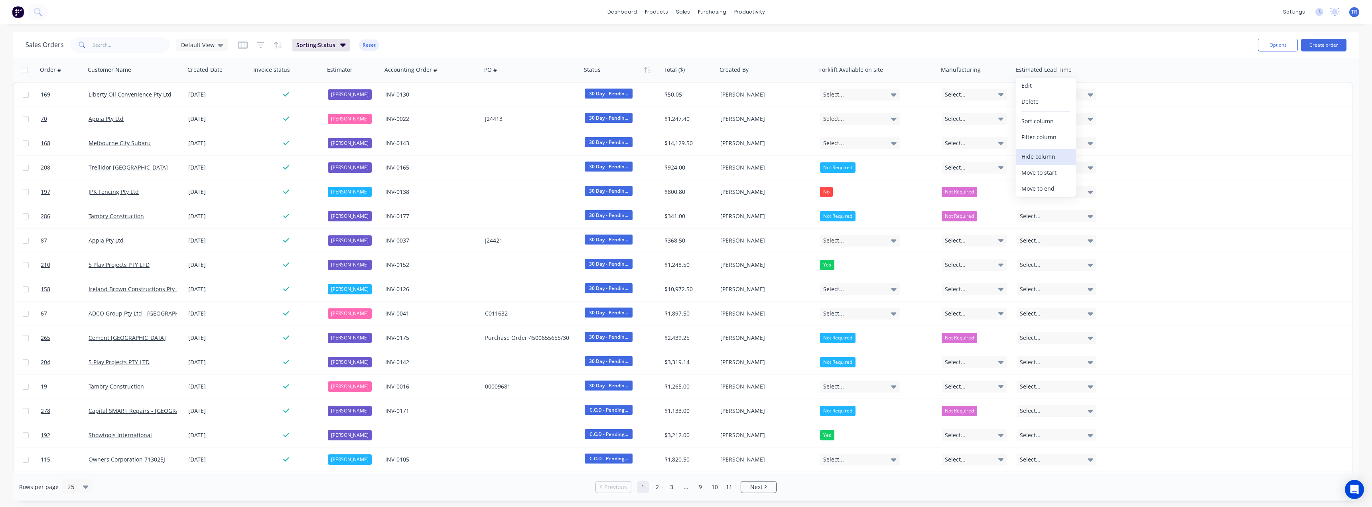
click at [1044, 161] on button "Hide column" at bounding box center [1046, 157] width 60 height 16
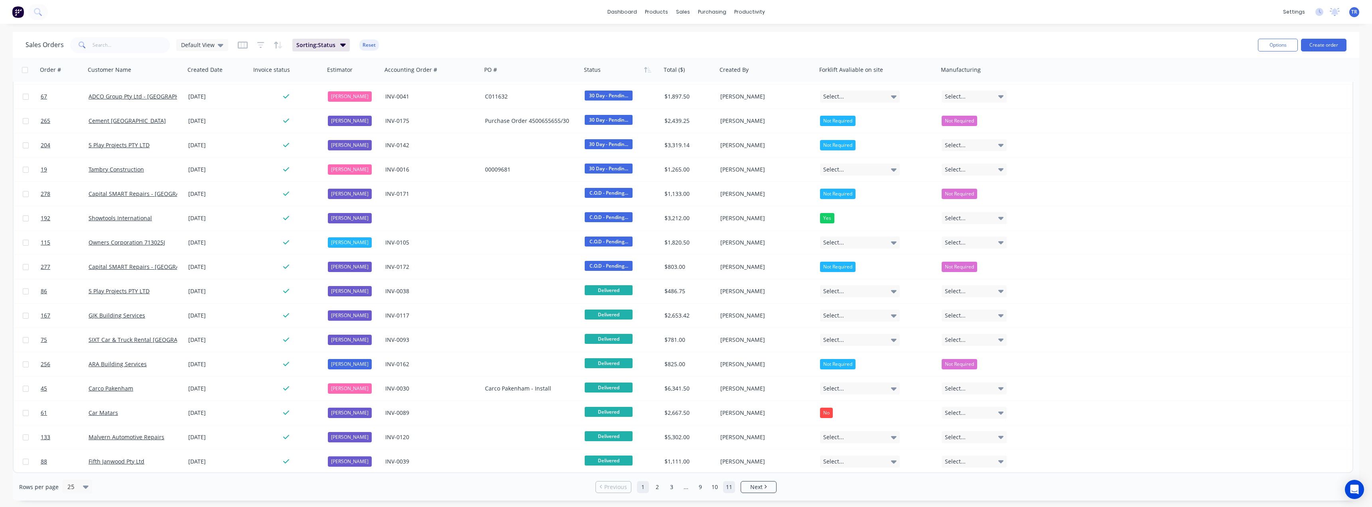
click at [734, 487] on link "11" at bounding box center [729, 487] width 12 height 12
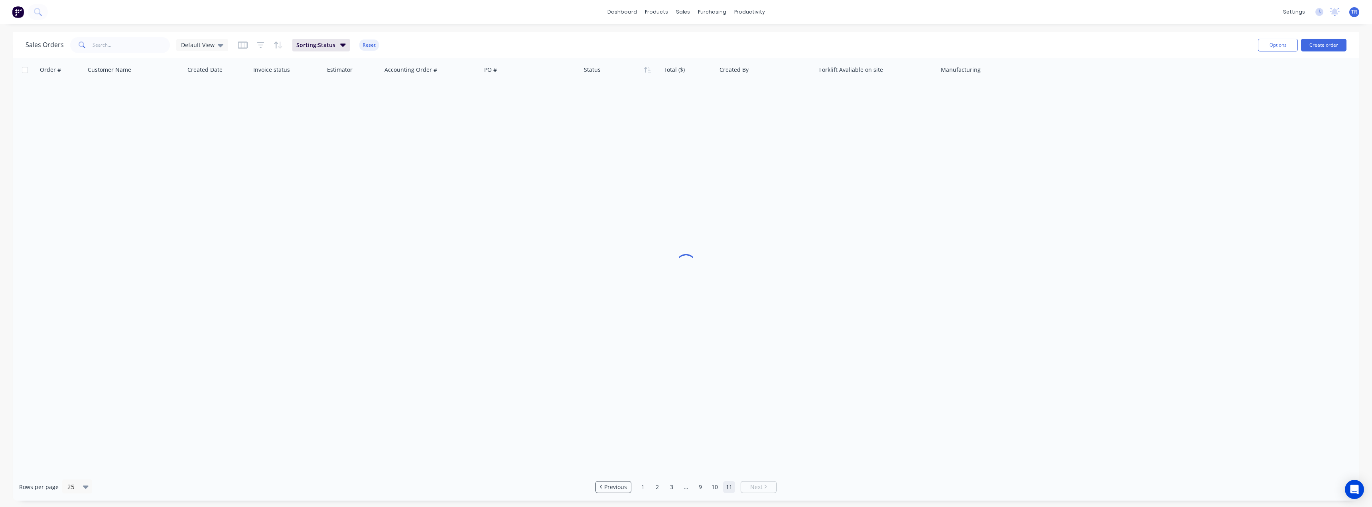
scroll to position [0, 0]
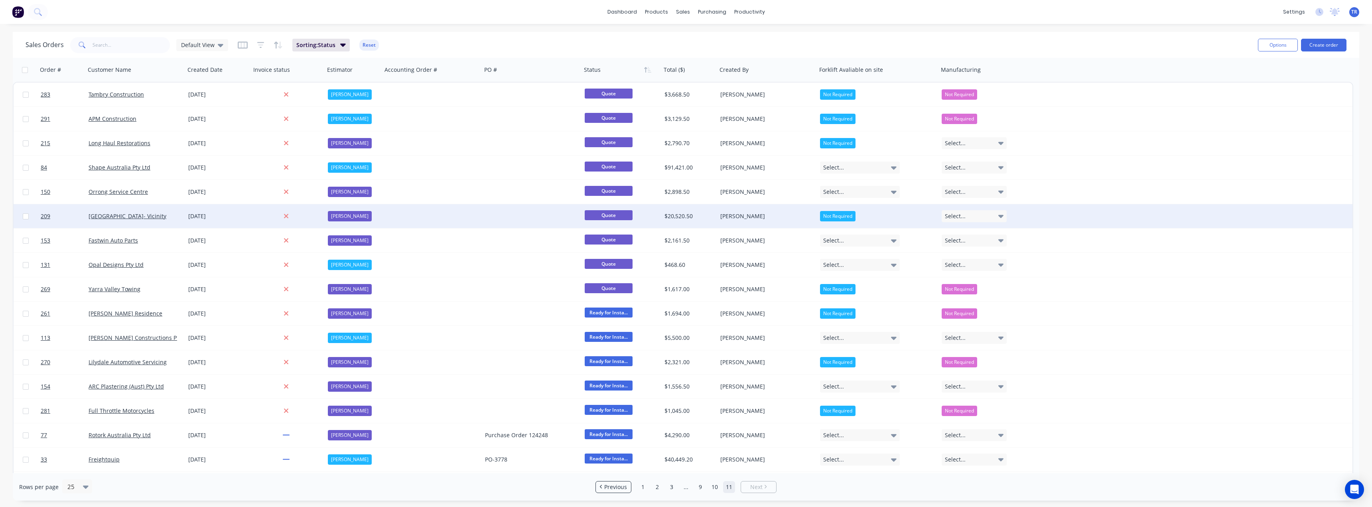
click at [420, 204] on div at bounding box center [432, 216] width 100 height 24
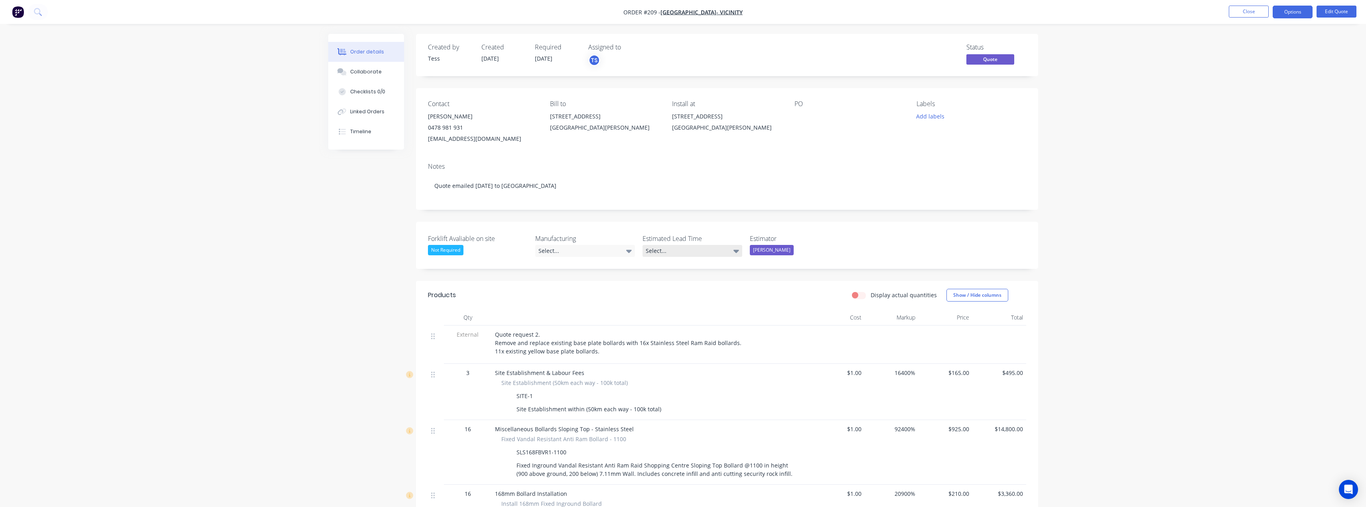
click at [677, 249] on div "Select..." at bounding box center [693, 251] width 100 height 12
click at [705, 298] on div "1 - 2 Weeks - From Deposit" at bounding box center [682, 299] width 66 height 10
click at [1291, 10] on button "Options" at bounding box center [1293, 12] width 40 height 13
click at [1257, 47] on div "Quote" at bounding box center [1268, 49] width 73 height 12
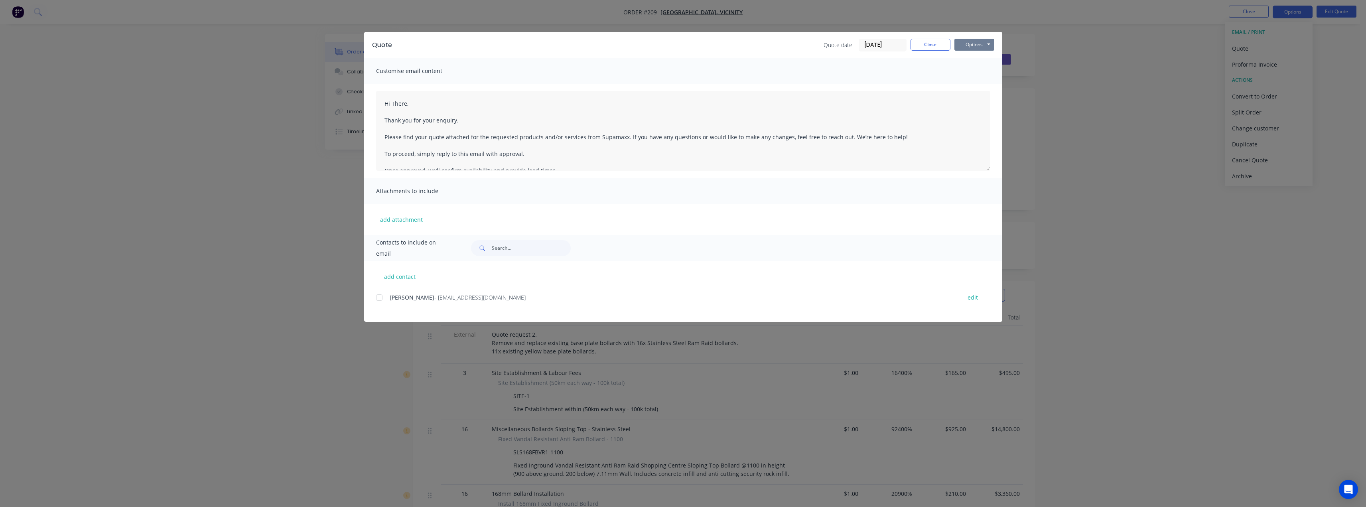
click at [972, 46] on button "Options" at bounding box center [975, 45] width 40 height 12
click at [964, 59] on button "Preview" at bounding box center [980, 58] width 51 height 13
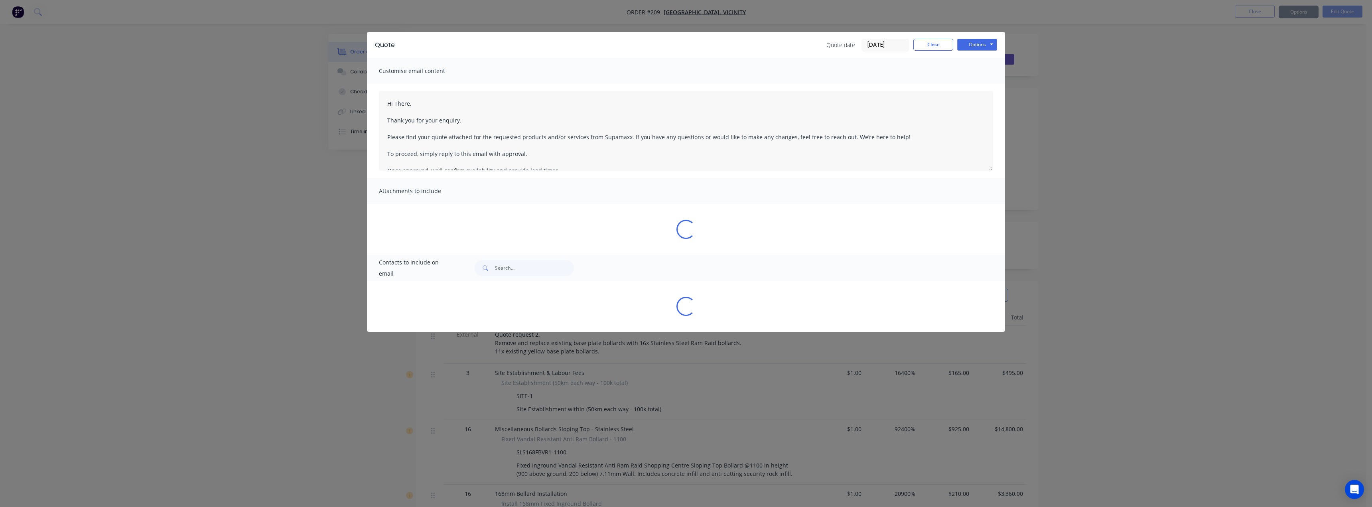
type textarea "Hi There, Thank you for your enquiry. Please find your quote attached for the r…"
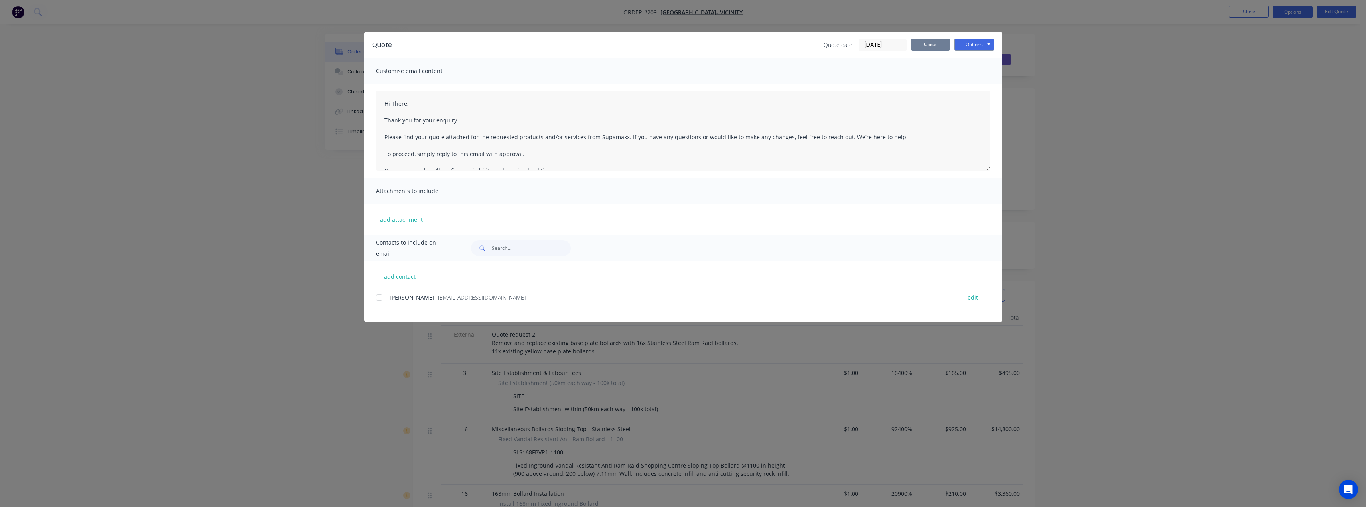
click at [938, 47] on button "Close" at bounding box center [931, 45] width 40 height 12
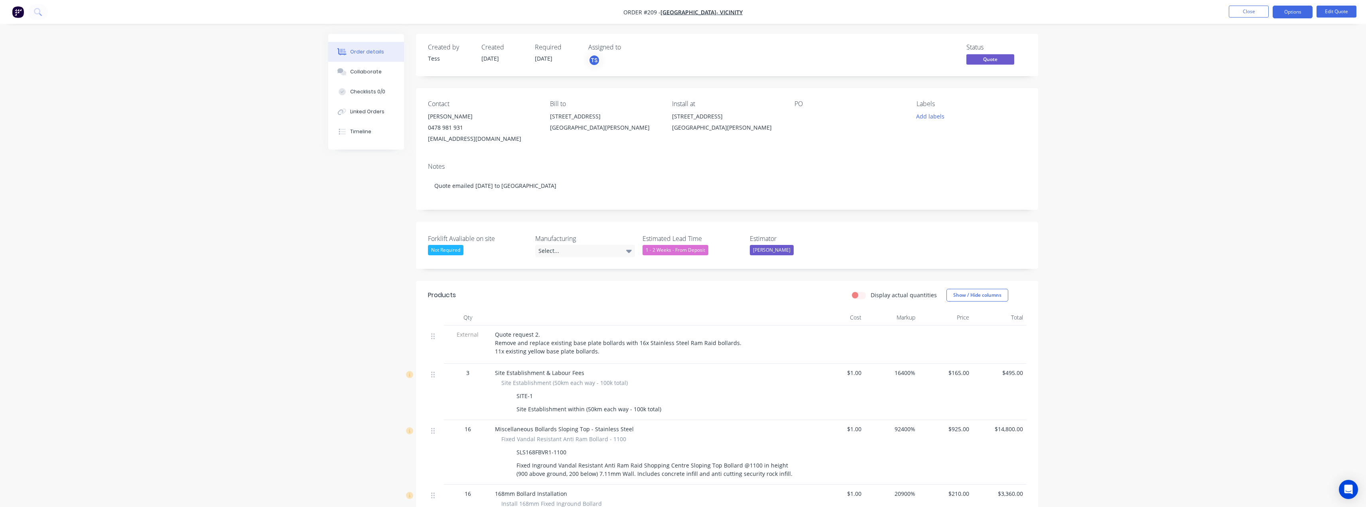
click at [661, 252] on div "1 - 2 Weeks - From Deposit" at bounding box center [676, 250] width 66 height 10
click at [681, 283] on div "In Stock - As of Quote Date" at bounding box center [681, 282] width 65 height 10
click at [689, 251] on div "In Stock - As of Quote Date" at bounding box center [675, 250] width 65 height 10
click at [1239, 12] on button "Close" at bounding box center [1249, 12] width 40 height 12
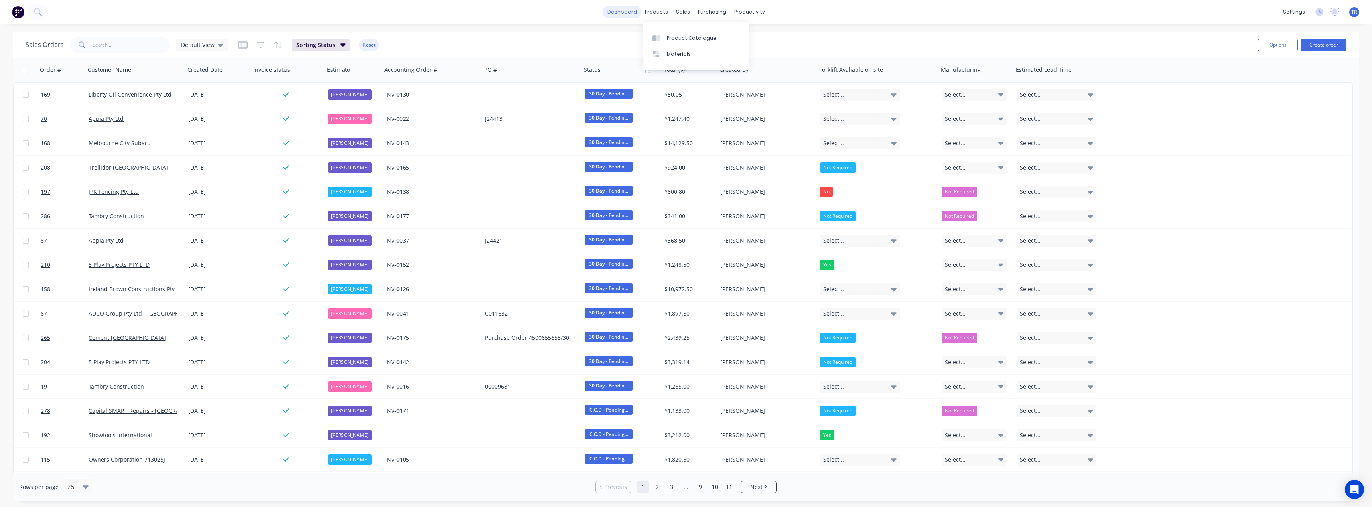
click at [636, 7] on link "dashboard" at bounding box center [622, 12] width 37 height 12
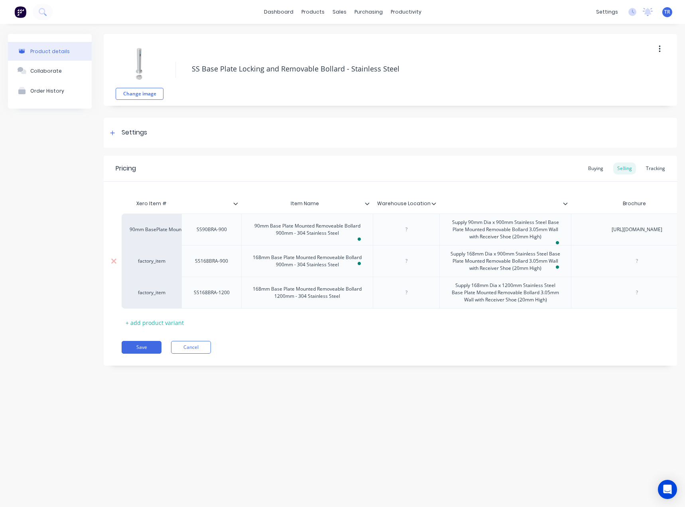
click at [304, 270] on div "168mm Base Plate Mounted Removeable Bollard 900mm - 304 Stainless Steel" at bounding box center [307, 261] width 125 height 18
click at [294, 270] on div "168mm Base Plate Mounted Removeable Bollard 900mm - 304 Stainless Steel" at bounding box center [307, 261] width 125 height 18
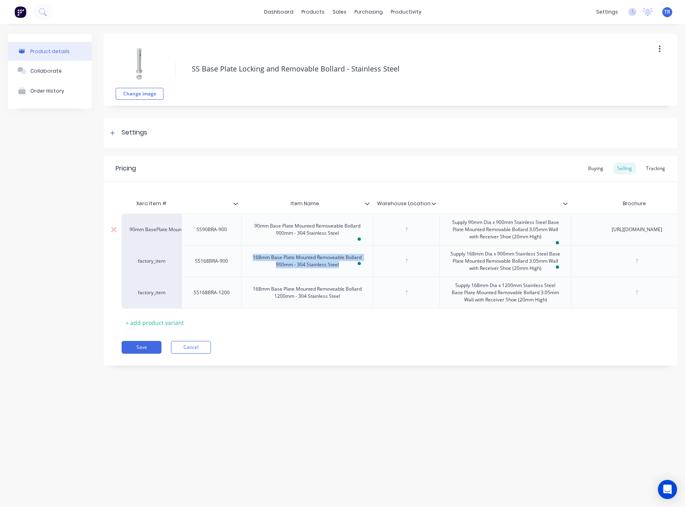
copy div "168mm Base Plate Mounted Removeable Bollard 900mm - 304 Stainless Steel"
type textarea "x"
click at [153, 264] on div "factory_item" at bounding box center [152, 260] width 44 height 7
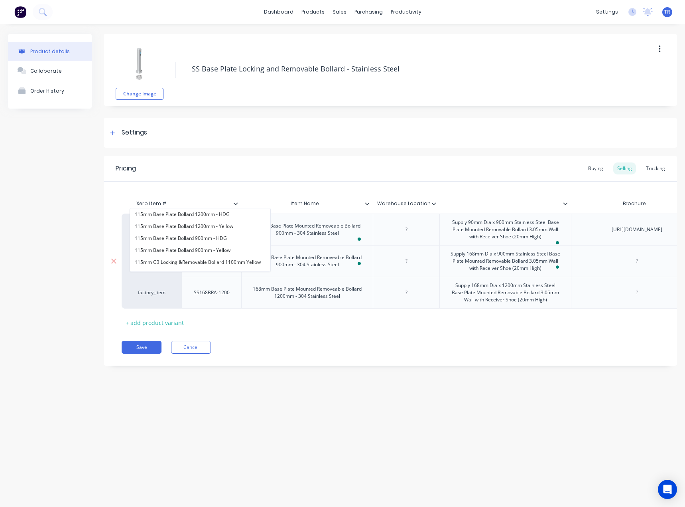
paste input "168mm Base Plate Mounted Removeable Bollard 900mm"
type input "168mm Base Plate Mounted Removeable Bollard 900mm"
click at [153, 265] on input "168mm Base Plate Mounted Removeable Bollard 900mm" at bounding box center [152, 261] width 44 height 8
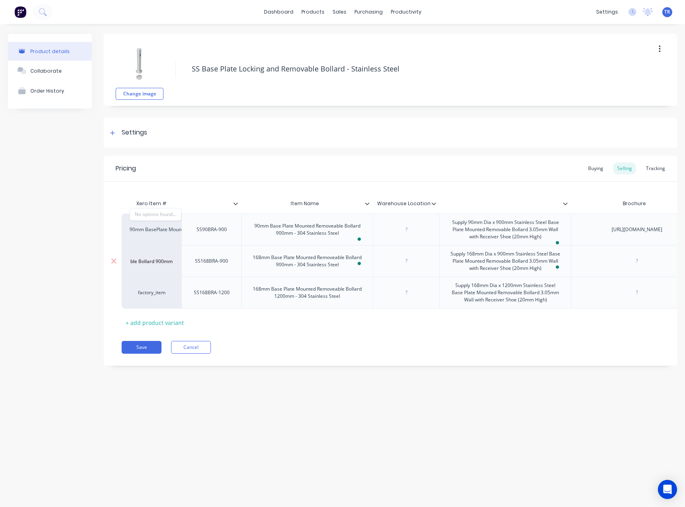
click at [153, 265] on input "168mm Base Plate Mounted Removeable Bollard 900mm" at bounding box center [152, 261] width 44 height 8
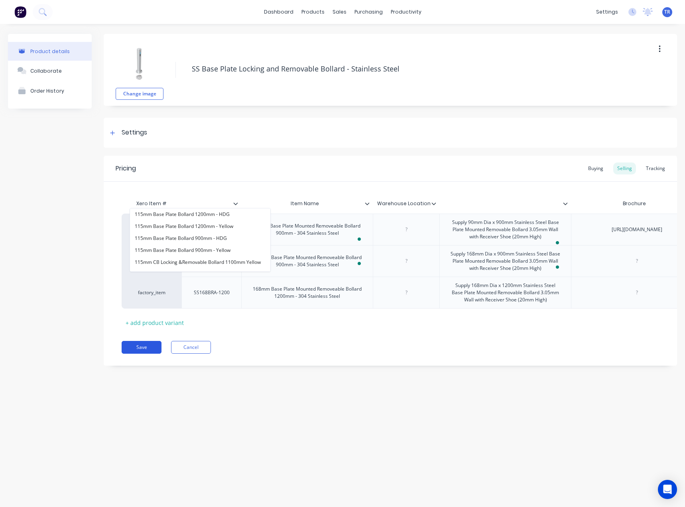
click at [152, 353] on button "Save" at bounding box center [142, 347] width 40 height 13
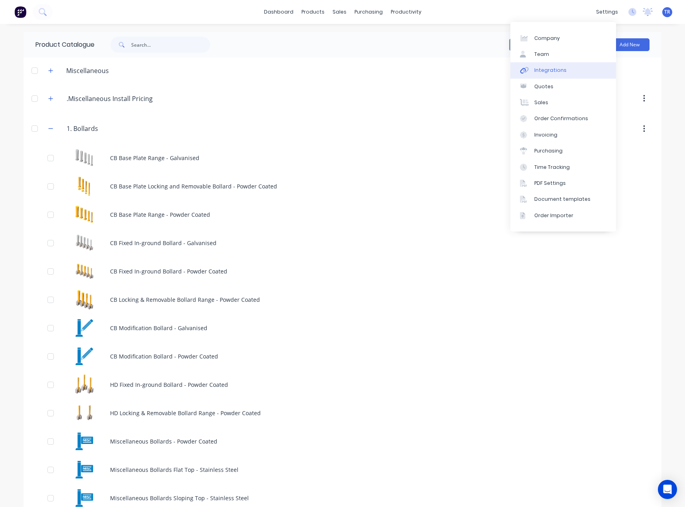
click at [583, 73] on link "Integrations" at bounding box center [564, 70] width 106 height 16
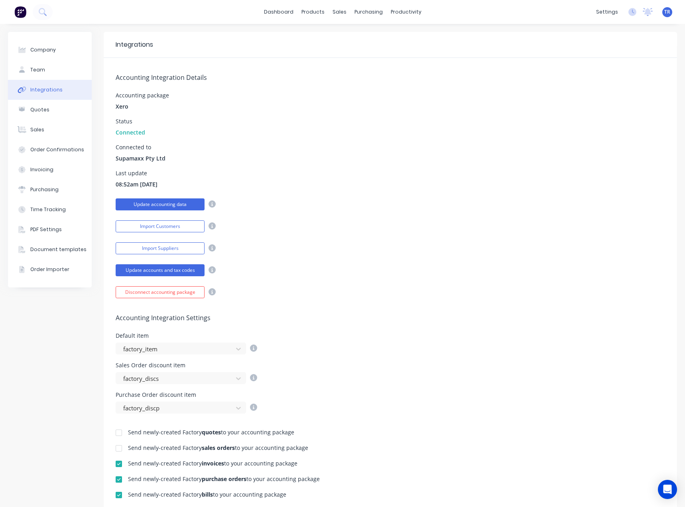
click at [174, 209] on button "Update accounting data" at bounding box center [160, 204] width 89 height 12
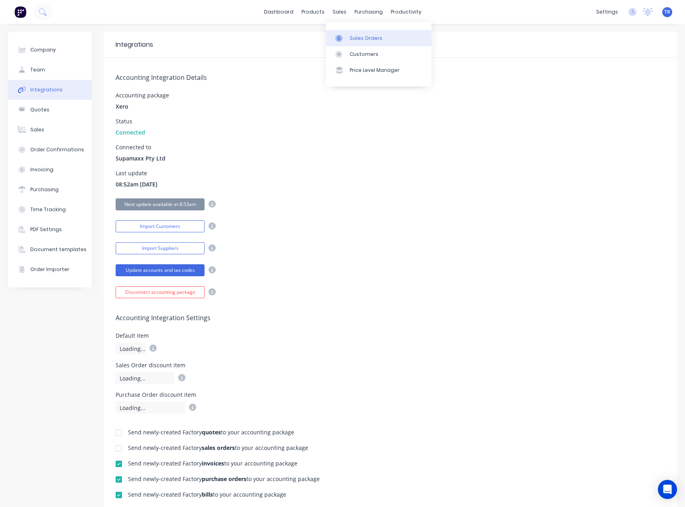
click at [338, 39] on icon at bounding box center [339, 38] width 7 height 7
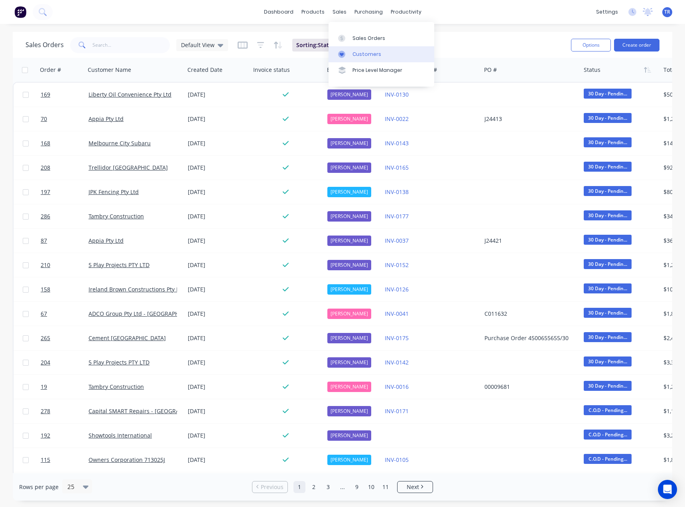
click at [366, 51] on div "Customers" at bounding box center [367, 54] width 29 height 7
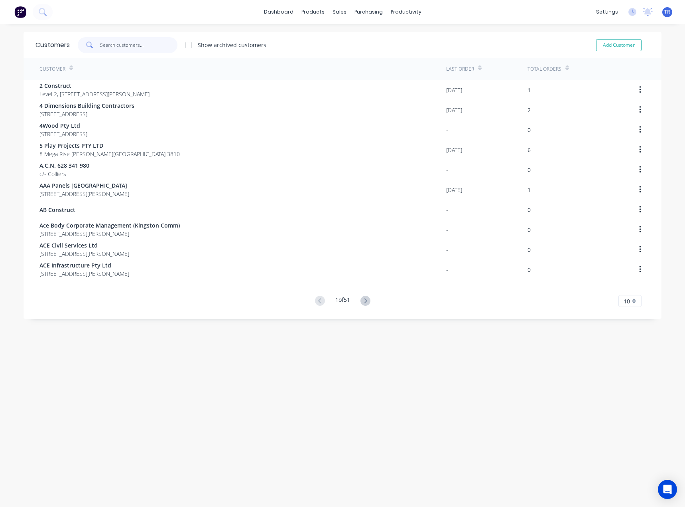
click at [143, 49] on input "text" at bounding box center [139, 45] width 78 height 16
click at [310, 46] on link "Materials" at bounding box center [350, 54] width 106 height 16
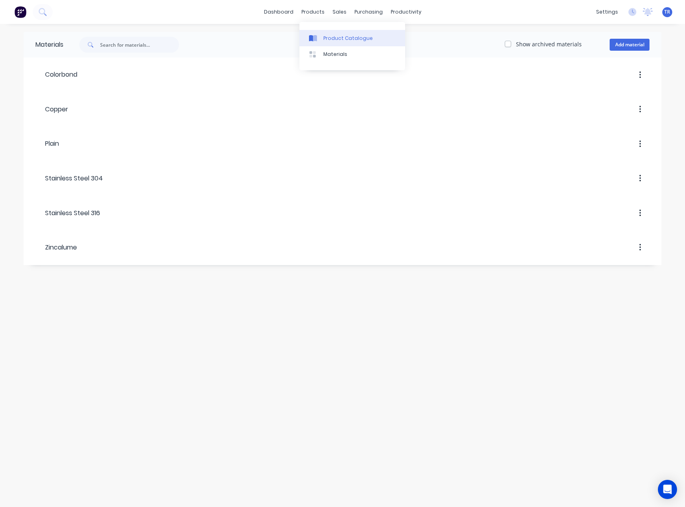
click at [314, 37] on icon at bounding box center [315, 38] width 4 height 6
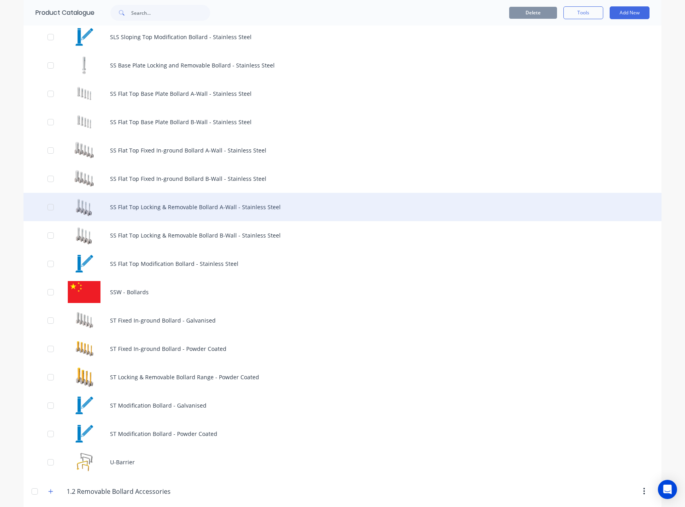
scroll to position [678, 0]
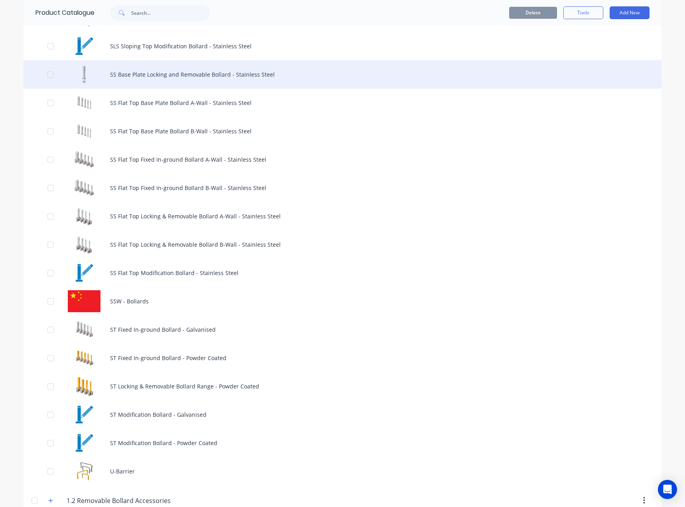
click at [157, 73] on div "SS Base Plate Locking and Removable Bollard - Stainless Steel" at bounding box center [343, 74] width 638 height 28
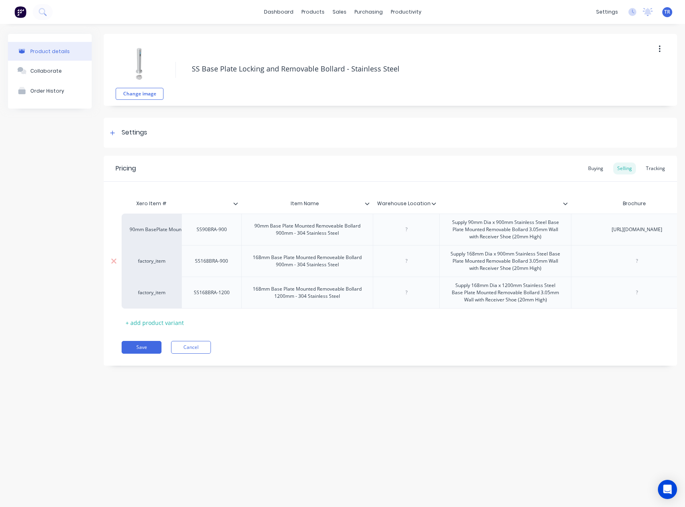
click at [290, 270] on div "168mm Base Plate Mounted Removeable Bollard 900mm - 304 Stainless Steel" at bounding box center [307, 261] width 125 height 18
click at [282, 270] on div "168mm Base Plate Mounted Removeable Bollard 900mm - 304 Stainless Steel" at bounding box center [307, 261] width 125 height 18
copy div "68mm Base Plate Mounted Removeable Bollard 900mm"
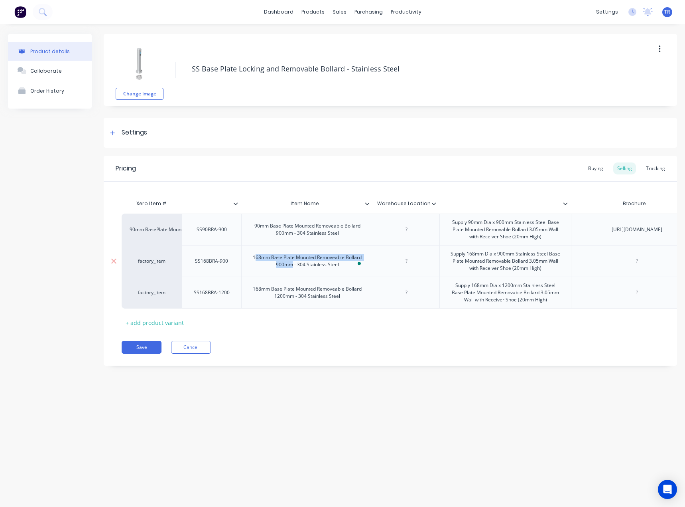
drag, startPoint x: 293, startPoint y: 279, endPoint x: 255, endPoint y: 274, distance: 38.3
click at [255, 270] on div "168mm Base Plate Mounted Removeable Bollard 900mm - 304 Stainless Steel" at bounding box center [307, 261] width 125 height 18
click at [255, 267] on div "168mm Base Plate Mounted Removeable Bollard 900mm - 304 Stainless Steel" at bounding box center [307, 261] width 125 height 18
drag, startPoint x: 250, startPoint y: 270, endPoint x: 292, endPoint y: 284, distance: 44.4
click at [292, 270] on div "168mm Base Plate Mounted Removeable Bollard 900mm - 304 Stainless Steel" at bounding box center [307, 261] width 125 height 18
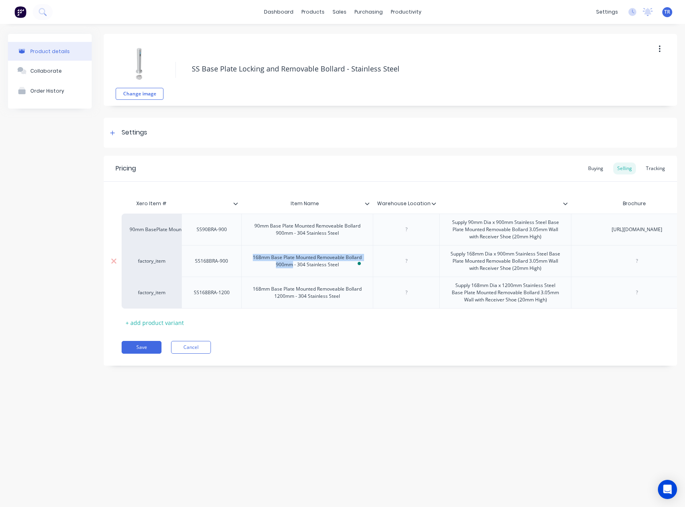
copy div "168mm Base Plate Mounted Removeable Bollard 900mm"
type textarea "x"
click at [167, 264] on div "factory_item" at bounding box center [152, 260] width 44 height 7
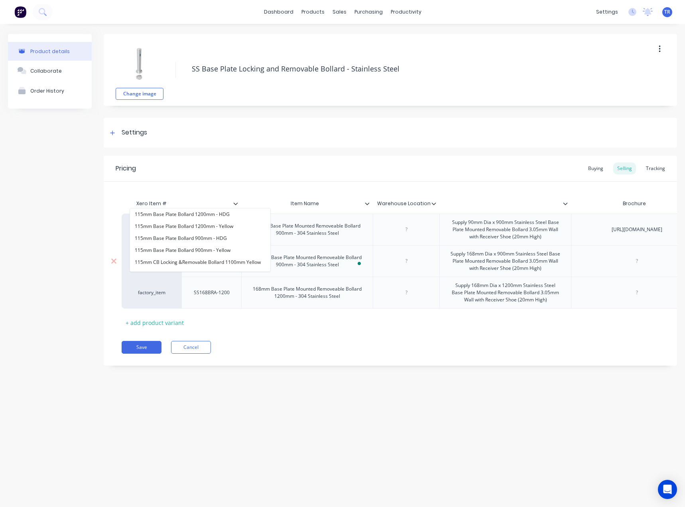
paste input "168mm Base Plate Mounted Removeable Bollard 900mm"
click at [147, 265] on input "168mm Base Plate Mounted Removeable Bollar" at bounding box center [152, 261] width 44 height 8
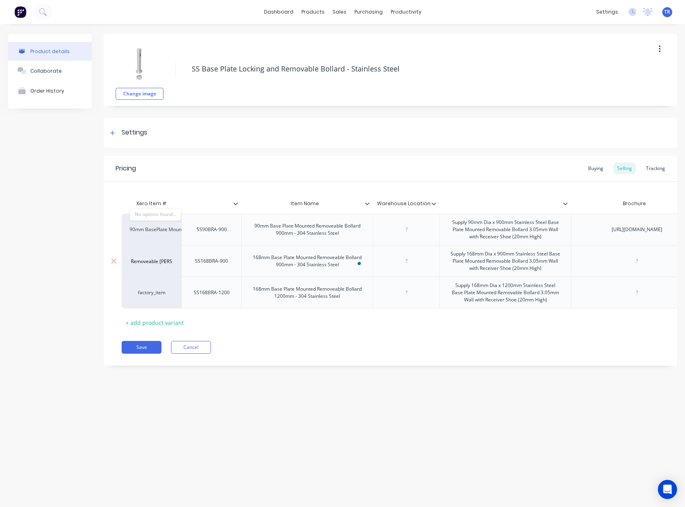
paste input "d 900mm"
click at [160, 265] on input "168mm Base Plate Mounted Removeable Bollard 900" at bounding box center [152, 261] width 44 height 8
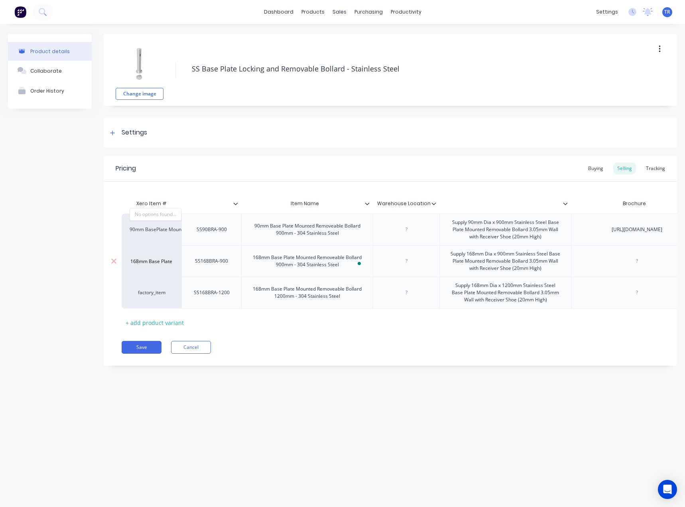
paste input "mm"
type input "168mm Base Plate Mounted Removeable Bollard 900mm"
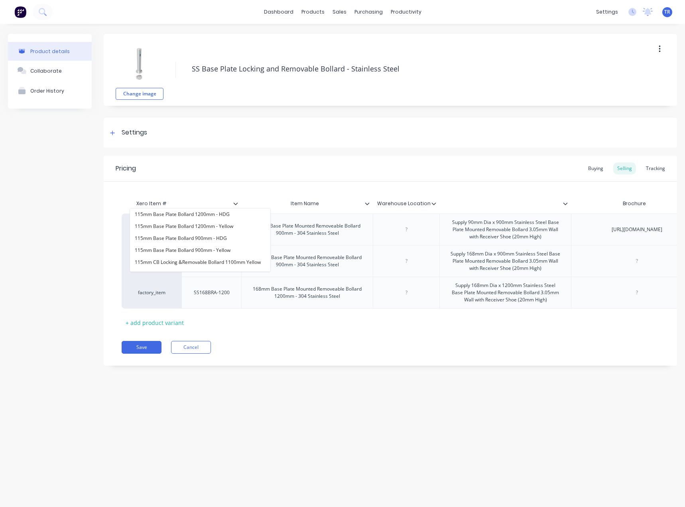
scroll to position [0, 85]
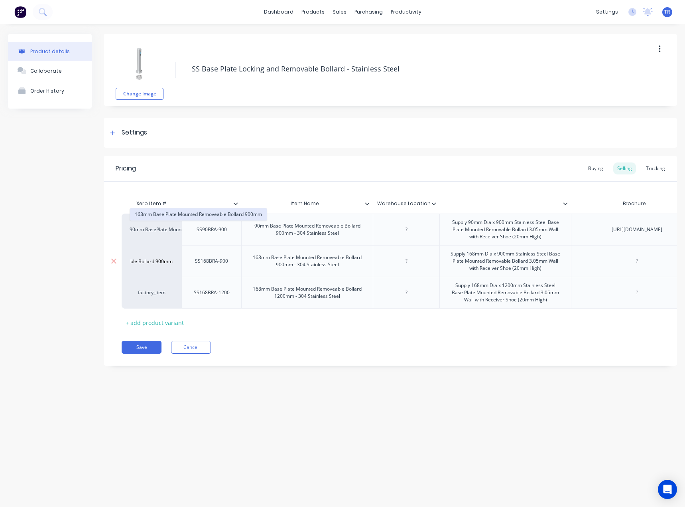
type input "168mm Base Plate Mounted Removeable Bollard 900mm"
click at [187, 216] on button "168mm Base Plate Mounted Removeable Bollard 900mm" at bounding box center [198, 214] width 137 height 12
drag, startPoint x: 349, startPoint y: 302, endPoint x: 293, endPoint y: 317, distance: 57.5
click at [293, 308] on div "168mm Base Plate Mounted Removeable Bollard 1200mm - 304 Stainless Steel" at bounding box center [307, 292] width 132 height 32
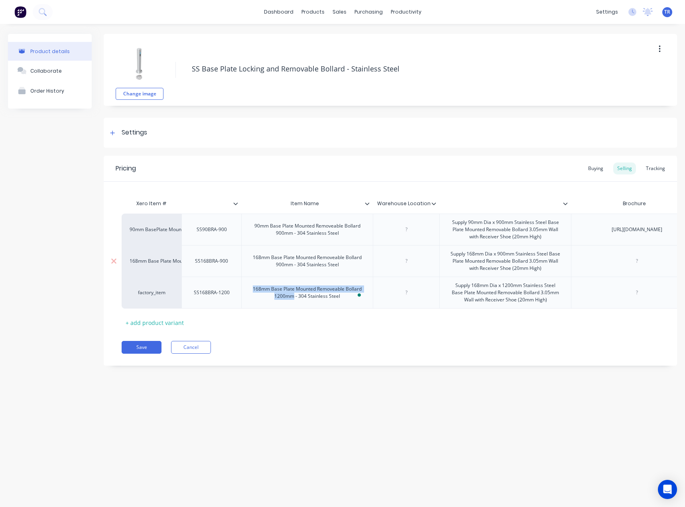
copy div "168mm Base Plate Mounted Removeable Bollard 1200mm"
click at [205, 298] on div "SS168BRA-1200" at bounding box center [211, 292] width 49 height 10
copy div "SS168BRA-1200"
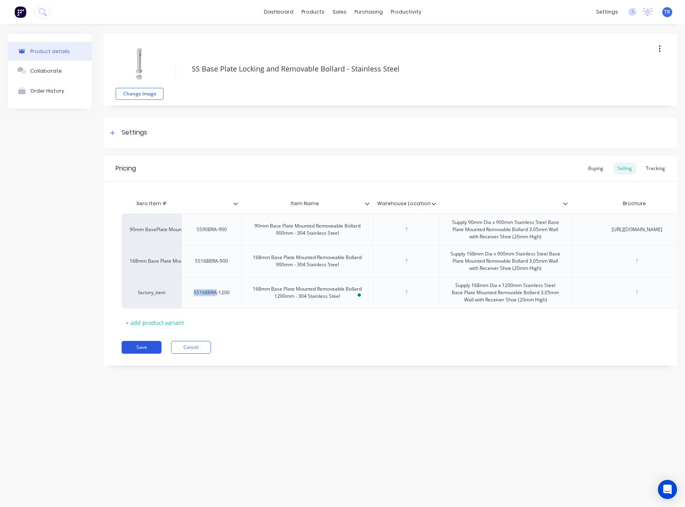
click at [142, 353] on button "Save" at bounding box center [142, 347] width 40 height 13
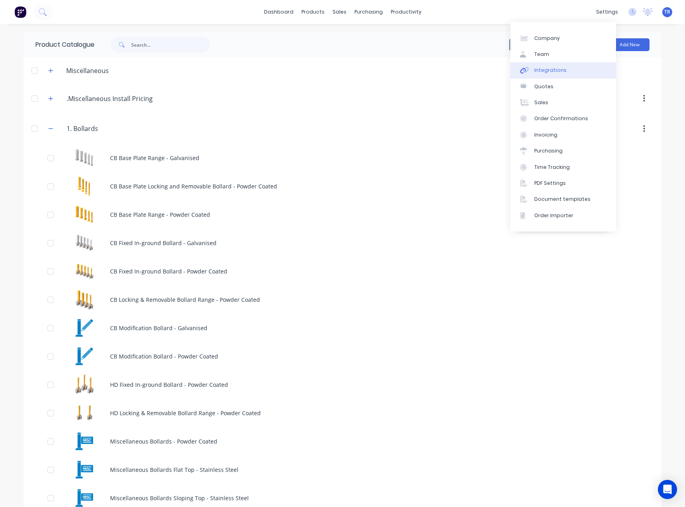
click at [563, 64] on link "Integrations" at bounding box center [564, 70] width 106 height 16
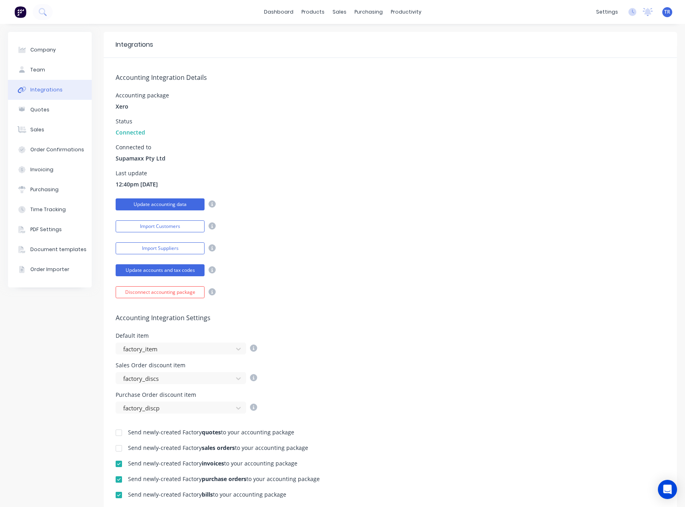
click at [169, 204] on button "Update accounting data" at bounding box center [160, 204] width 89 height 12
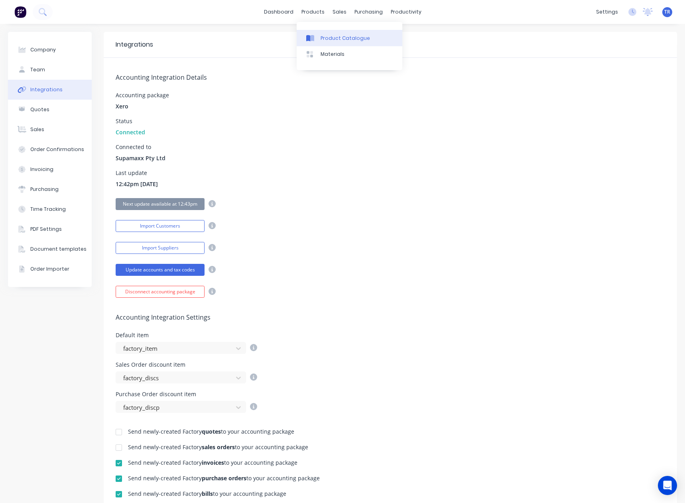
click at [321, 37] on div "Product Catalogue" at bounding box center [345, 38] width 49 height 7
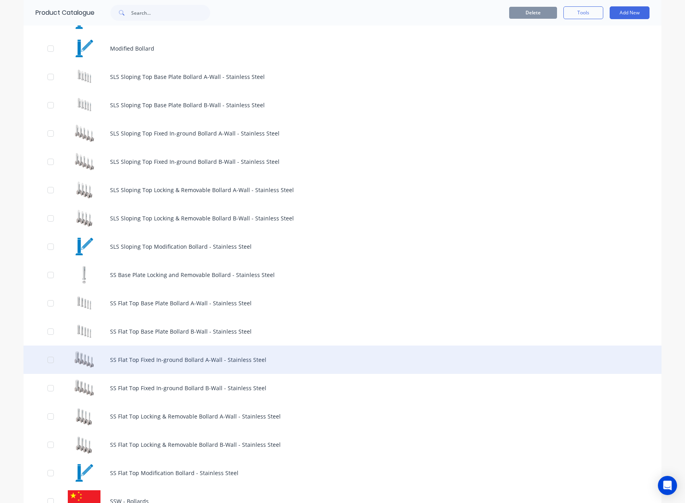
scroll to position [479, 0]
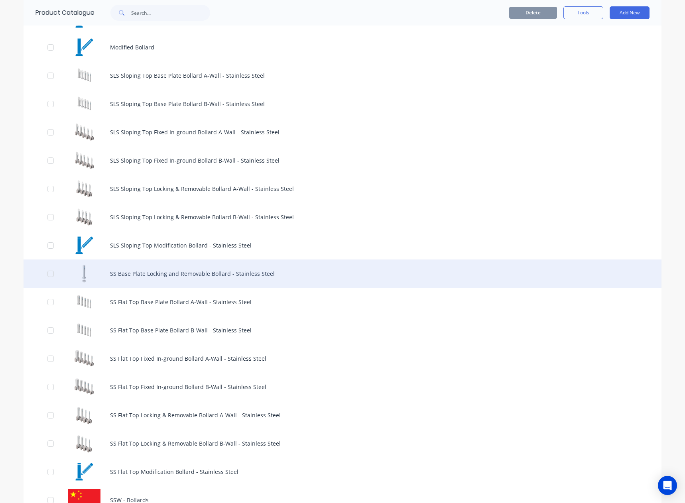
click at [136, 278] on div "SS Base Plate Locking and Removable Bollard - Stainless Steel" at bounding box center [343, 274] width 638 height 28
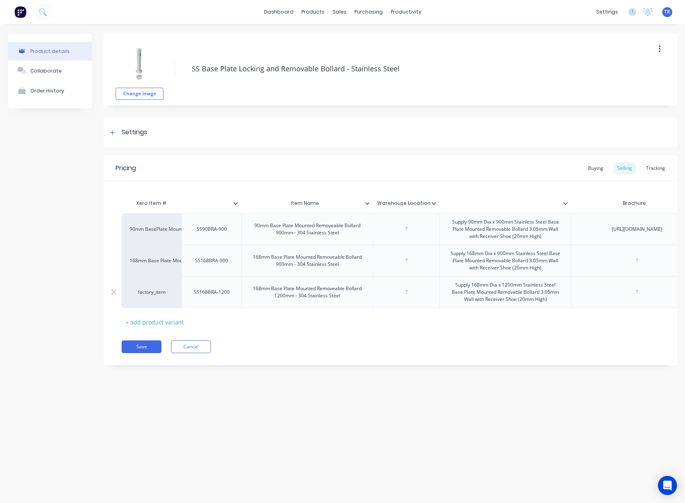
type textarea "x"
click at [145, 296] on div "factory_item" at bounding box center [152, 292] width 44 height 7
paste input "168mm Base Plate Mounted Removeable Bollard 1200mm"
type input "168mm Base Plate Mounted Removeable Bollard 1200mm"
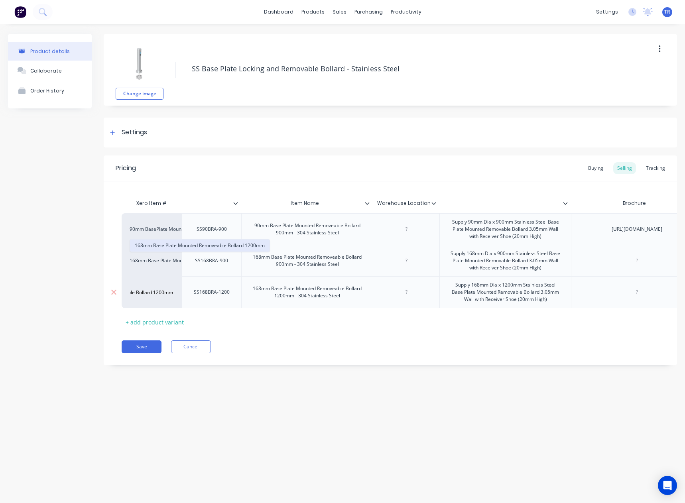
scroll to position [0, 0]
click at [176, 249] on button "168mm Base Plate Mounted Removeable Bollard 1200mm" at bounding box center [200, 246] width 140 height 12
click at [147, 353] on button "Save" at bounding box center [142, 347] width 40 height 13
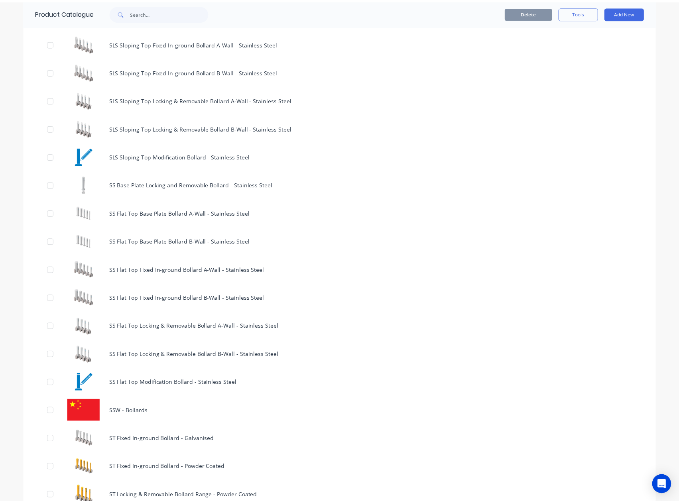
scroll to position [598, 0]
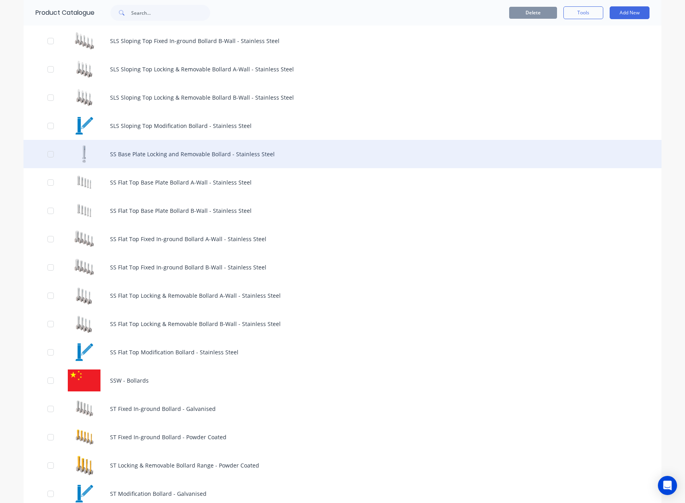
click at [124, 147] on div "SS Base Plate Locking and Removable Bollard - Stainless Steel" at bounding box center [343, 154] width 638 height 28
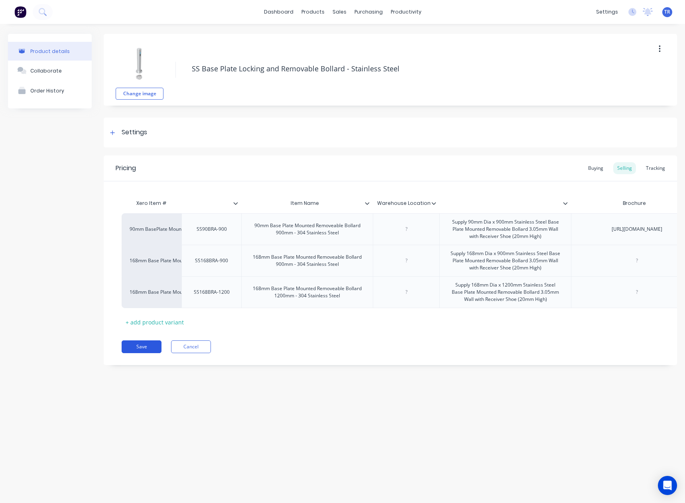
click at [153, 353] on button "Save" at bounding box center [142, 347] width 40 height 13
type textarea "x"
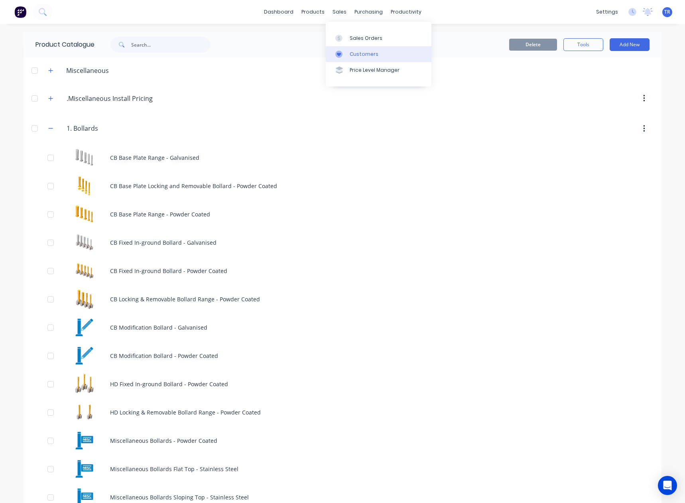
click at [349, 57] on link "Customers" at bounding box center [379, 54] width 106 height 16
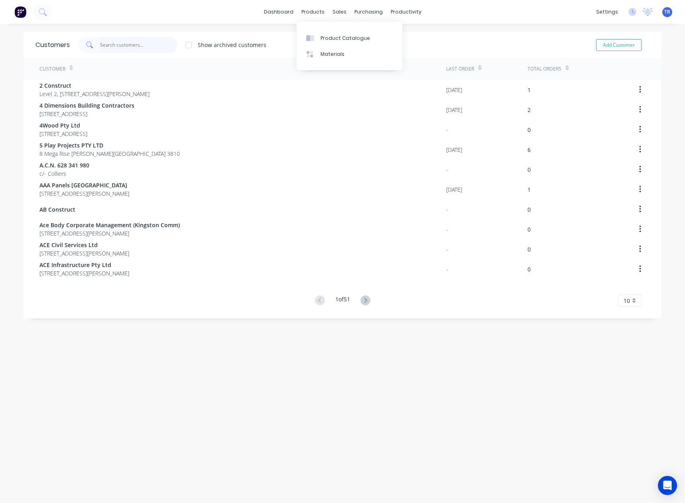
click at [144, 47] on input "text" at bounding box center [139, 45] width 78 height 16
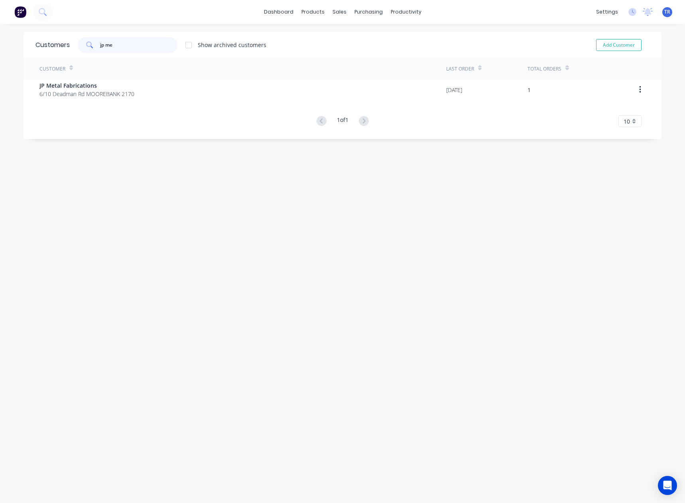
type input "jp me"
click at [124, 78] on div "Customer" at bounding box center [242, 69] width 407 height 22
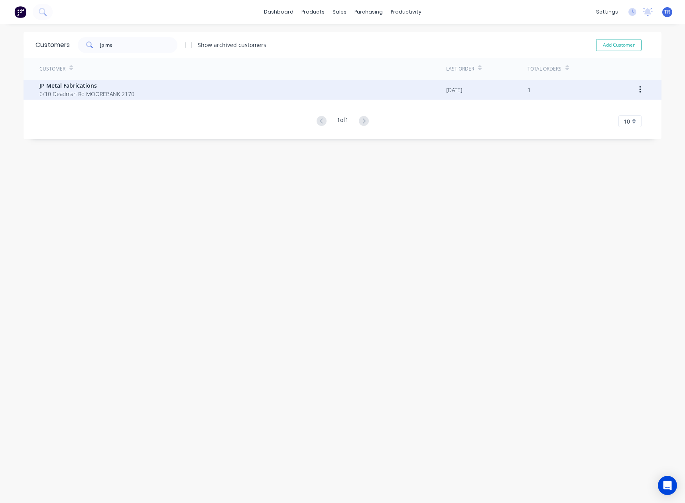
click at [120, 86] on span "JP Metal Fabrications" at bounding box center [86, 85] width 95 height 8
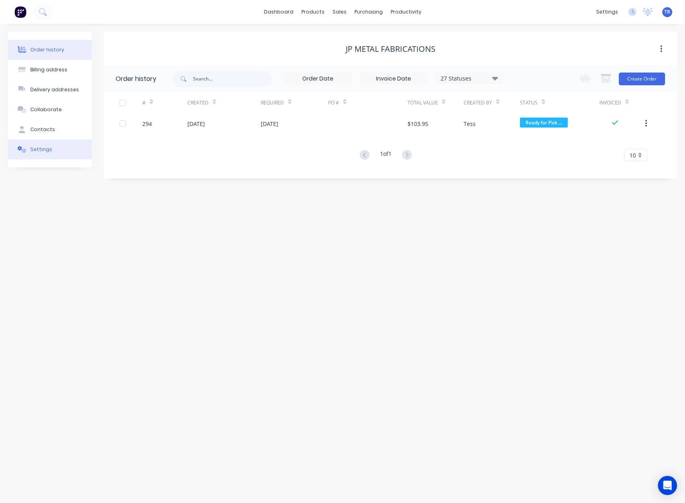
click at [46, 153] on button "Settings" at bounding box center [50, 150] width 84 height 20
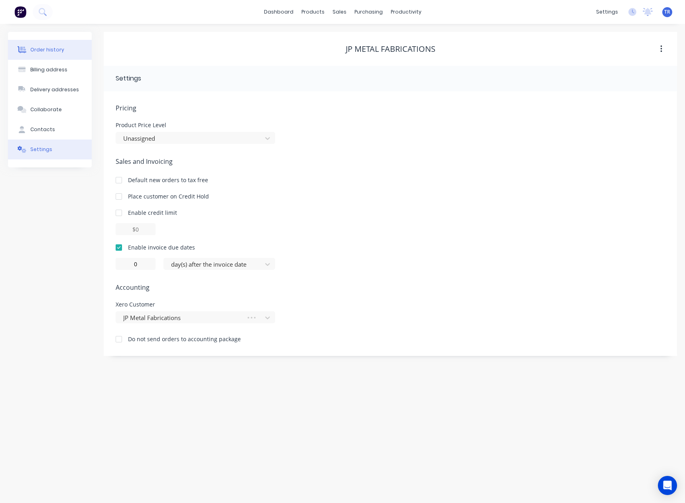
click at [50, 48] on div "Order history" at bounding box center [47, 49] width 34 height 7
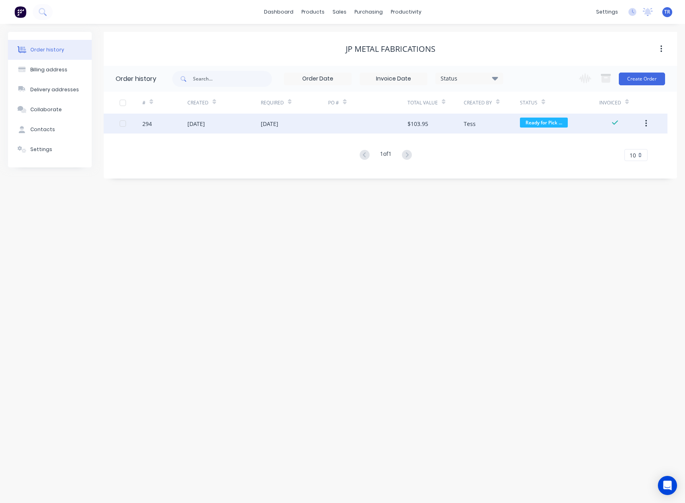
click at [235, 124] on div "27 Aug 2025" at bounding box center [223, 124] width 73 height 20
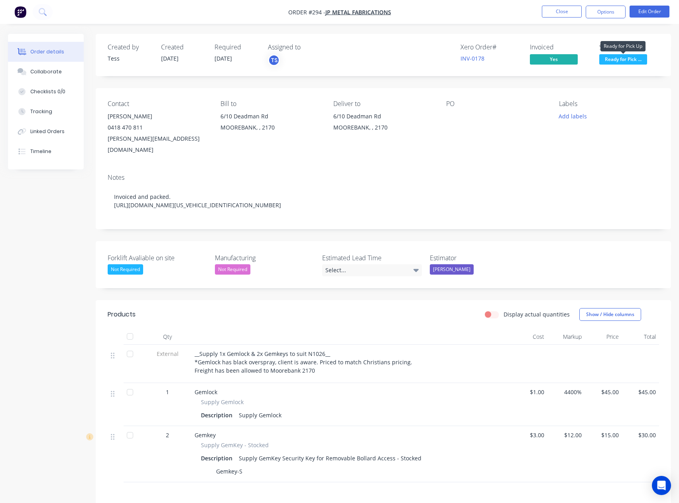
click at [622, 55] on span "Ready for Pick ..." at bounding box center [624, 59] width 48 height 10
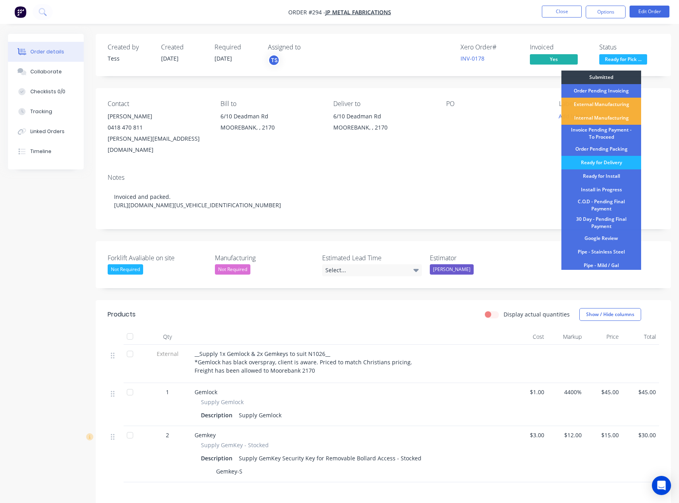
click at [594, 163] on div "Ready for Delivery" at bounding box center [602, 163] width 80 height 14
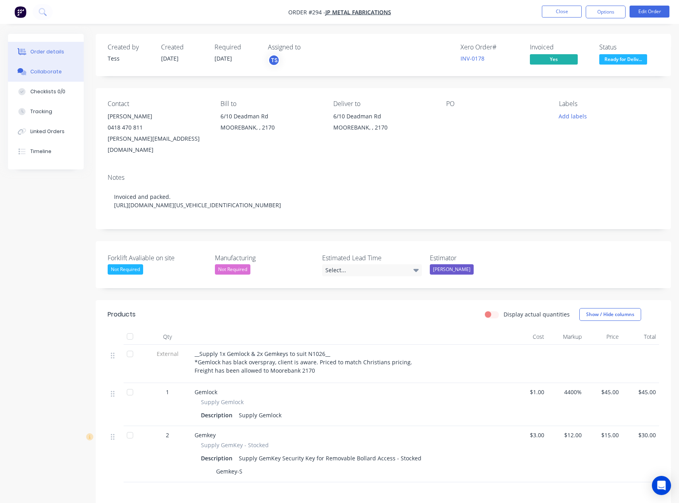
click at [58, 70] on div "Collaborate" at bounding box center [46, 71] width 32 height 7
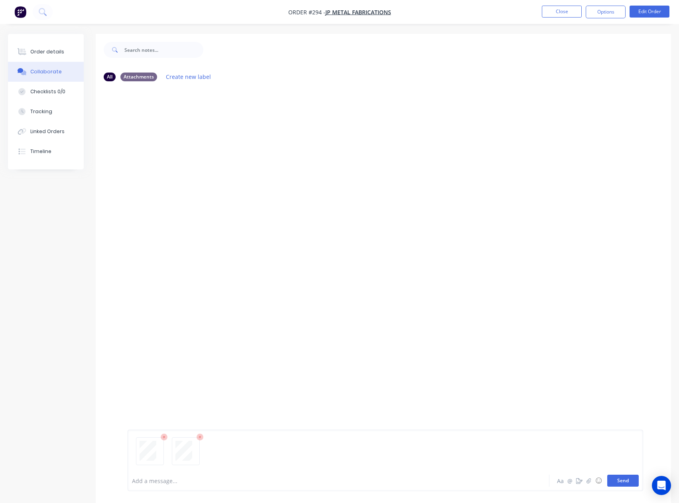
click at [628, 479] on button "Send" at bounding box center [624, 481] width 32 height 12
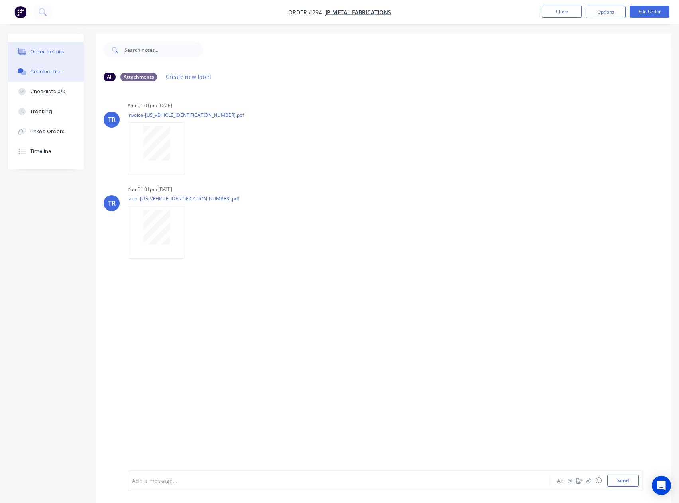
click at [45, 46] on button "Order details" at bounding box center [46, 52] width 76 height 20
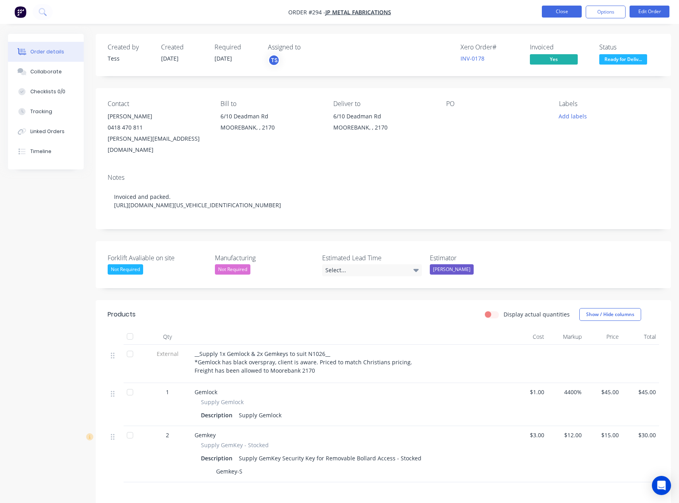
click at [549, 7] on button "Close" at bounding box center [562, 12] width 40 height 12
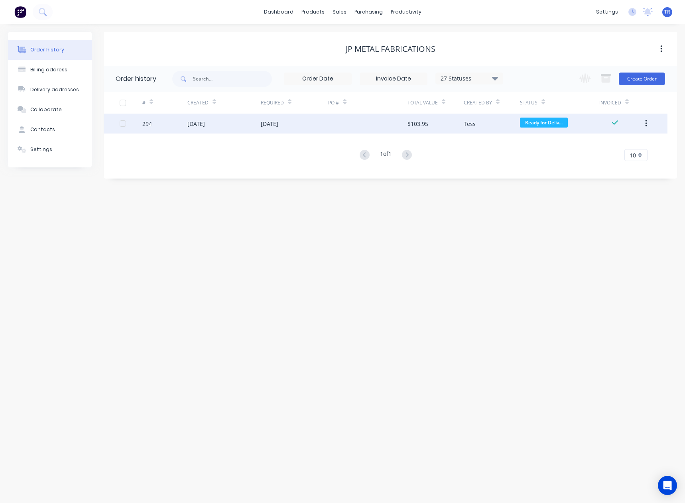
click at [300, 120] on div "27 Aug 2025" at bounding box center [295, 124] width 68 height 20
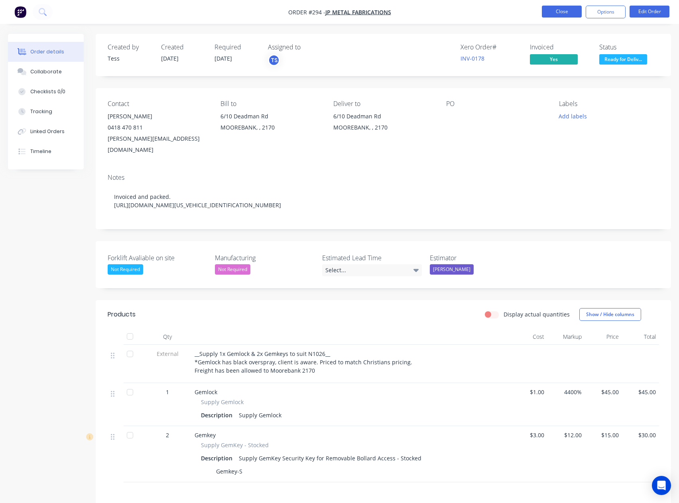
click at [562, 10] on button "Close" at bounding box center [562, 12] width 40 height 12
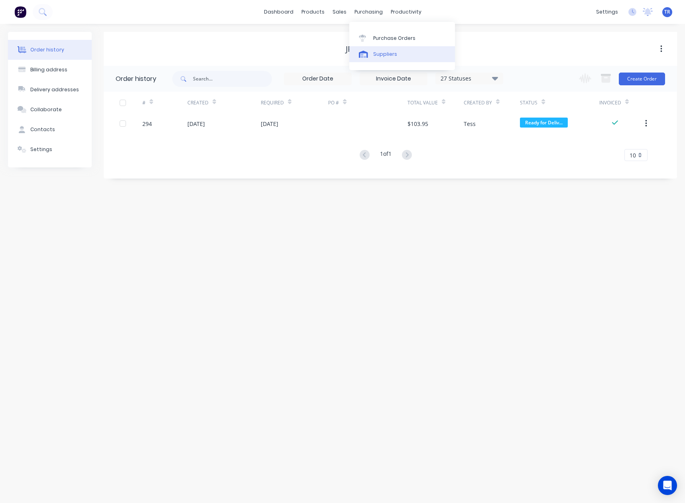
click at [370, 51] on div at bounding box center [365, 54] width 12 height 7
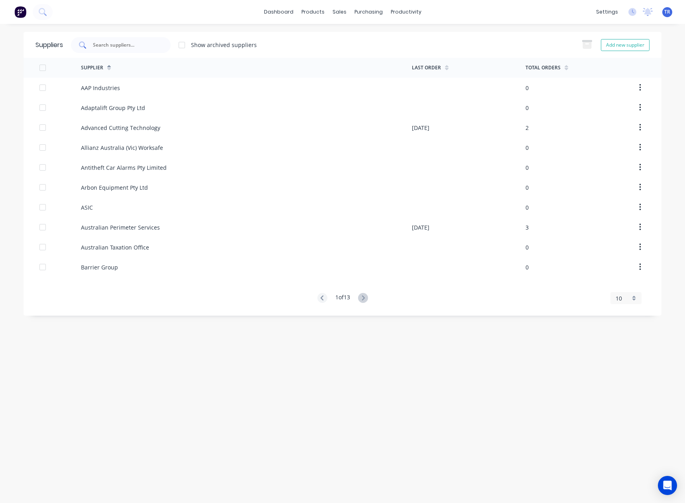
click at [147, 48] on input "text" at bounding box center [125, 45] width 66 height 8
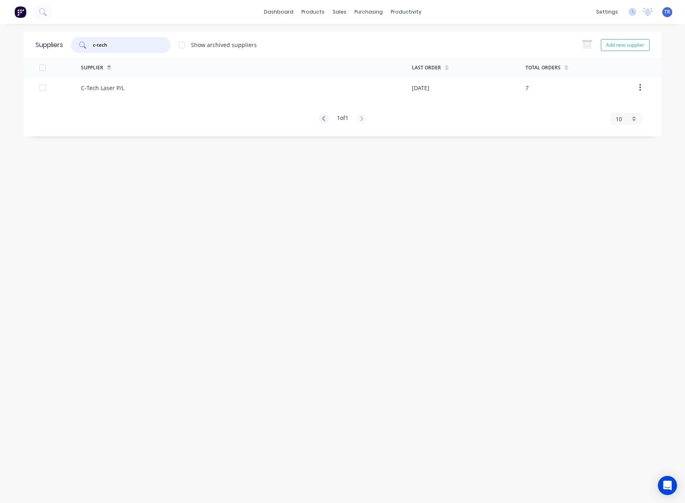
type input "c-tech"
click at [134, 80] on div "C-Tech Laser P/L" at bounding box center [246, 88] width 331 height 20
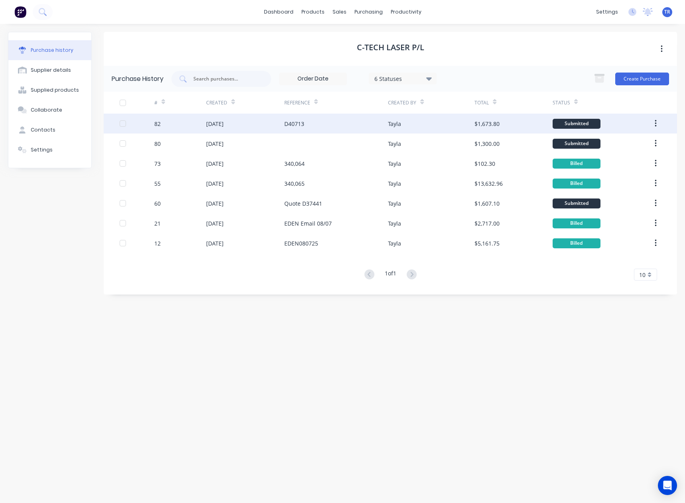
click at [274, 126] on div "26 Aug 2025" at bounding box center [245, 124] width 78 height 20
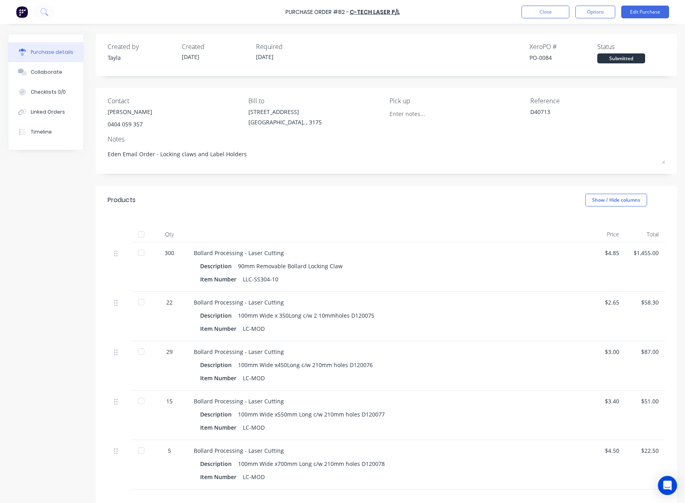
scroll to position [40, 0]
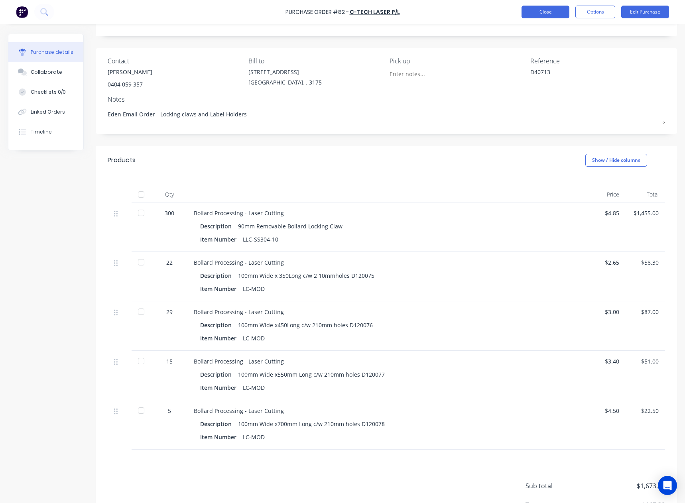
click at [524, 7] on button "Close" at bounding box center [546, 12] width 48 height 13
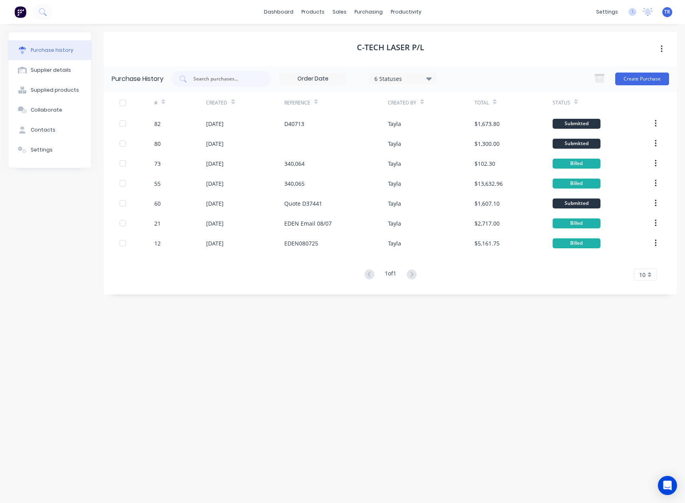
click at [380, 69] on div "Purchase History 6 Statuses 6 Statuses Create Purchase" at bounding box center [391, 79] width 574 height 26
click at [385, 71] on div "6 Statuses 6 Statuses" at bounding box center [304, 79] width 265 height 16
click at [387, 76] on div "6 Statuses" at bounding box center [403, 78] width 57 height 8
click at [426, 176] on div "Received" at bounding box center [412, 179] width 64 height 8
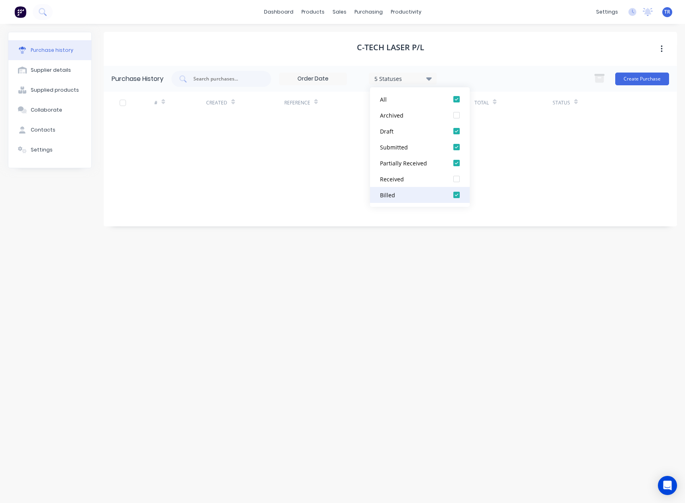
click at [430, 192] on div "Billed" at bounding box center [412, 195] width 64 height 8
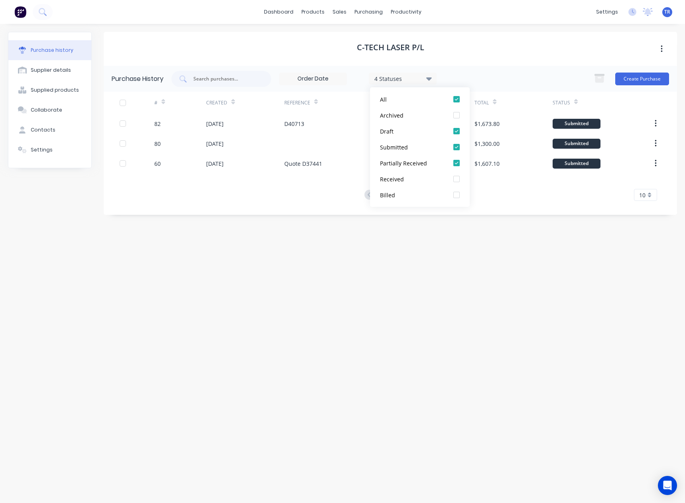
click at [477, 50] on div "C-Tech Laser P/L" at bounding box center [391, 49] width 574 height 34
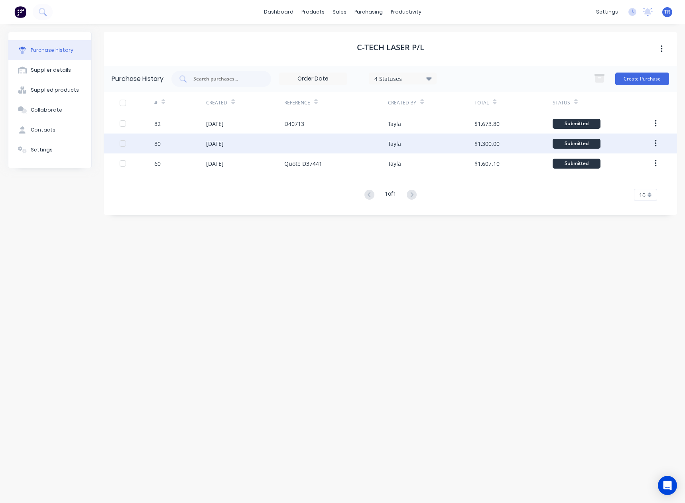
click at [268, 140] on div "25 Aug 2025" at bounding box center [245, 144] width 78 height 20
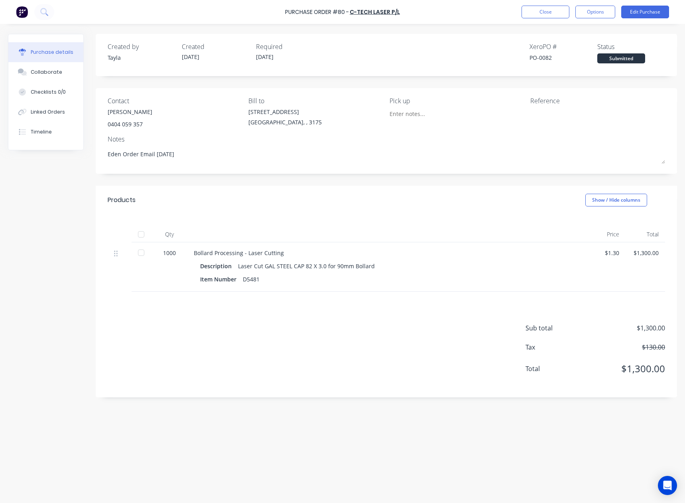
click at [18, 61] on button "Purchase details" at bounding box center [45, 52] width 75 height 20
click at [30, 67] on button "Collaborate" at bounding box center [45, 72] width 75 height 20
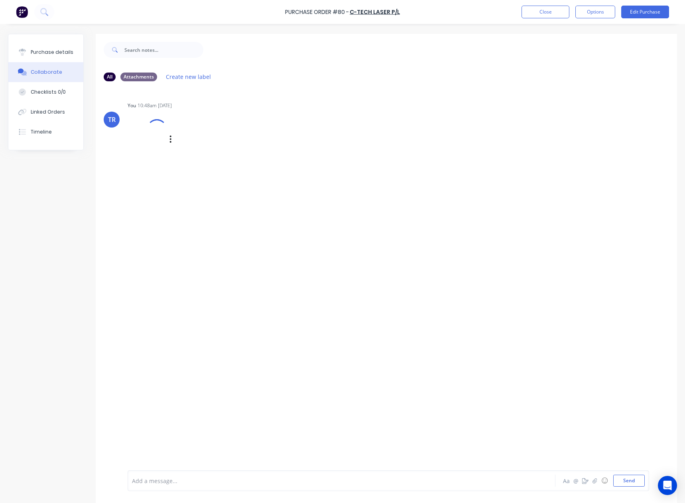
click at [146, 140] on div "Loading PDF…" at bounding box center [147, 139] width 39 height 53
click at [73, 51] on button "Purchase details" at bounding box center [45, 52] width 75 height 20
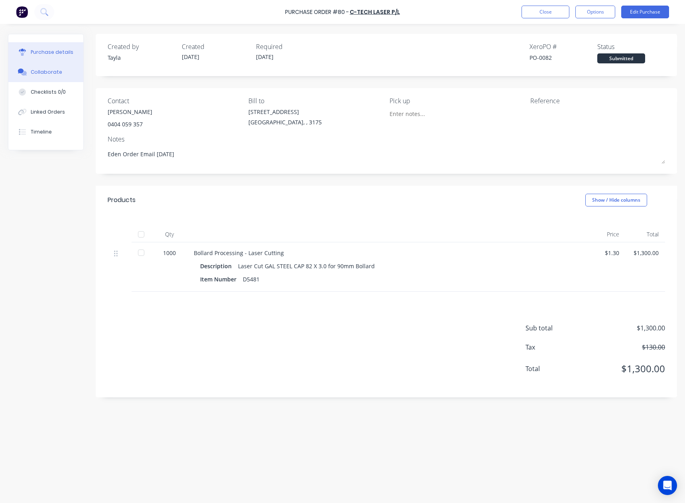
click at [45, 81] on button "Collaborate" at bounding box center [45, 72] width 75 height 20
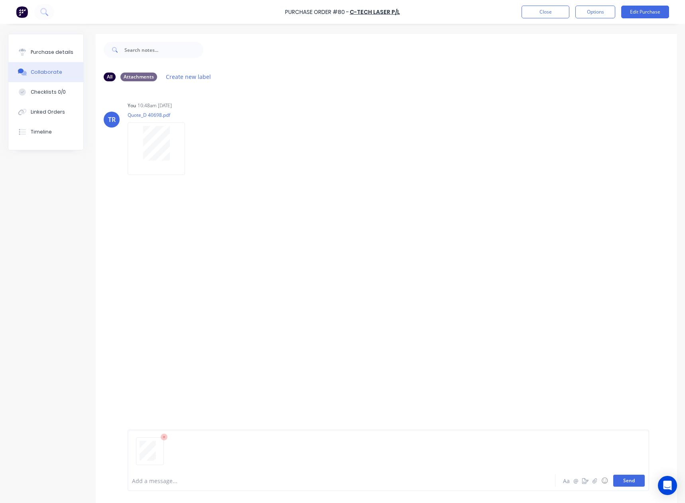
click at [623, 485] on button "Send" at bounding box center [630, 481] width 32 height 12
click at [43, 49] on div "Purchase details" at bounding box center [52, 52] width 43 height 7
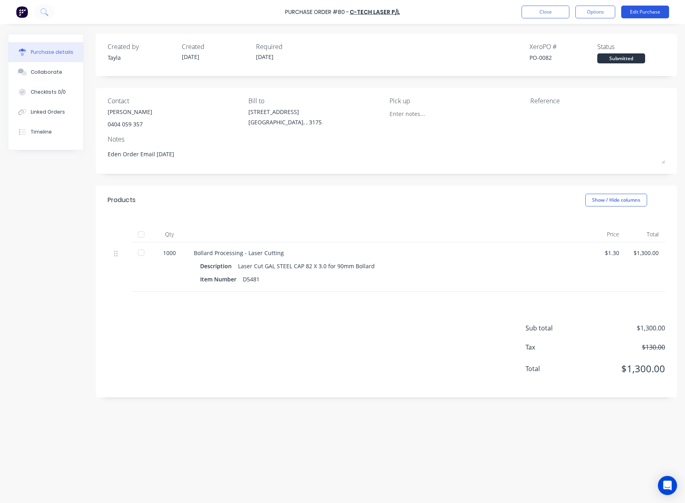
click at [633, 15] on button "Edit Purchase" at bounding box center [646, 12] width 48 height 13
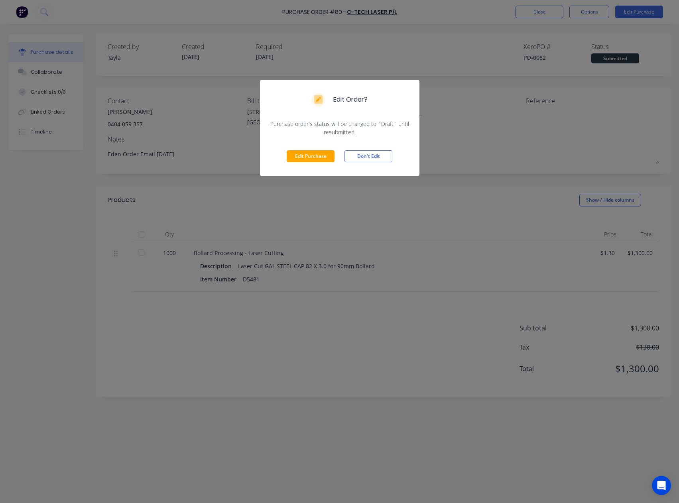
click at [294, 149] on div "Edit Purchase Don't Edit" at bounding box center [340, 156] width 160 height 40
click at [300, 161] on button "Edit Purchase" at bounding box center [311, 156] width 48 height 12
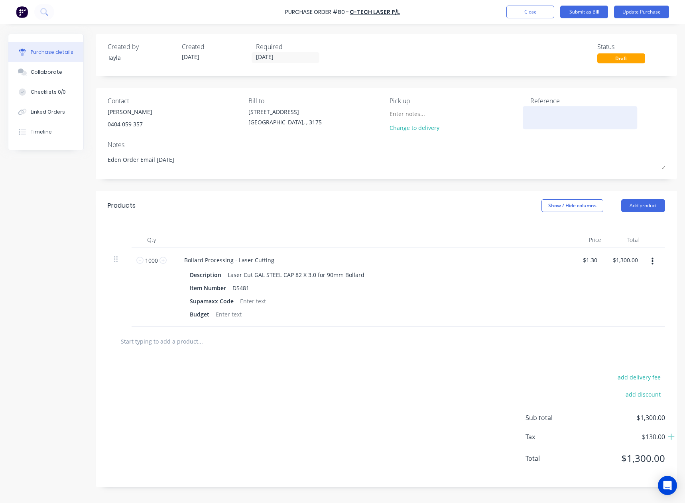
click at [546, 125] on textarea at bounding box center [581, 117] width 100 height 18
paste textarea "340,624"
type textarea "x"
type textarea "340,624"
type textarea "x"
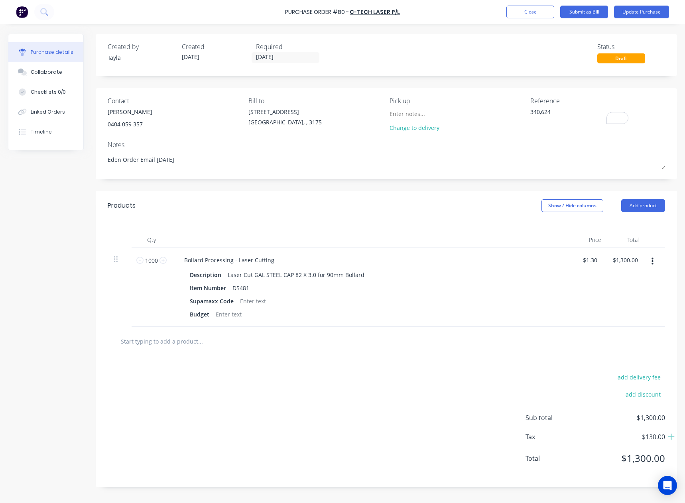
type textarea "340,624"
click at [454, 140] on div "Notes" at bounding box center [387, 145] width 558 height 10
type textarea "x"
type input "1.3000"
click at [592, 265] on input "1.3000" at bounding box center [590, 261] width 18 height 12
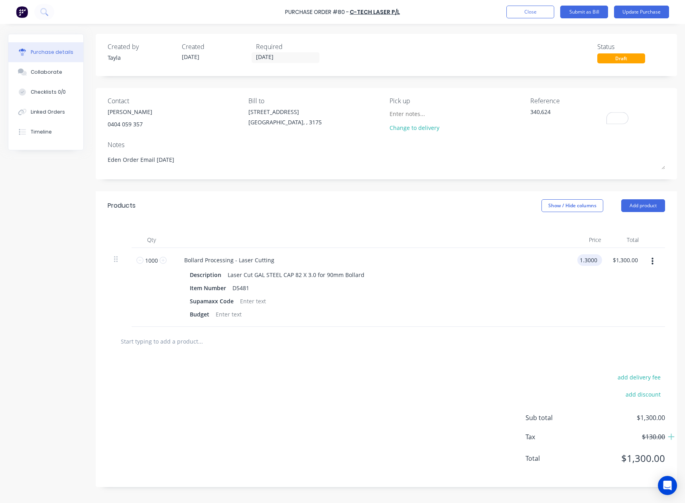
click at [593, 263] on input "1.3000" at bounding box center [589, 261] width 22 height 12
type textarea "x"
click at [593, 263] on input "1.3000" at bounding box center [589, 261] width 22 height 12
type input "1.18"
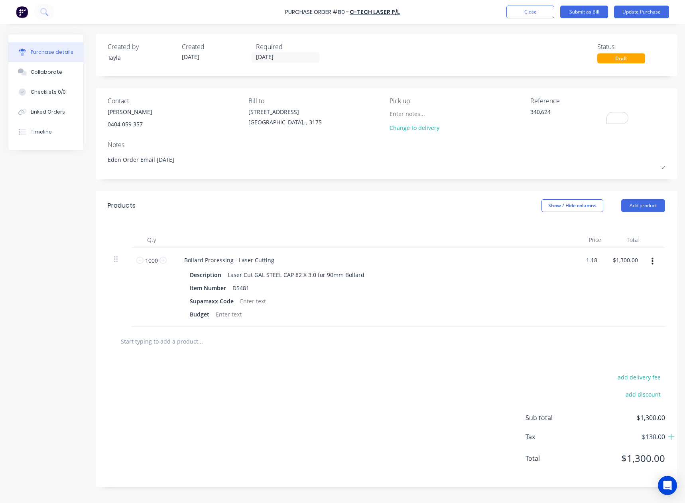
type textarea "x"
type input "$1.18"
type input "$1,180.00"
click at [589, 290] on div "$1.18 $1.18" at bounding box center [587, 287] width 34 height 79
click at [657, 262] on button "button" at bounding box center [652, 262] width 19 height 14
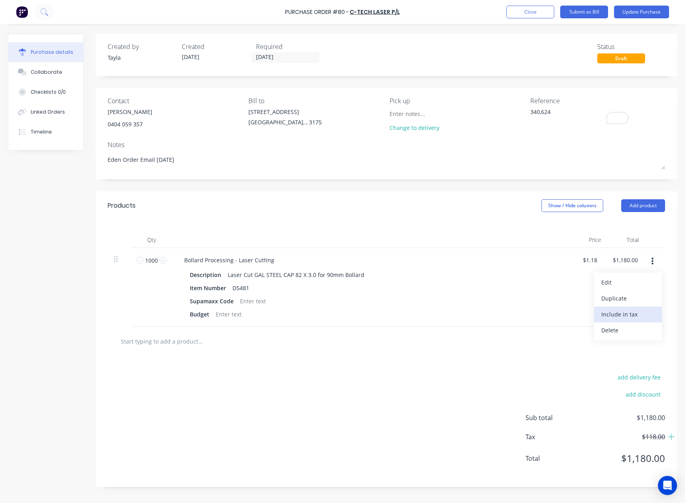
click at [639, 313] on button "Include in tax" at bounding box center [628, 315] width 68 height 16
click at [593, 15] on button "Submit as Bill" at bounding box center [585, 12] width 48 height 13
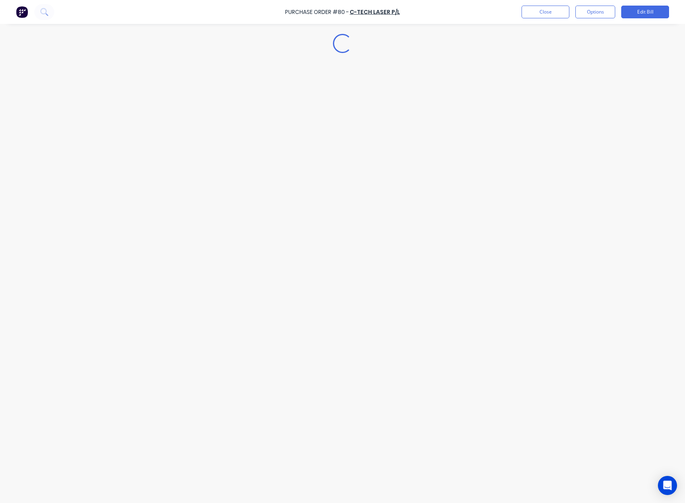
type textarea "x"
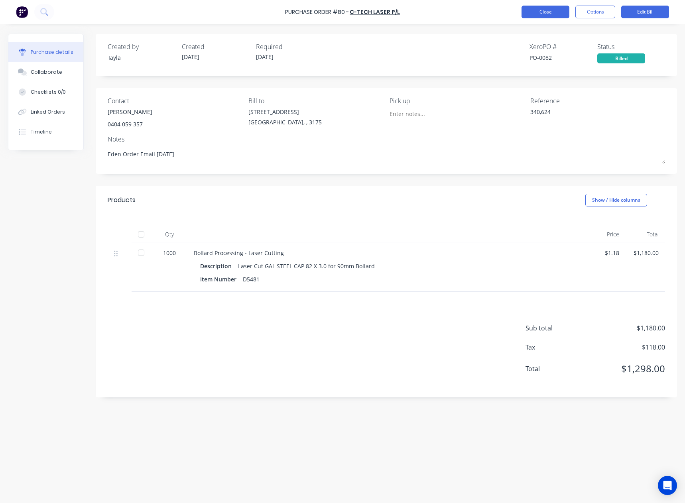
click at [554, 15] on button "Close" at bounding box center [546, 12] width 48 height 13
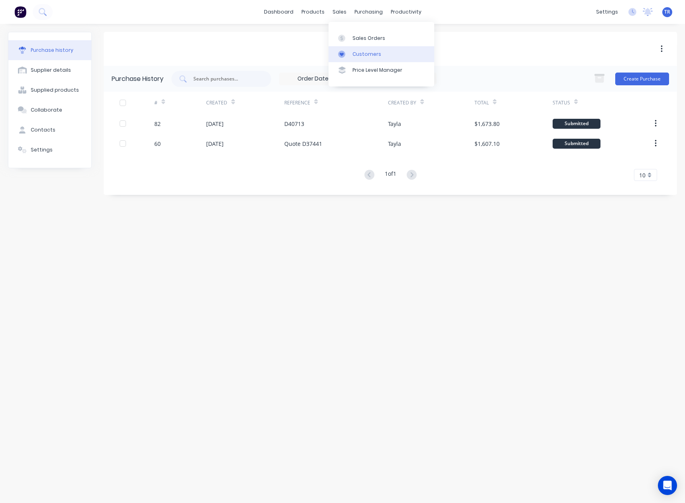
click at [343, 60] on link "Customers" at bounding box center [382, 54] width 106 height 16
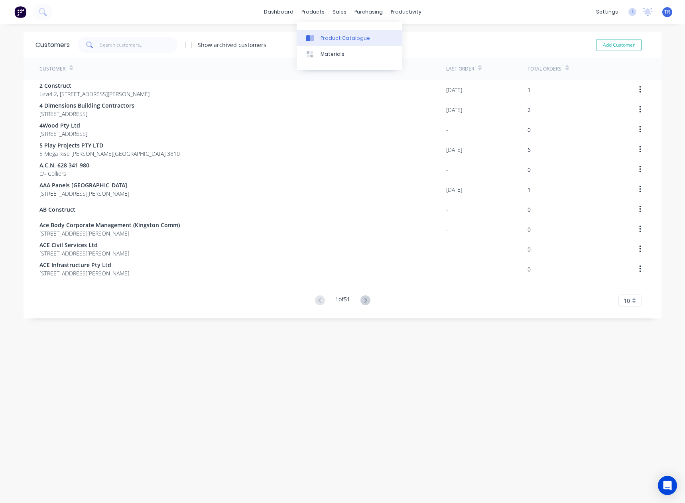
click at [320, 34] on link "Product Catalogue" at bounding box center [350, 38] width 106 height 16
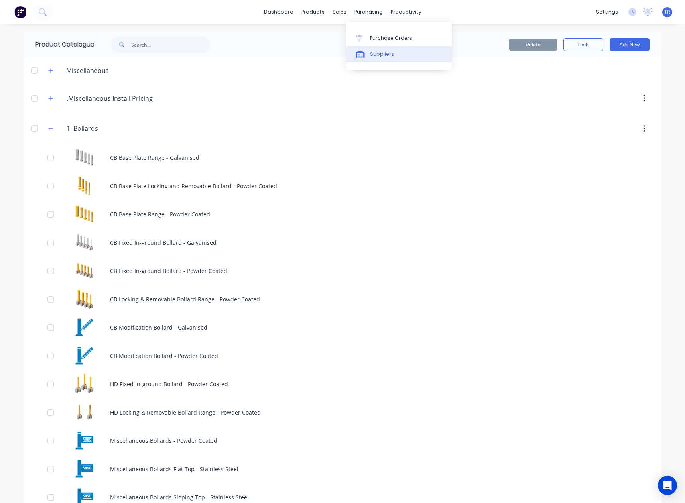
click at [369, 48] on link "Suppliers" at bounding box center [399, 54] width 106 height 16
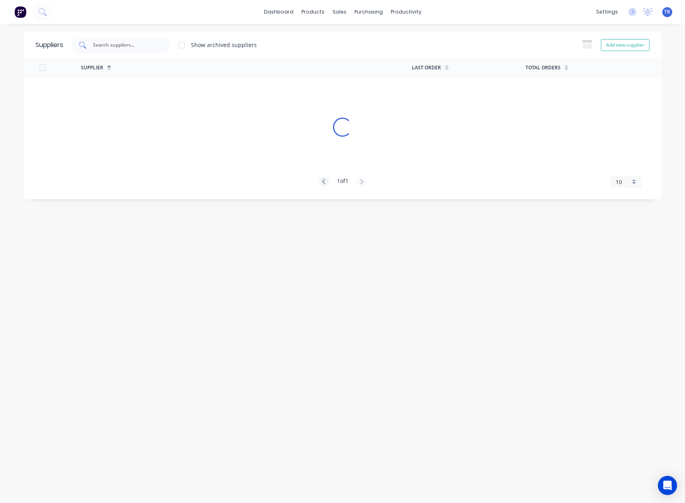
click at [143, 39] on div at bounding box center [121, 45] width 100 height 16
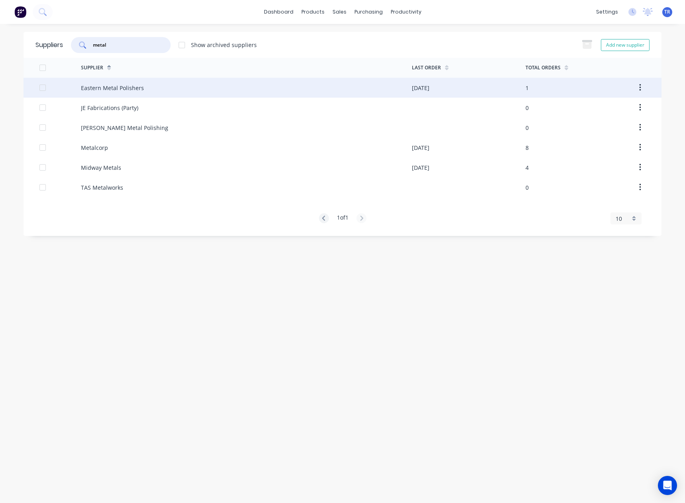
type input "metal"
click at [193, 94] on div "Eastern Metal Polishers" at bounding box center [246, 88] width 331 height 20
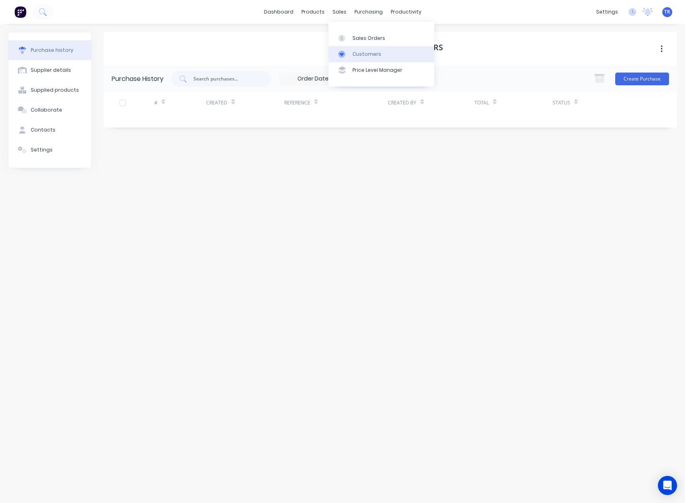
click at [341, 61] on link "Customers" at bounding box center [382, 54] width 106 height 16
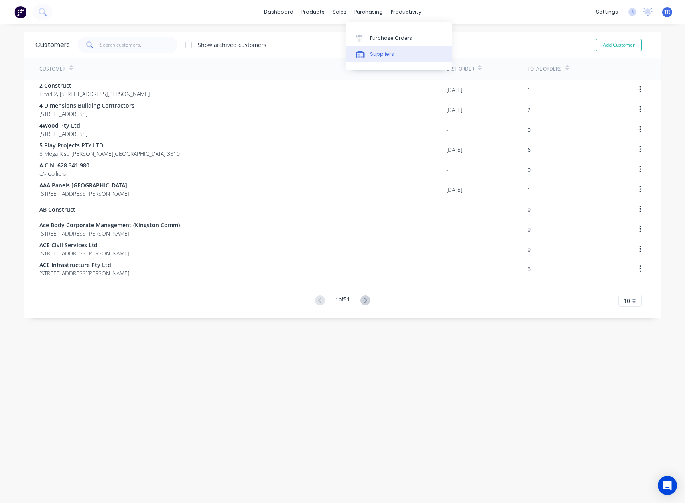
click at [375, 50] on link "Suppliers" at bounding box center [399, 54] width 106 height 16
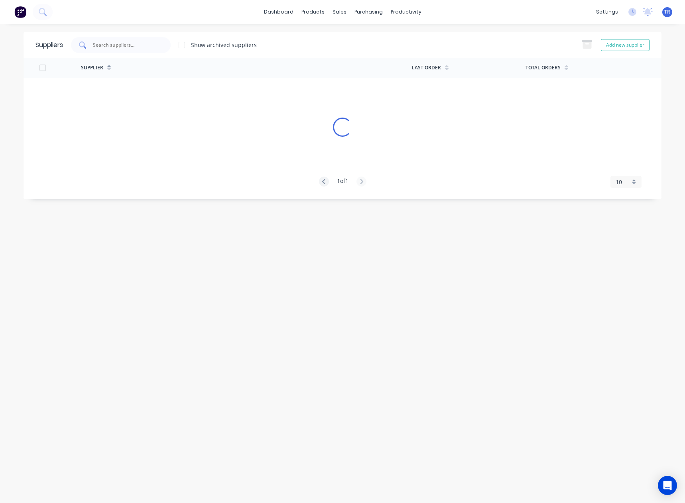
drag, startPoint x: 121, startPoint y: 55, endPoint x: 126, endPoint y: 48, distance: 8.4
click at [122, 54] on div "Suppliers Show archived suppliers Add new supplier" at bounding box center [343, 45] width 638 height 26
drag, startPoint x: 126, startPoint y: 48, endPoint x: 118, endPoint y: 61, distance: 14.6
click at [127, 53] on div at bounding box center [121, 45] width 100 height 16
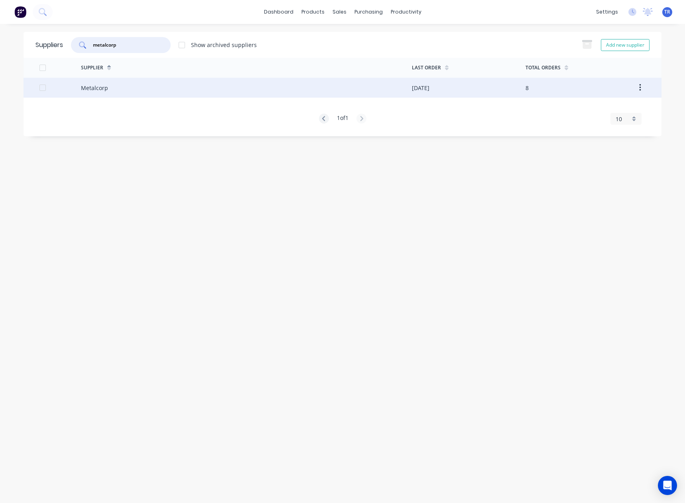
type input "metalcorp"
click at [157, 87] on div "Metalcorp" at bounding box center [246, 88] width 331 height 20
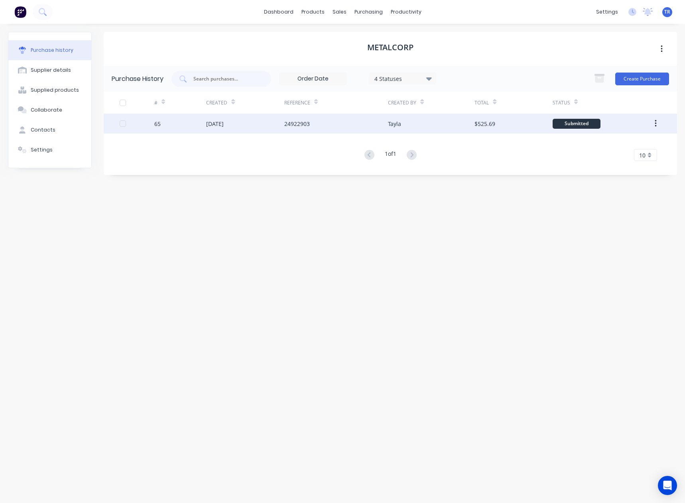
click at [308, 129] on div "24922903" at bounding box center [336, 124] width 104 height 20
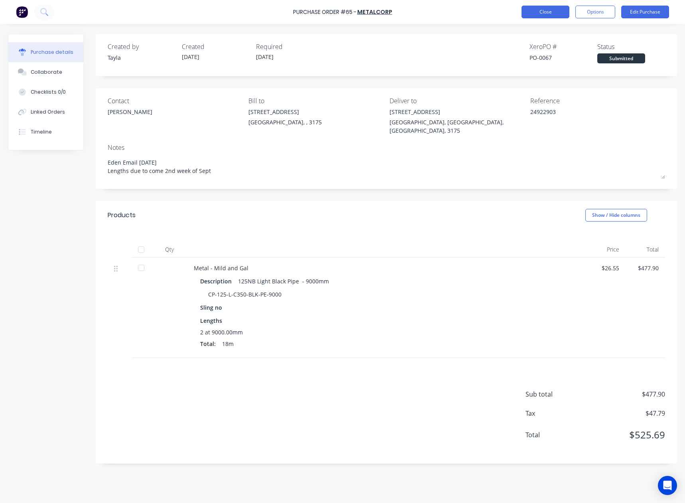
click at [541, 10] on button "Close" at bounding box center [546, 12] width 48 height 13
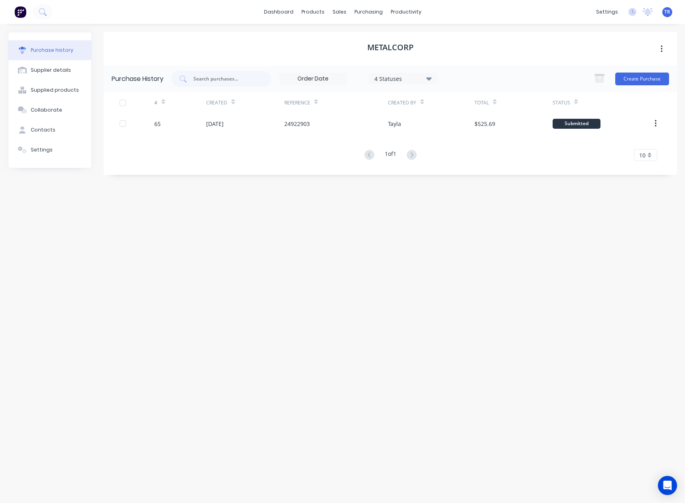
click at [405, 77] on div "4 Statuses" at bounding box center [403, 78] width 57 height 8
click at [445, 178] on button "Received" at bounding box center [420, 179] width 100 height 16
click at [438, 192] on div "Billed" at bounding box center [412, 195] width 64 height 8
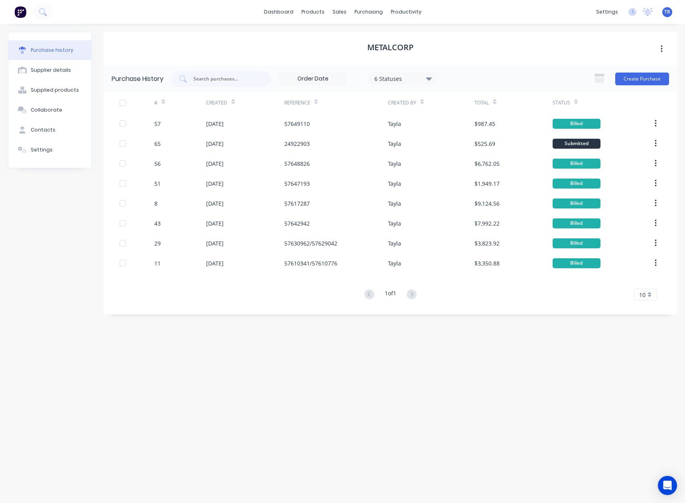
click at [479, 49] on div "Metalcorp" at bounding box center [391, 49] width 574 height 34
click at [232, 100] on icon at bounding box center [233, 102] width 4 height 6
click at [232, 105] on div at bounding box center [233, 102] width 4 height 12
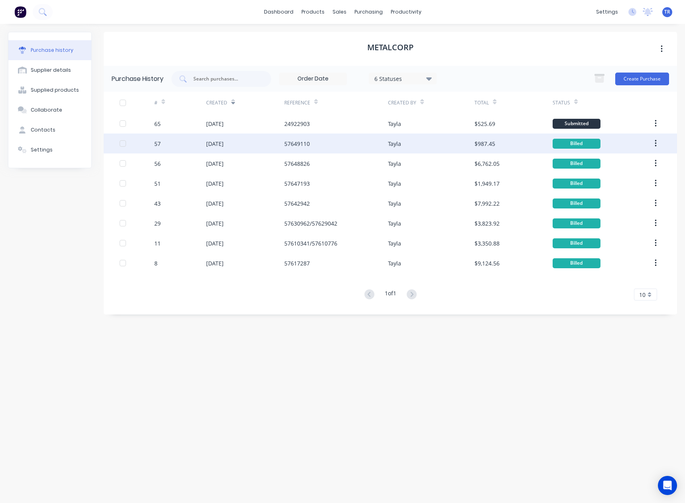
click at [215, 146] on div "12 Aug 2025" at bounding box center [215, 144] width 18 height 8
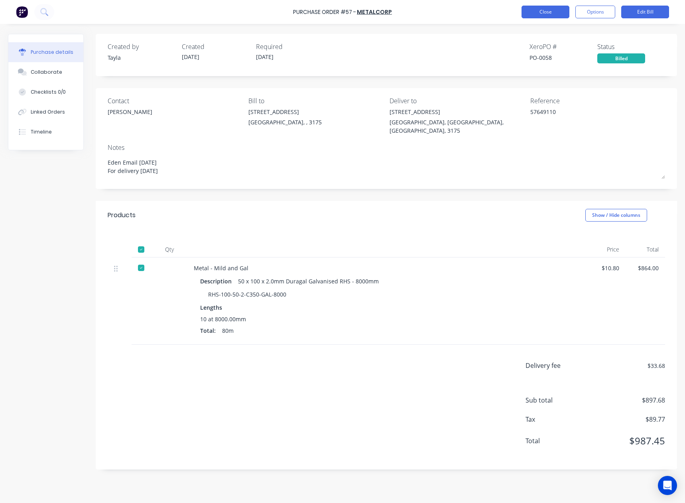
click at [531, 14] on button "Close" at bounding box center [546, 12] width 48 height 13
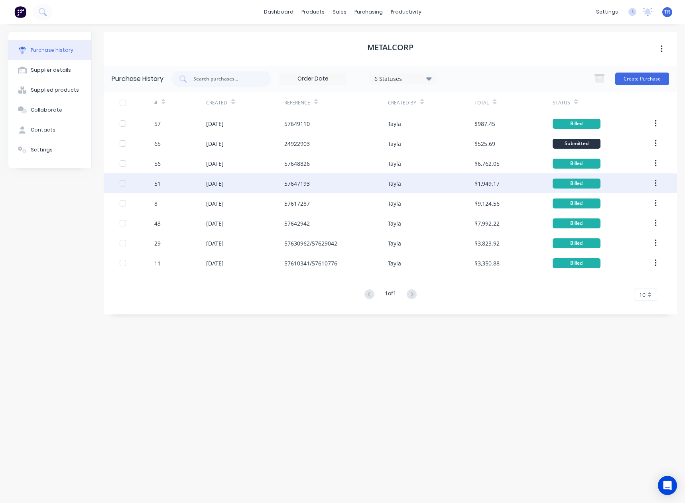
click at [187, 184] on div "51" at bounding box center [180, 184] width 52 height 20
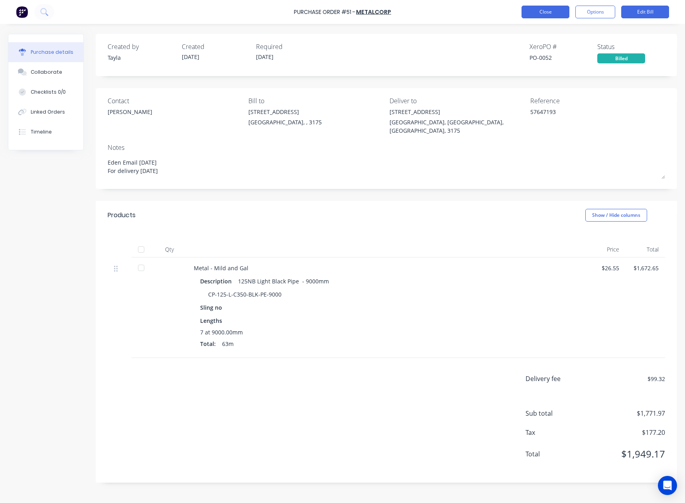
click at [545, 8] on button "Close" at bounding box center [546, 12] width 48 height 13
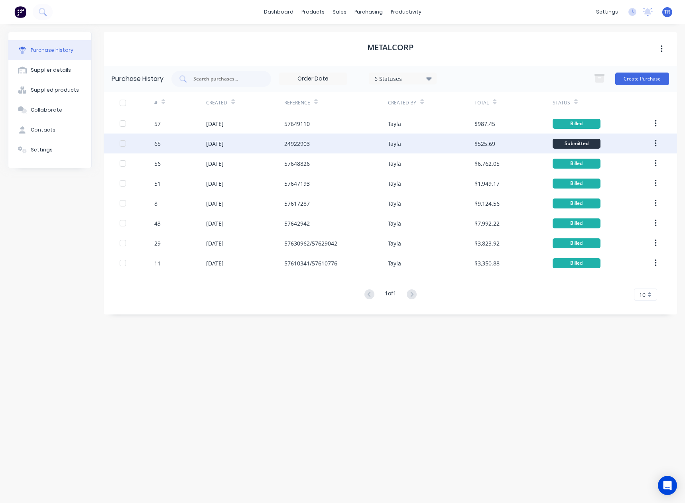
click at [306, 141] on div "24922903" at bounding box center [297, 144] width 26 height 8
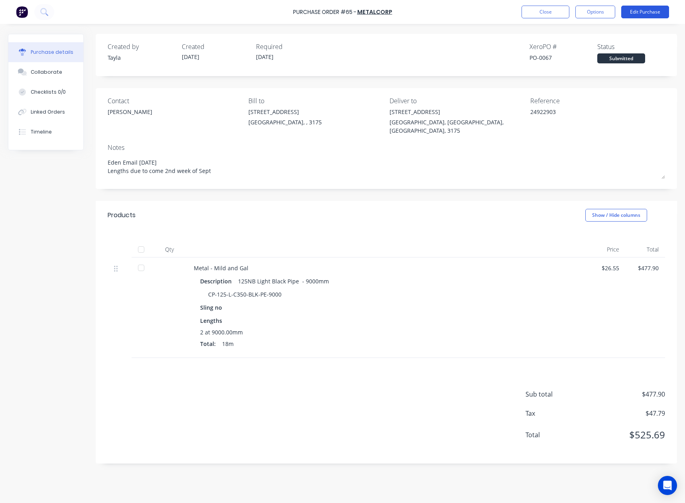
click at [645, 13] on button "Edit Purchase" at bounding box center [646, 12] width 48 height 13
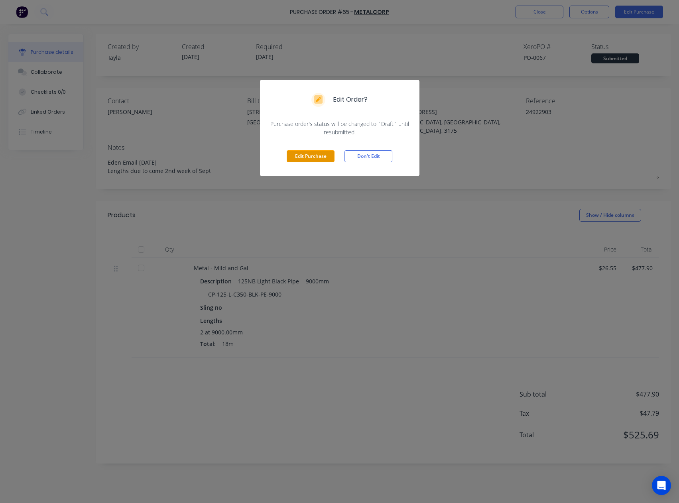
click at [314, 154] on button "Edit Purchase" at bounding box center [311, 156] width 48 height 12
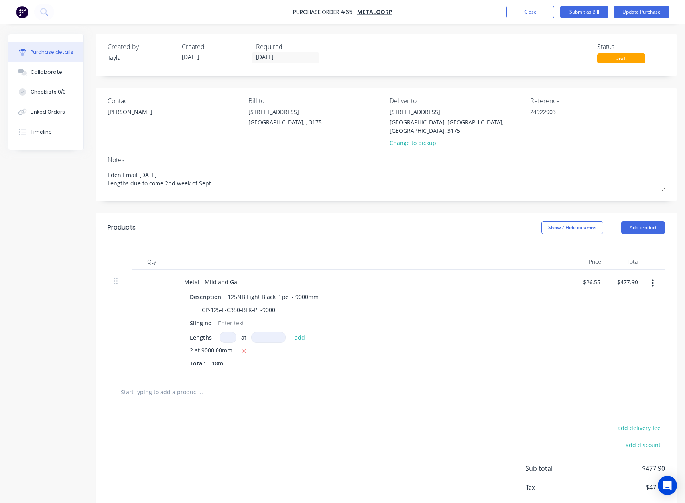
click at [227, 332] on input at bounding box center [228, 337] width 17 height 11
type textarea "x"
type input "3"
type textarea "x"
type input "3"
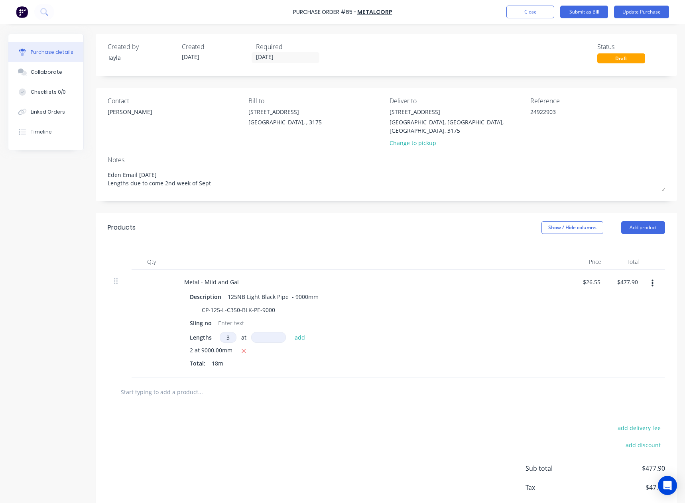
click at [267, 332] on input at bounding box center [268, 337] width 35 height 11
type textarea "x"
type input "9"
type textarea "x"
type input "90"
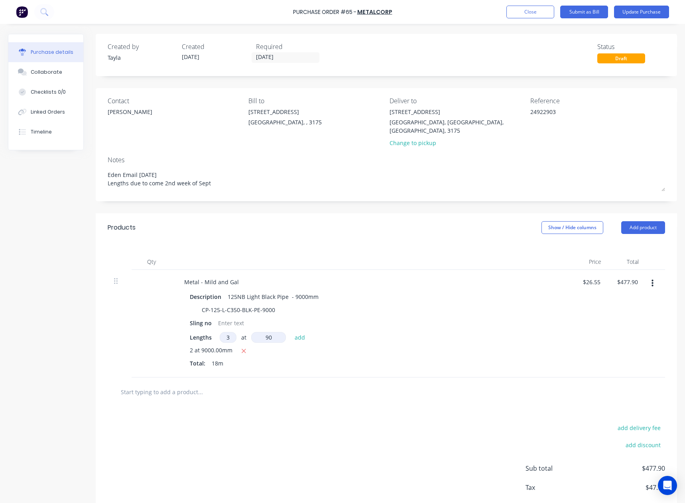
type textarea "x"
type input "900"
type textarea "x"
type input "9000"
type textarea "x"
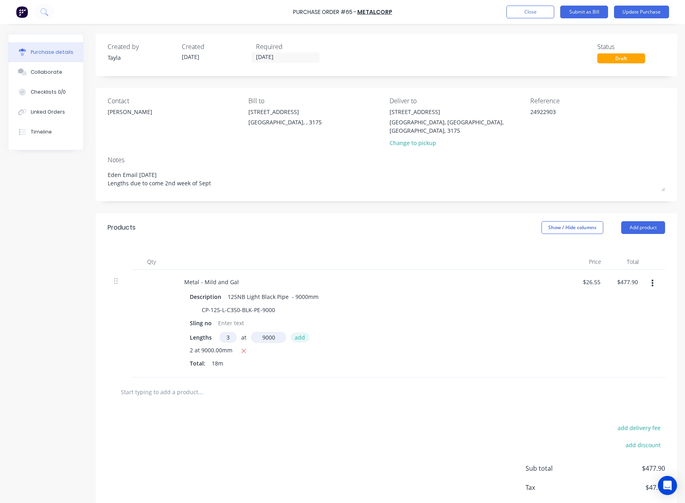
type input "9000mm"
click at [291, 333] on button "add" at bounding box center [300, 338] width 19 height 10
type textarea "x"
type input "$1,194.75"
click at [245, 348] on icon "button" at bounding box center [243, 351] width 5 height 7
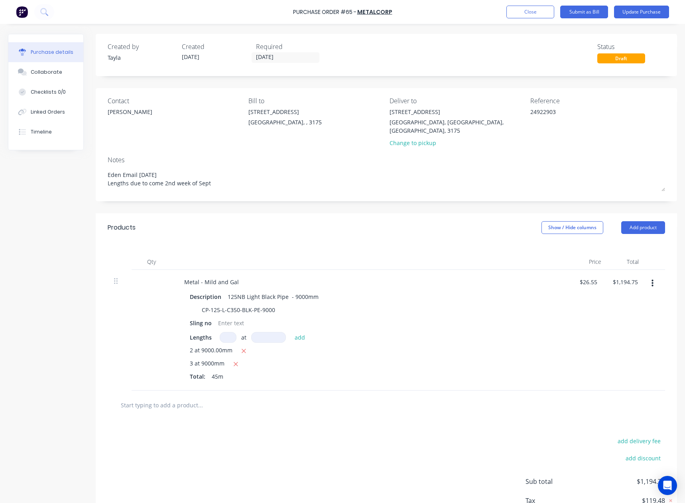
type textarea "x"
type input "$716.85"
click at [629, 16] on button "Update Purchase" at bounding box center [641, 12] width 55 height 13
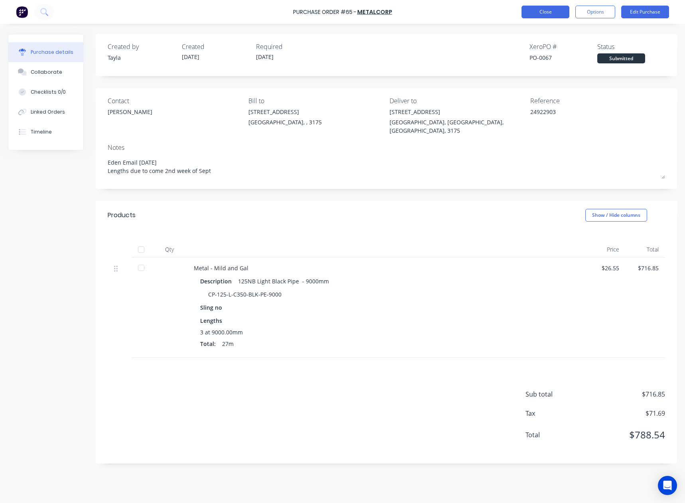
click at [545, 10] on button "Close" at bounding box center [546, 12] width 48 height 13
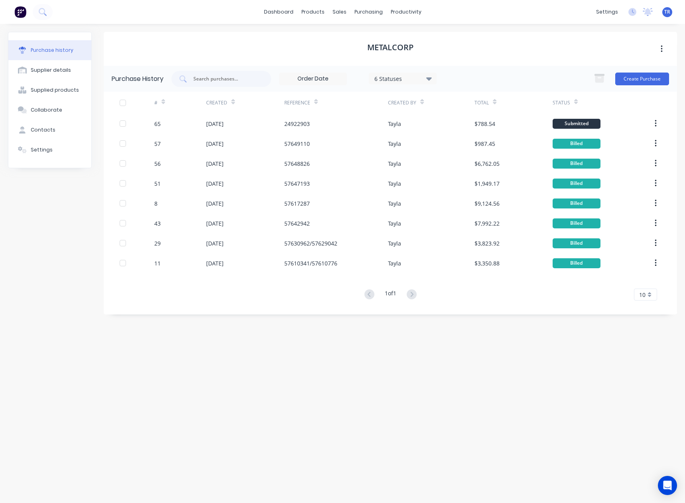
click at [286, 2] on div "dashboard products sales purchasing productivity dashboard products Product Cat…" at bounding box center [342, 12] width 685 height 24
click at [286, 8] on link "dashboard" at bounding box center [278, 12] width 37 height 12
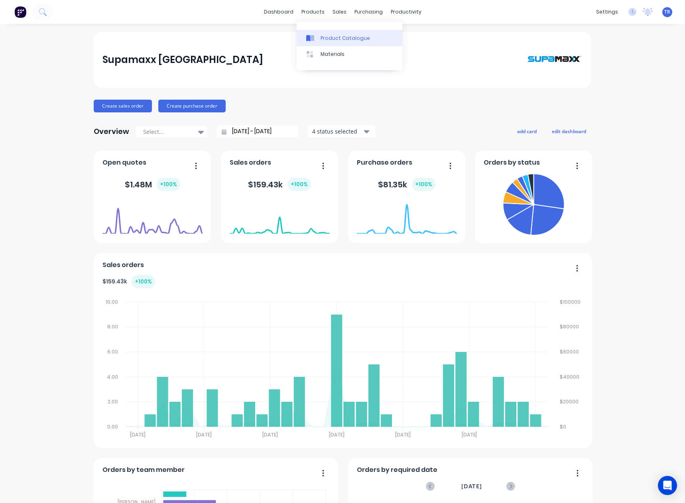
click at [316, 36] on div at bounding box center [312, 38] width 12 height 7
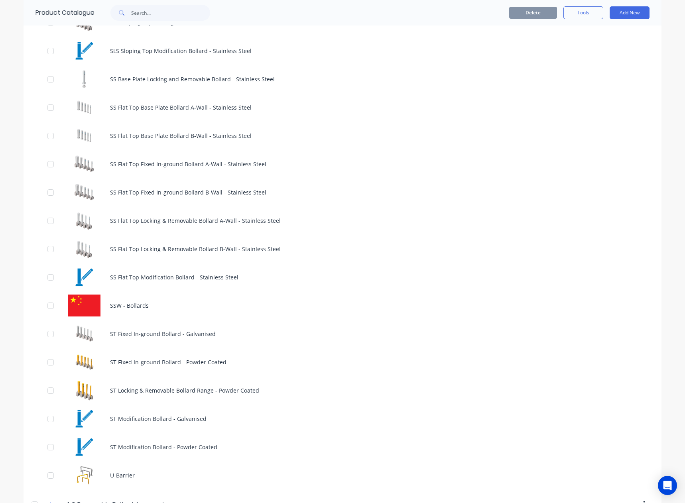
scroll to position [718, 0]
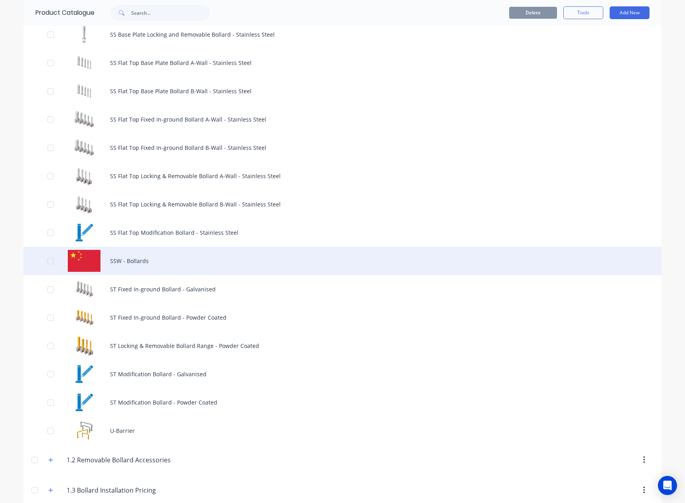
click at [113, 269] on div "SSW - Bollards" at bounding box center [343, 261] width 638 height 28
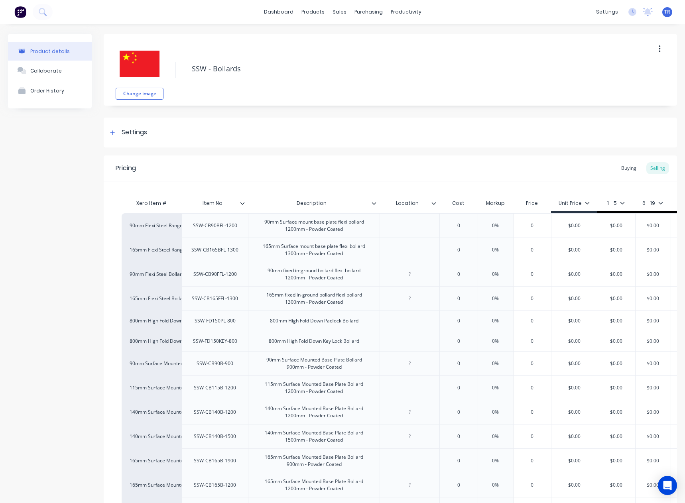
type textarea "x"
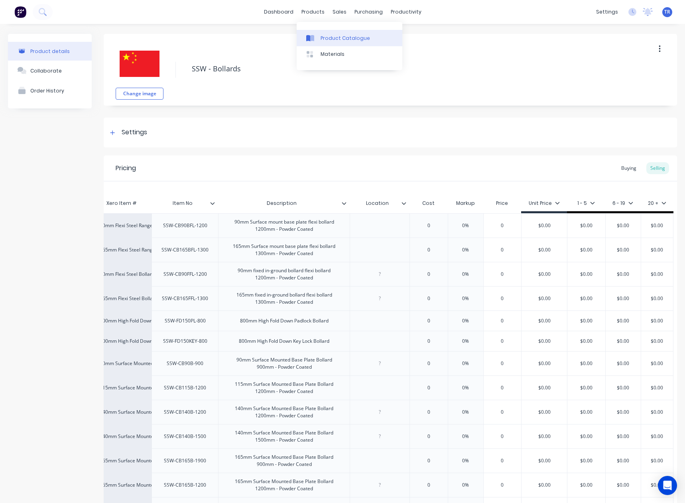
click at [310, 28] on div "Product Catalogue Materials" at bounding box center [350, 46] width 106 height 48
click at [314, 40] on icon at bounding box center [312, 38] width 4 height 6
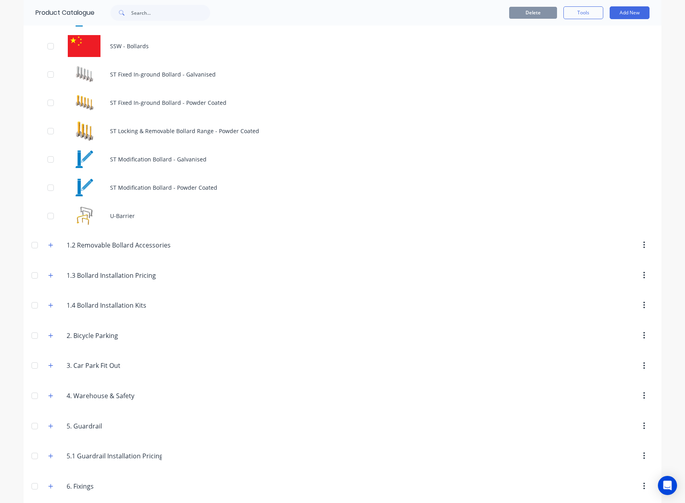
scroll to position [1060, 0]
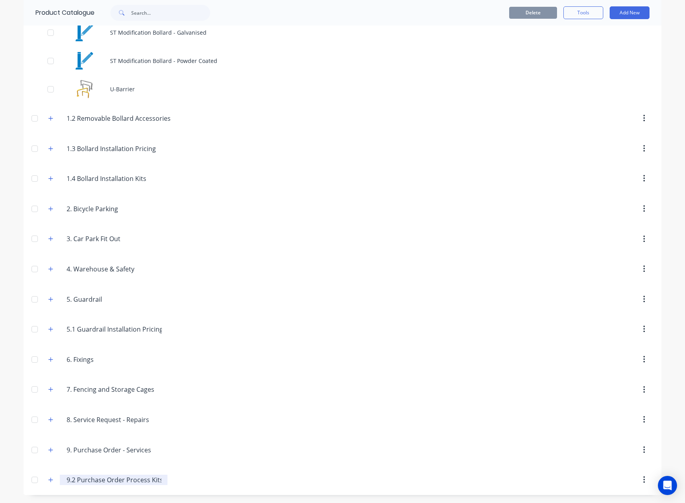
click at [108, 480] on input "9.2 Purchase Order Process Kits" at bounding box center [114, 481] width 95 height 10
click at [52, 482] on button "button" at bounding box center [51, 481] width 10 height 10
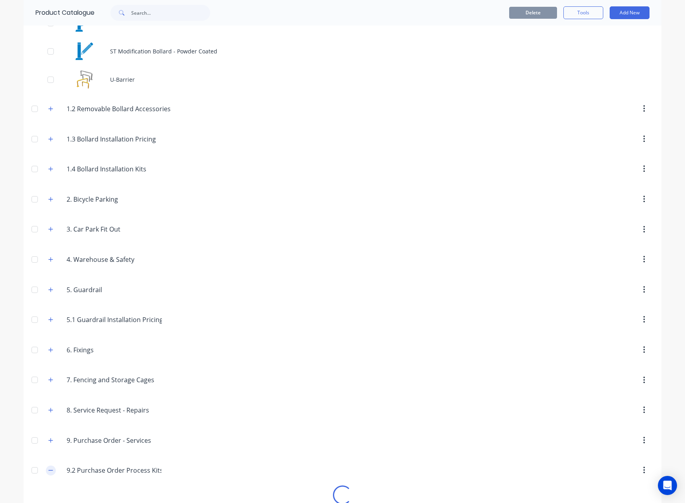
scroll to position [1079, 0]
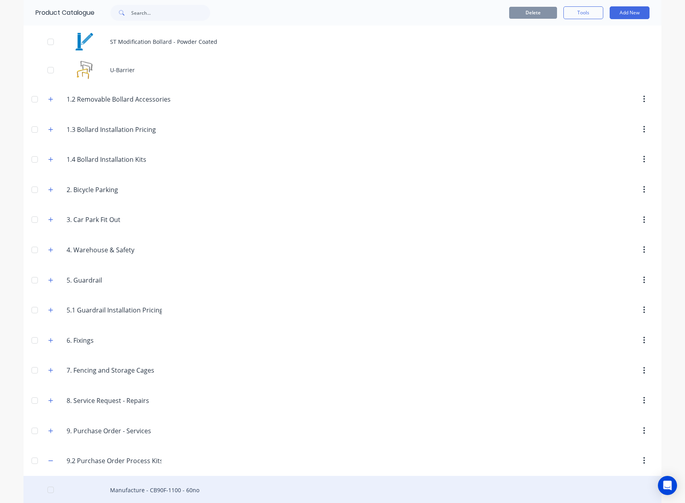
click at [102, 491] on div "Manufacture - CB90F-1100 - 60no" at bounding box center [343, 490] width 638 height 28
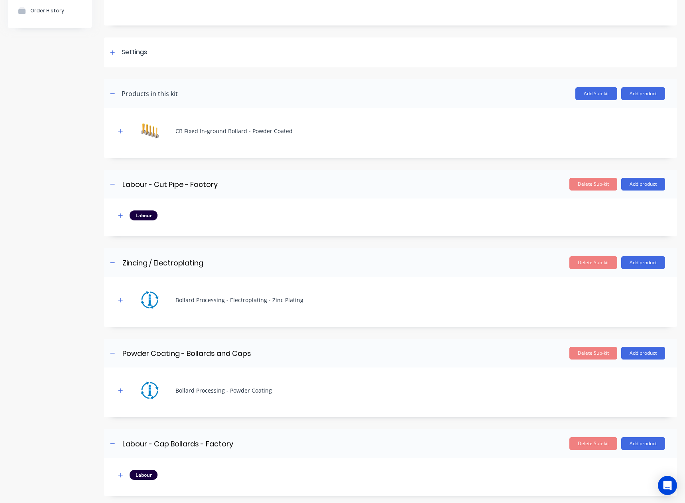
scroll to position [80, 0]
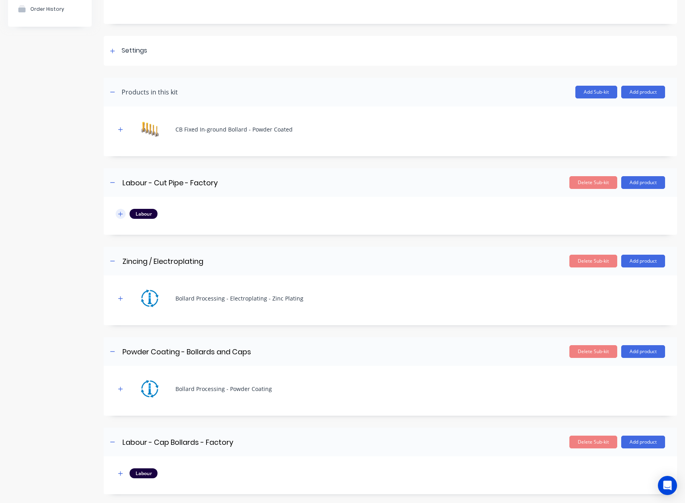
click at [118, 215] on button "button" at bounding box center [121, 214] width 10 height 10
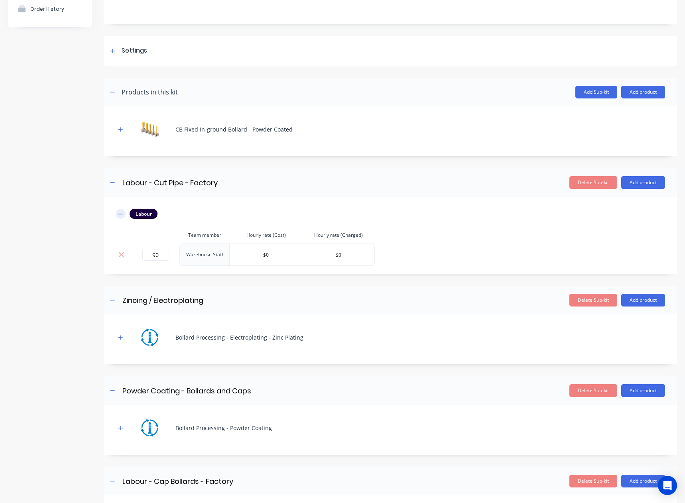
click at [118, 215] on button "button" at bounding box center [121, 214] width 10 height 10
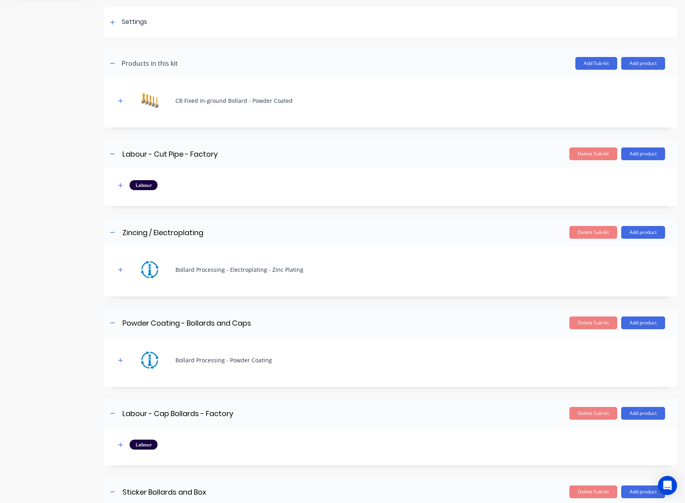
scroll to position [194, 0]
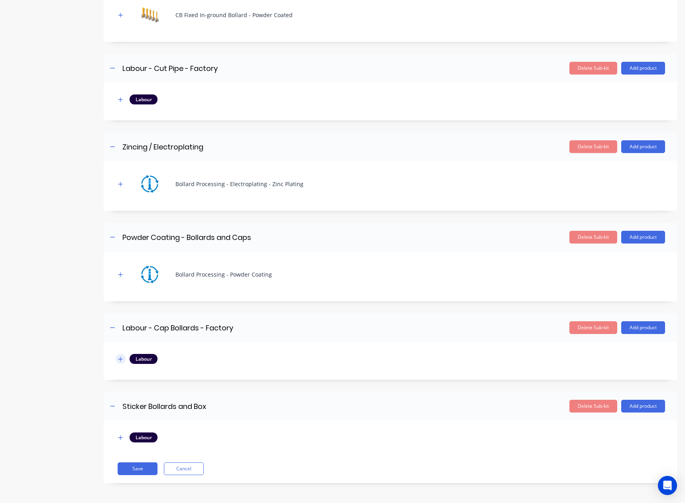
click at [116, 360] on button "button" at bounding box center [121, 359] width 10 height 10
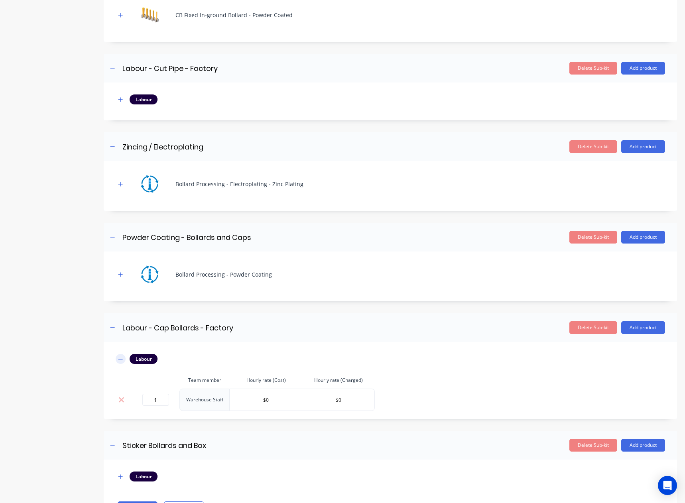
click at [120, 357] on icon "button" at bounding box center [120, 360] width 5 height 6
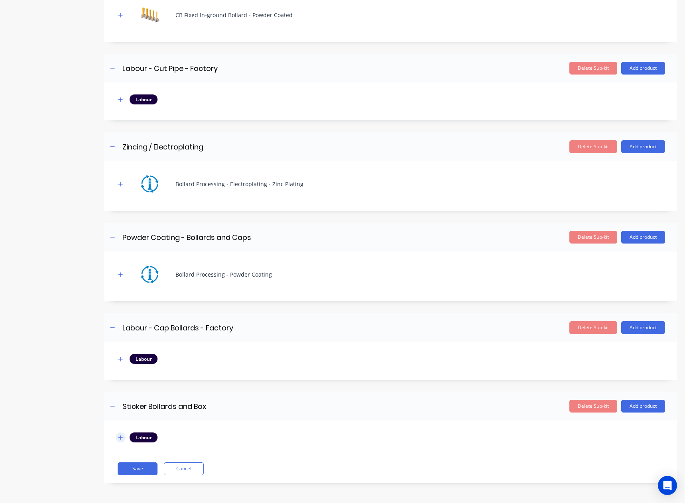
click at [120, 438] on icon "button" at bounding box center [120, 438] width 4 height 4
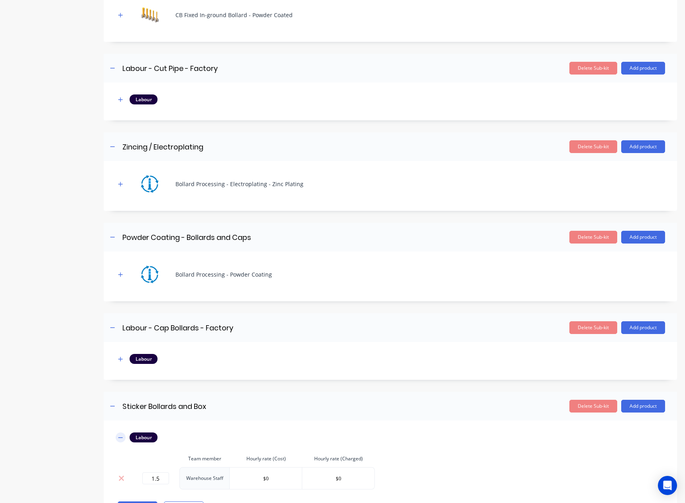
click at [120, 438] on icon "button" at bounding box center [120, 438] width 4 height 0
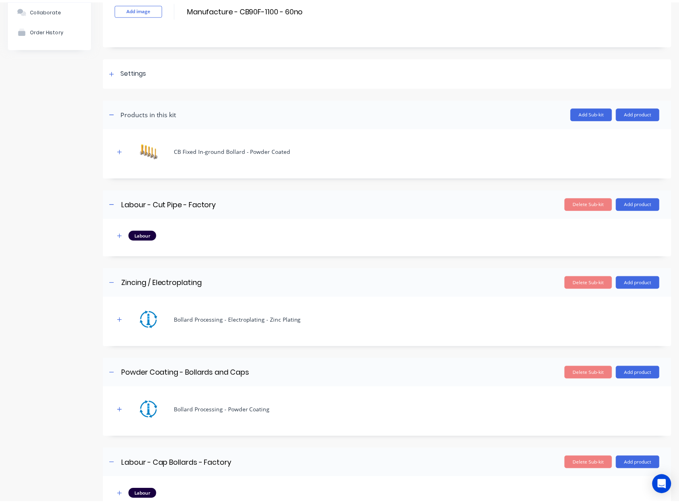
scroll to position [0, 0]
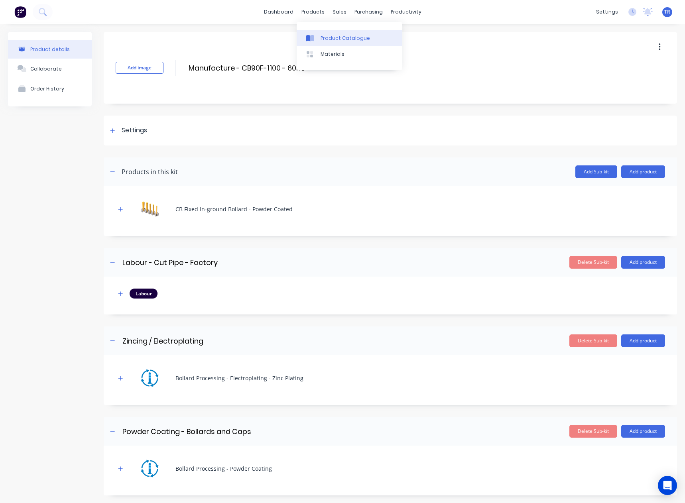
click at [320, 34] on link "Product Catalogue" at bounding box center [350, 38] width 106 height 16
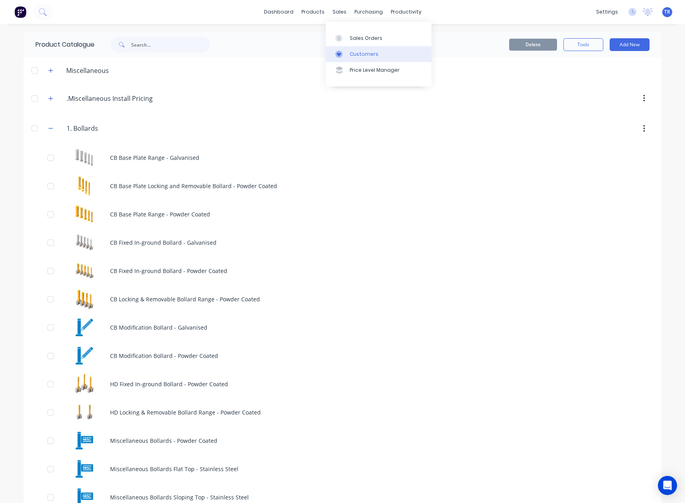
click at [352, 56] on div "Customers" at bounding box center [364, 54] width 29 height 7
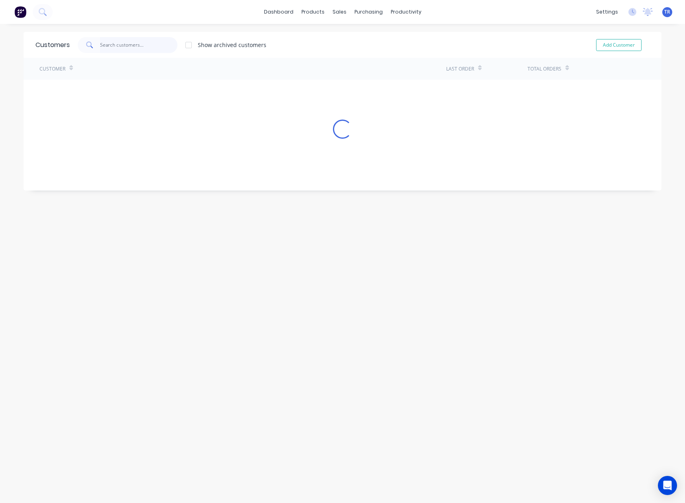
click at [158, 43] on input "text" at bounding box center [139, 45] width 78 height 16
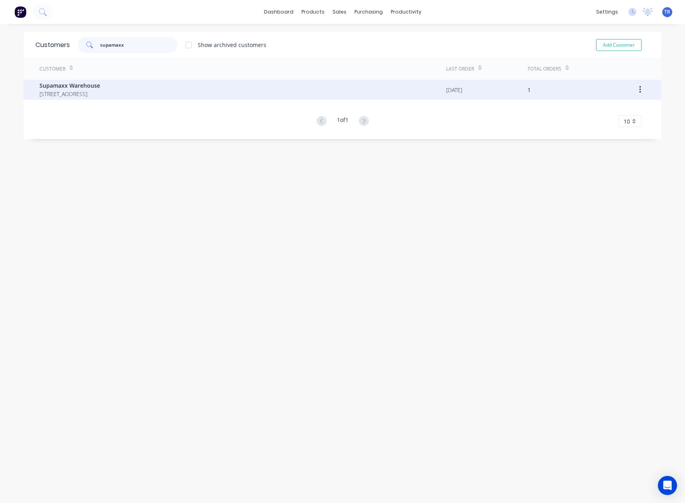
type input "supamaxx"
click at [83, 96] on span "37 - 39 Marni St DANDENONG SOUTH Victoria Australia 3175" at bounding box center [69, 94] width 61 height 8
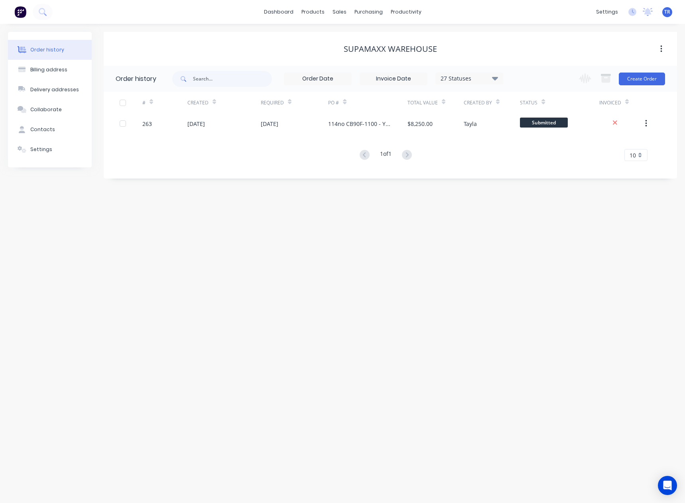
drag, startPoint x: 223, startPoint y: 137, endPoint x: 215, endPoint y: 139, distance: 8.2
click at [223, 137] on div "# Created Required PO # Total Value Created By Status Invoiced 263 21 Aug 2025 …" at bounding box center [386, 126] width 564 height 69
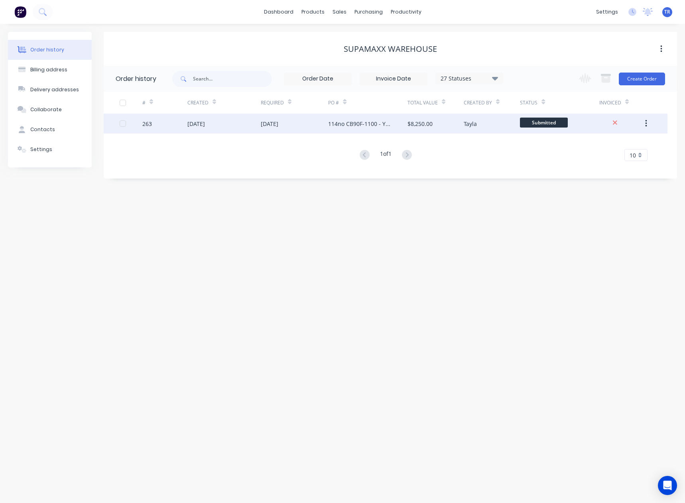
click at [210, 129] on div "21 Aug 2025" at bounding box center [223, 124] width 73 height 20
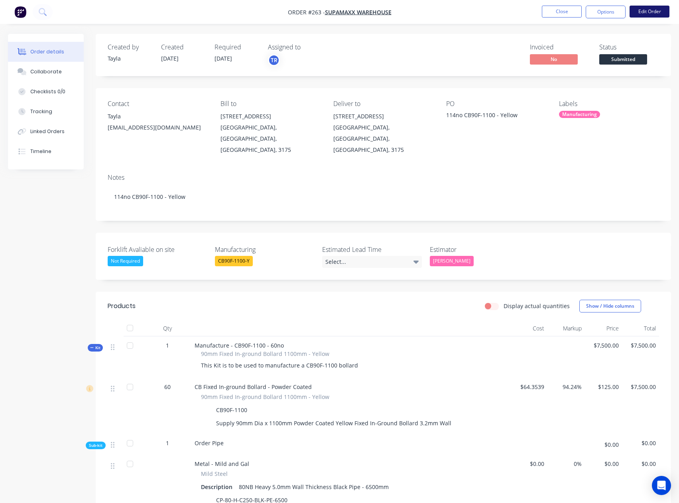
click at [654, 12] on button "Edit Order" at bounding box center [650, 12] width 40 height 12
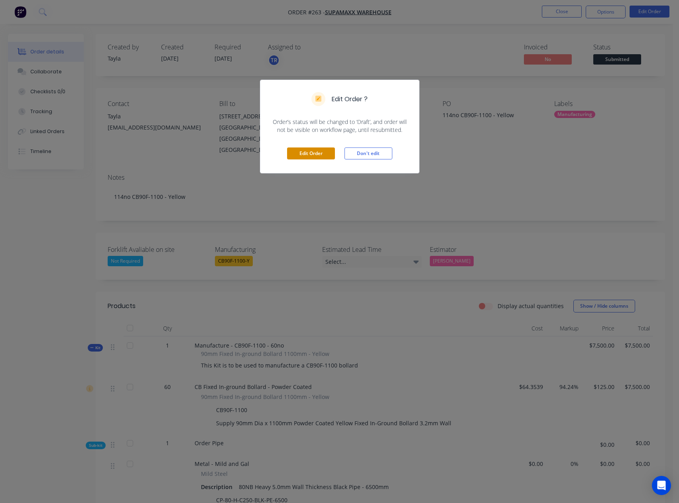
click at [323, 156] on button "Edit Order" at bounding box center [311, 154] width 48 height 12
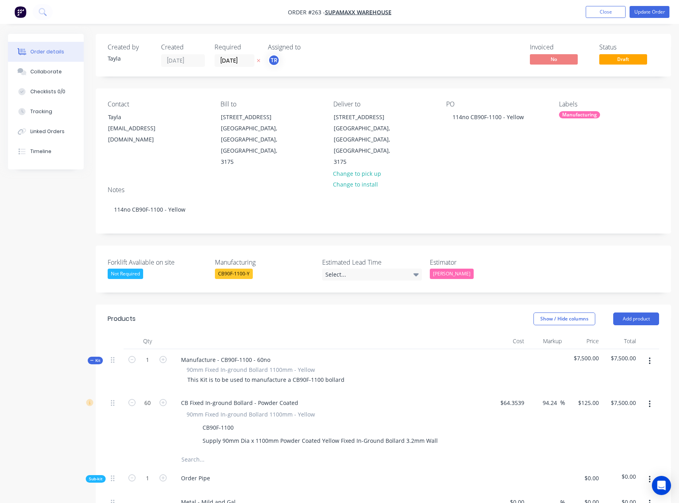
click at [284, 61] on div "TR" at bounding box center [308, 60] width 80 height 12
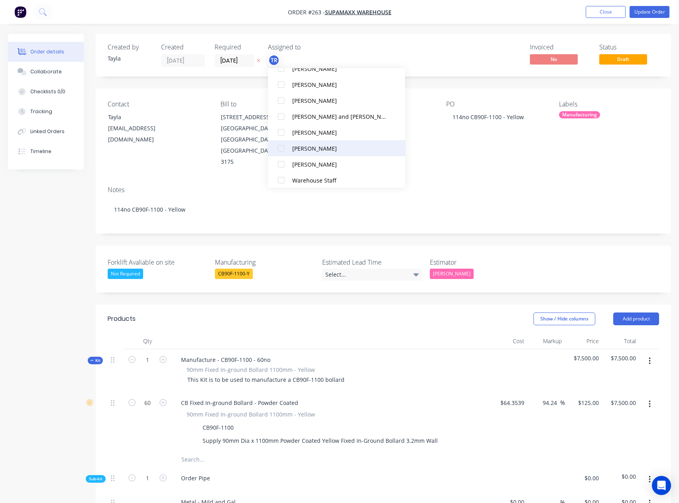
scroll to position [88, 0]
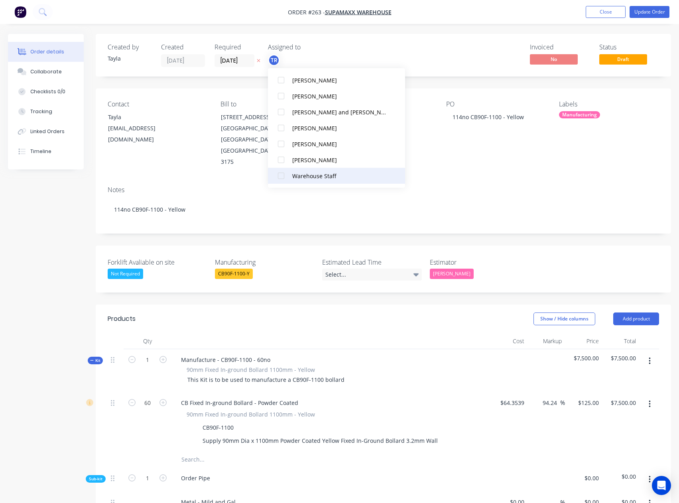
click at [326, 173] on div "Warehouse Staff" at bounding box center [339, 176] width 94 height 8
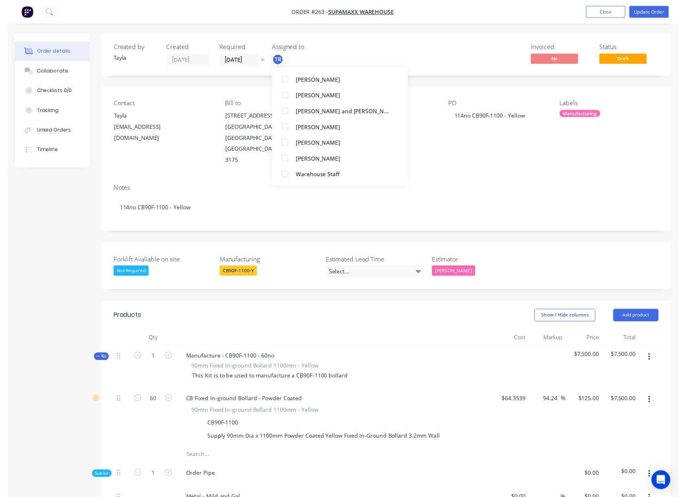
scroll to position [0, 0]
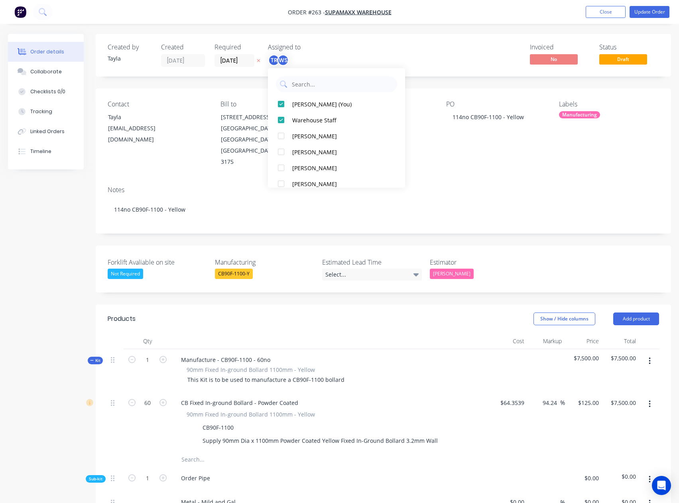
click at [408, 51] on div "Invoiced No Status Draft" at bounding box center [504, 55] width 312 height 24
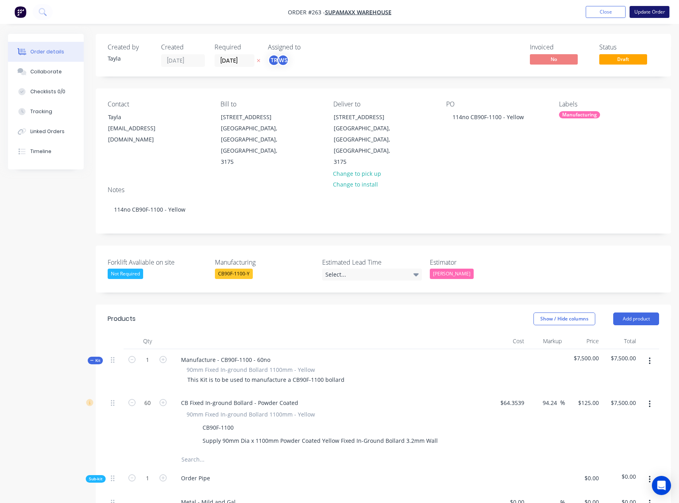
click at [665, 11] on button "Update Order" at bounding box center [650, 12] width 40 height 12
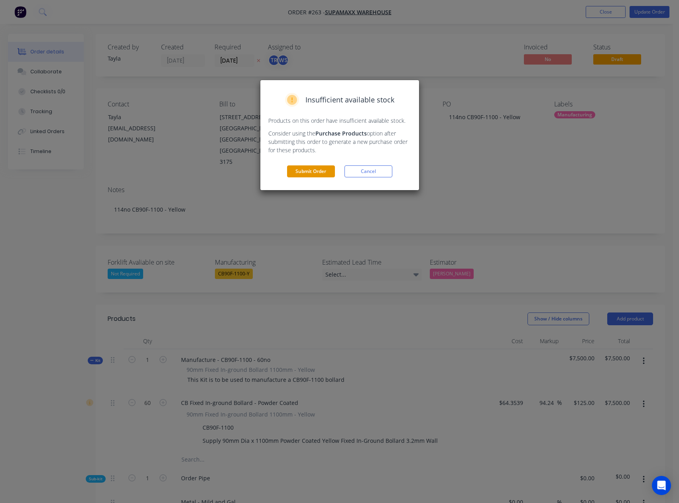
click at [324, 168] on button "Submit Order" at bounding box center [311, 172] width 48 height 12
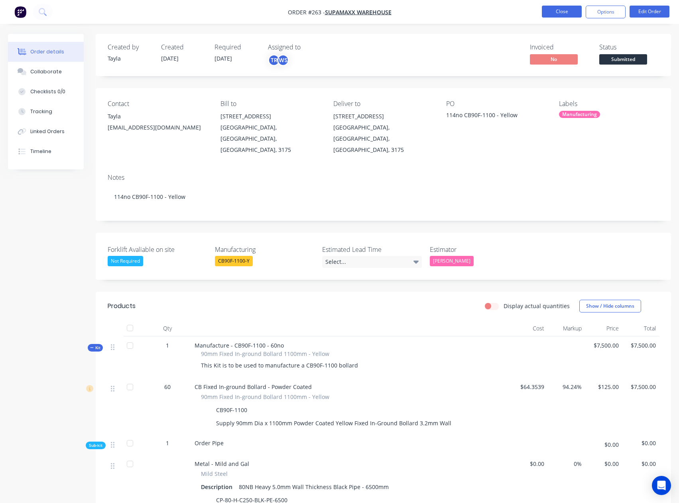
click at [575, 9] on button "Close" at bounding box center [562, 12] width 40 height 12
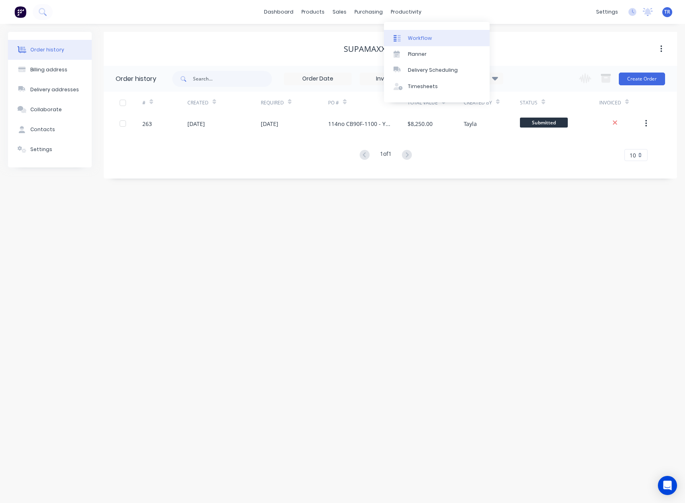
click at [406, 38] on link "Workflow" at bounding box center [437, 38] width 106 height 16
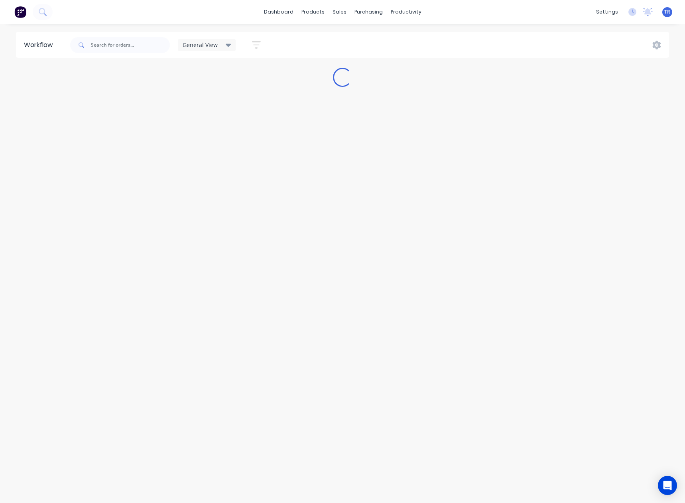
click at [210, 49] on div "General View" at bounding box center [207, 45] width 58 height 12
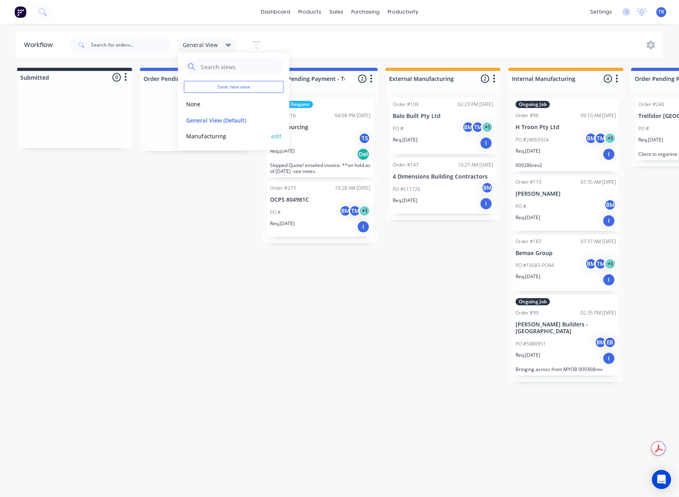
click at [235, 132] on button "Manufacturing" at bounding box center [226, 136] width 85 height 9
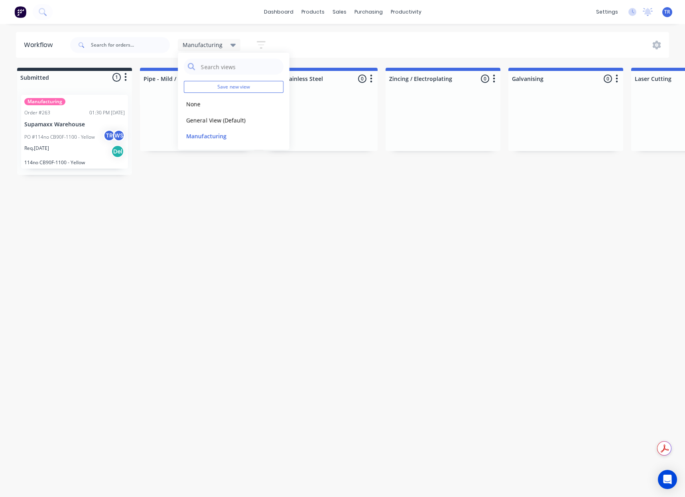
click at [178, 194] on div "Workflow Manufacturing Save new view None edit General View (Default) edit Manu…" at bounding box center [342, 257] width 685 height 450
click at [76, 142] on div "PO #114no CB90F-1100 - Yellow TR WS" at bounding box center [74, 137] width 101 height 15
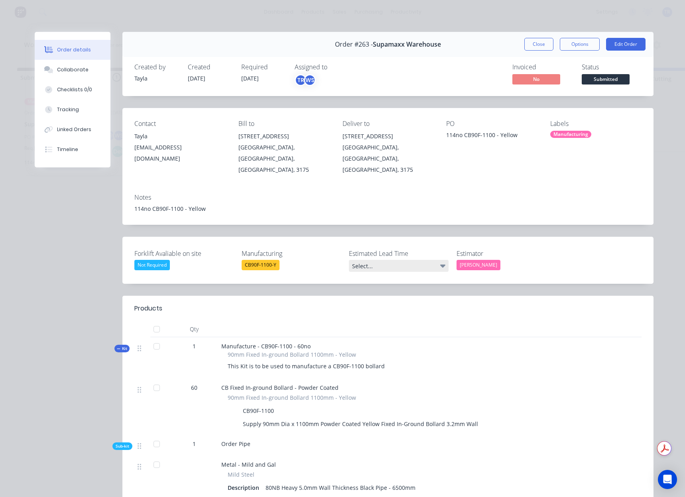
click at [410, 260] on div "Select..." at bounding box center [399, 266] width 100 height 12
click at [436, 261] on div "Select..." at bounding box center [399, 266] width 100 height 12
click at [547, 43] on button "Close" at bounding box center [539, 44] width 29 height 13
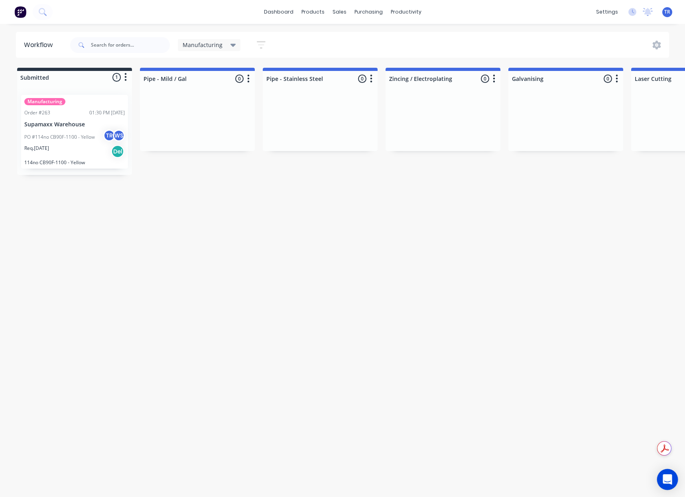
click at [661, 482] on div "Open Intercom Messenger" at bounding box center [667, 480] width 21 height 21
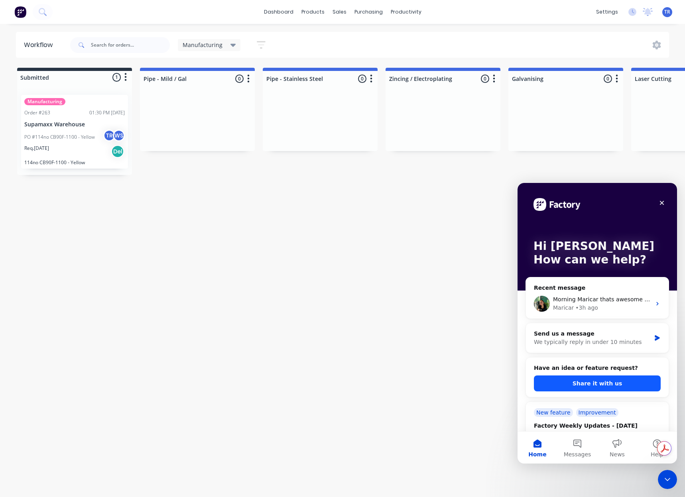
click at [595, 389] on button "Share it with us" at bounding box center [597, 384] width 127 height 16
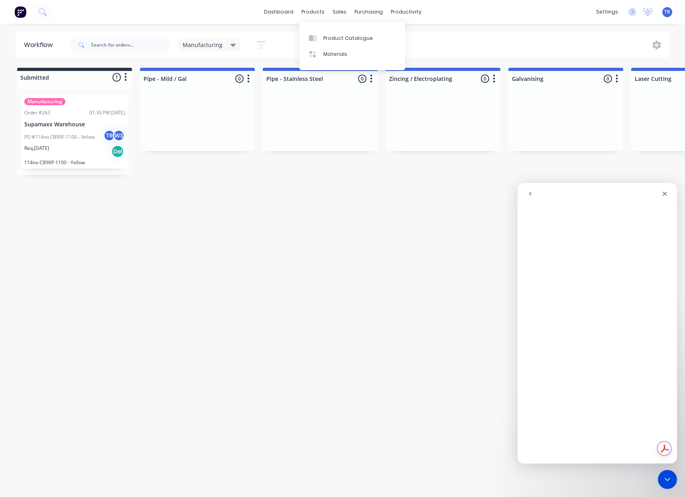
click at [263, 12] on div "dashboard products sales purchasing productivity dashboard products Product Cat…" at bounding box center [342, 12] width 685 height 24
click at [280, 11] on link "dashboard" at bounding box center [278, 12] width 37 height 12
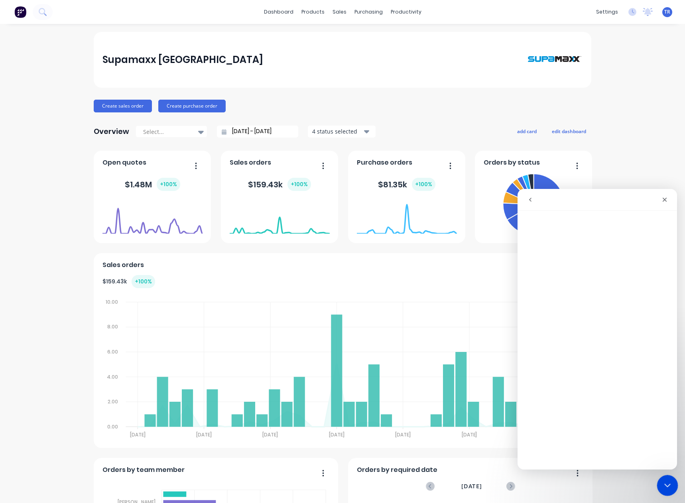
click at [676, 482] on div "Close Intercom Messenger" at bounding box center [666, 484] width 19 height 19
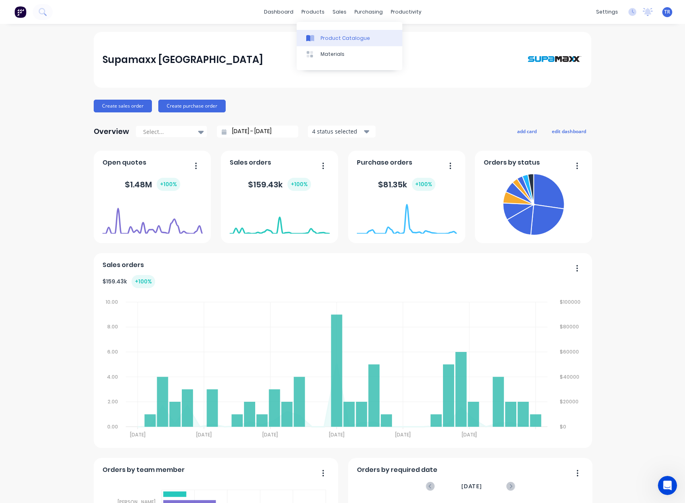
click at [314, 39] on icon at bounding box center [312, 38] width 4 height 6
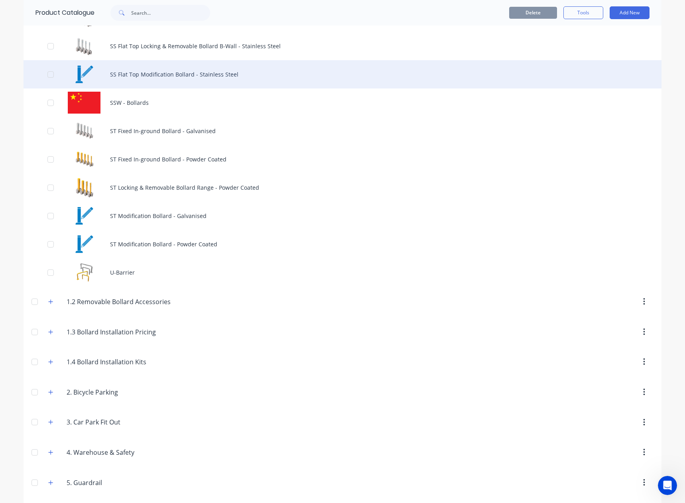
scroll to position [878, 0]
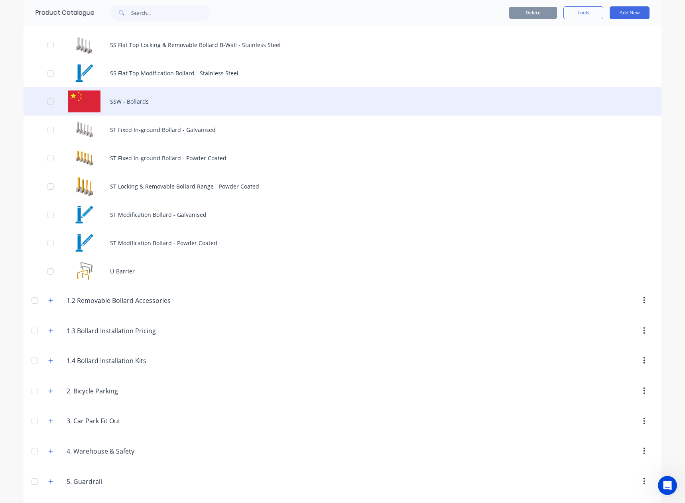
click at [128, 105] on div "SSW - Bollards" at bounding box center [343, 101] width 638 height 28
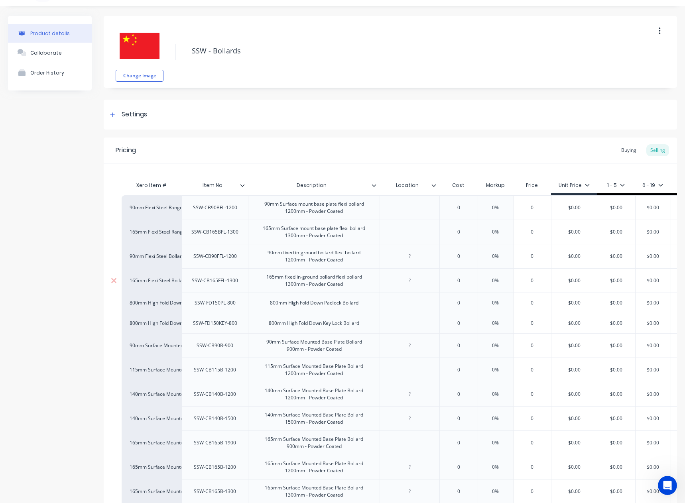
type textarea "x"
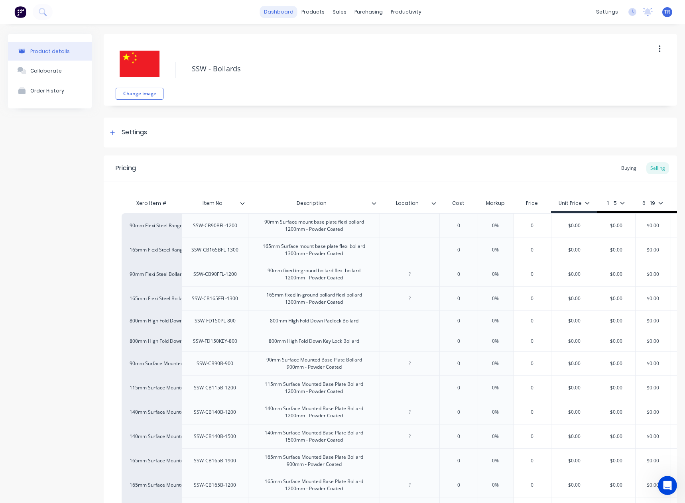
click at [275, 7] on link "dashboard" at bounding box center [278, 12] width 37 height 12
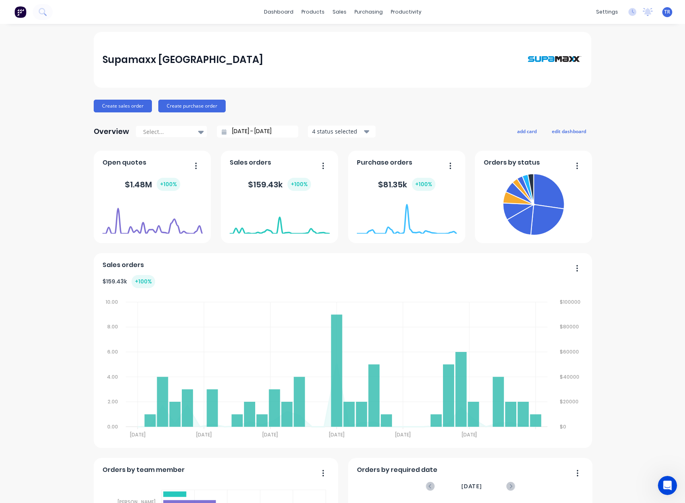
click at [195, 142] on div "Supamaxx Australia Create sales order Create purchase order Overview Select... …" at bounding box center [343, 445] width 498 height 827
click at [189, 133] on div at bounding box center [167, 132] width 50 height 10
click at [182, 163] on div "Month to date" at bounding box center [172, 164] width 72 height 15
type input "01/08/25 - 27/08/25"
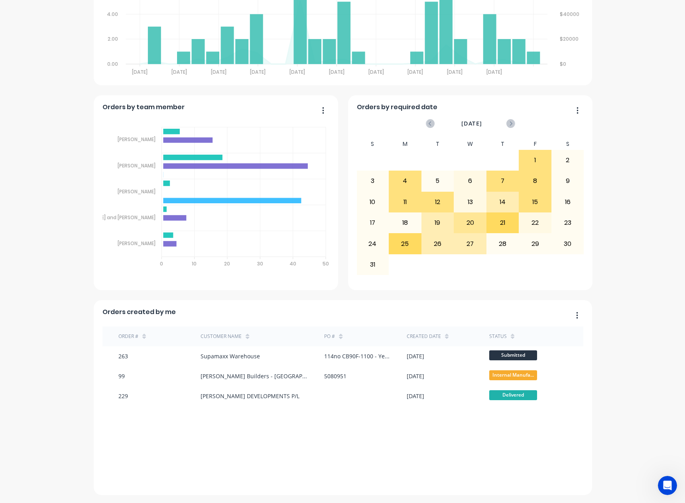
scroll to position [364, 0]
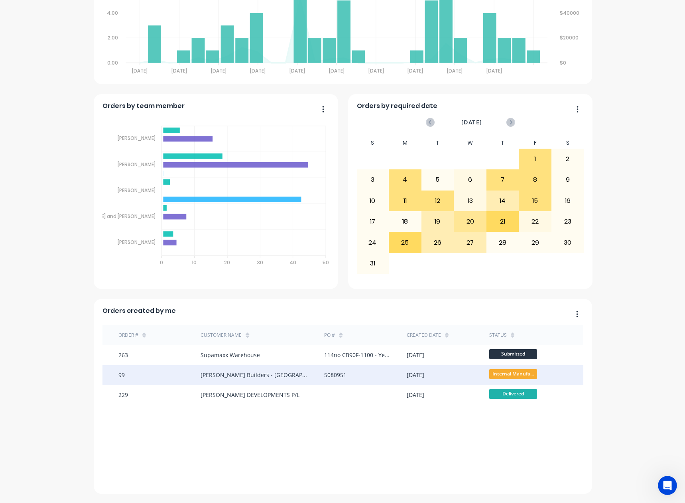
click at [253, 380] on div "[PERSON_NAME] Builders - [GEOGRAPHIC_DATA]" at bounding box center [263, 375] width 124 height 20
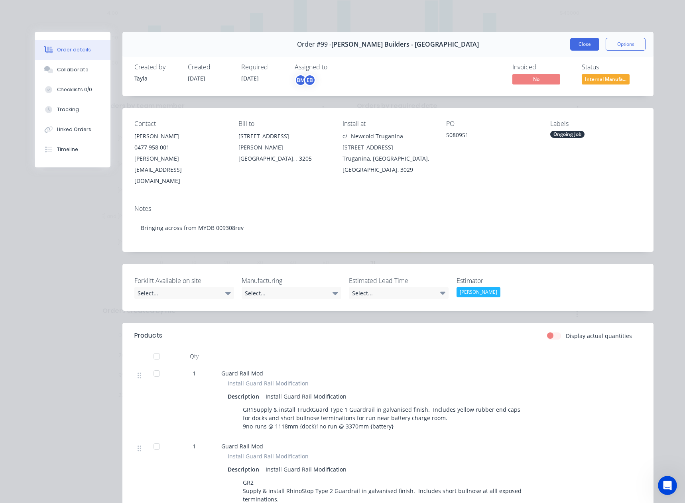
click at [582, 45] on button "Close" at bounding box center [584, 44] width 29 height 13
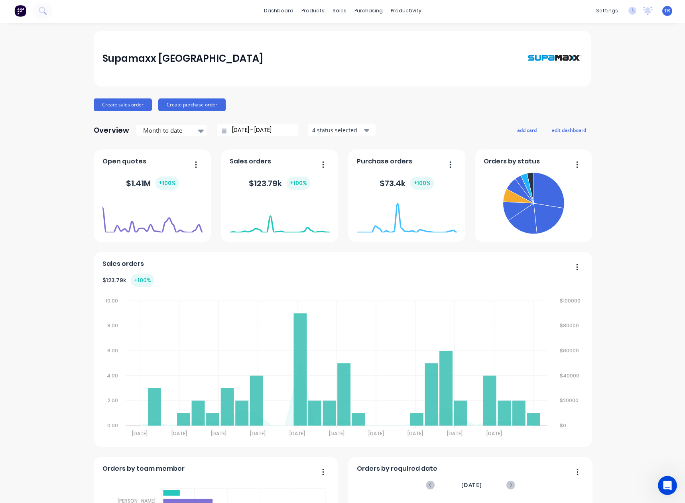
scroll to position [0, 0]
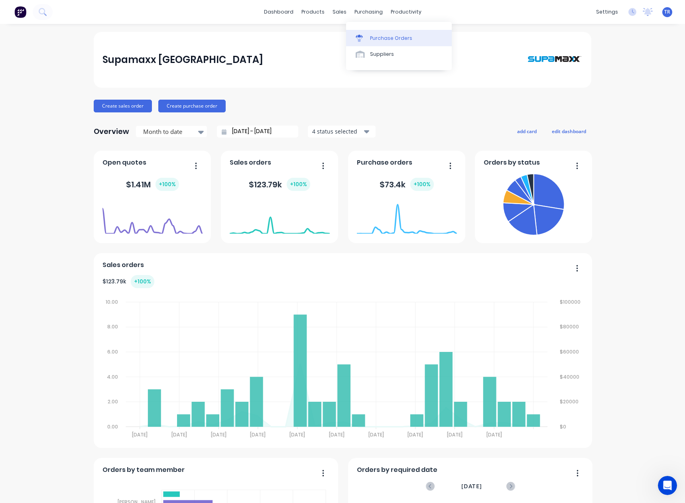
click at [368, 43] on link "Purchase Orders" at bounding box center [399, 38] width 106 height 16
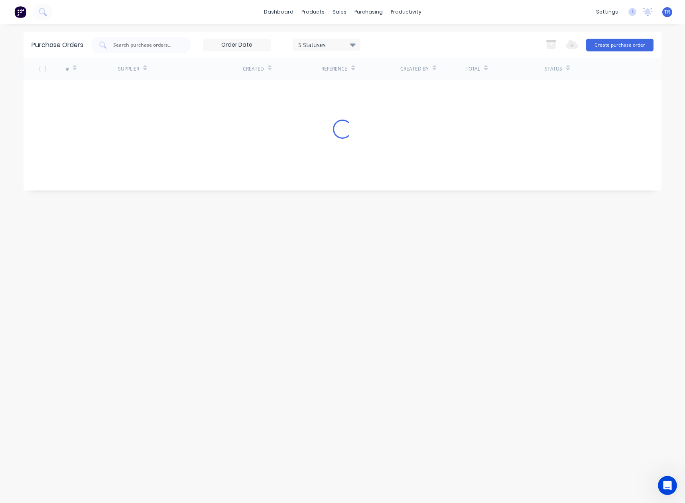
click at [341, 39] on div "5 Statuses" at bounding box center [327, 45] width 68 height 12
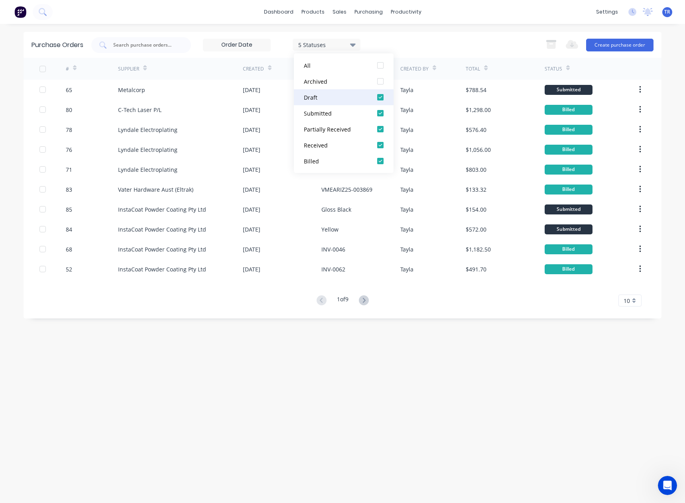
click at [357, 99] on div "Draft" at bounding box center [336, 97] width 64 height 8
click at [349, 115] on div "Submitted" at bounding box center [336, 113] width 64 height 8
click at [346, 158] on div "Billed" at bounding box center [336, 161] width 64 height 8
click at [340, 145] on div "Received" at bounding box center [336, 145] width 64 height 8
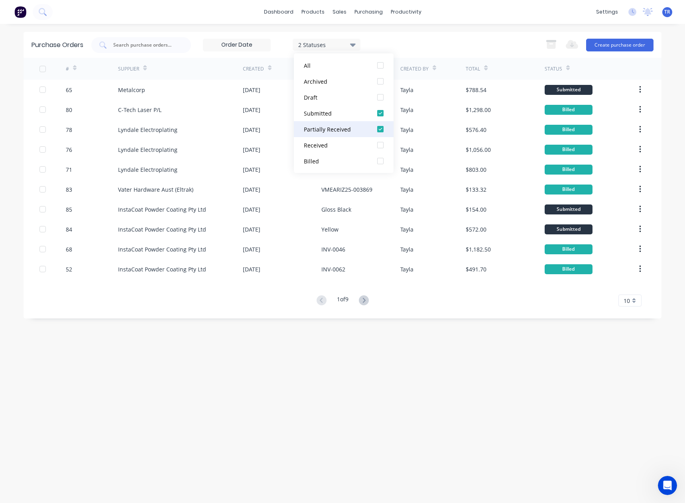
click at [341, 132] on div "Partially Received" at bounding box center [336, 129] width 64 height 8
click at [433, 39] on div "1 Statuses 1 Statuses Export to Excel (XLSX) Create purchase order" at bounding box center [372, 45] width 562 height 16
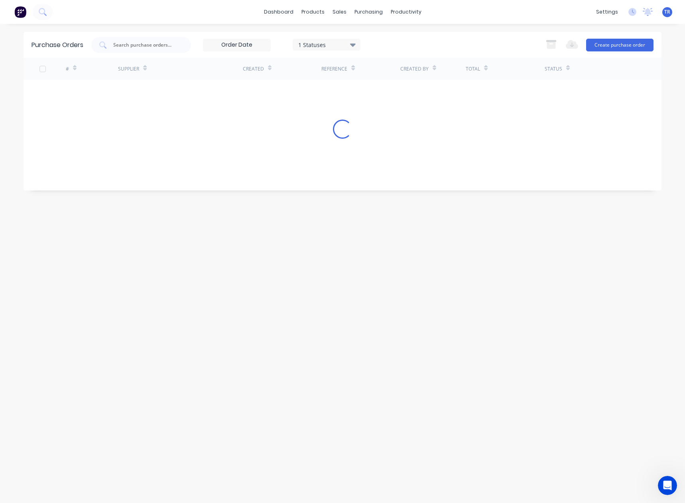
click at [246, 48] on input at bounding box center [236, 45] width 67 height 12
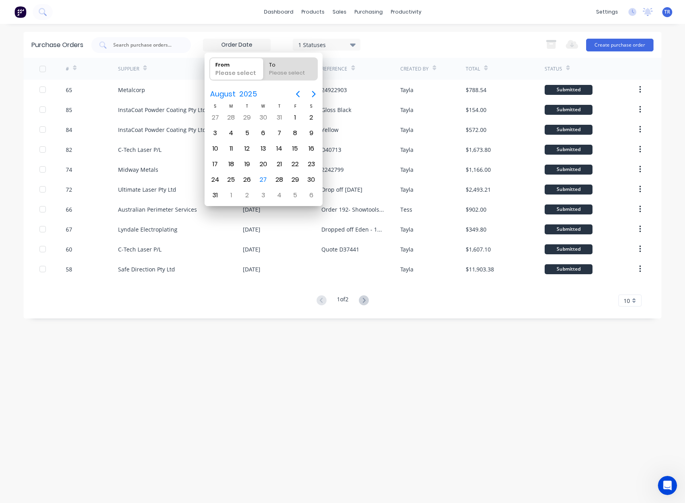
click at [383, 46] on div "1 Statuses 1 Statuses Export to Excel (XLSX) Create purchase order" at bounding box center [372, 45] width 562 height 16
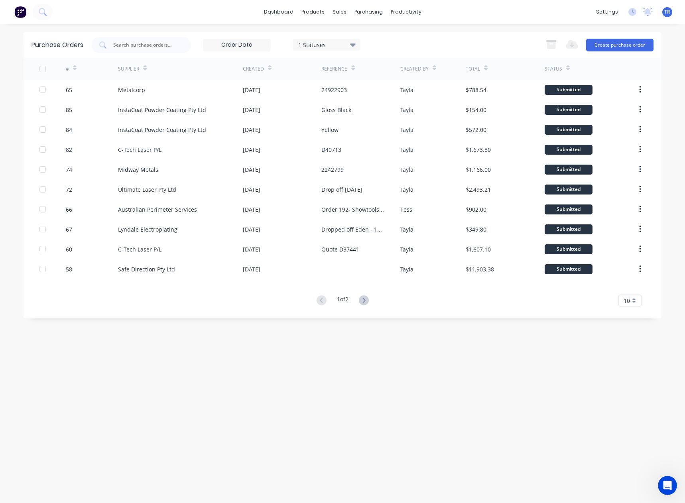
click at [328, 49] on div "1 Statuses" at bounding box center [327, 45] width 68 height 12
click at [365, 299] on icon at bounding box center [364, 300] width 3 height 5
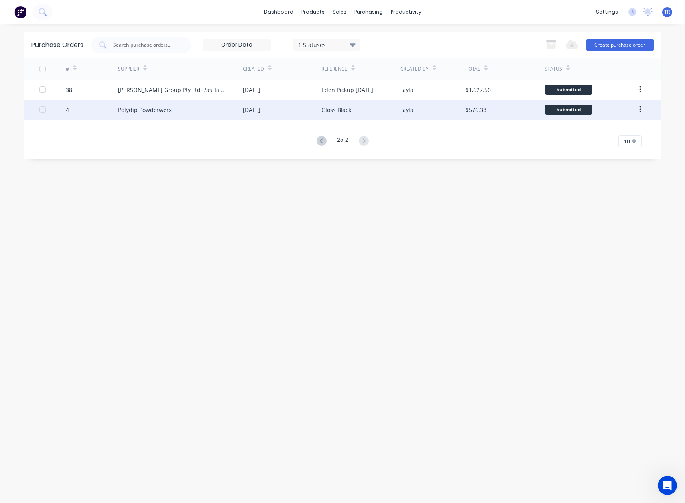
click at [260, 110] on div "01 Jul 2025" at bounding box center [252, 110] width 18 height 8
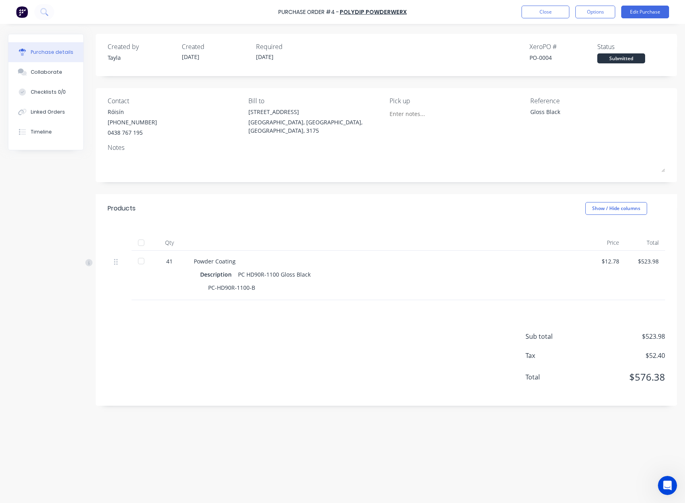
click at [396, 7] on div "Purchase Order #4 - Polydip Powderwerx Close Options Edit Purchase" at bounding box center [342, 12] width 685 height 24
click at [399, 10] on link "Polydip Powderwerx" at bounding box center [373, 12] width 67 height 8
